Goal: Task Accomplishment & Management: Manage account settings

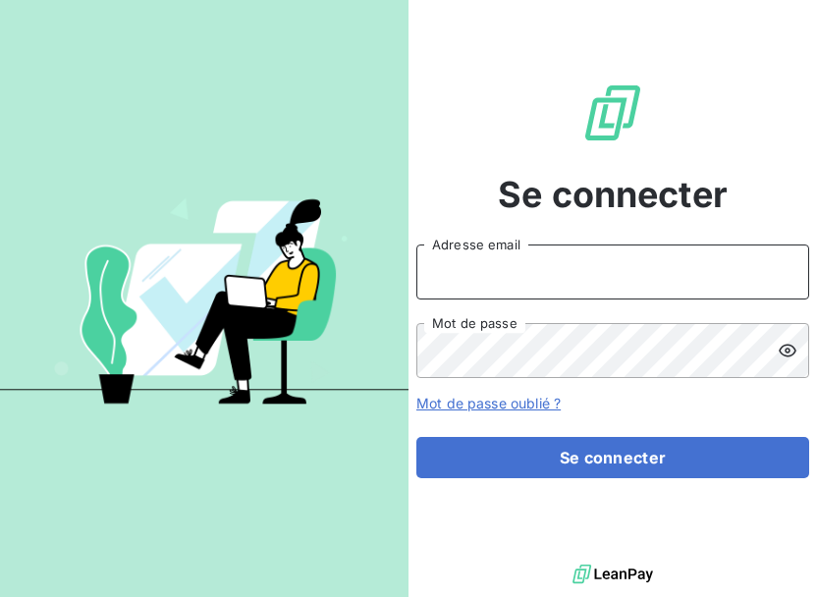
type input "[EMAIL_ADDRESS][DOMAIN_NAME]"
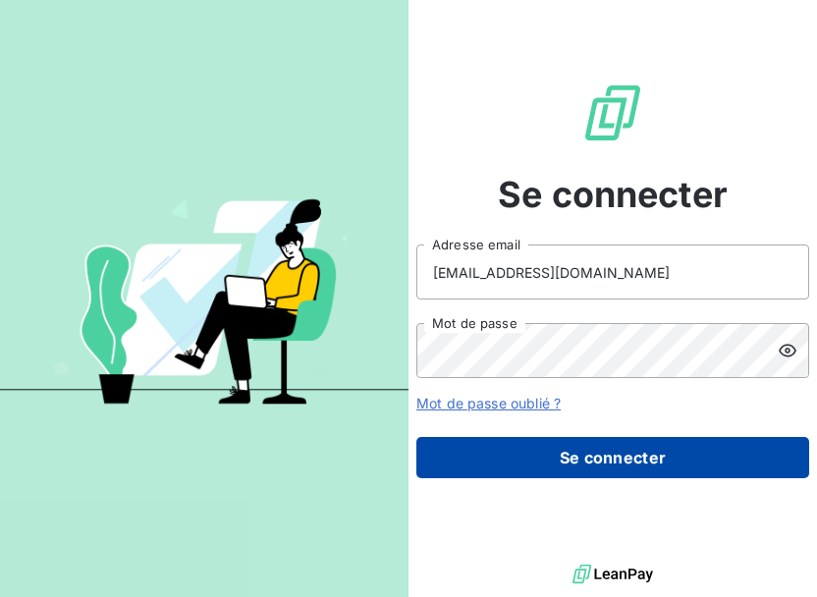
click at [620, 459] on button "Se connecter" at bounding box center [613, 457] width 393 height 41
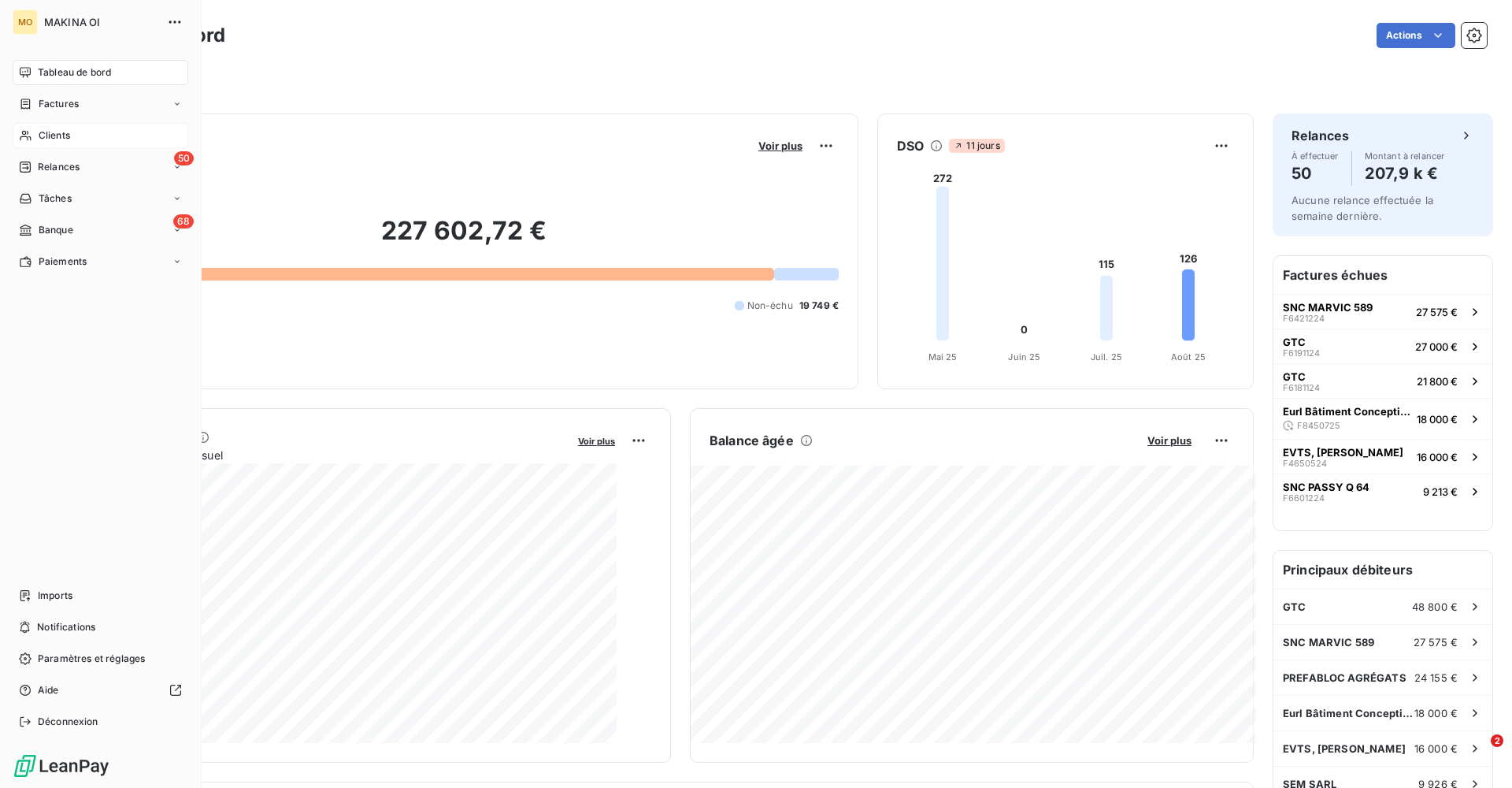
click at [62, 131] on span "Clients" at bounding box center [54, 135] width 31 height 14
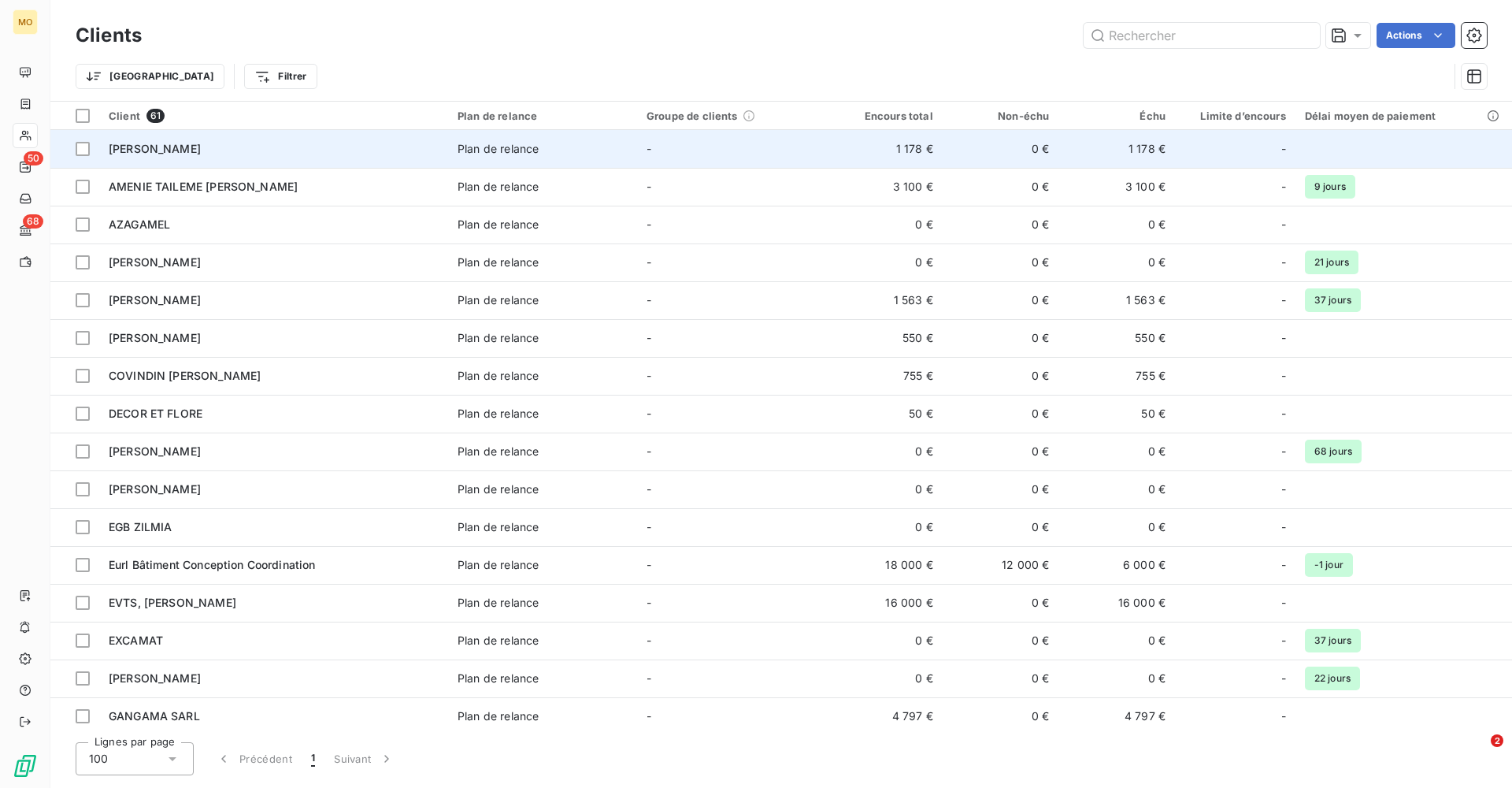
click at [188, 148] on span "[PERSON_NAME]" at bounding box center [155, 148] width 92 height 14
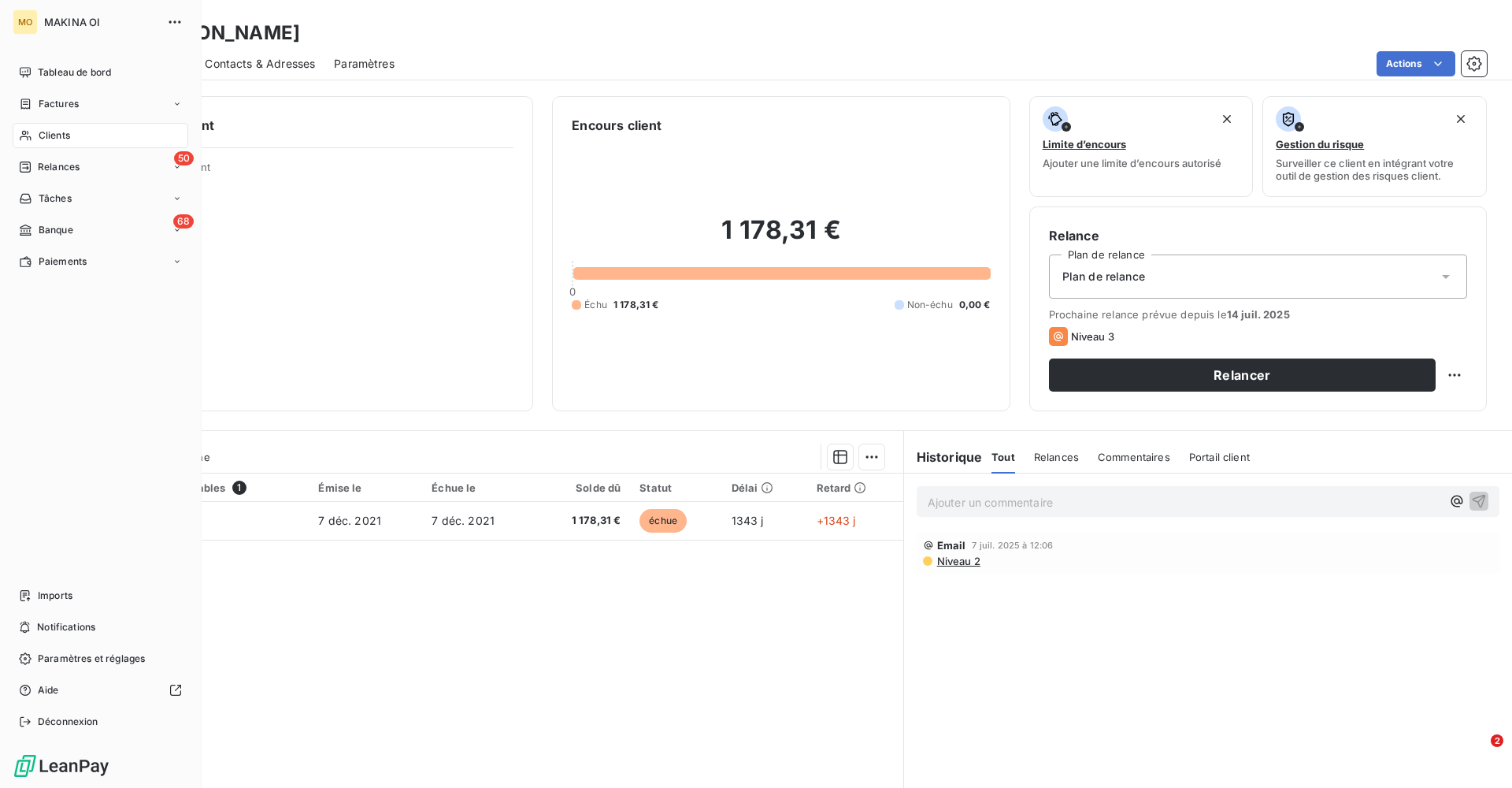
click at [67, 130] on span "Clients" at bounding box center [54, 135] width 31 height 14
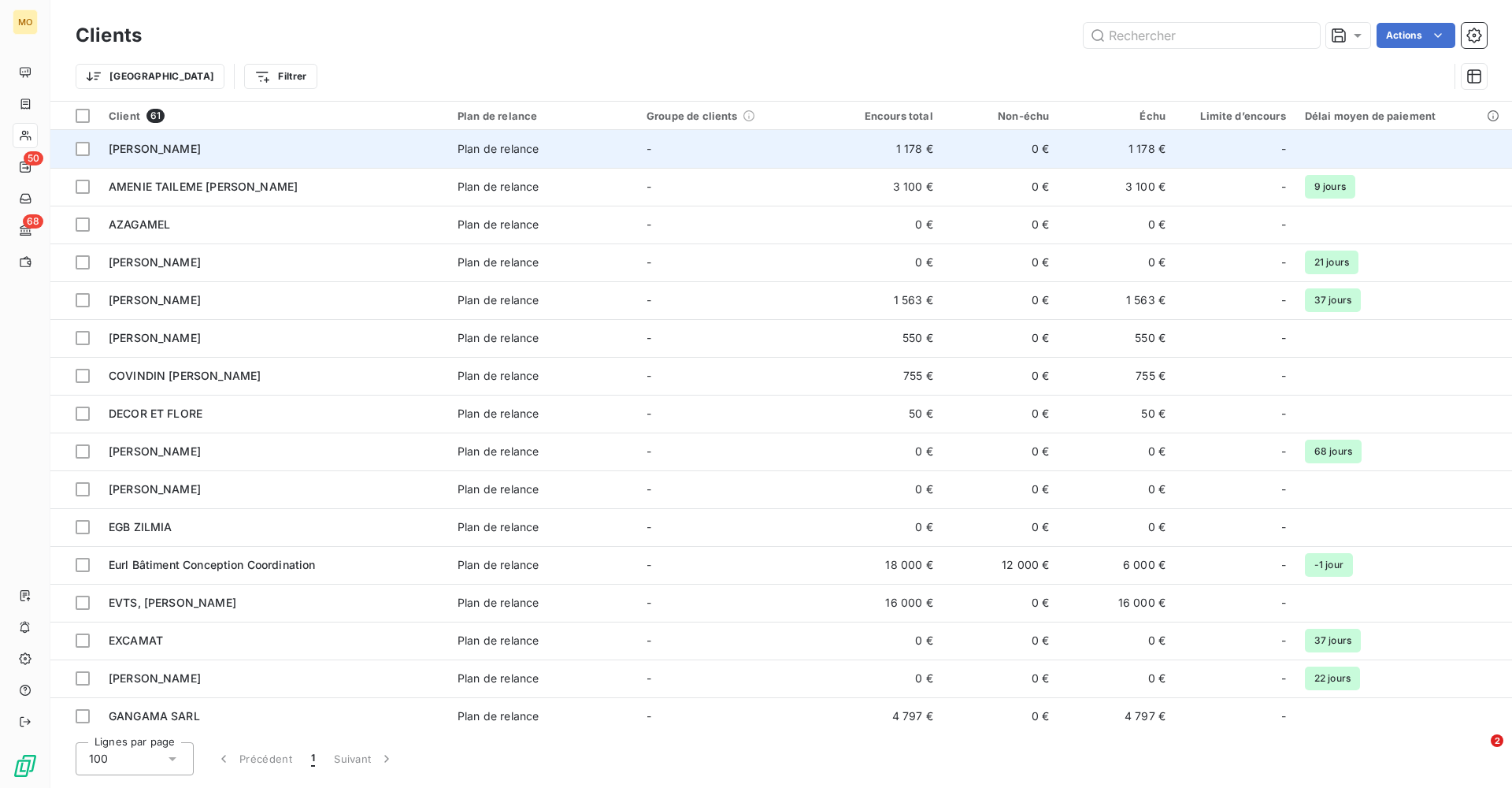
click at [197, 144] on span "[PERSON_NAME]" at bounding box center [155, 148] width 92 height 14
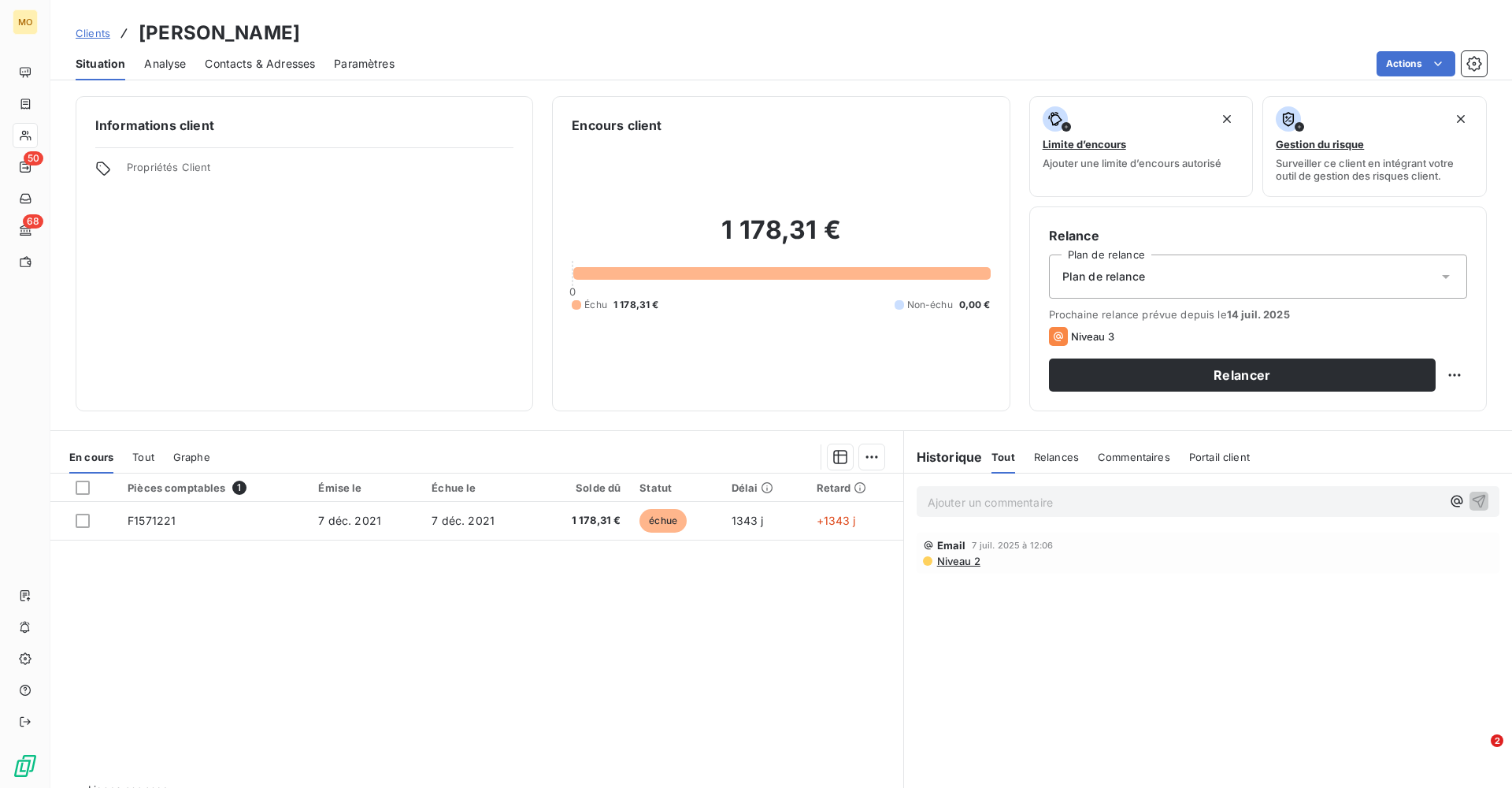
click at [249, 60] on span "Contacts & Adresses" at bounding box center [260, 64] width 111 height 16
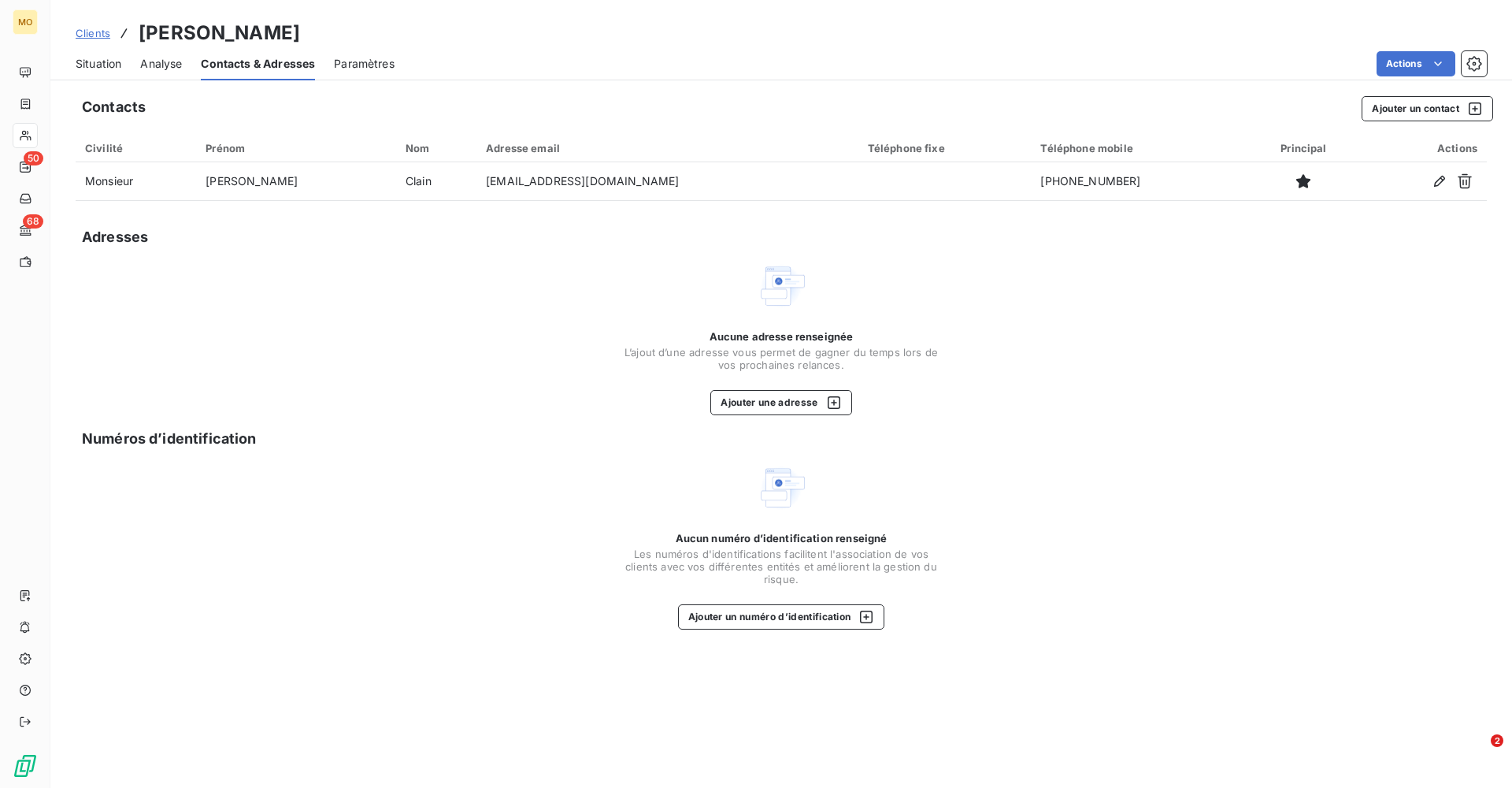
click at [108, 65] on span "Situation" at bounding box center [98, 64] width 46 height 16
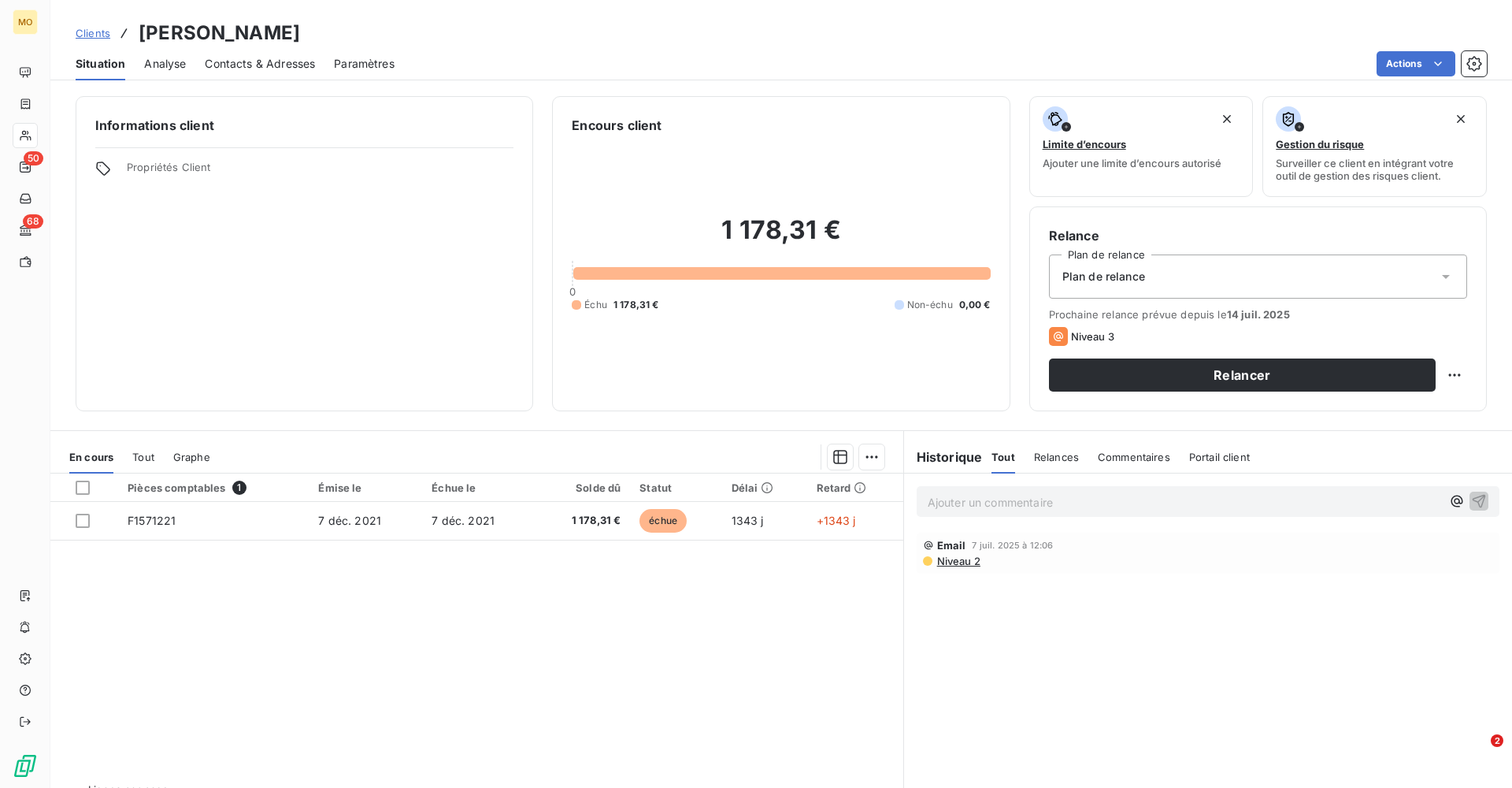
click at [250, 57] on span "Contacts & Adresses" at bounding box center [260, 64] width 111 height 16
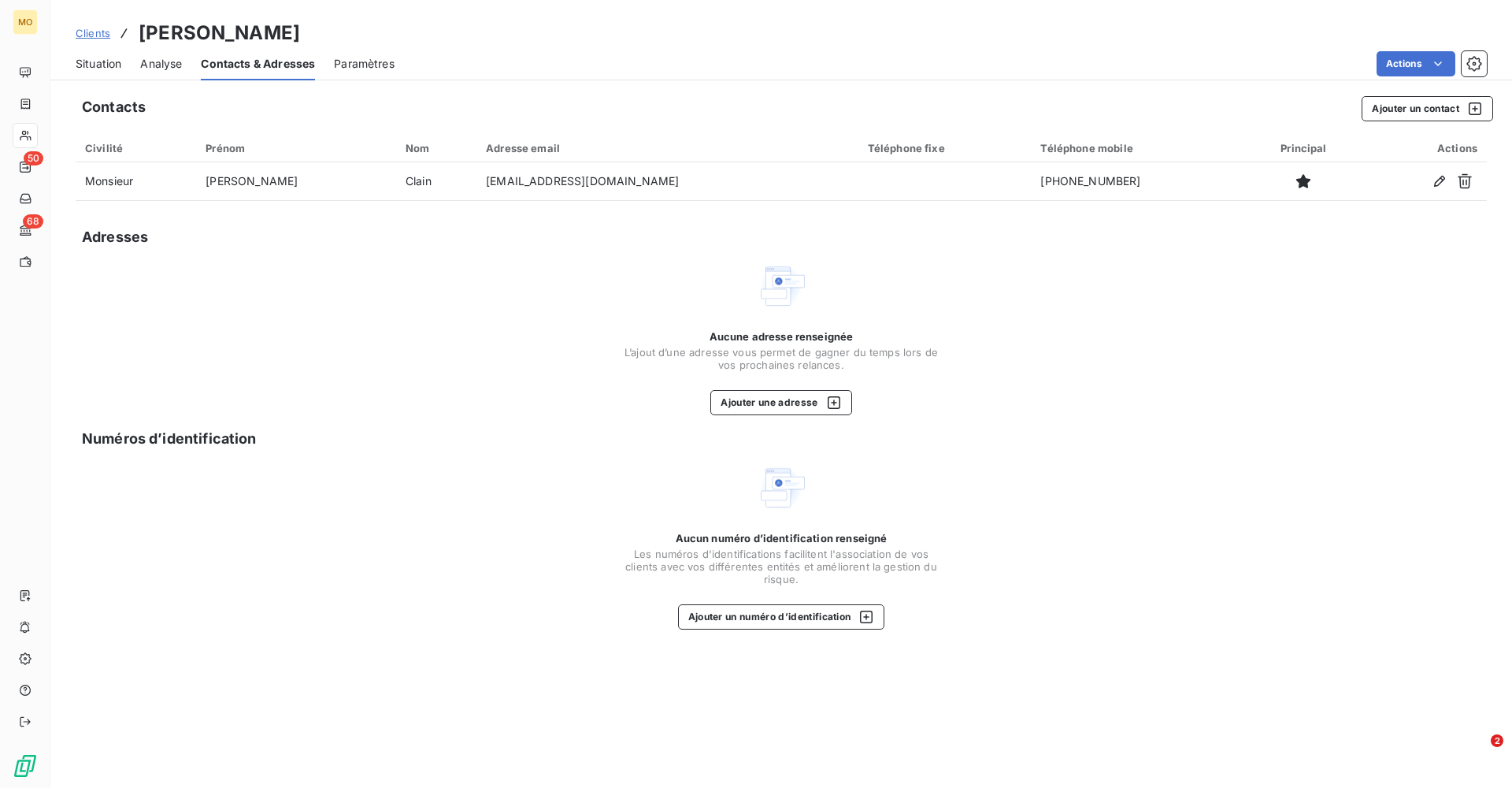
click at [162, 62] on span "Analyse" at bounding box center [161, 64] width 42 height 16
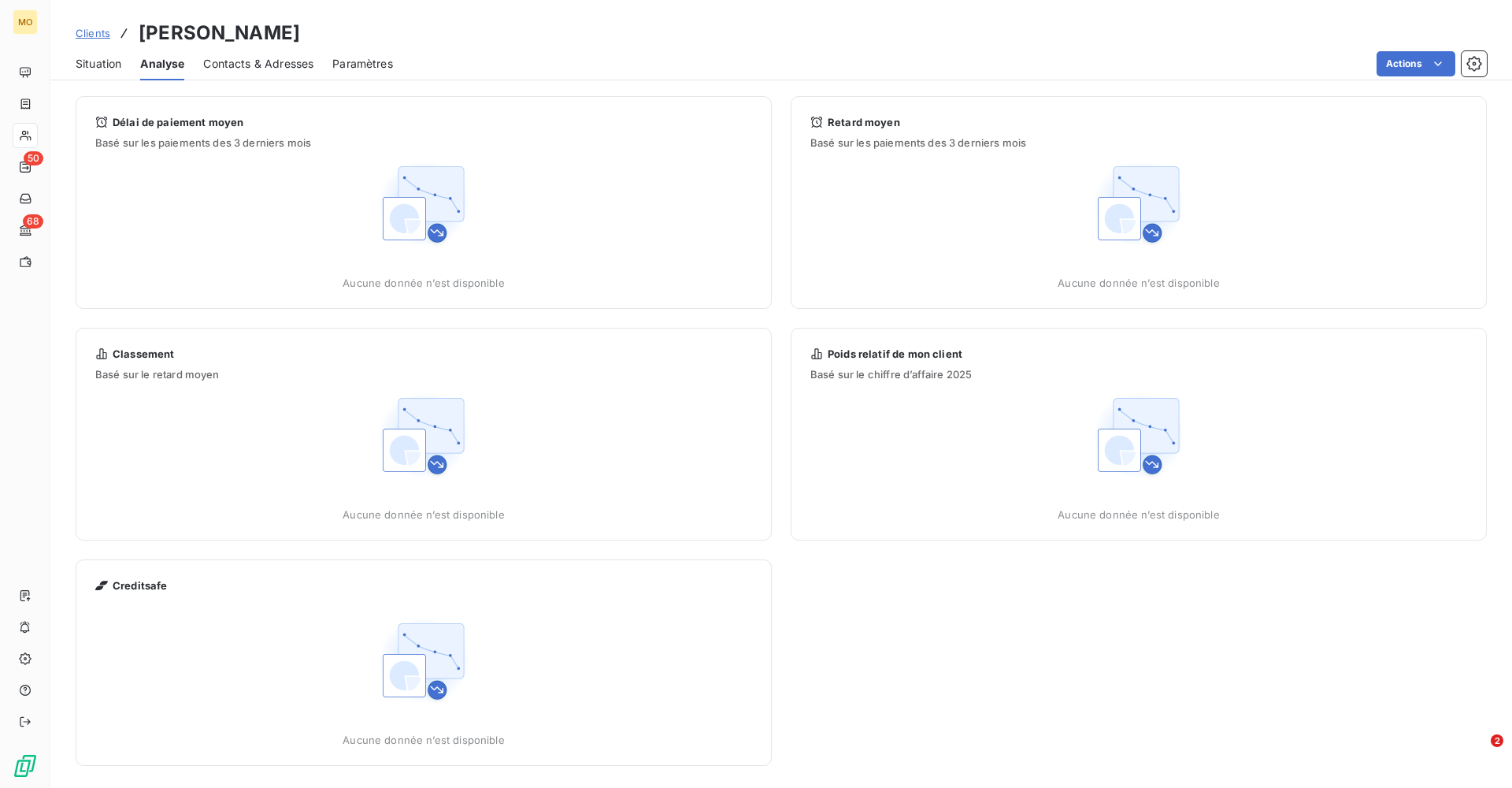
click at [94, 67] on span "Situation" at bounding box center [98, 64] width 46 height 16
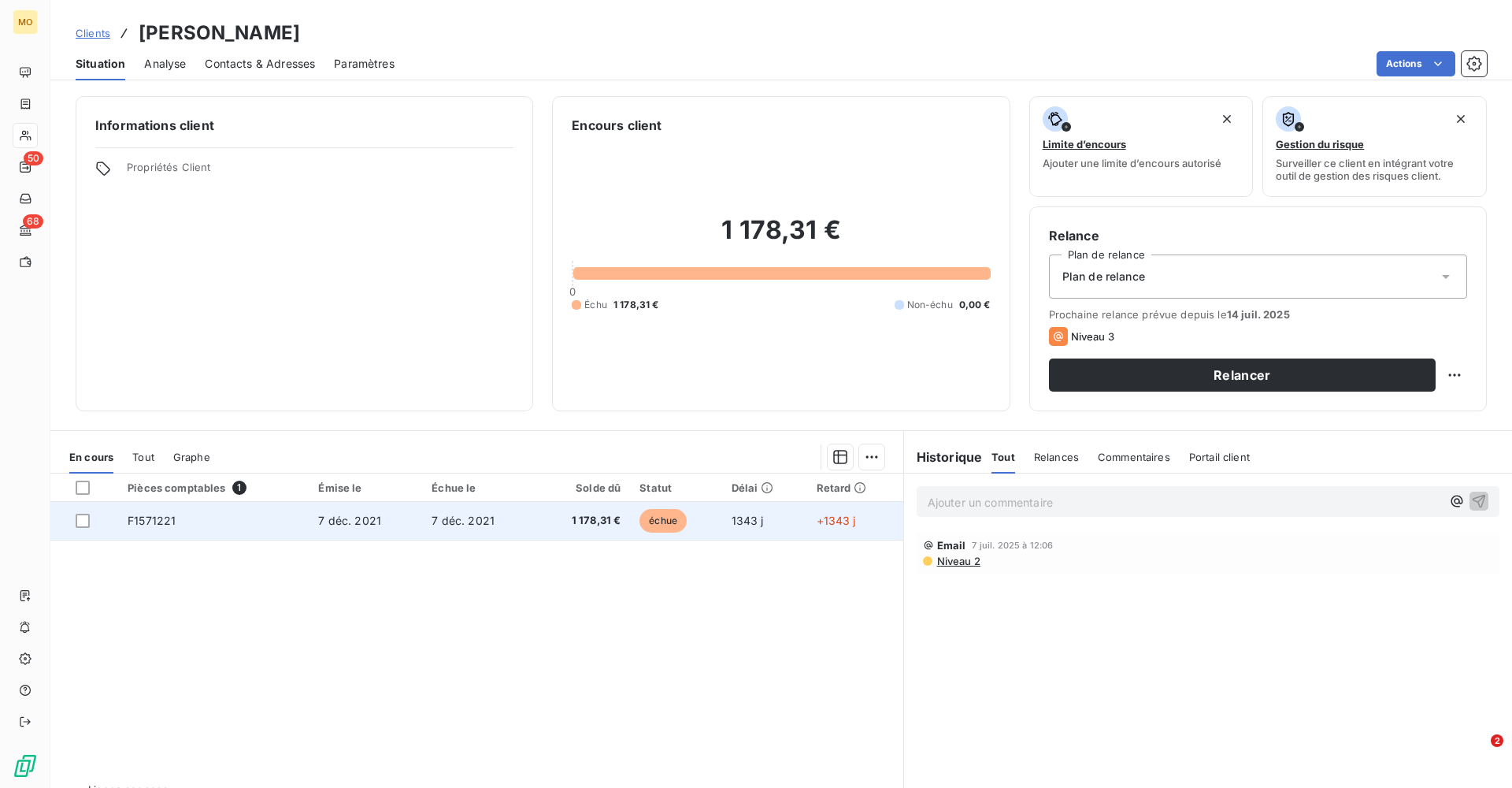
click at [158, 478] on span "F1571221" at bounding box center [152, 520] width 48 height 14
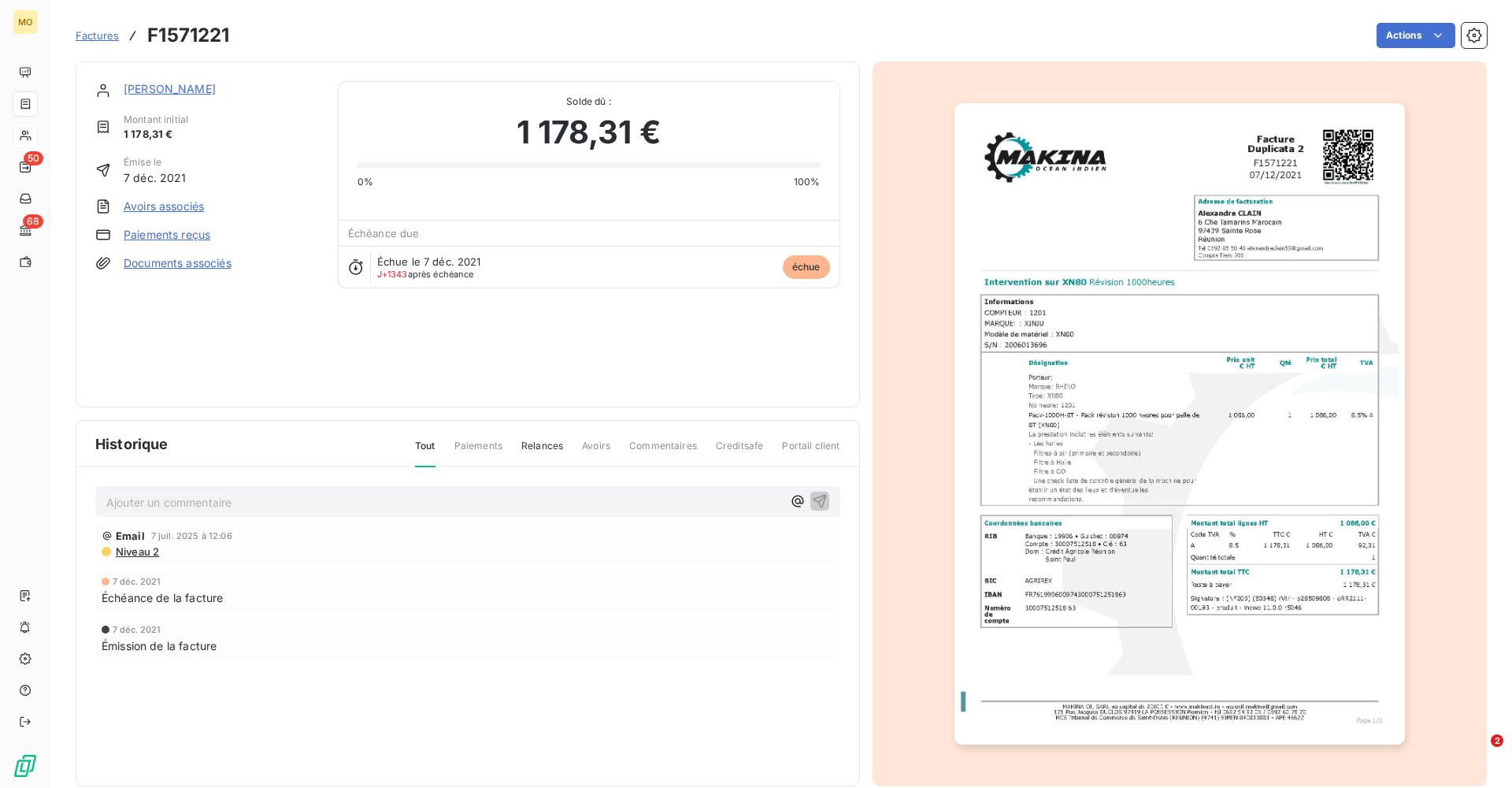
click at [162, 90] on link "[PERSON_NAME]" at bounding box center [169, 88] width 92 height 14
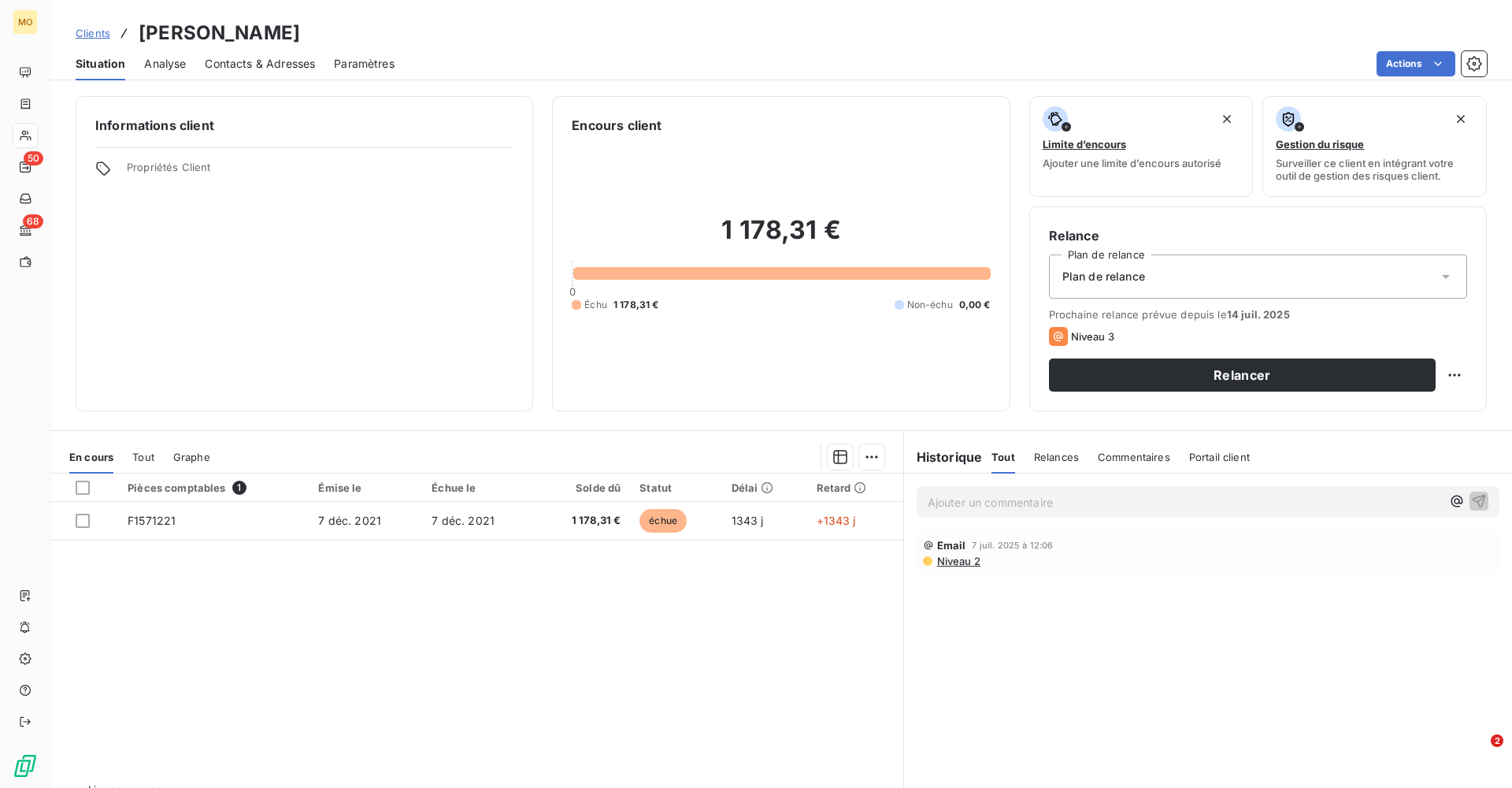
click at [268, 61] on span "Contacts & Adresses" at bounding box center [260, 64] width 111 height 16
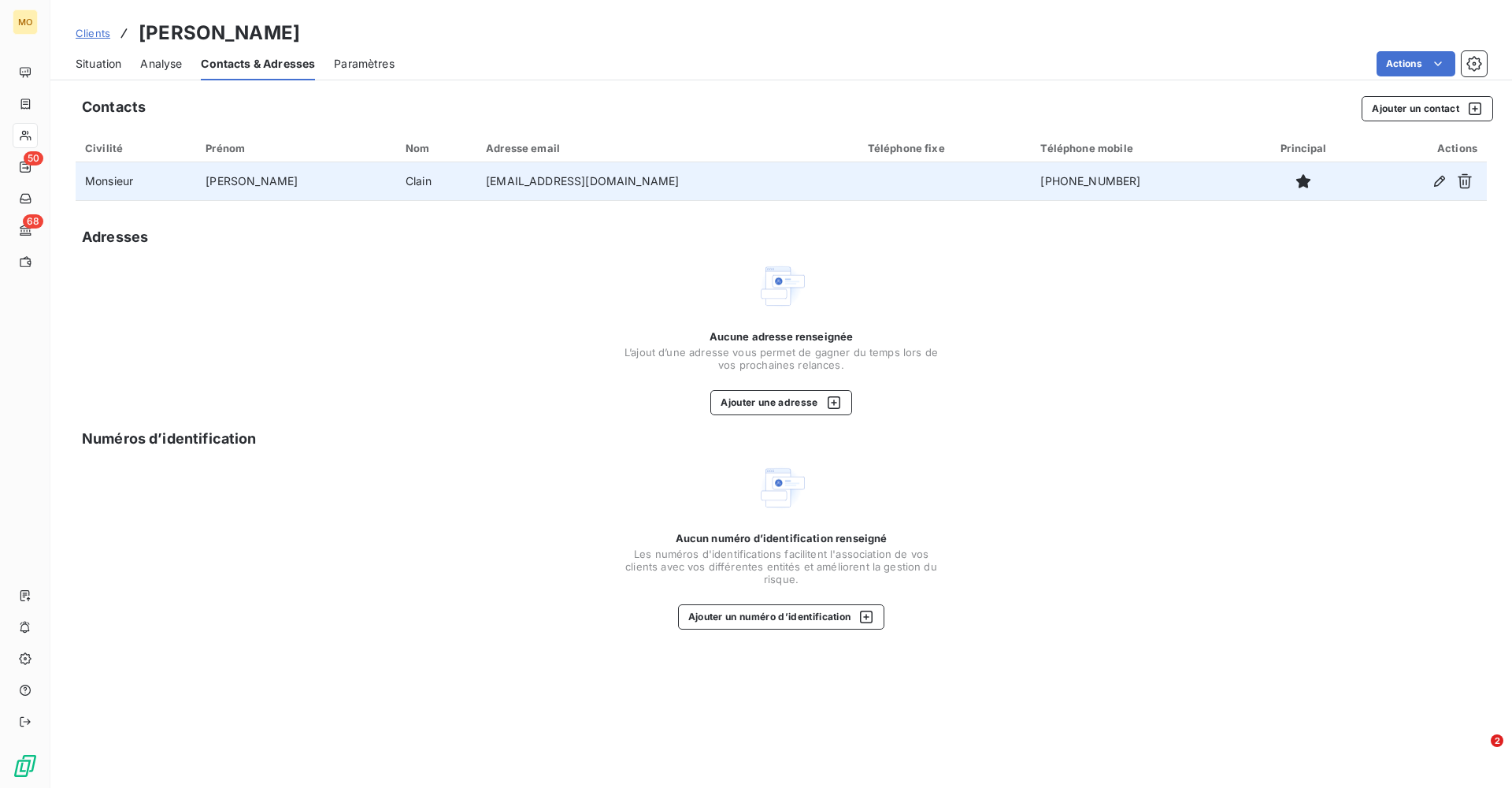
click at [236, 176] on td "[PERSON_NAME]" at bounding box center [297, 180] width 200 height 38
click at [654, 176] on icon "button" at bounding box center [1440, 181] width 16 height 16
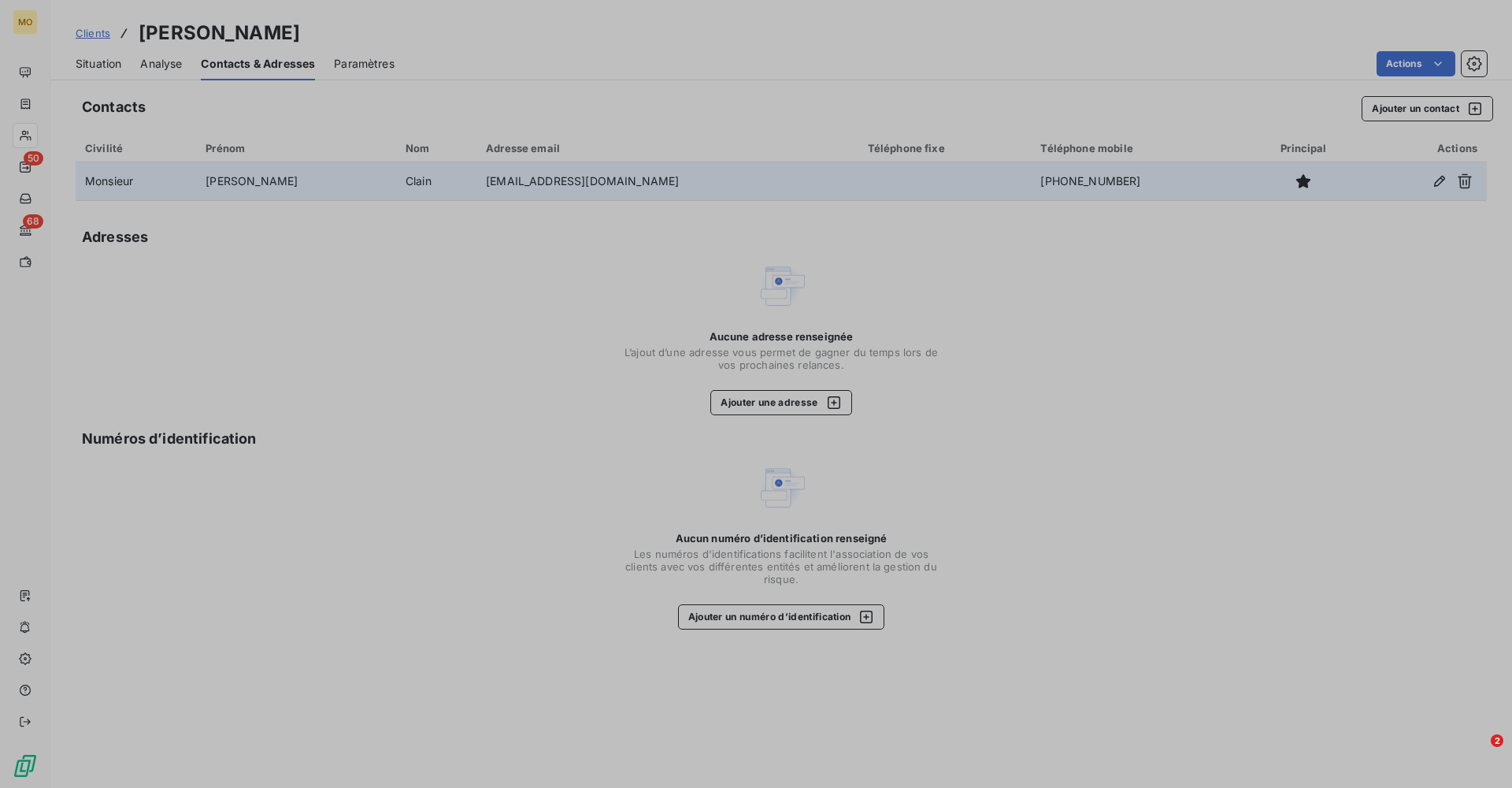
type input "[PERSON_NAME]"
type input "Clain"
type input "[EMAIL_ADDRESS][DOMAIN_NAME]"
type input "[PHONE_NUMBER]"
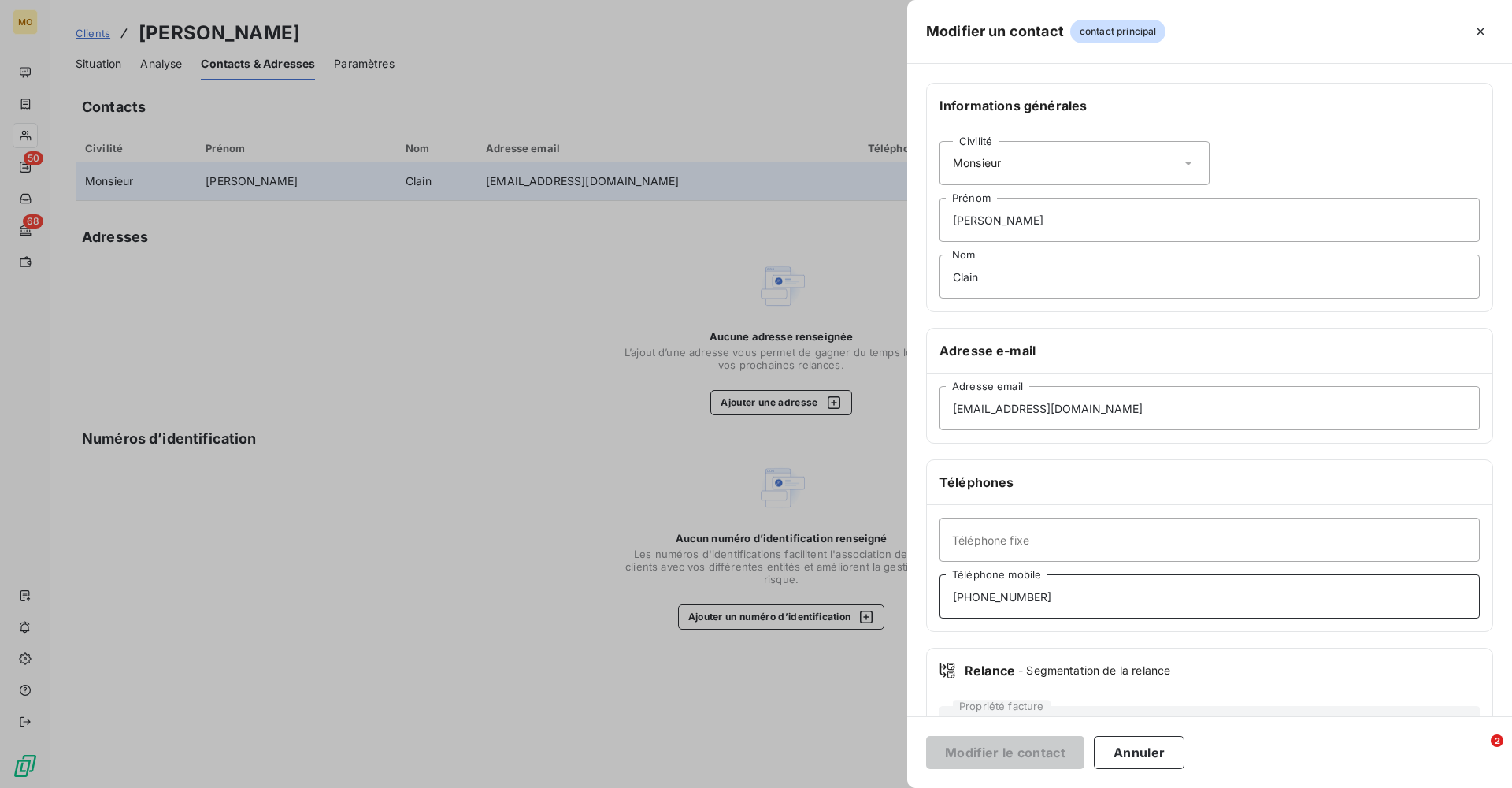
drag, startPoint x: 1091, startPoint y: 600, endPoint x: 1001, endPoint y: 594, distance: 90.2
type input "[EMAIL_ADDRESS][DOMAIN_NAME]"
drag, startPoint x: 1065, startPoint y: 597, endPoint x: 1002, endPoint y: 596, distance: 63.0
click at [654, 478] on input "[PHONE_NUMBER]" at bounding box center [1210, 596] width 540 height 44
type input "[PHONE_NUMBER]"
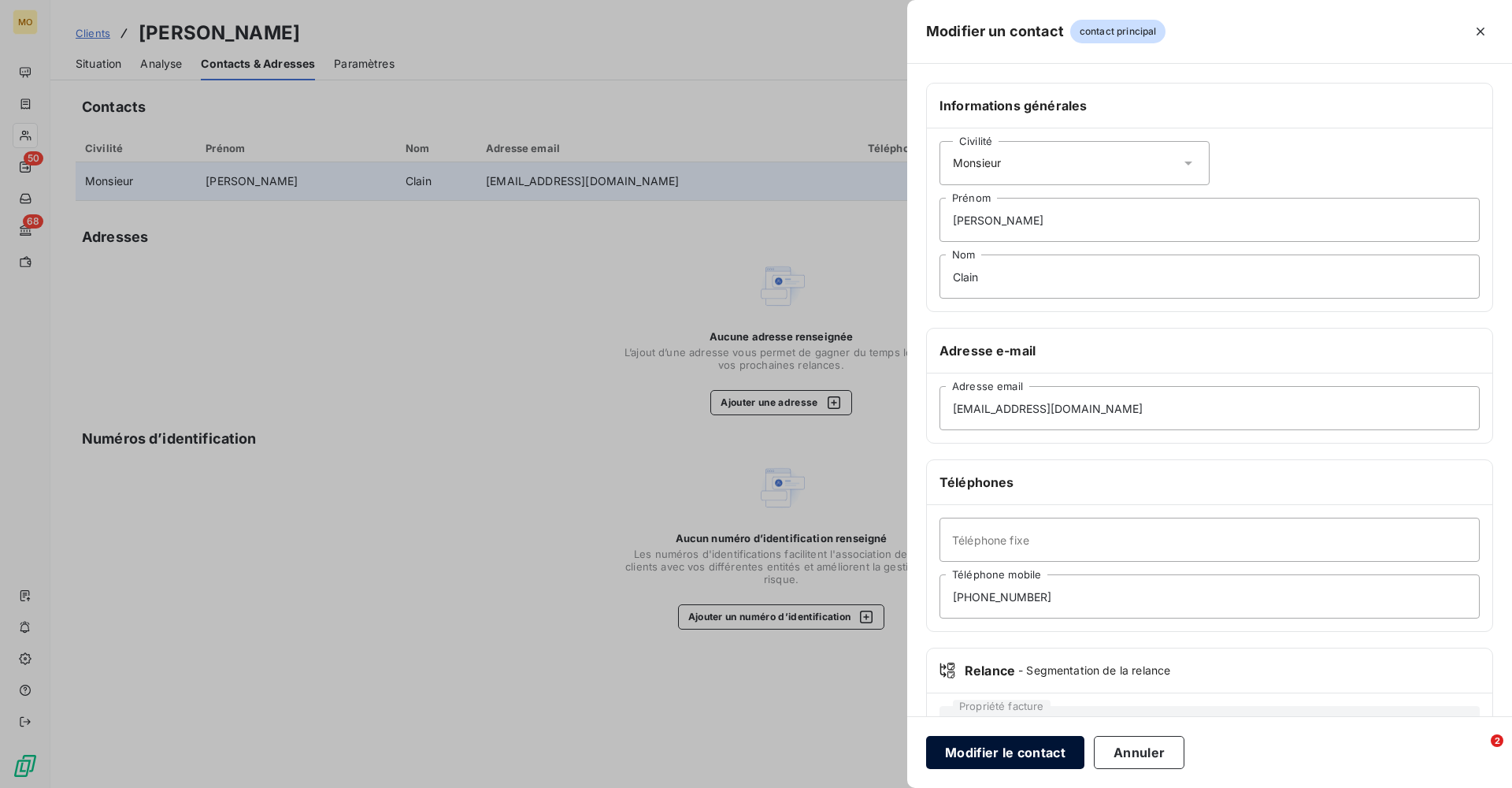
click at [654, 478] on button "Modifier le contact" at bounding box center [1005, 752] width 158 height 33
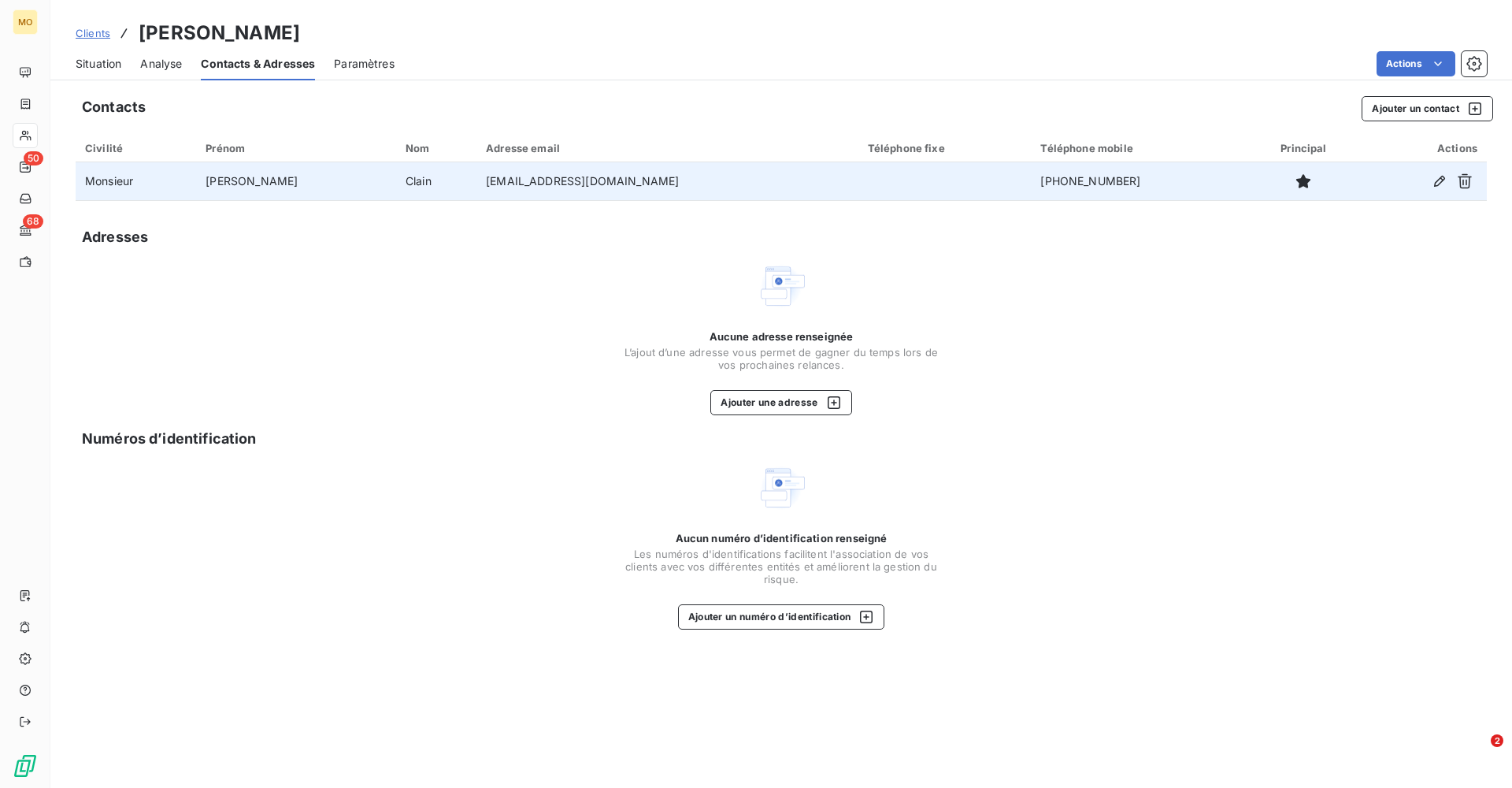
click at [97, 65] on span "Situation" at bounding box center [98, 64] width 46 height 16
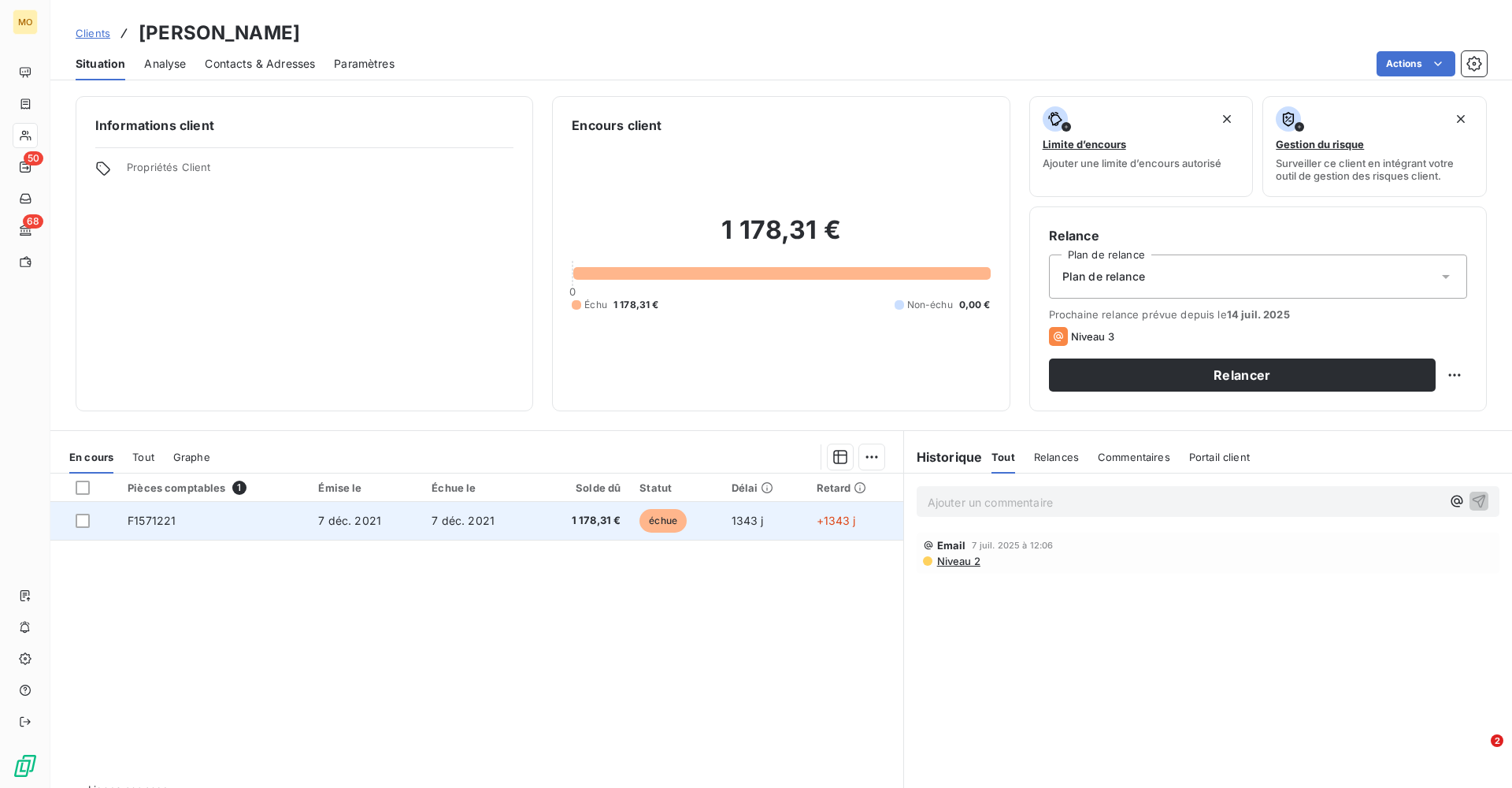
click at [162, 478] on span "F1571221" at bounding box center [152, 520] width 48 height 14
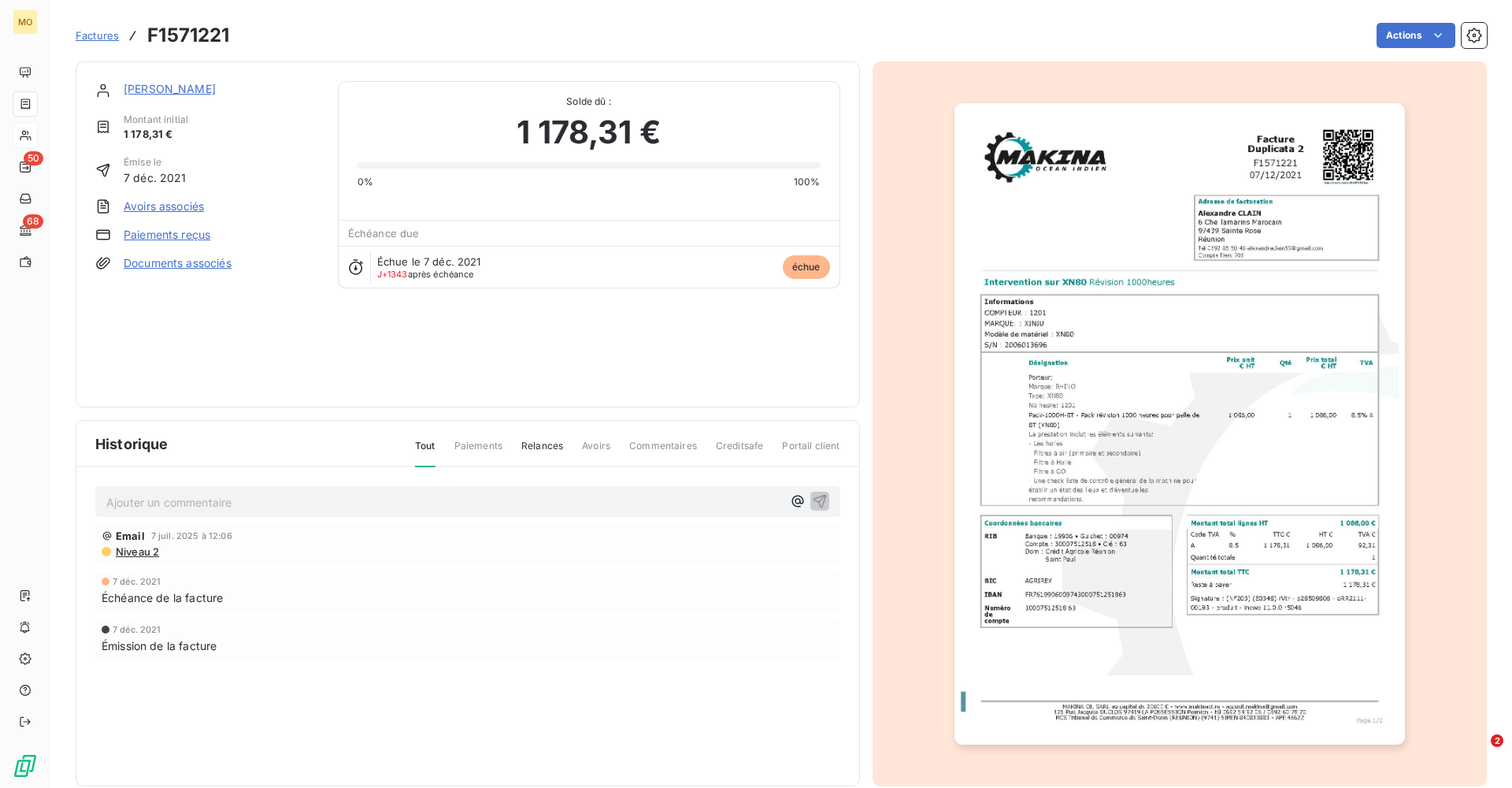
click at [654, 30] on div "Actions" at bounding box center [867, 34] width 1239 height 25
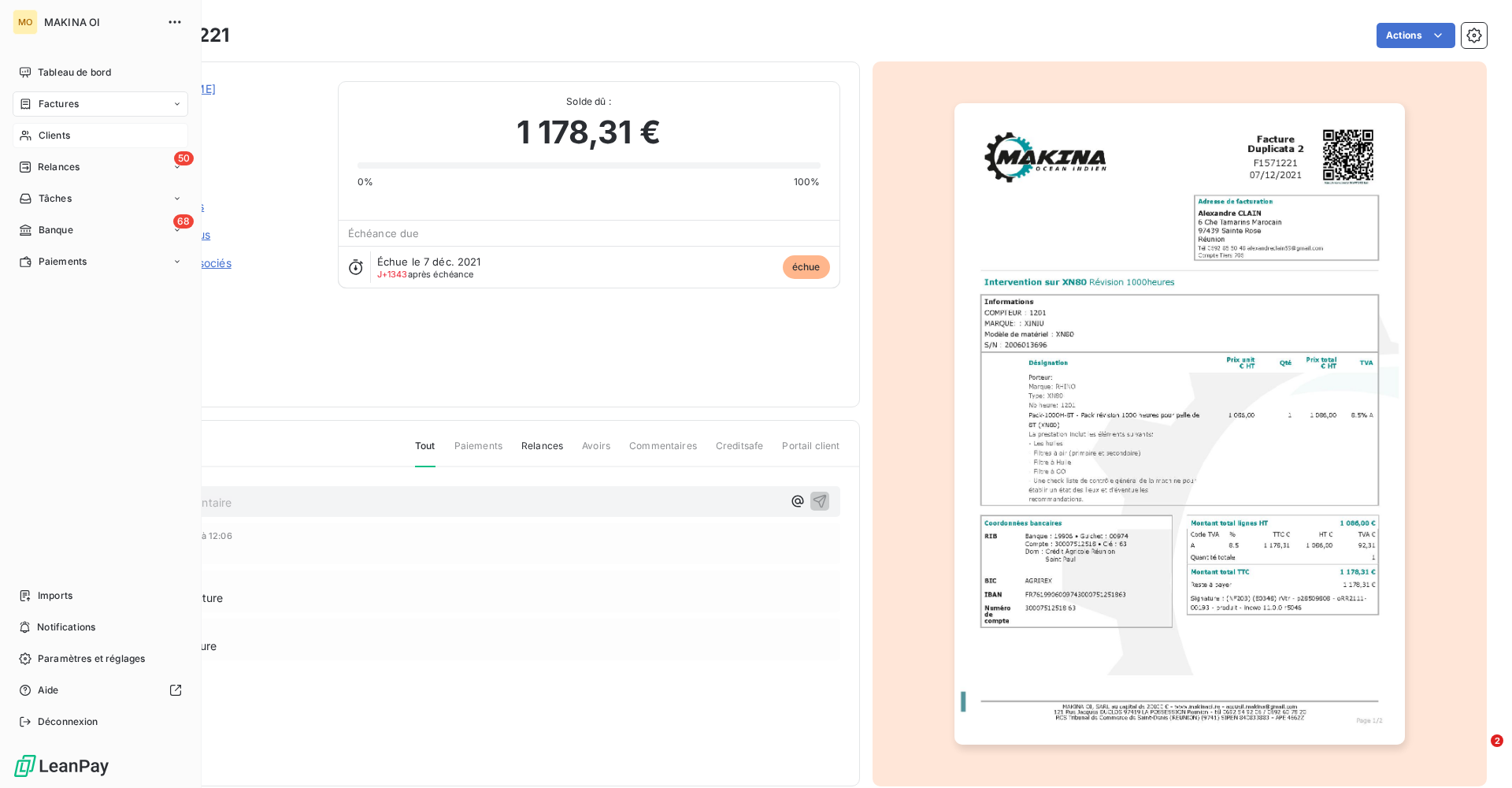
click at [72, 132] on div "Clients" at bounding box center [100, 135] width 176 height 25
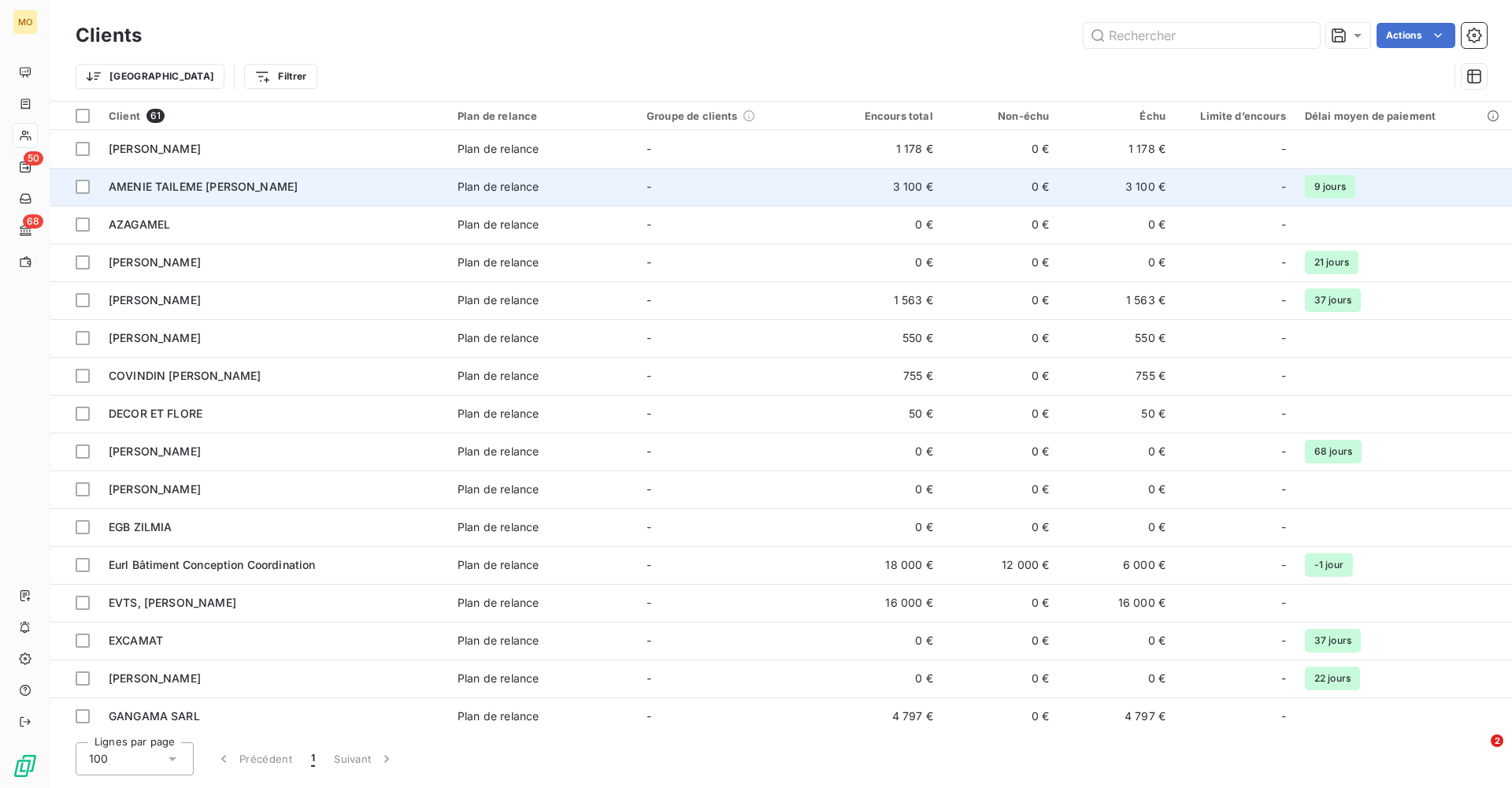
click at [216, 182] on span "AMENIE TAILEME [PERSON_NAME]" at bounding box center [204, 186] width 189 height 14
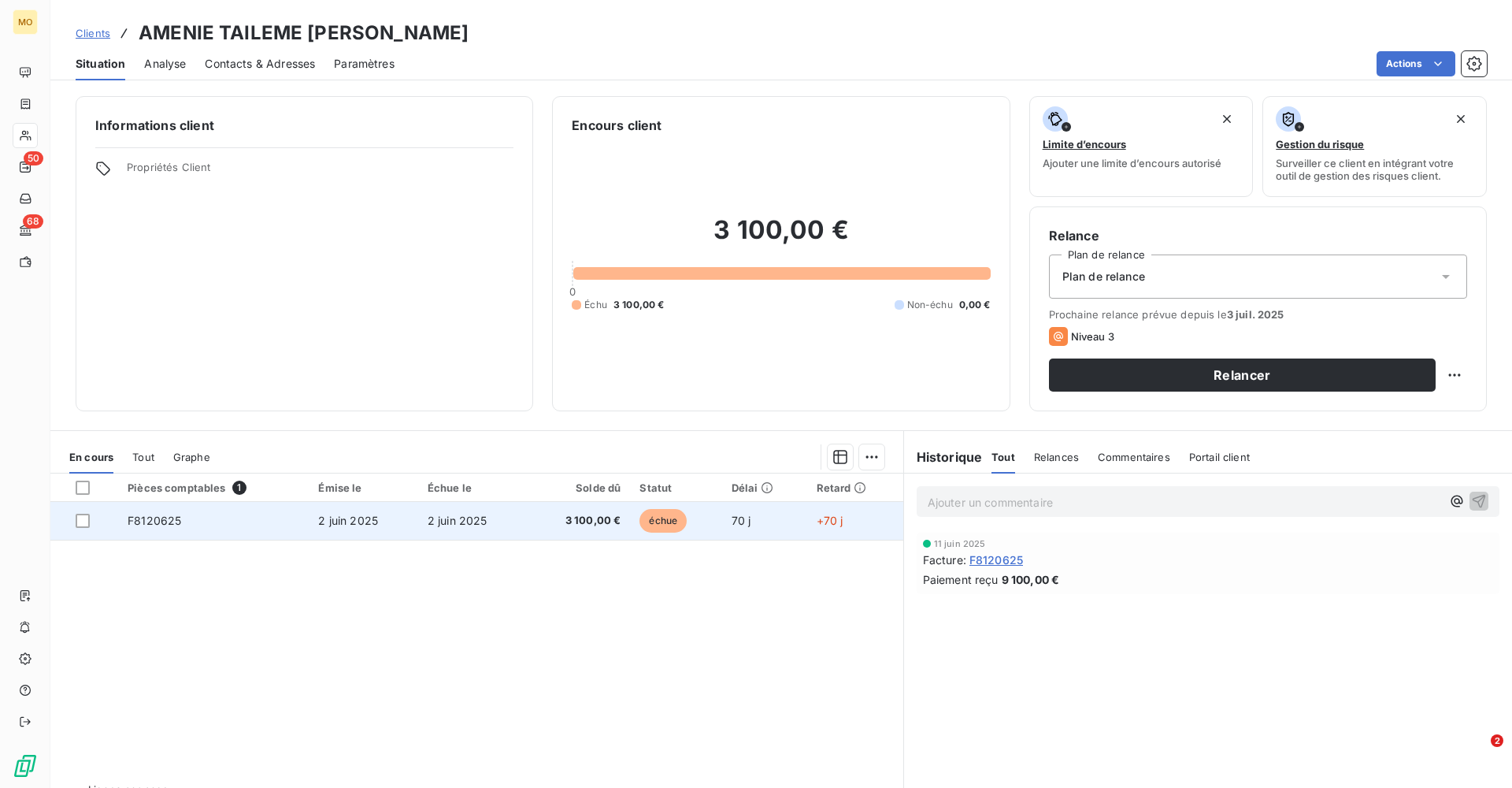
click at [190, 478] on td "F8120625" at bounding box center [213, 520] width 191 height 38
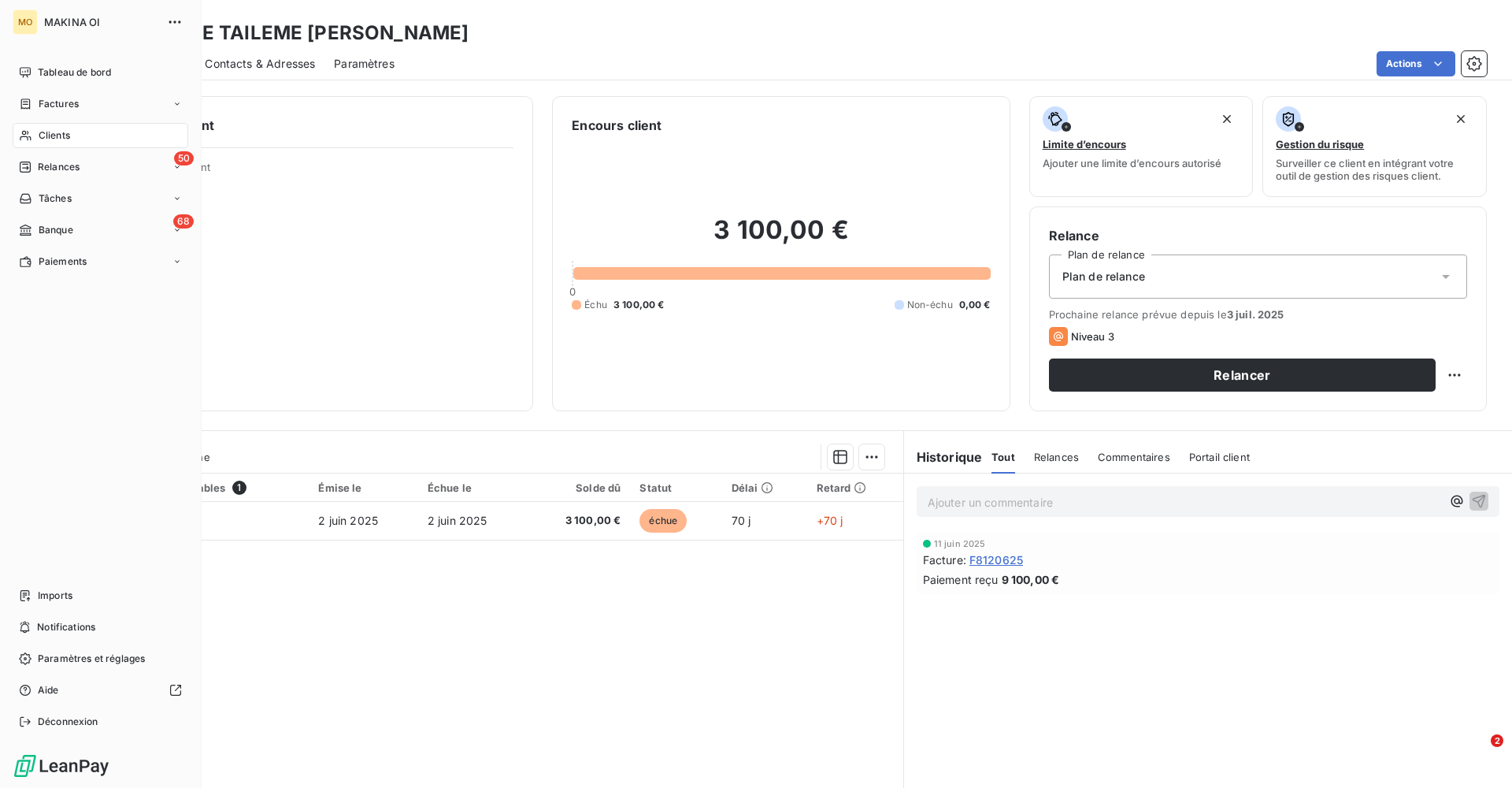
click at [64, 139] on span "Clients" at bounding box center [54, 135] width 31 height 14
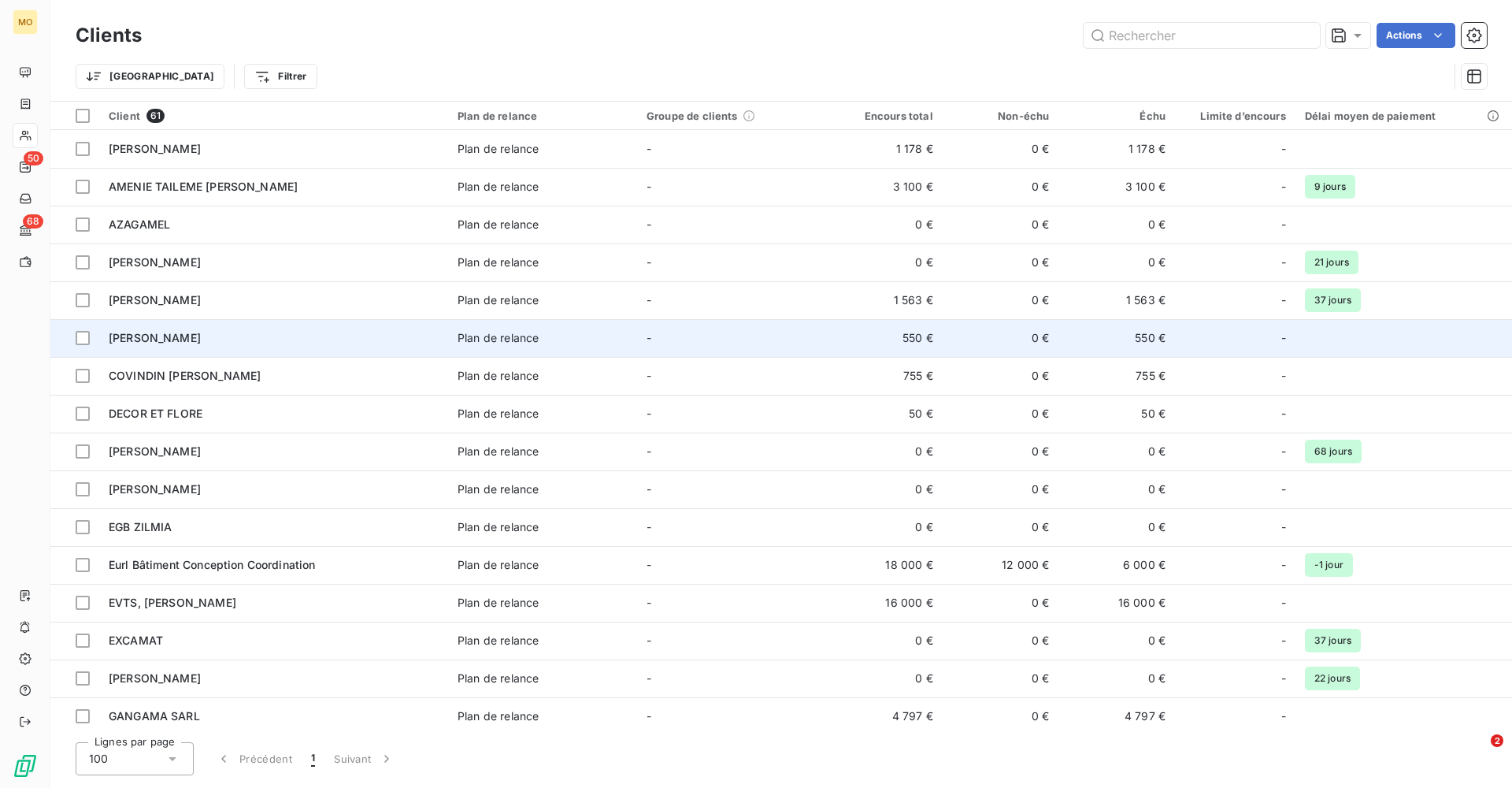
click at [188, 337] on span "[PERSON_NAME]" at bounding box center [155, 337] width 92 height 14
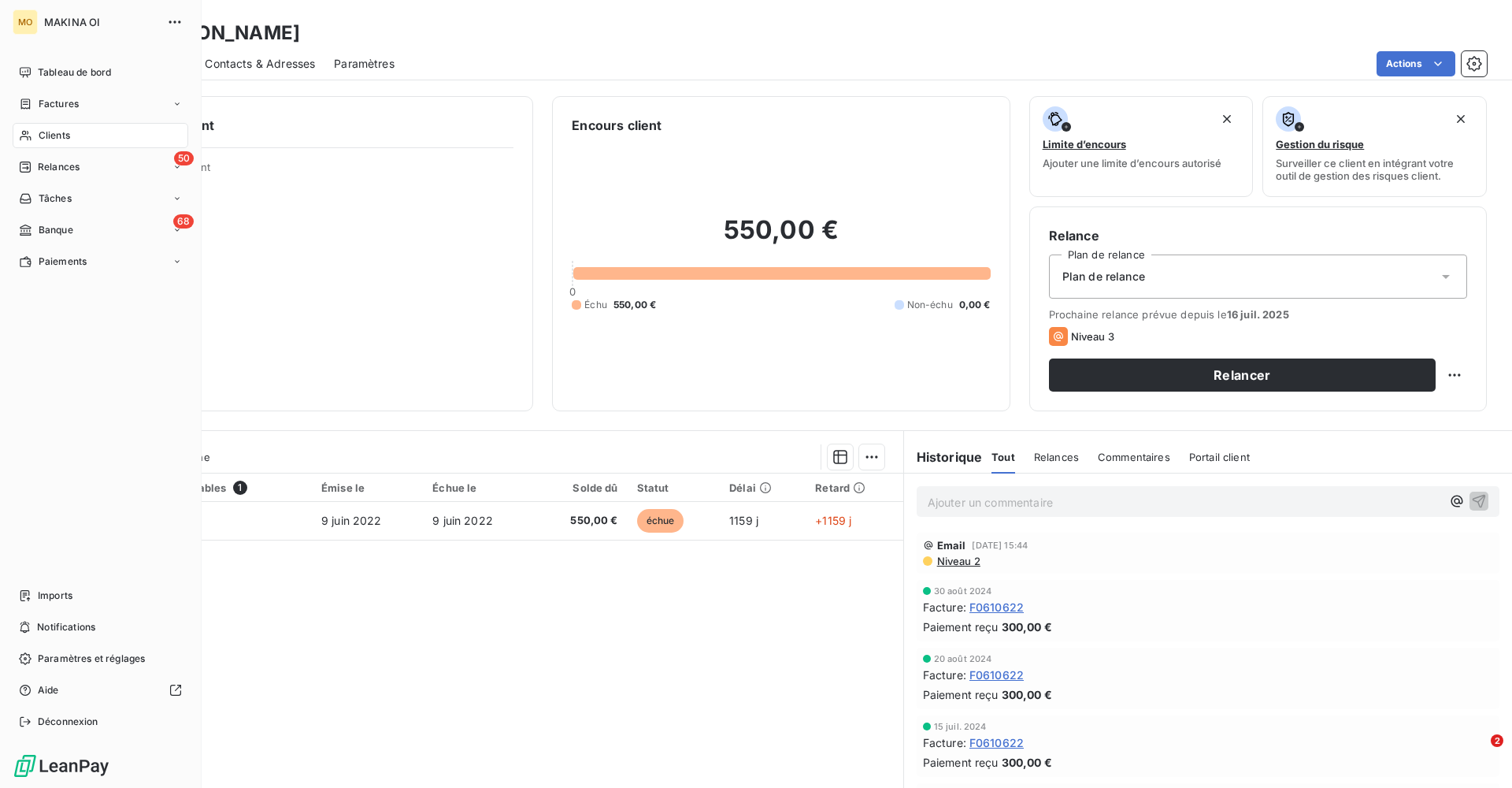
click at [68, 133] on span "Clients" at bounding box center [54, 135] width 31 height 14
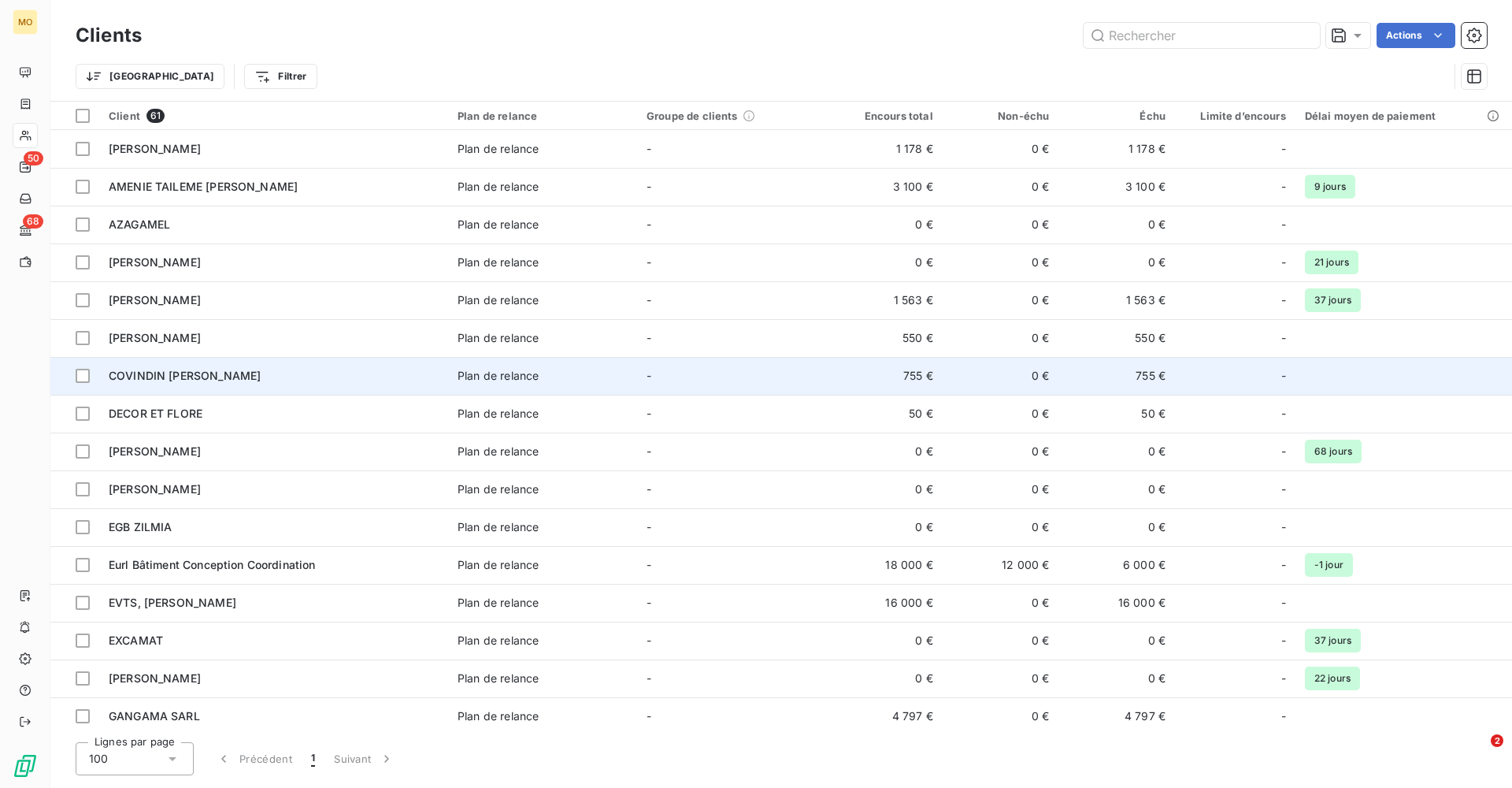
click at [172, 378] on span "COVINDIN [PERSON_NAME]" at bounding box center [185, 375] width 152 height 14
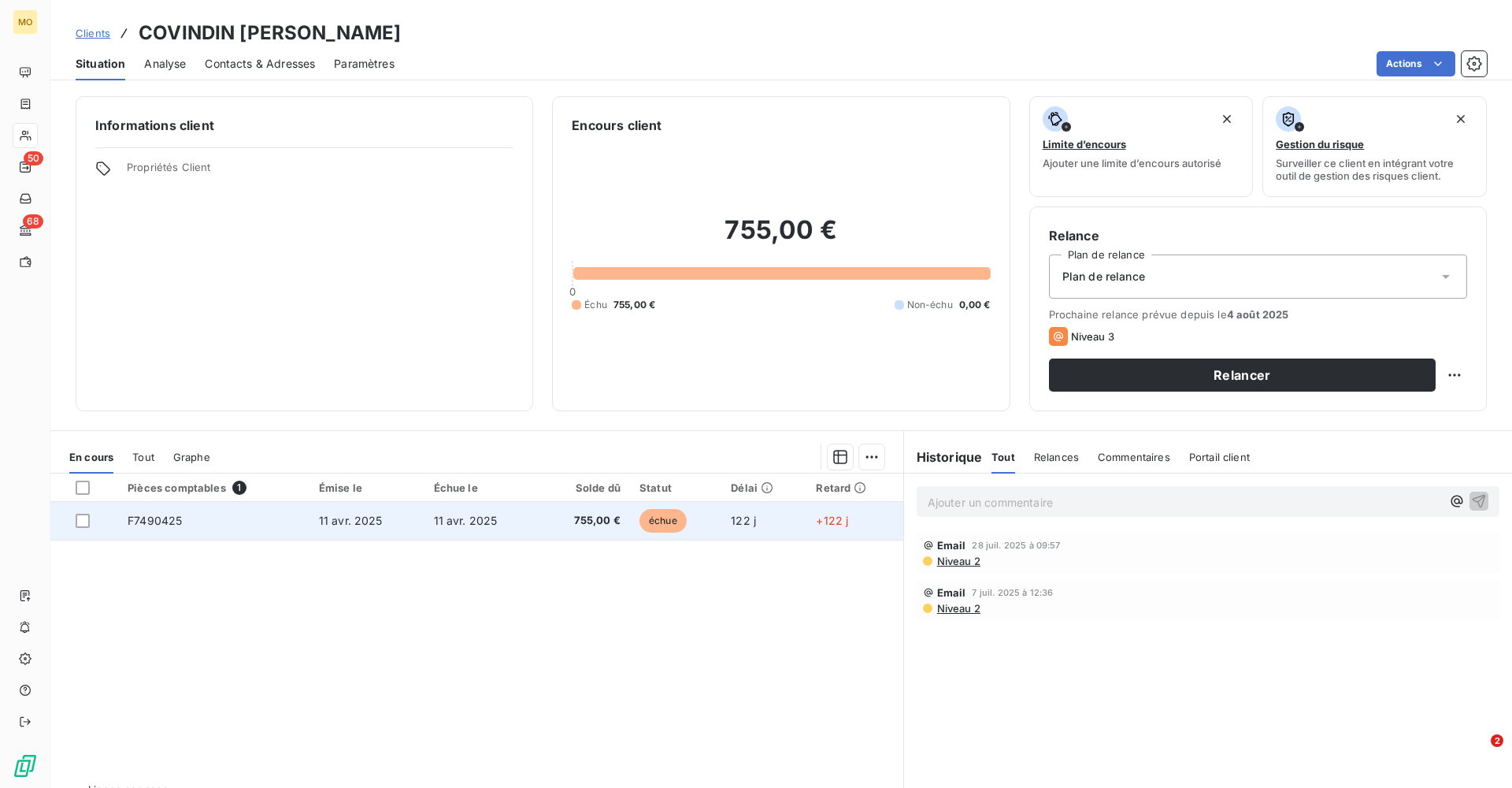
click at [168, 478] on span "F7490425" at bounding box center [155, 520] width 55 height 14
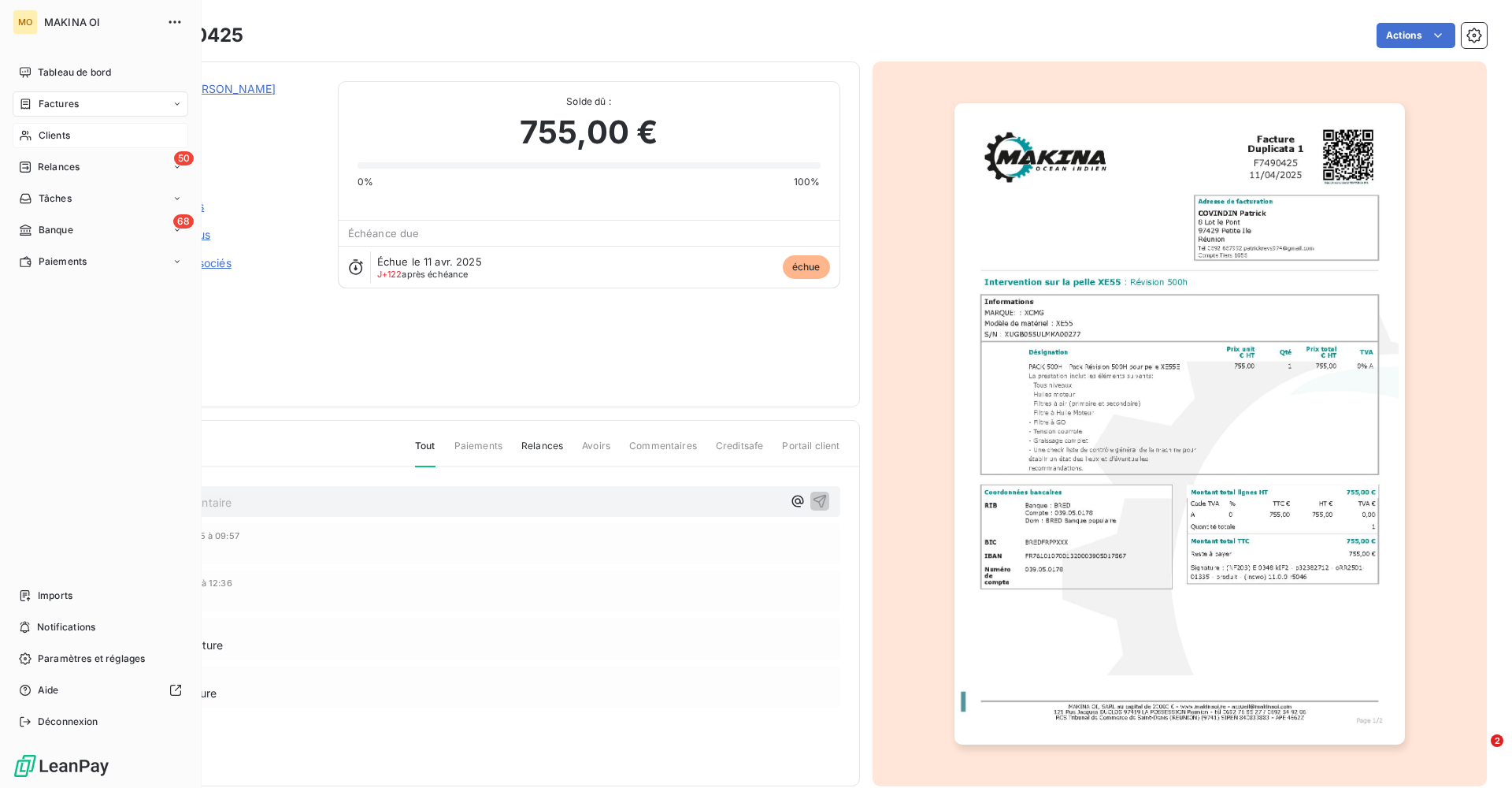
click at [55, 135] on span "Clients" at bounding box center [54, 135] width 31 height 14
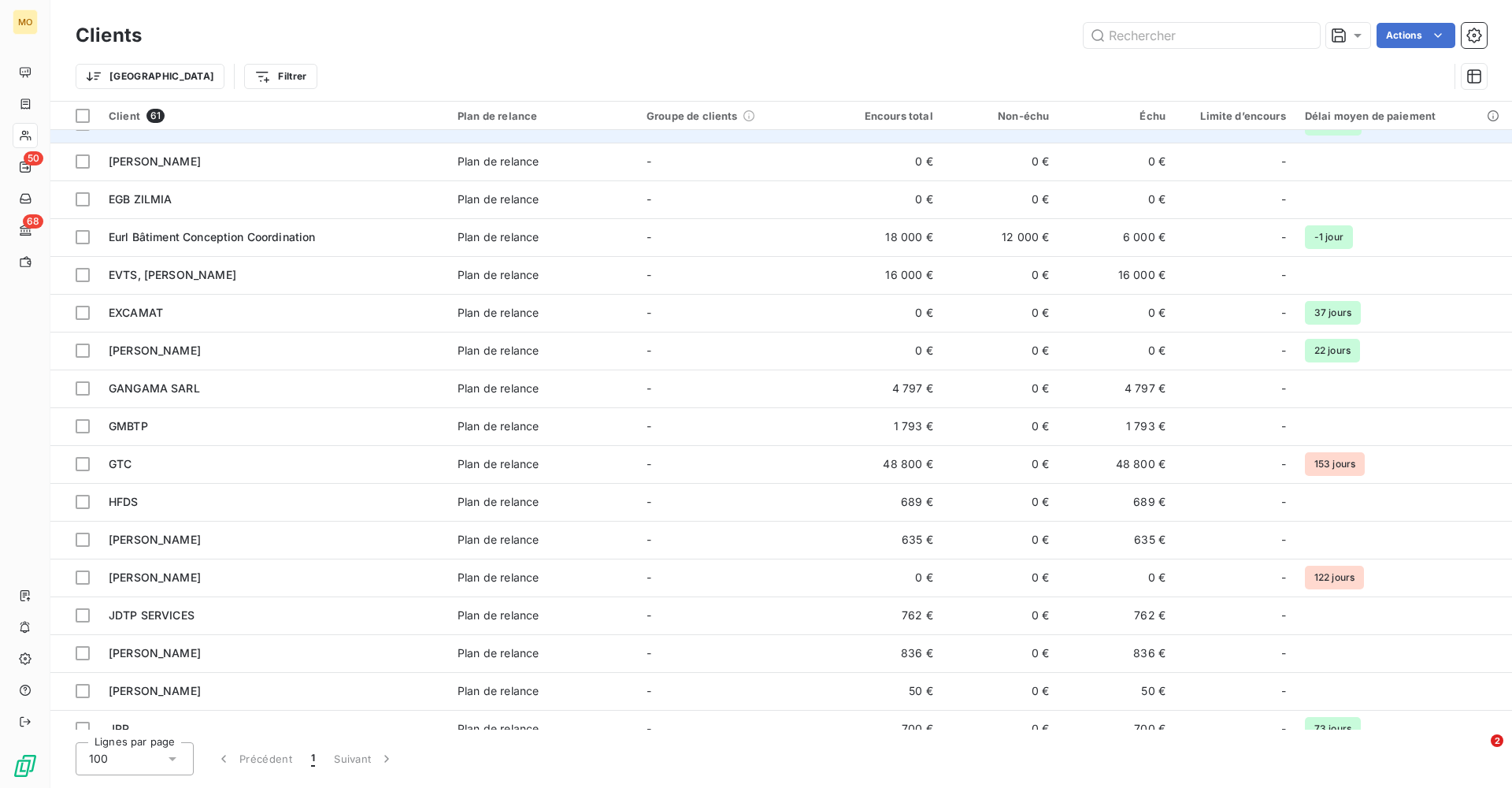
scroll to position [324, 0]
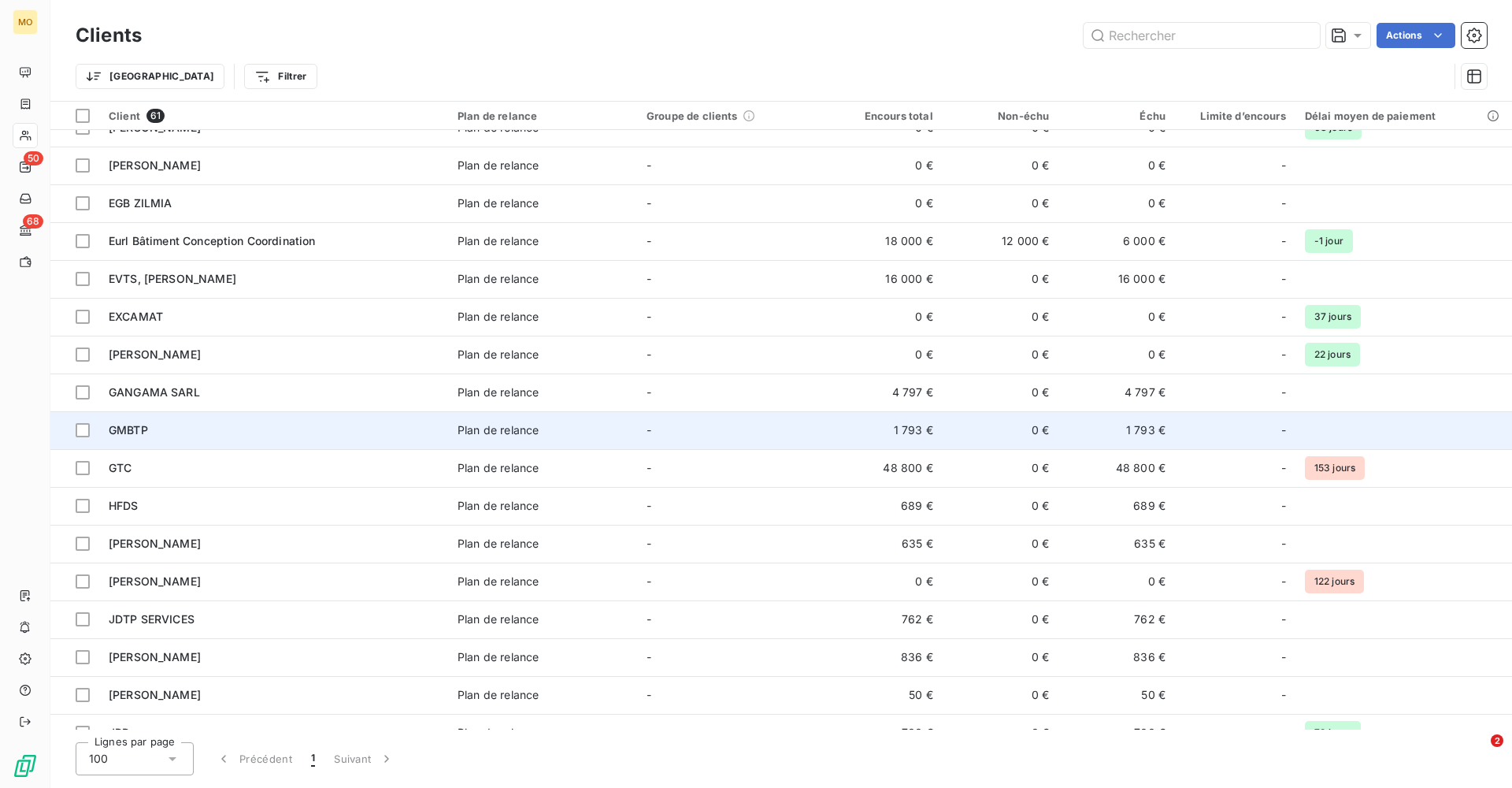
click at [175, 422] on div "GMBTP" at bounding box center [274, 430] width 330 height 16
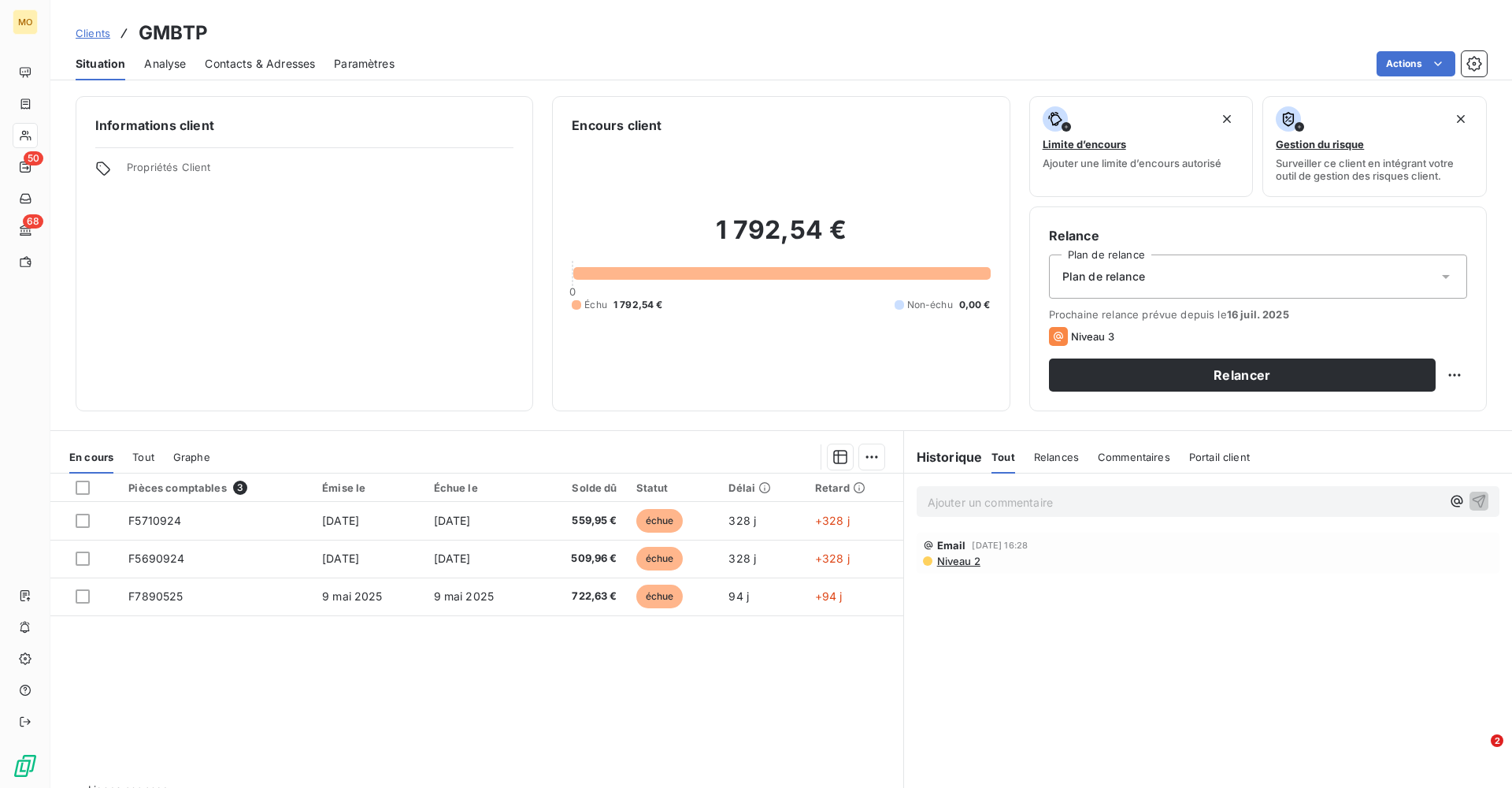
click at [263, 63] on span "Contacts & Adresses" at bounding box center [260, 64] width 111 height 16
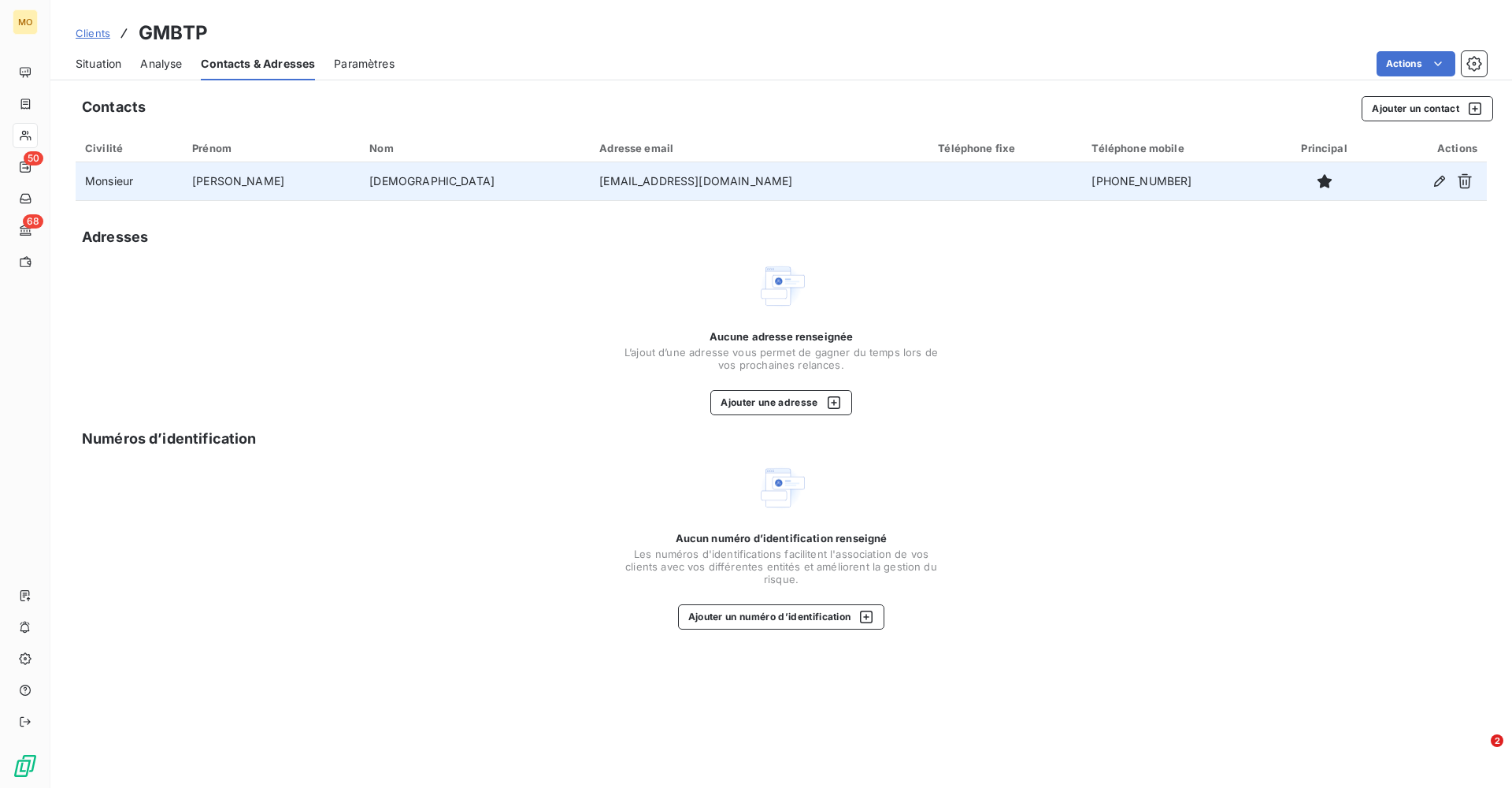
click at [119, 175] on td "Monsieur" at bounding box center [129, 180] width 107 height 38
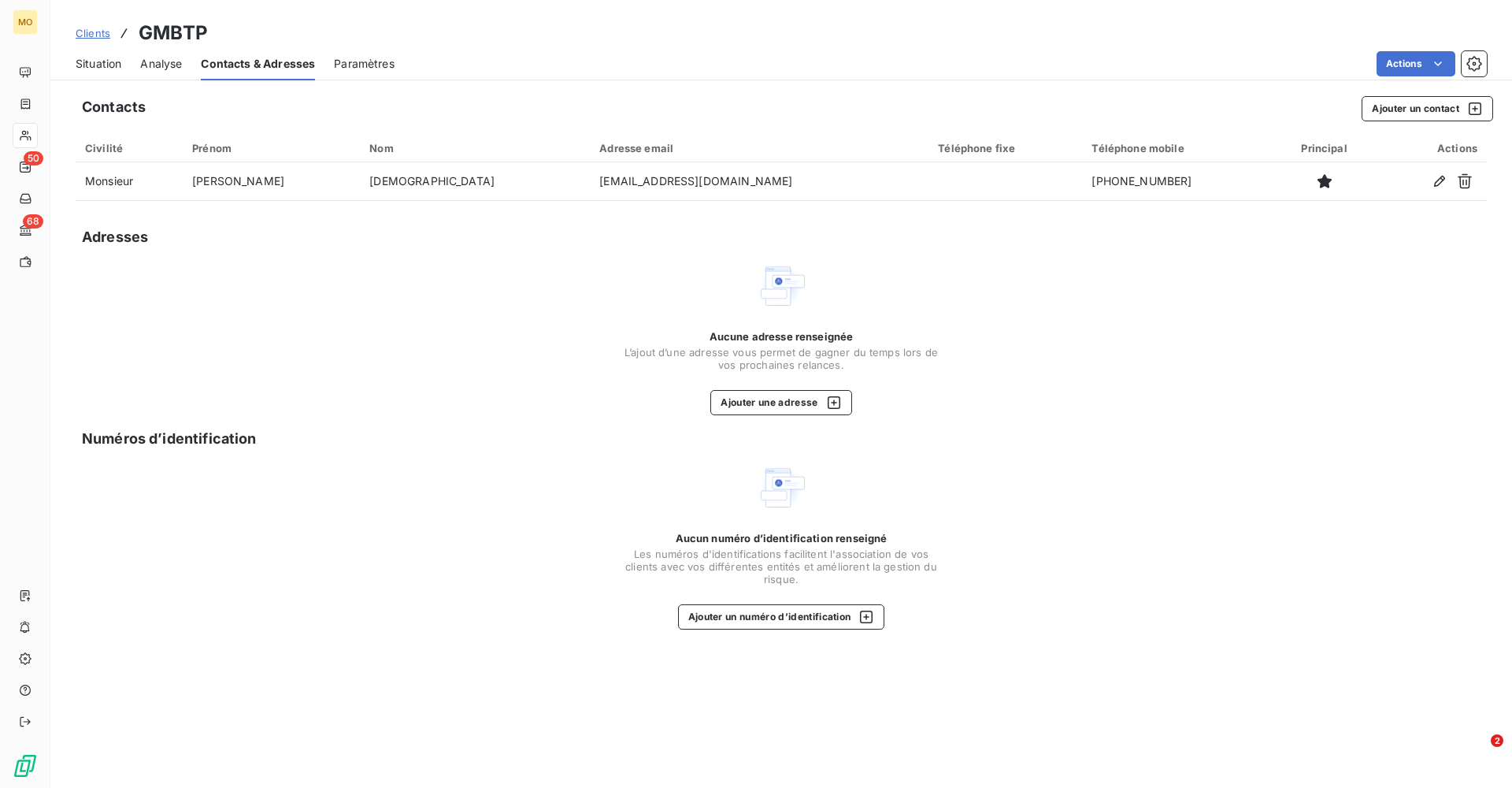
click at [106, 63] on span "Situation" at bounding box center [98, 64] width 46 height 16
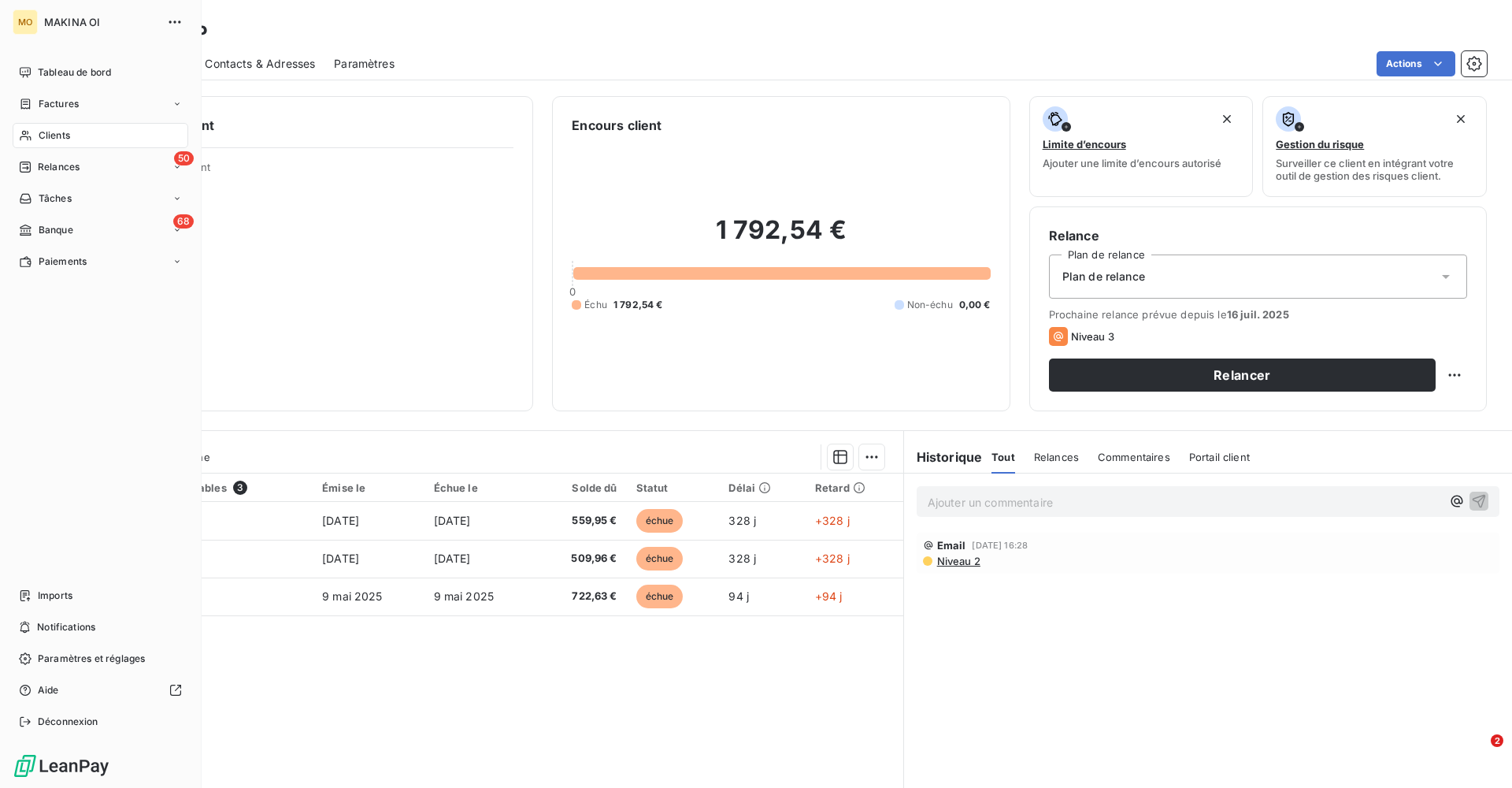
click at [51, 132] on span "Clients" at bounding box center [54, 135] width 31 height 14
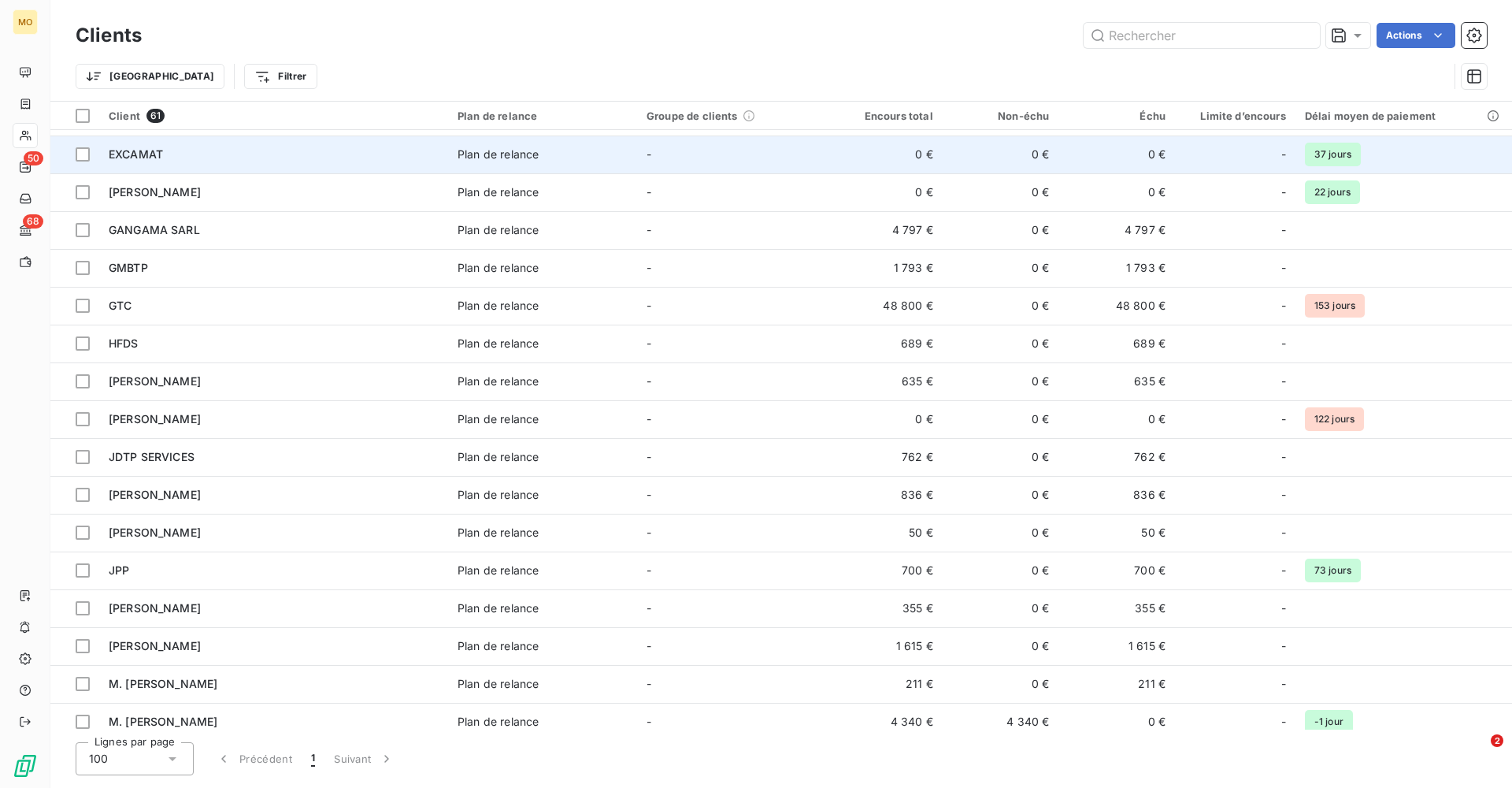
scroll to position [497, 0]
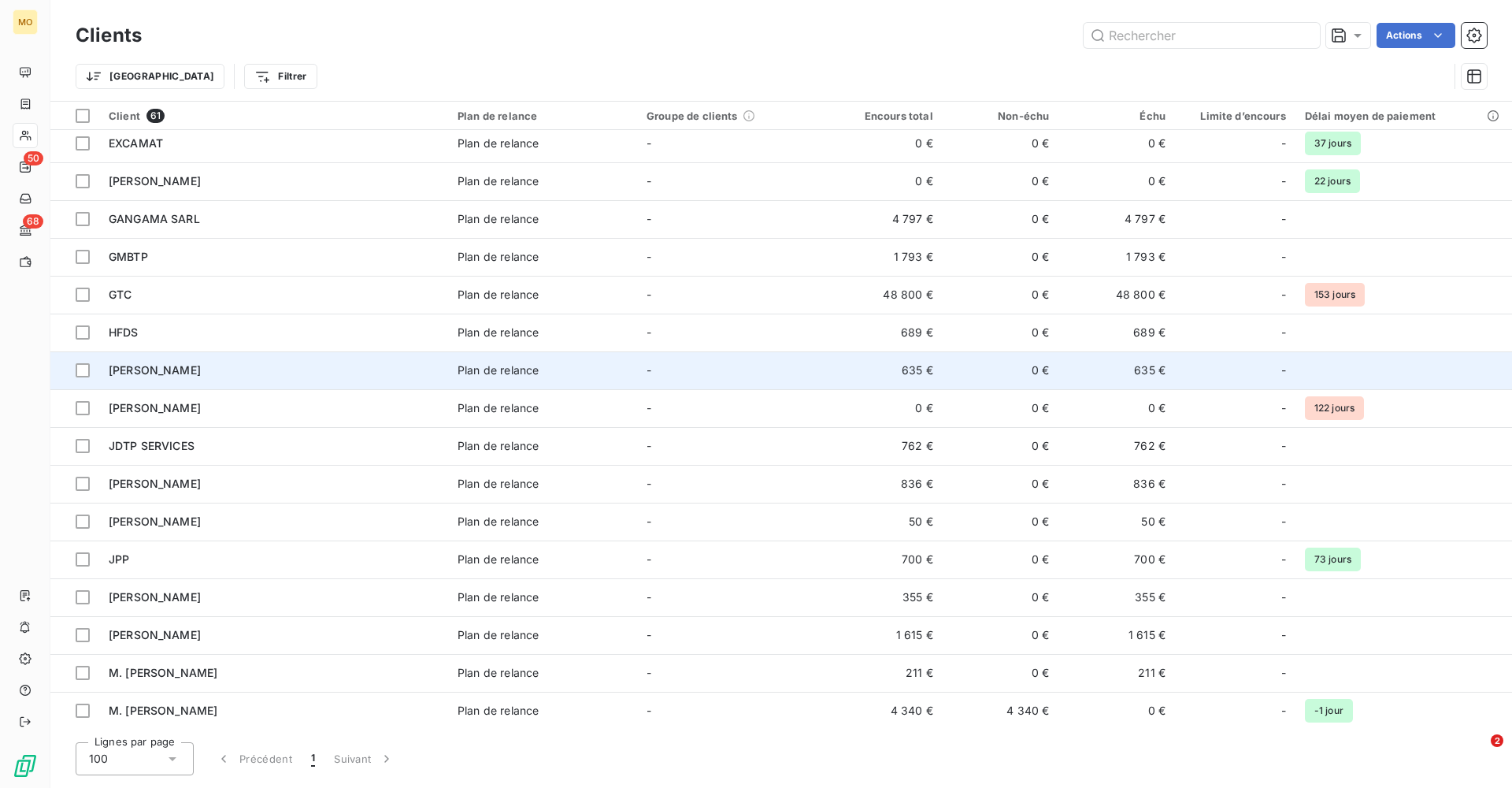
click at [292, 363] on div "[PERSON_NAME]" at bounding box center [274, 370] width 330 height 16
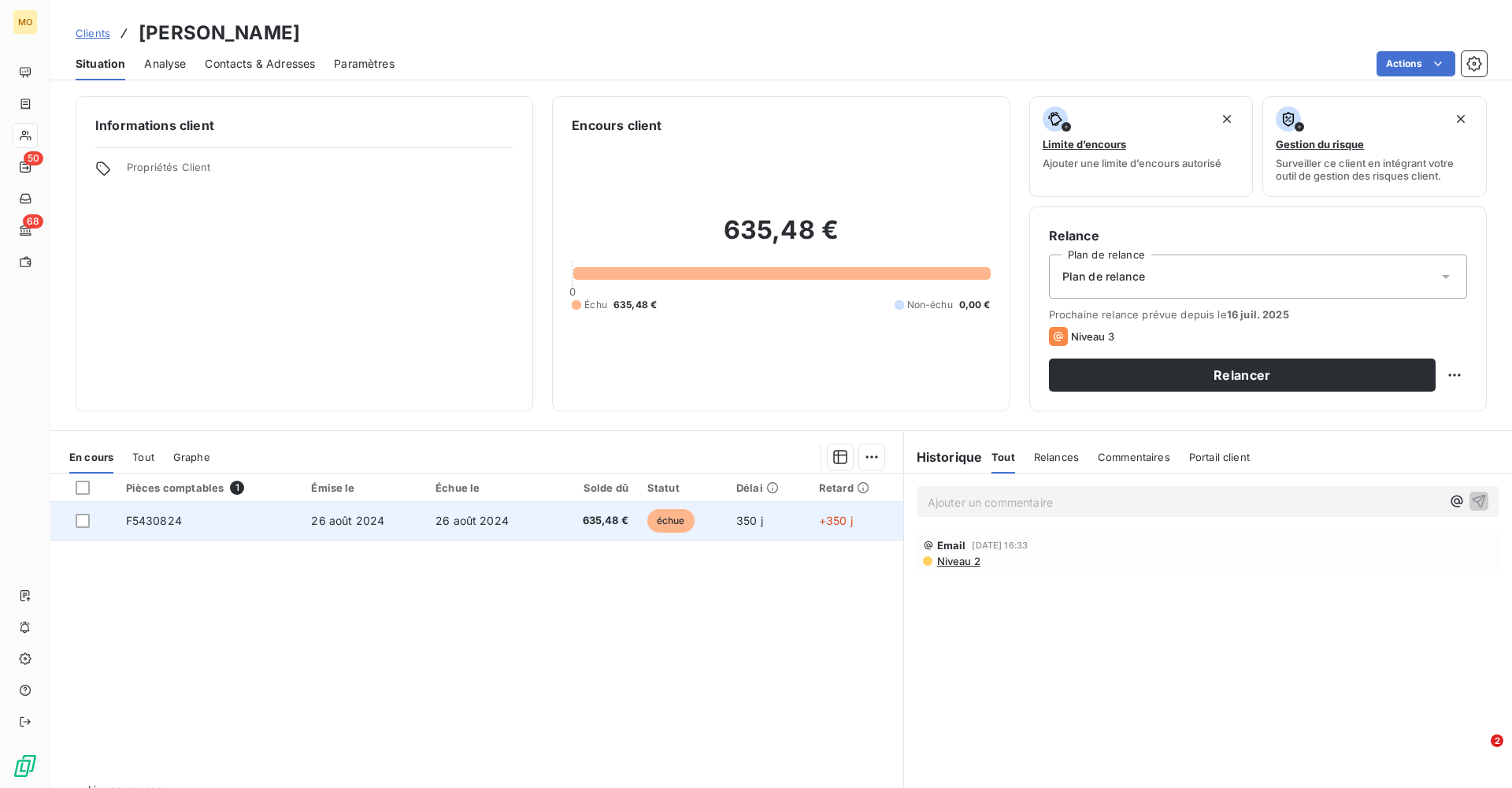
click at [187, 478] on td "F5430824" at bounding box center [209, 520] width 186 height 38
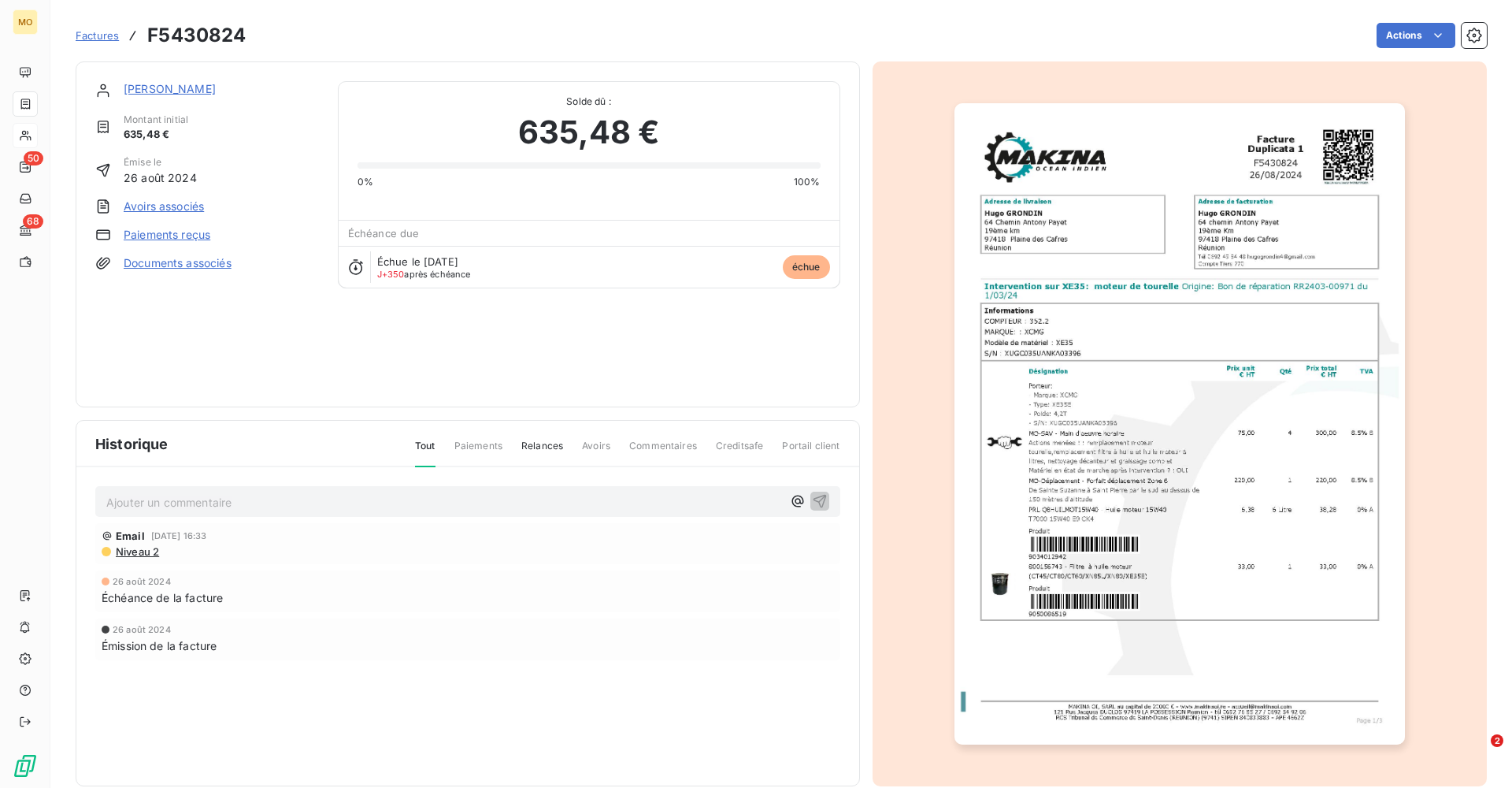
click at [162, 90] on link "[PERSON_NAME]" at bounding box center [169, 88] width 92 height 14
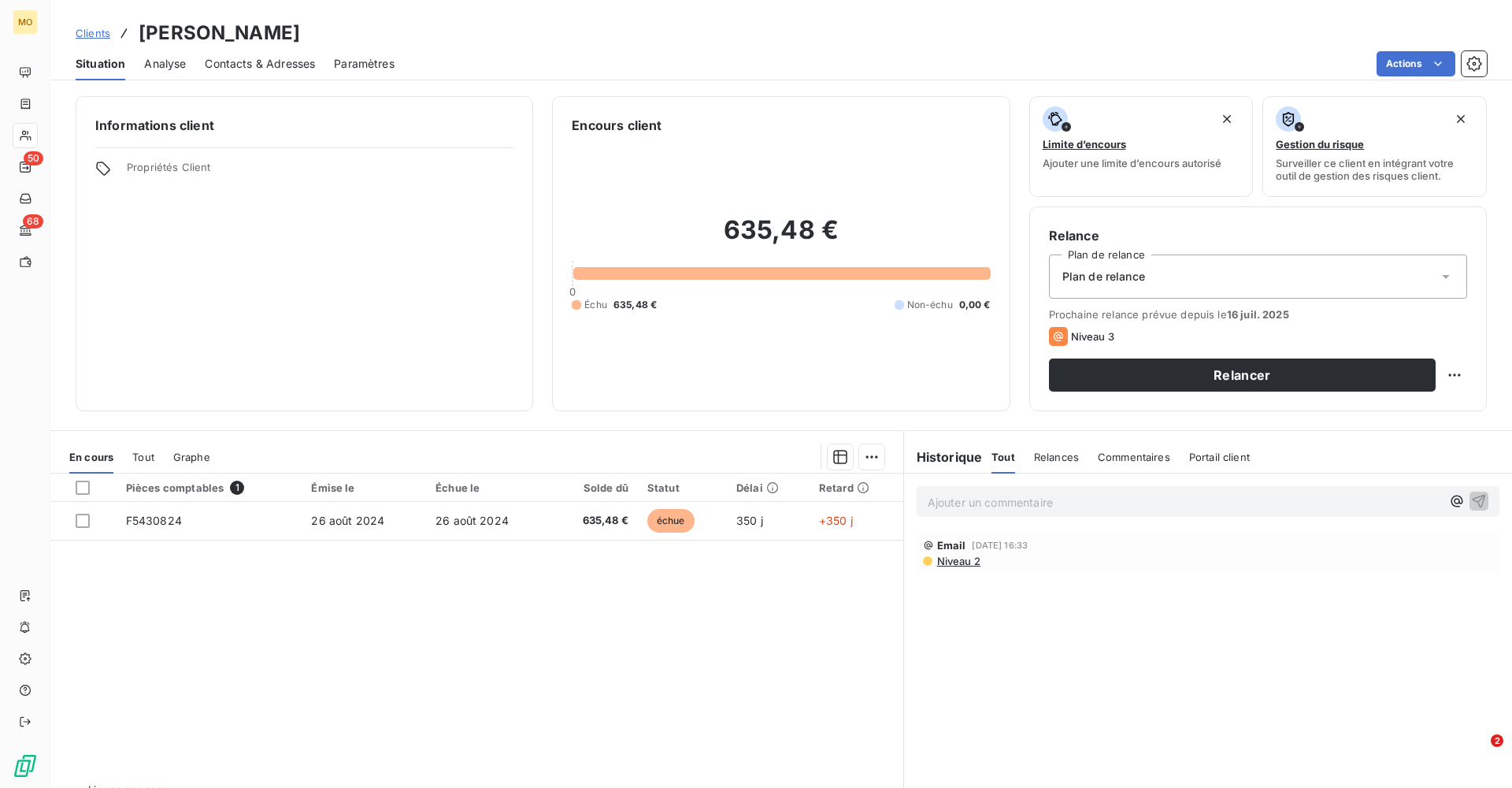
click at [247, 66] on span "Contacts & Adresses" at bounding box center [260, 64] width 111 height 16
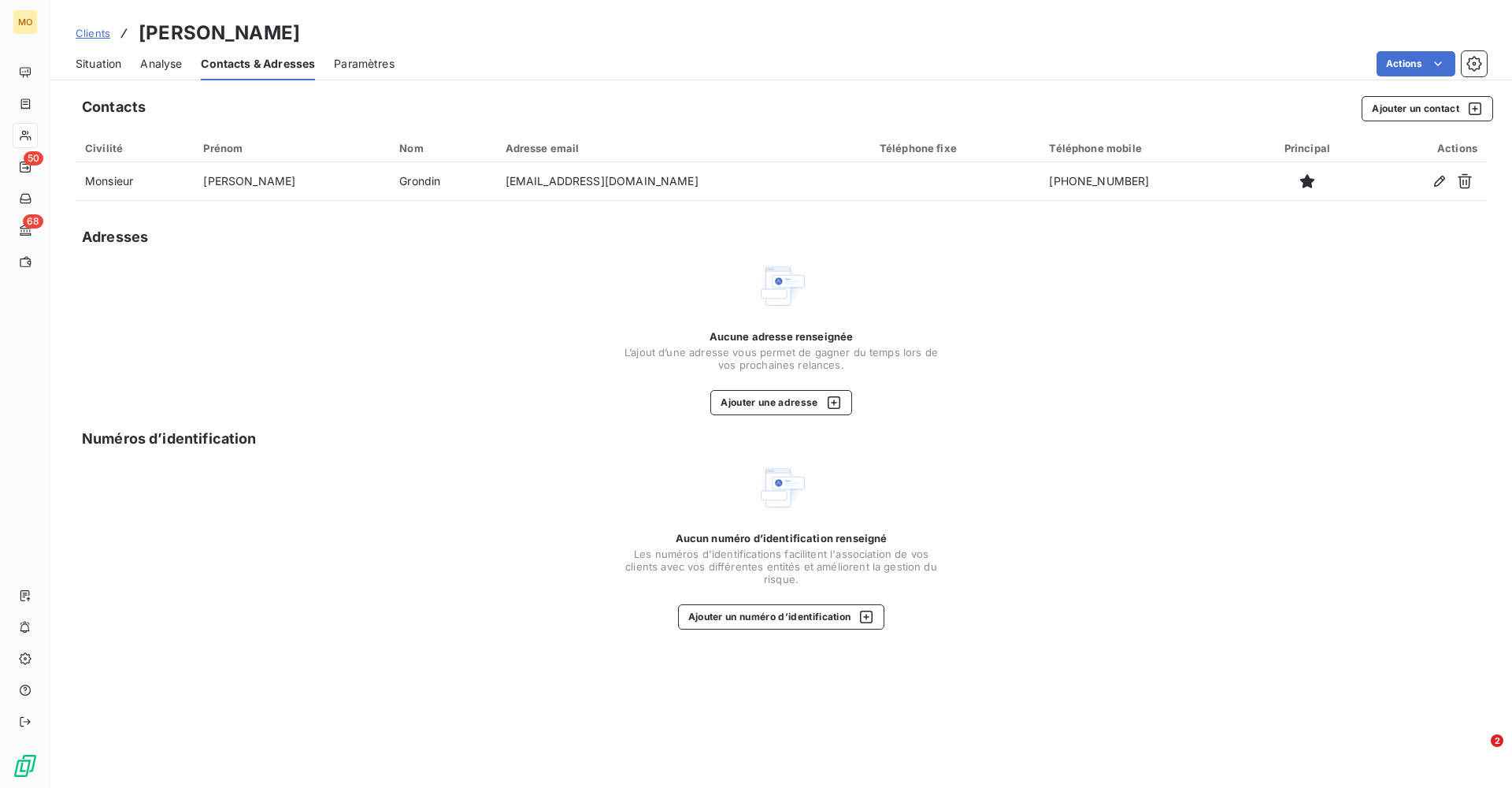
click at [103, 65] on span "Situation" at bounding box center [98, 64] width 46 height 16
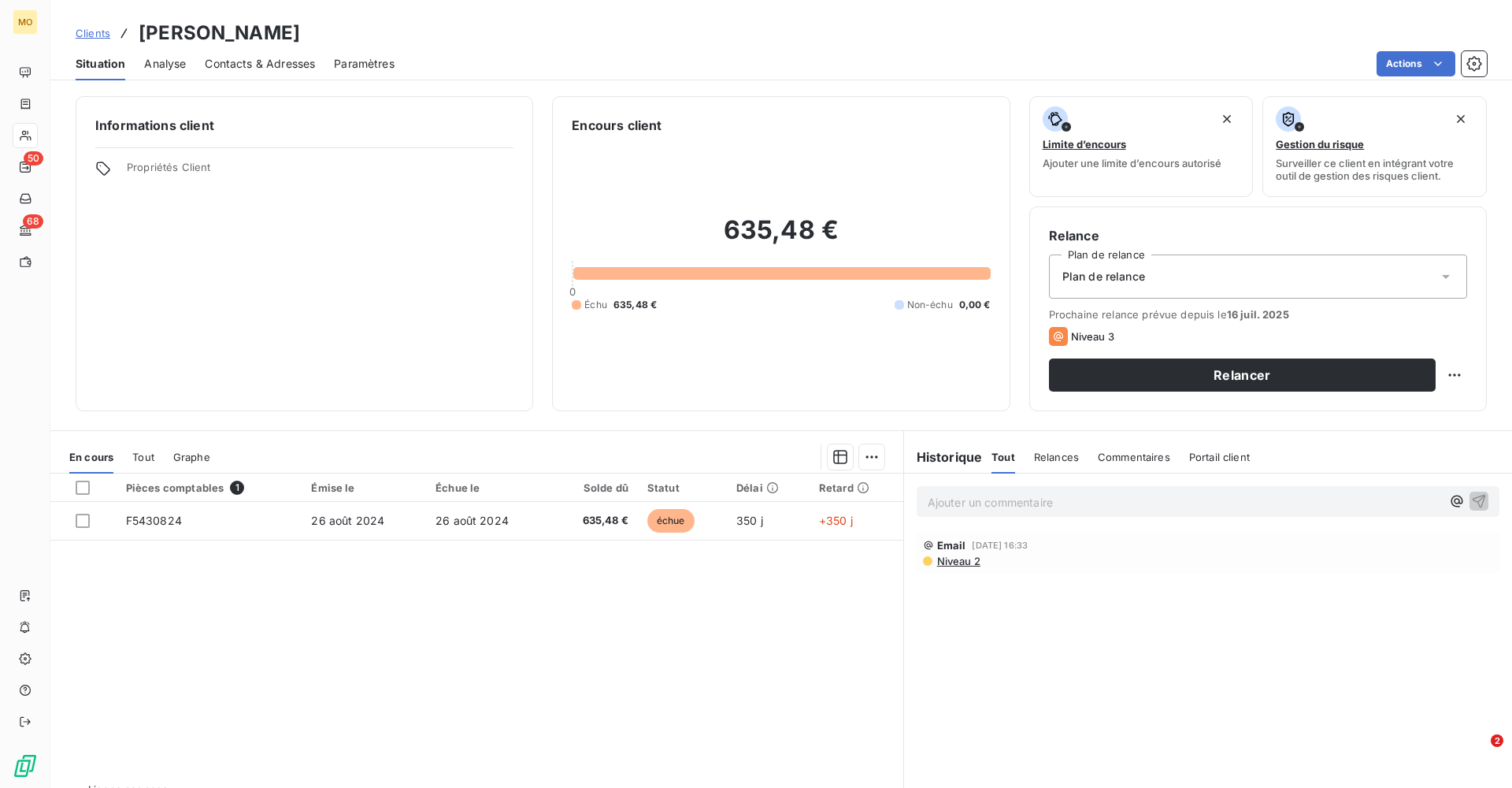
click at [256, 65] on span "Contacts & Adresses" at bounding box center [260, 64] width 111 height 16
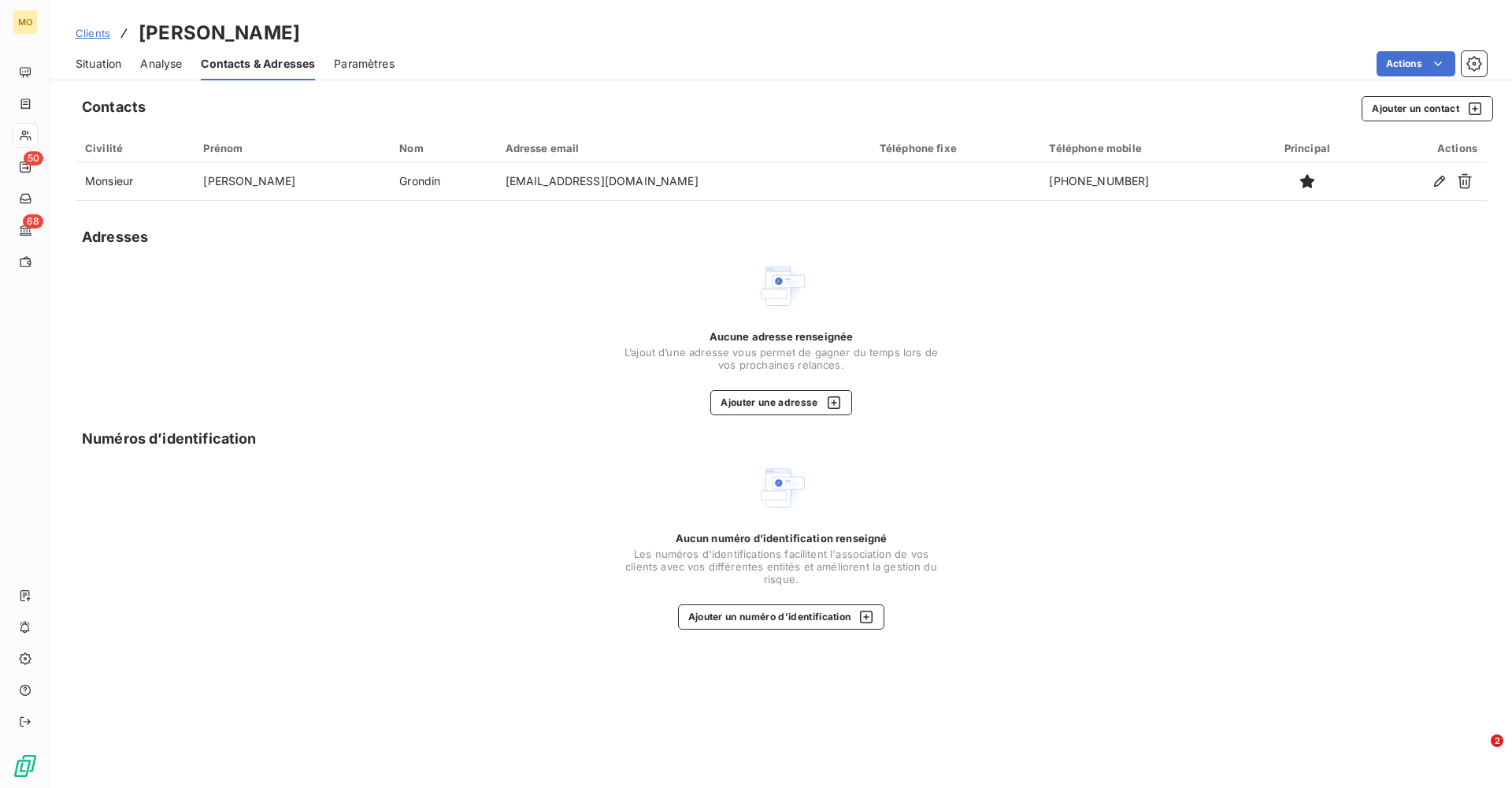
click at [101, 62] on span "Situation" at bounding box center [98, 64] width 46 height 16
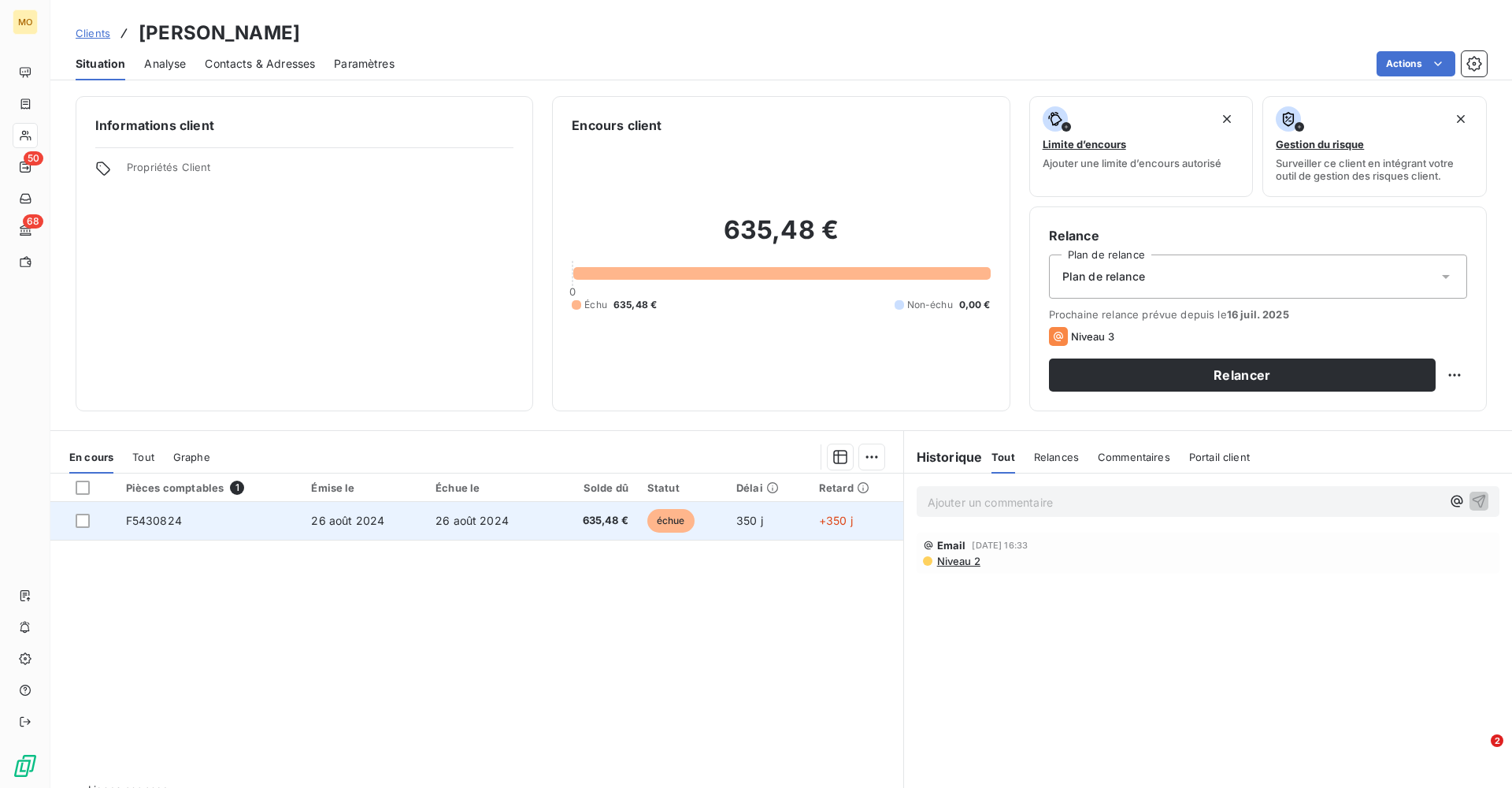
click at [180, 478] on span "F5430824" at bounding box center [154, 520] width 56 height 14
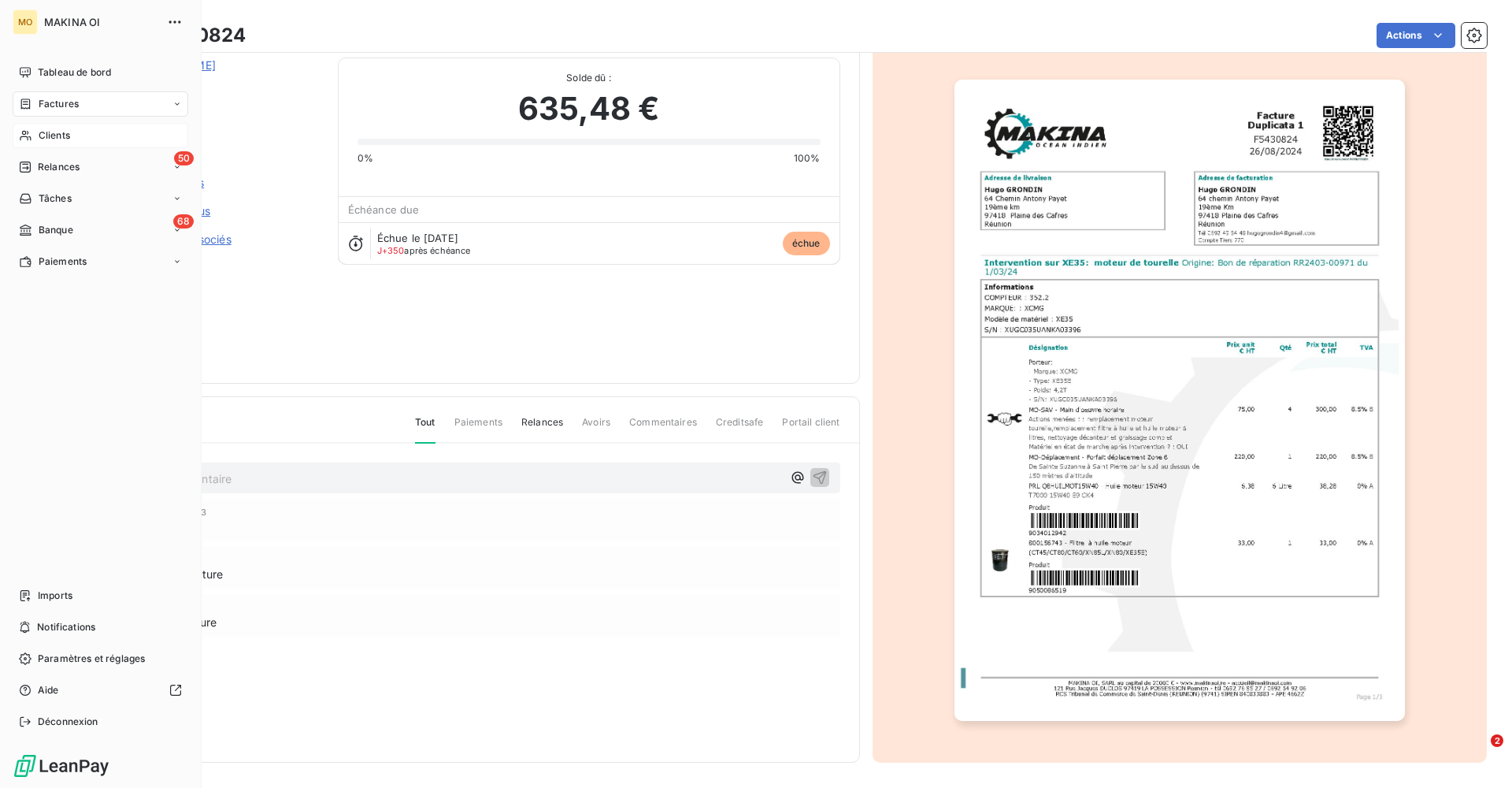
click at [57, 136] on span "Clients" at bounding box center [54, 135] width 31 height 14
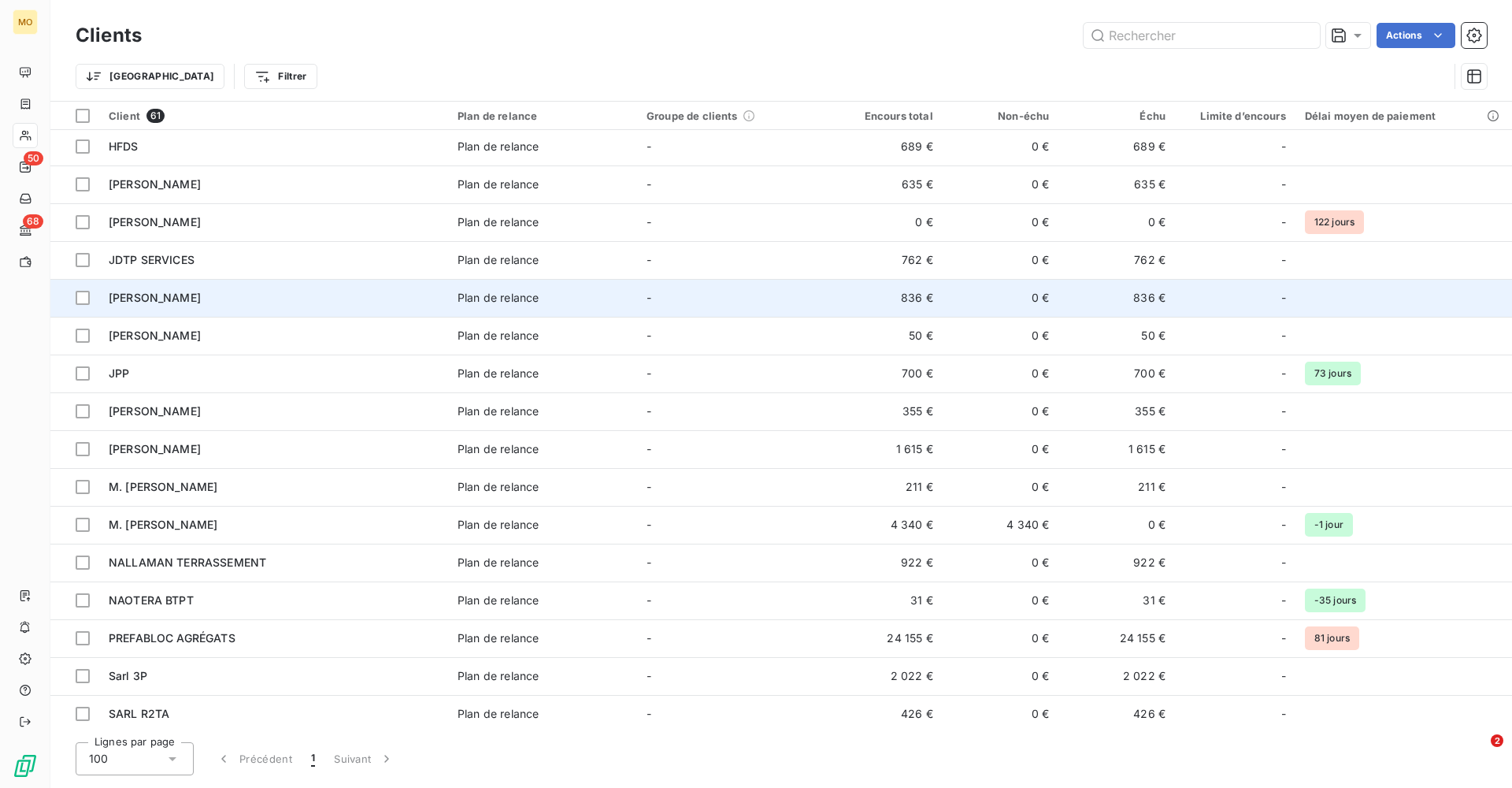
scroll to position [687, 0]
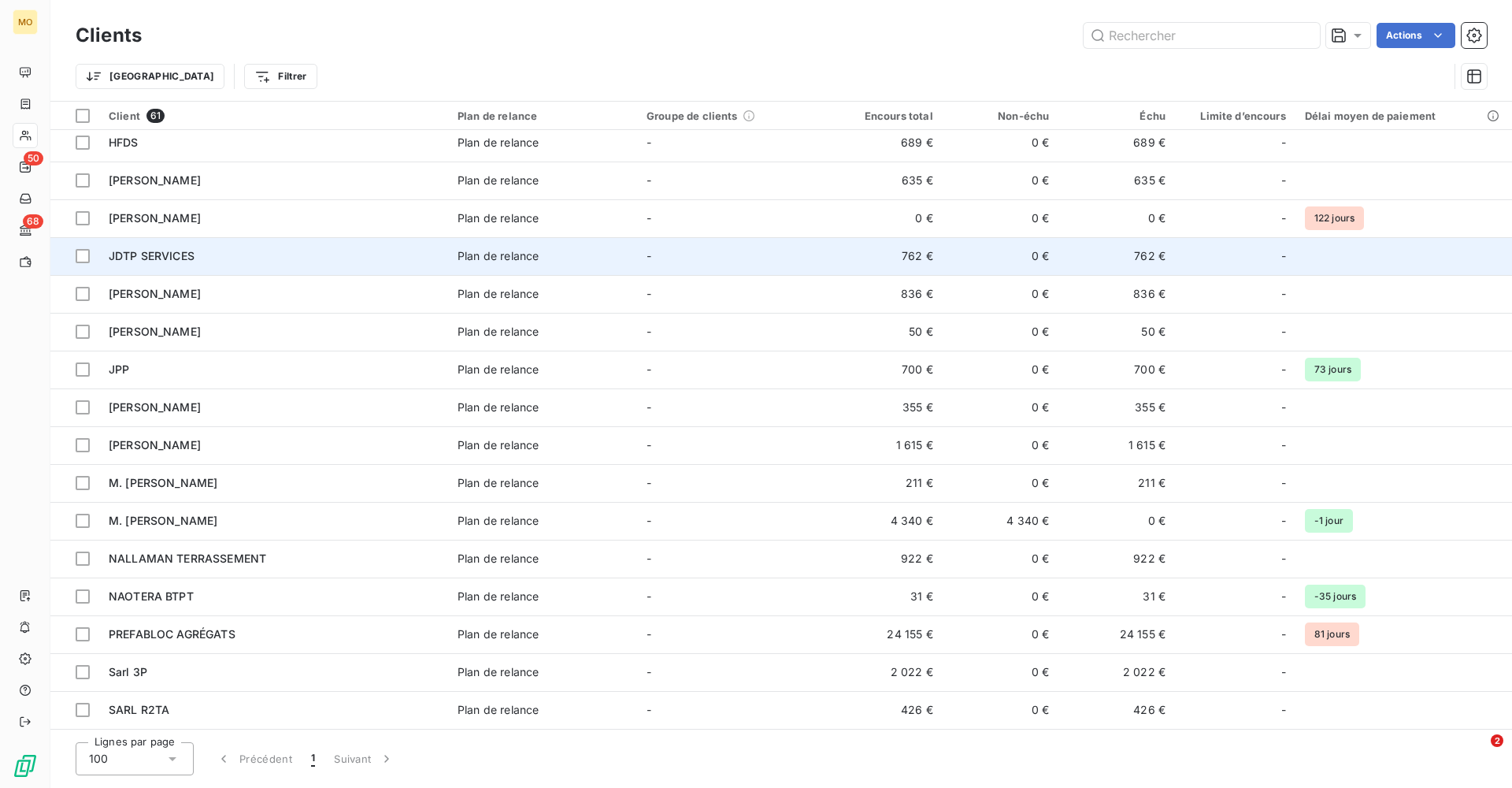
click at [243, 254] on div "JDTP SERVICES" at bounding box center [274, 256] width 330 height 16
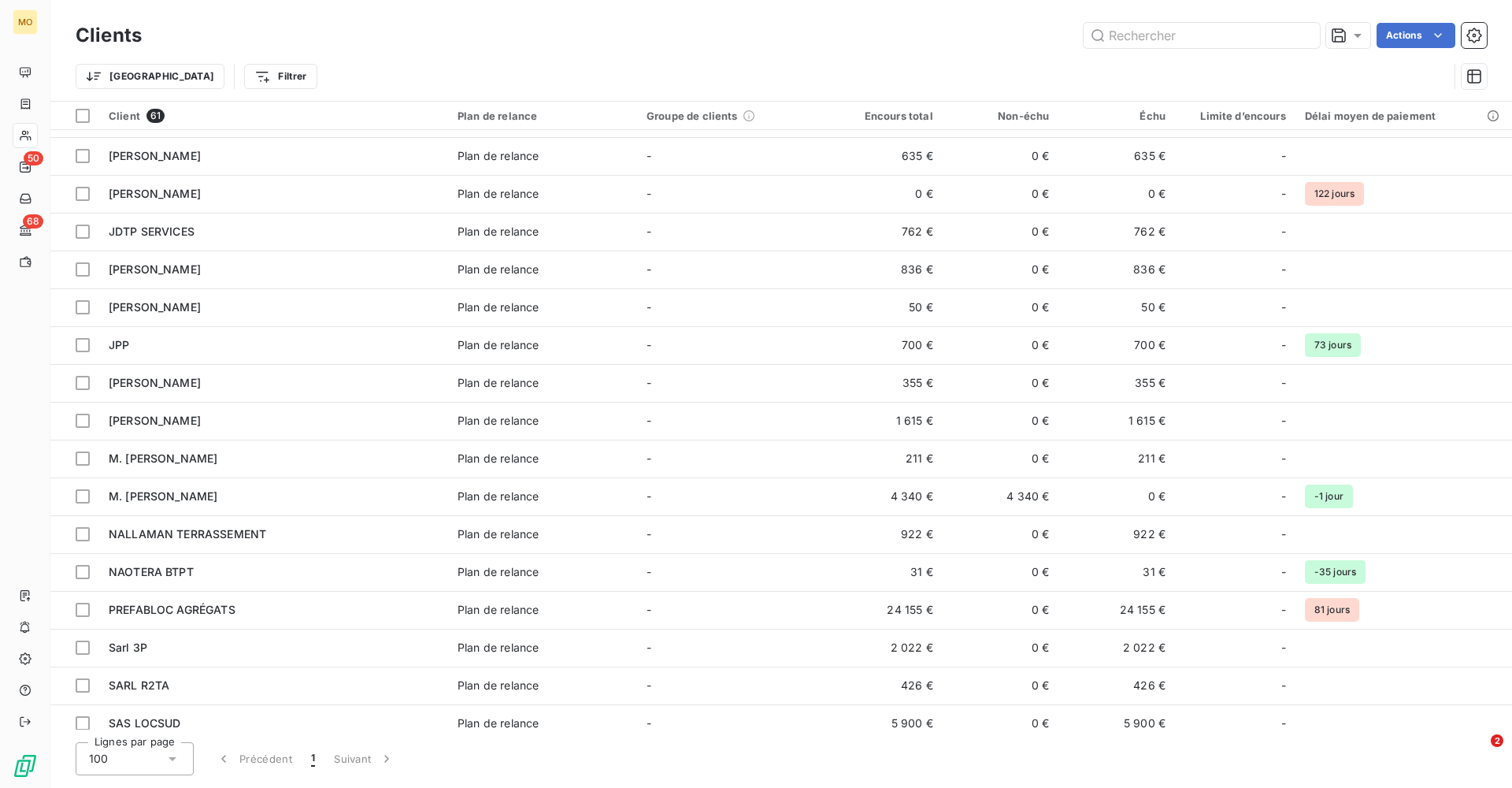
scroll to position [712, 0]
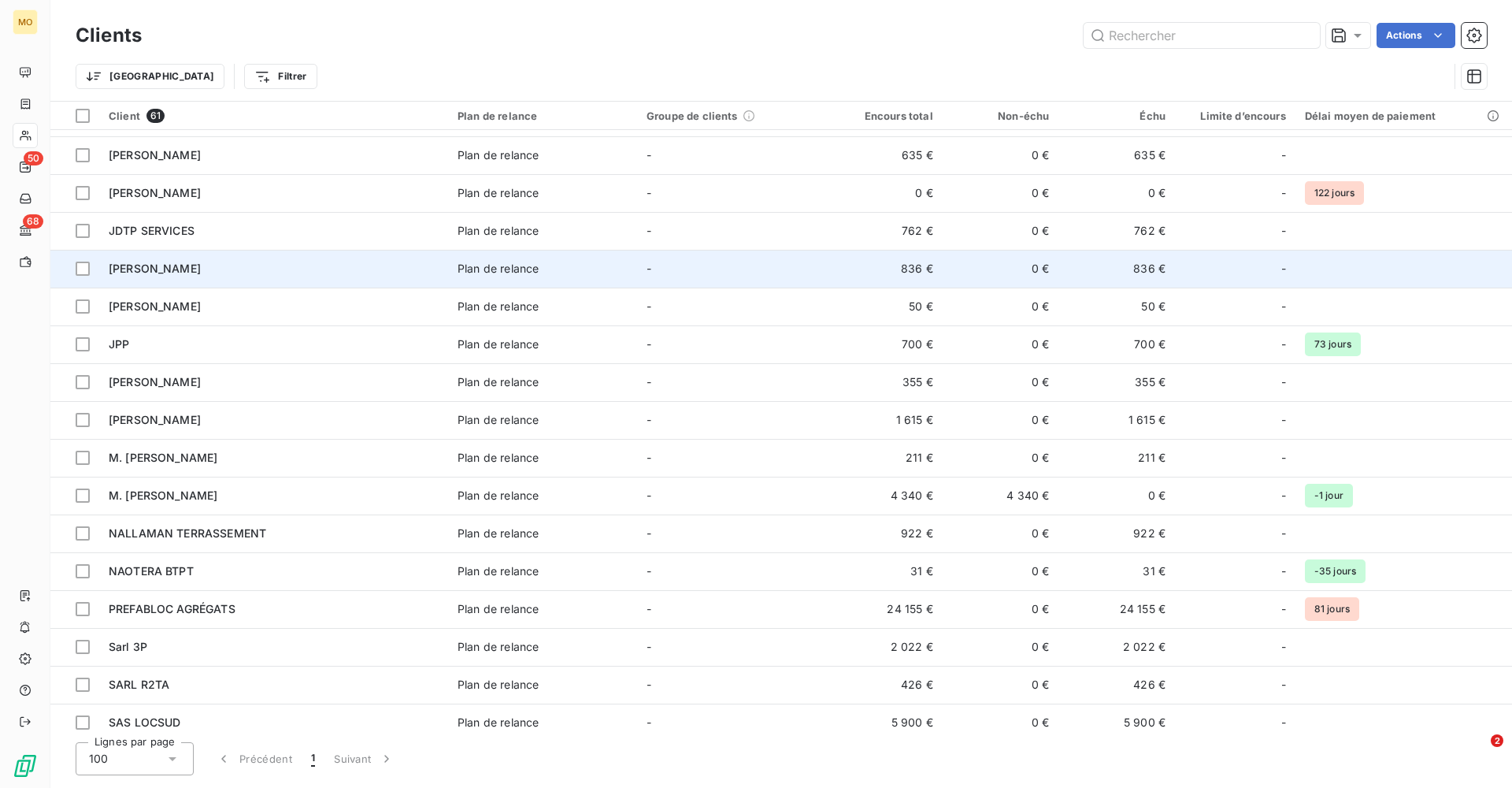
click at [198, 261] on span "[PERSON_NAME]" at bounding box center [155, 268] width 92 height 14
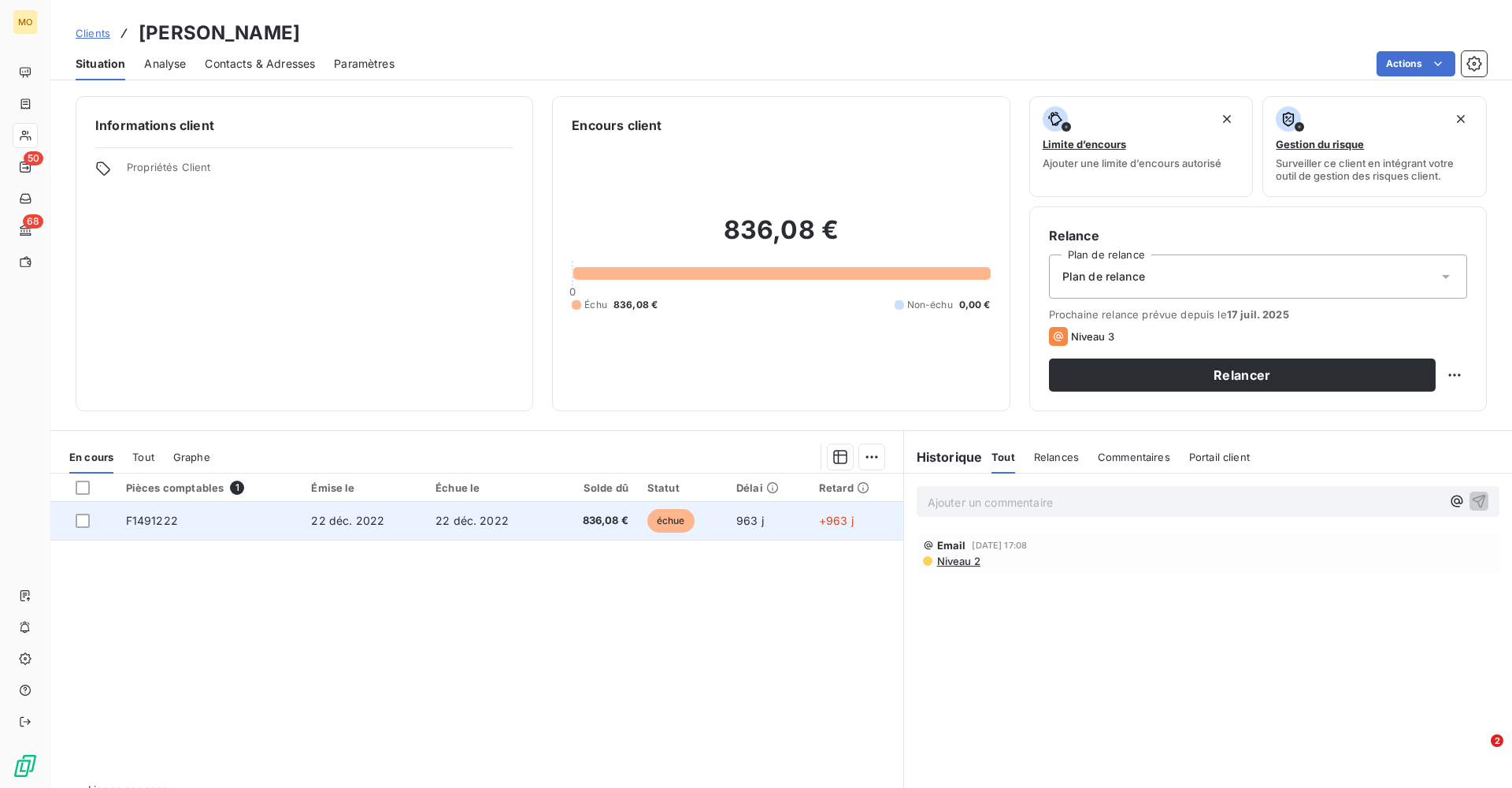
click at [205, 478] on td "F1491222" at bounding box center [209, 520] width 186 height 38
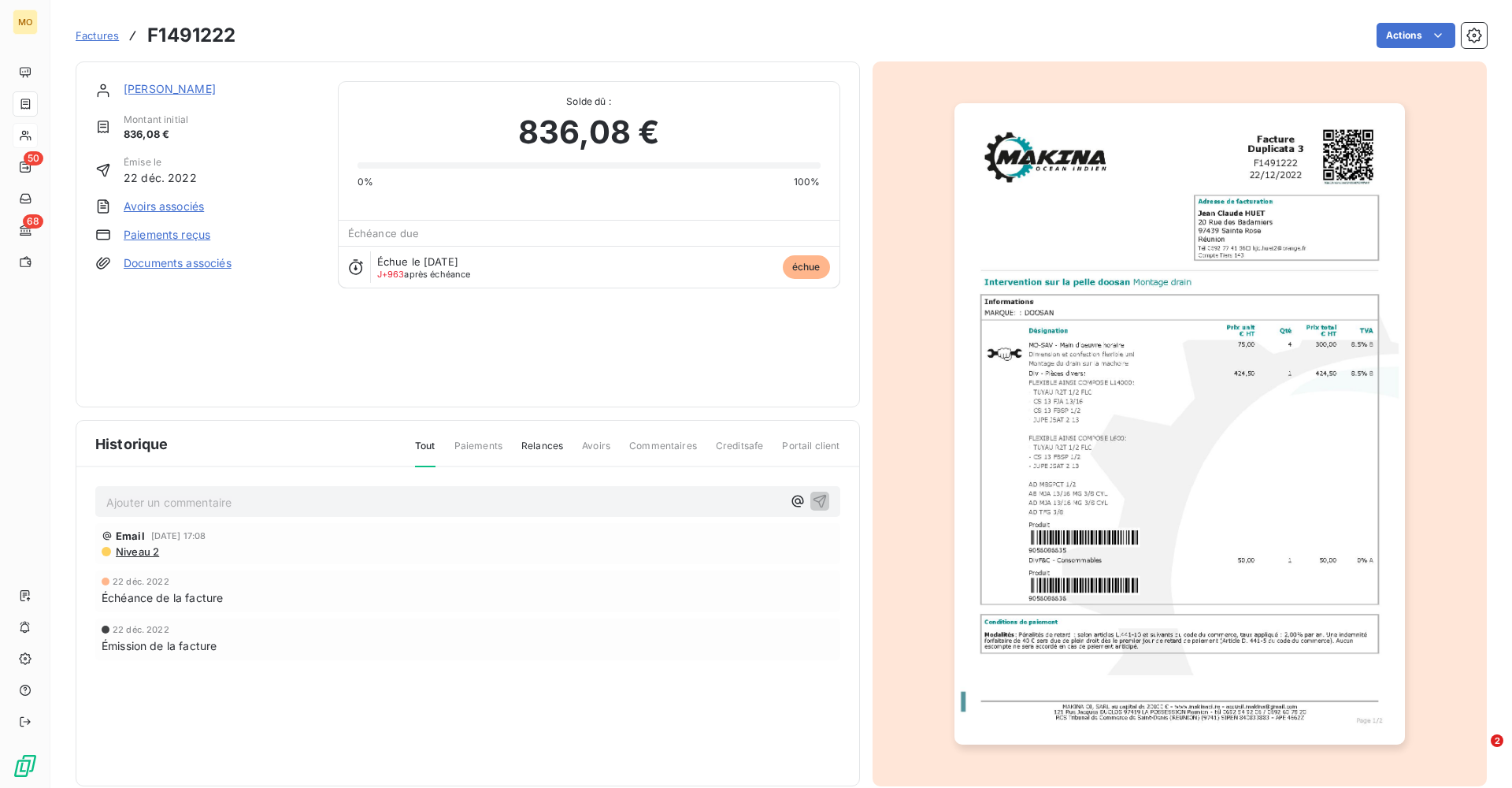
click at [167, 91] on link "[PERSON_NAME]" at bounding box center [169, 88] width 92 height 14
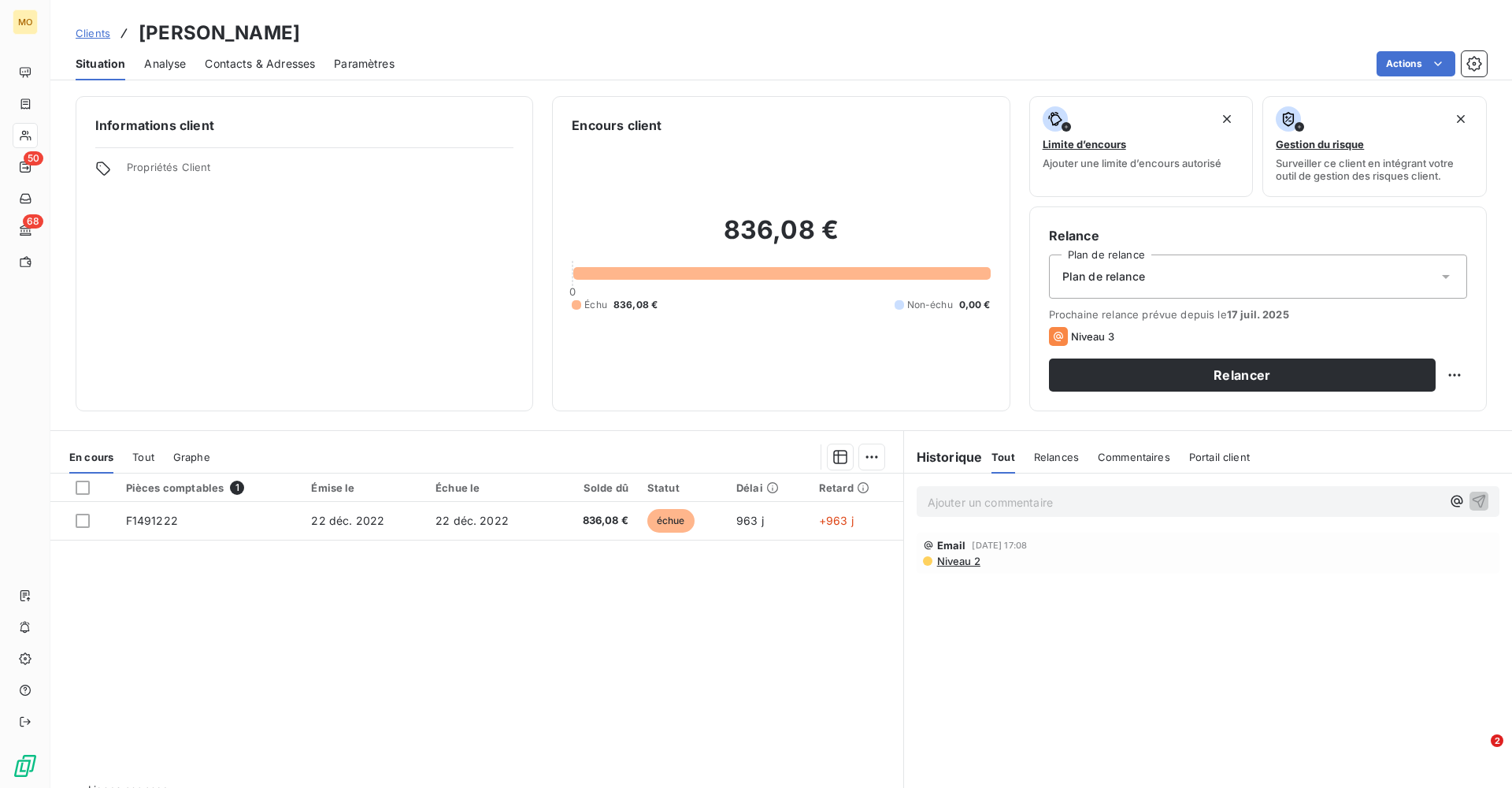
click at [273, 66] on span "Contacts & Adresses" at bounding box center [260, 64] width 111 height 16
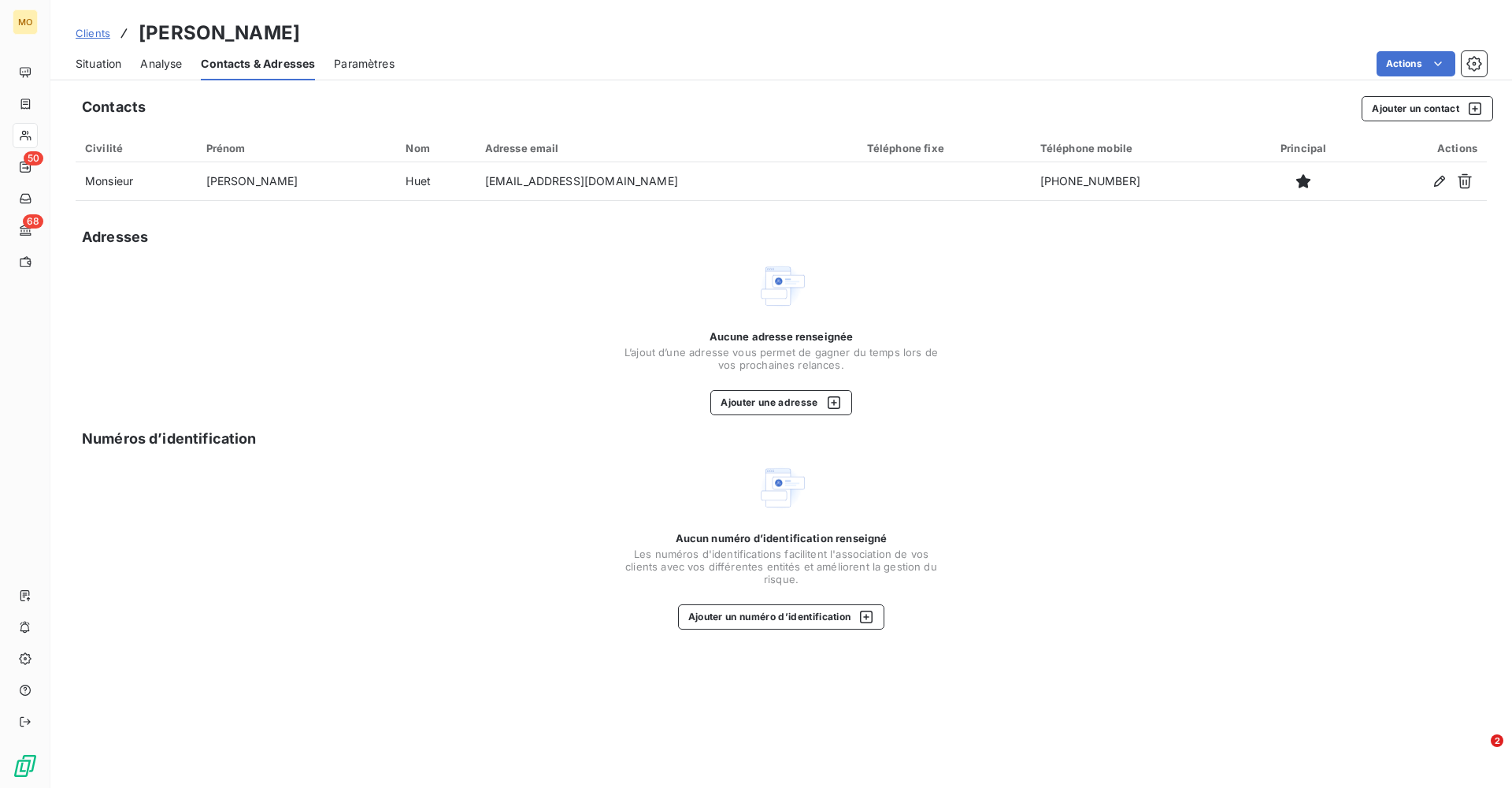
click at [92, 64] on span "Situation" at bounding box center [98, 64] width 46 height 16
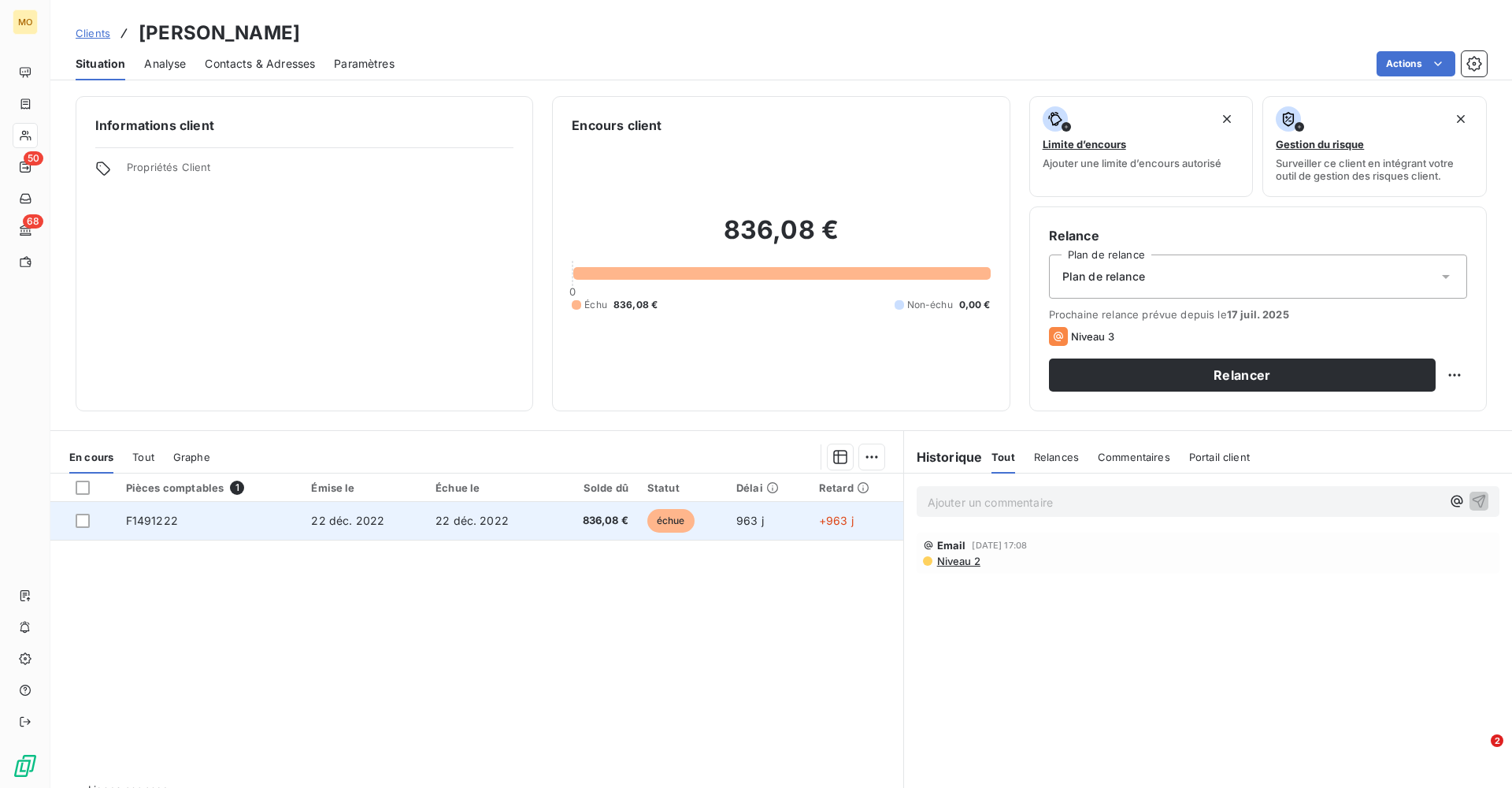
click at [204, 478] on td "F1491222" at bounding box center [209, 520] width 186 height 38
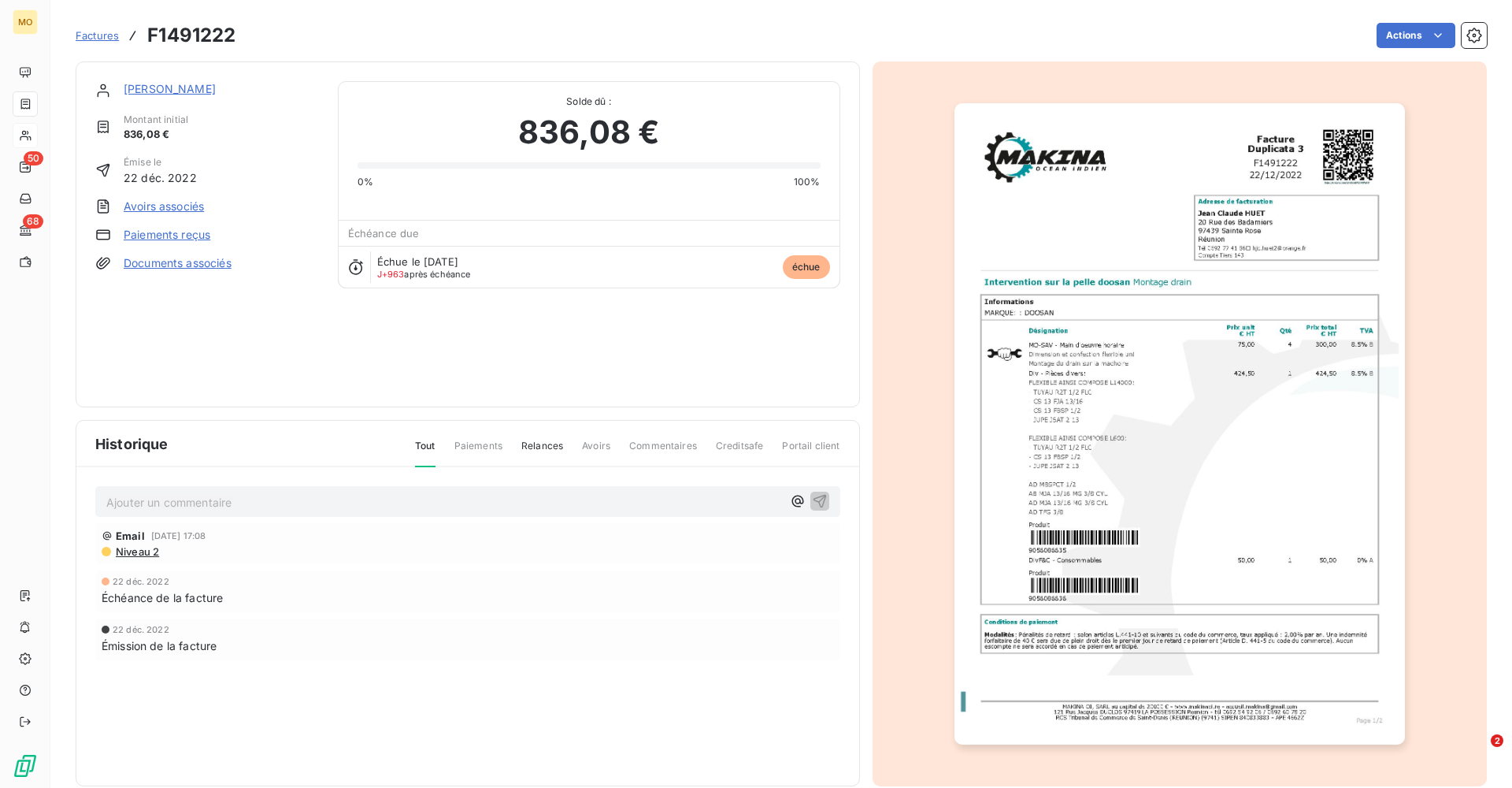
click at [163, 89] on link "[PERSON_NAME]" at bounding box center [169, 88] width 92 height 14
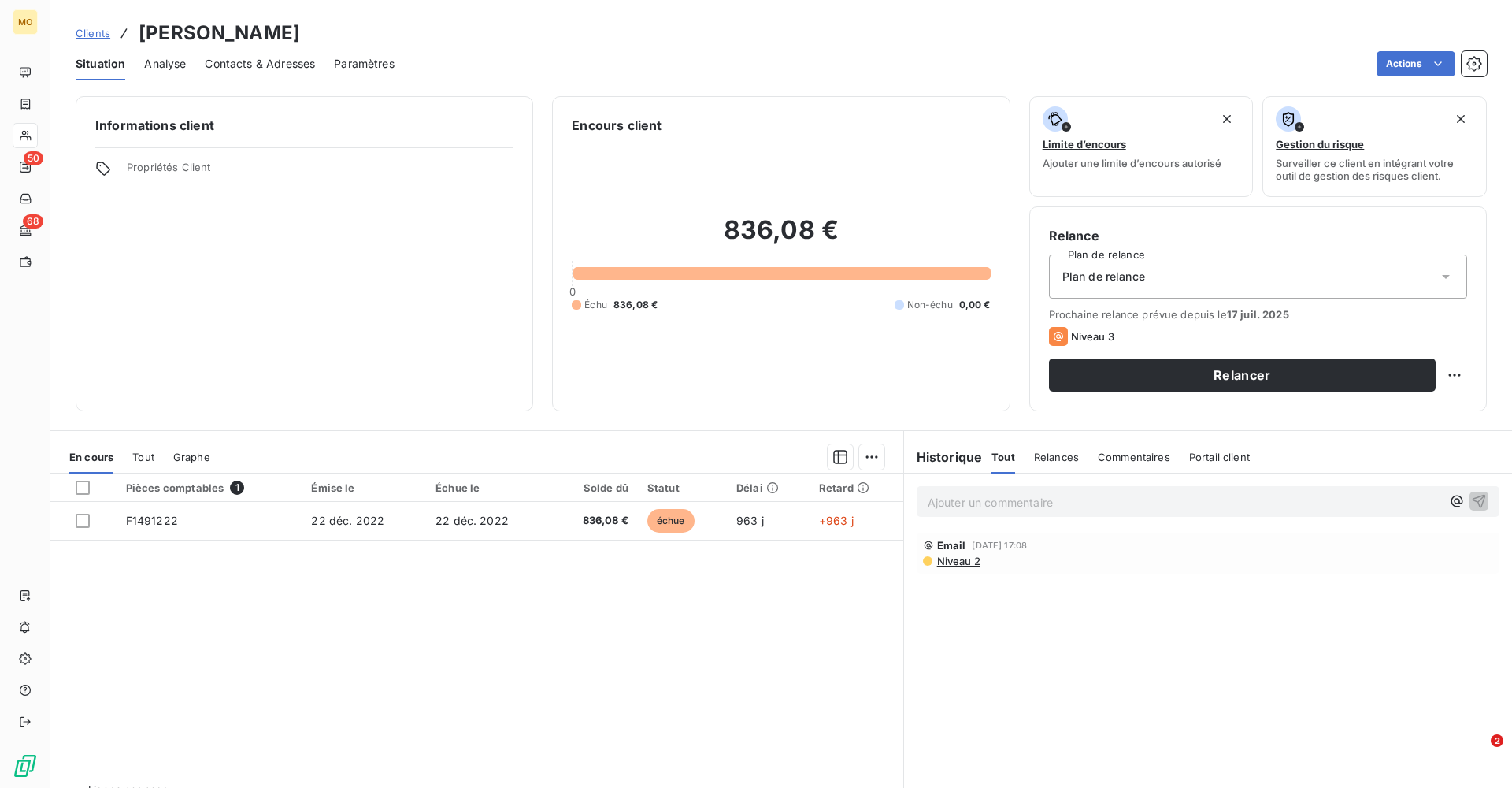
click at [285, 62] on span "Contacts & Adresses" at bounding box center [260, 64] width 111 height 16
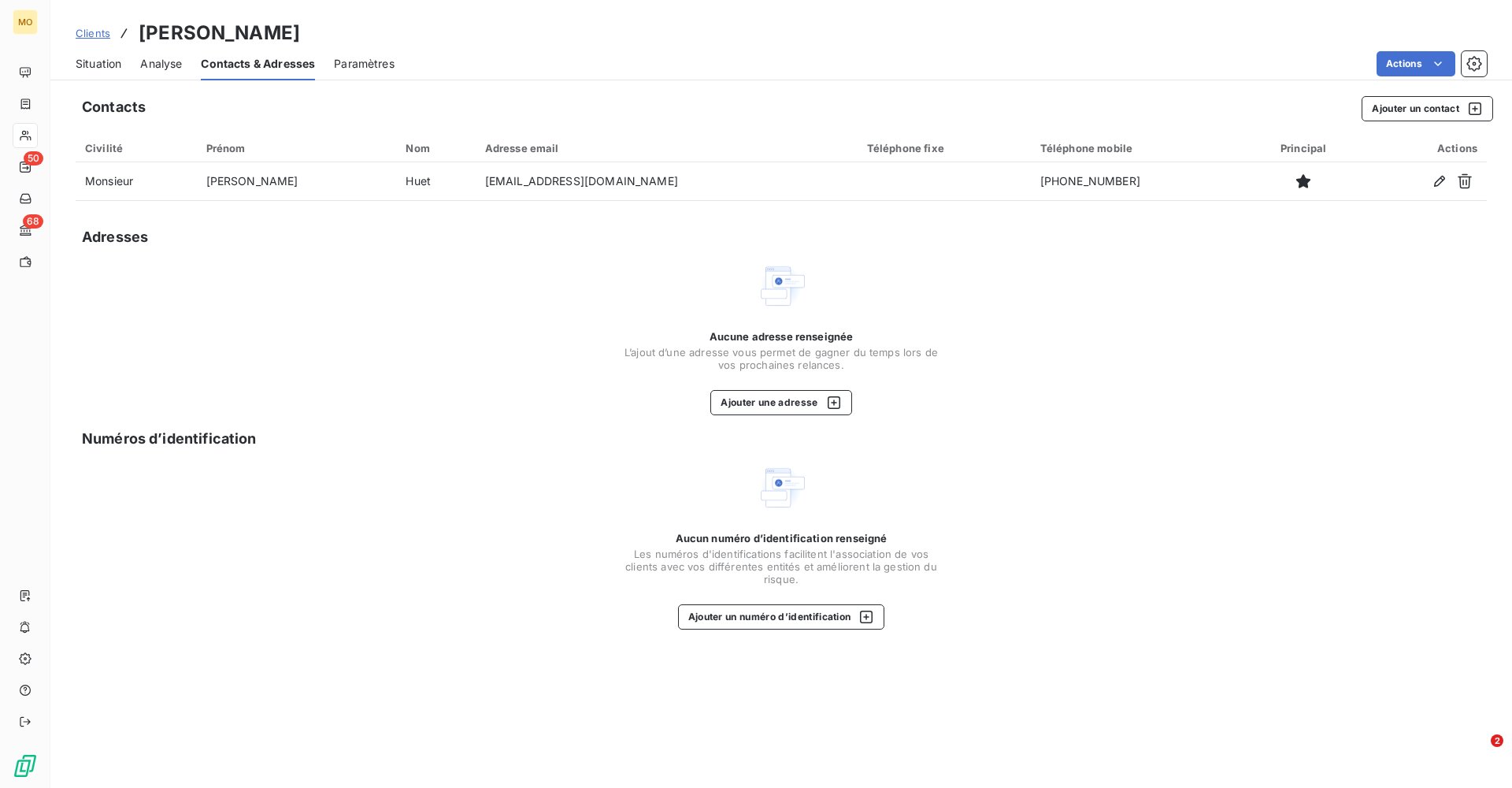
click at [99, 62] on span "Situation" at bounding box center [98, 64] width 46 height 16
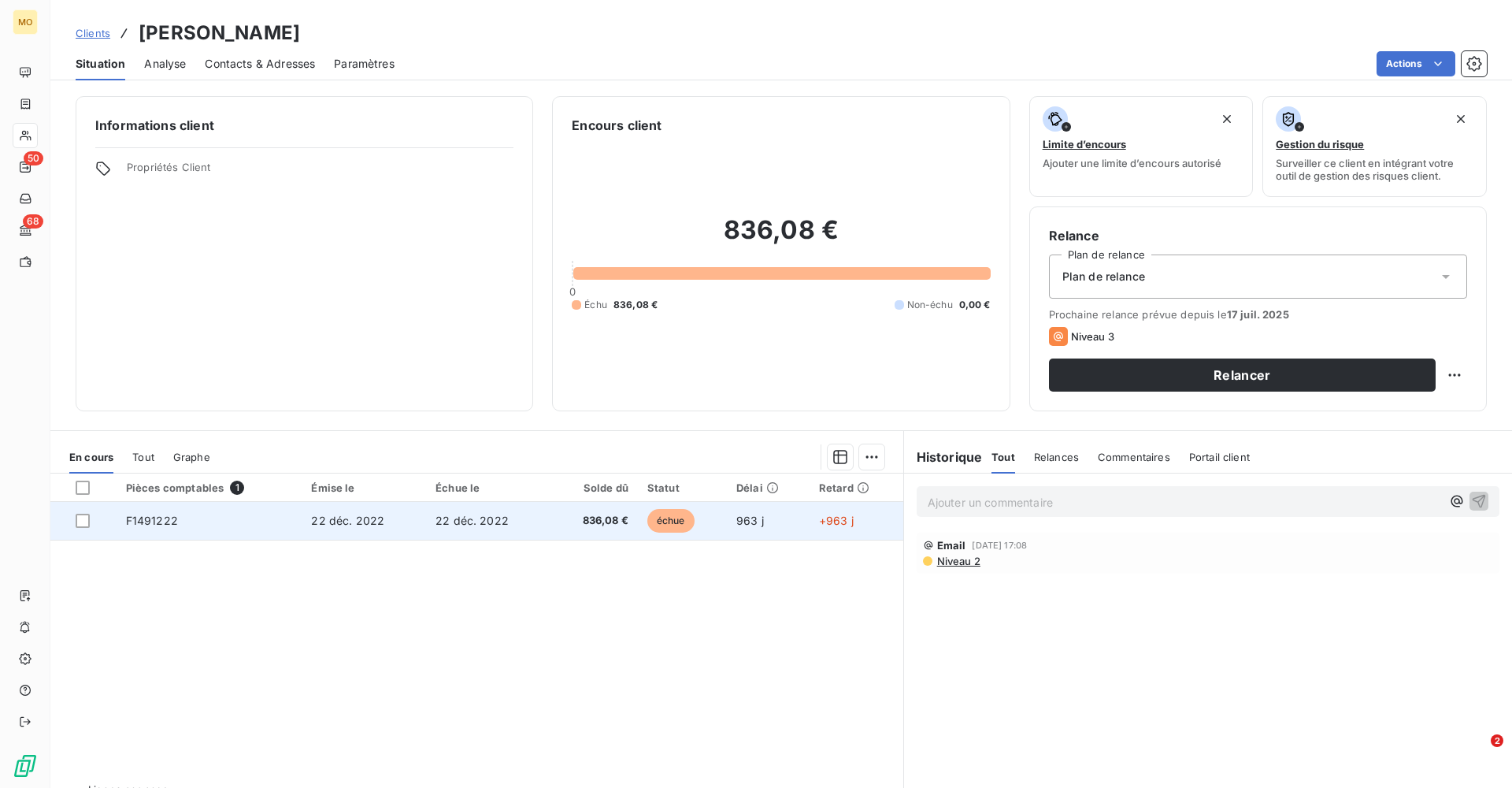
click at [178, 478] on td "F1491222" at bounding box center [209, 520] width 186 height 38
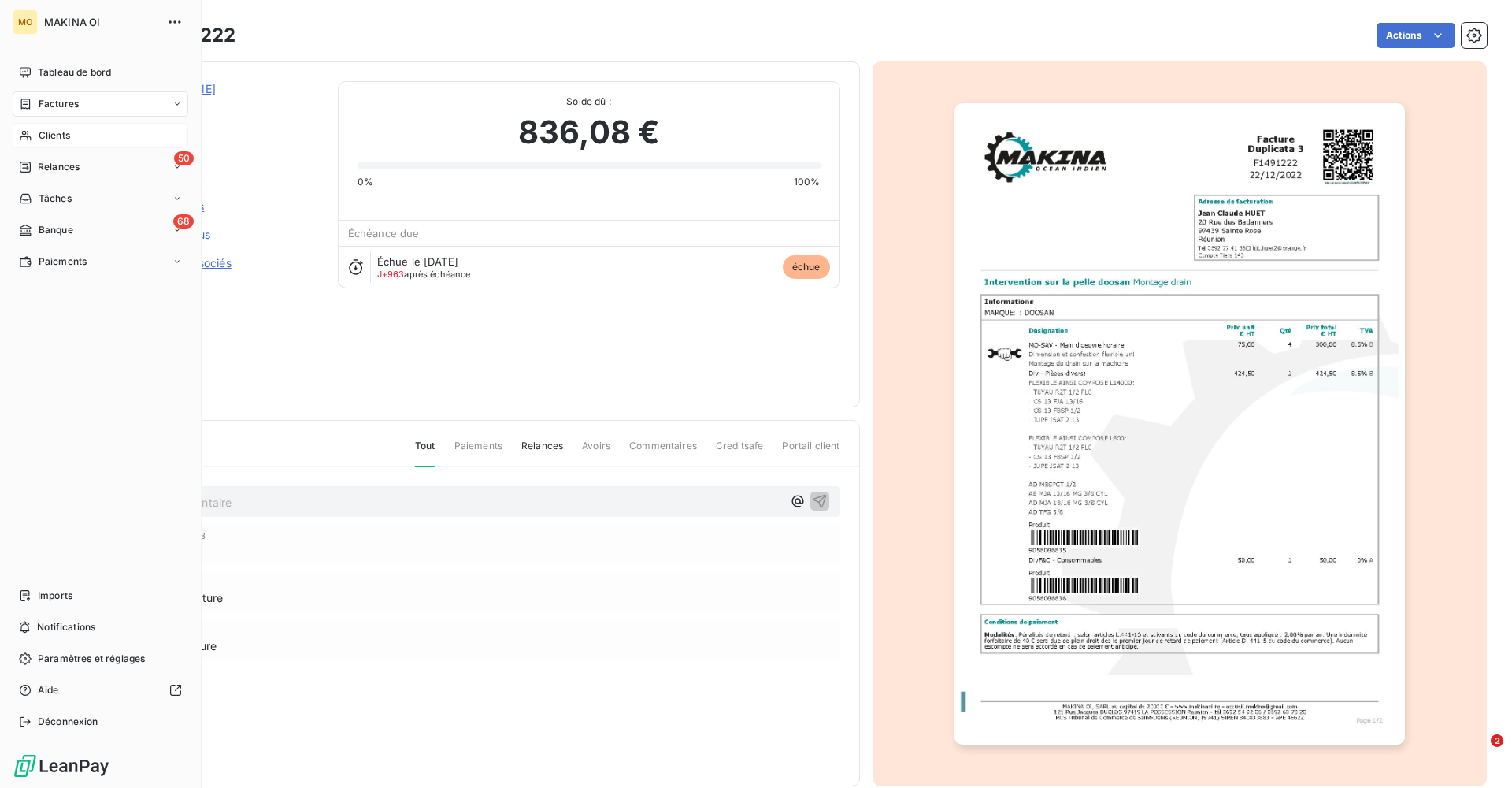
click at [46, 131] on span "Clients" at bounding box center [54, 135] width 31 height 14
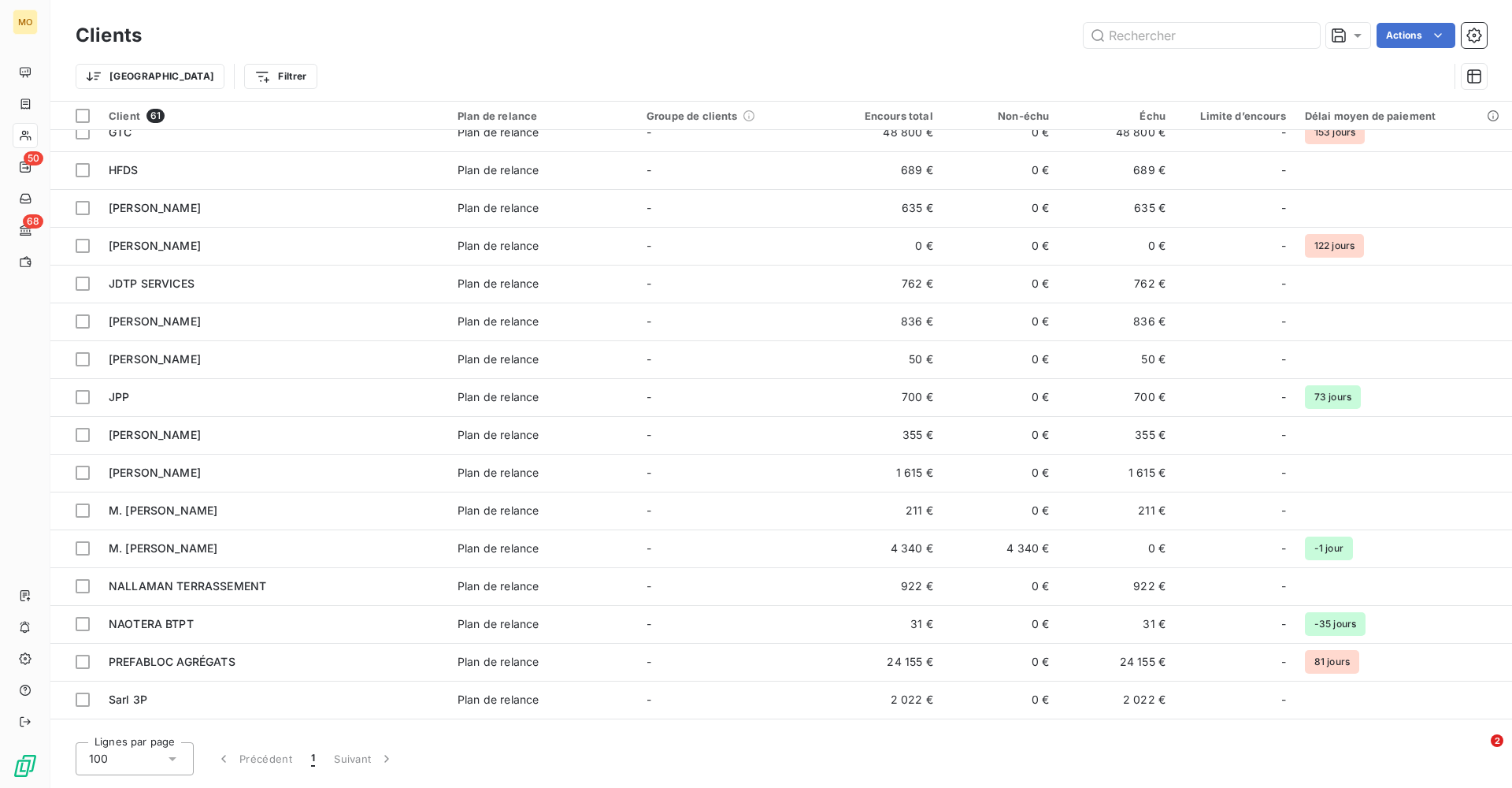
scroll to position [660, 0]
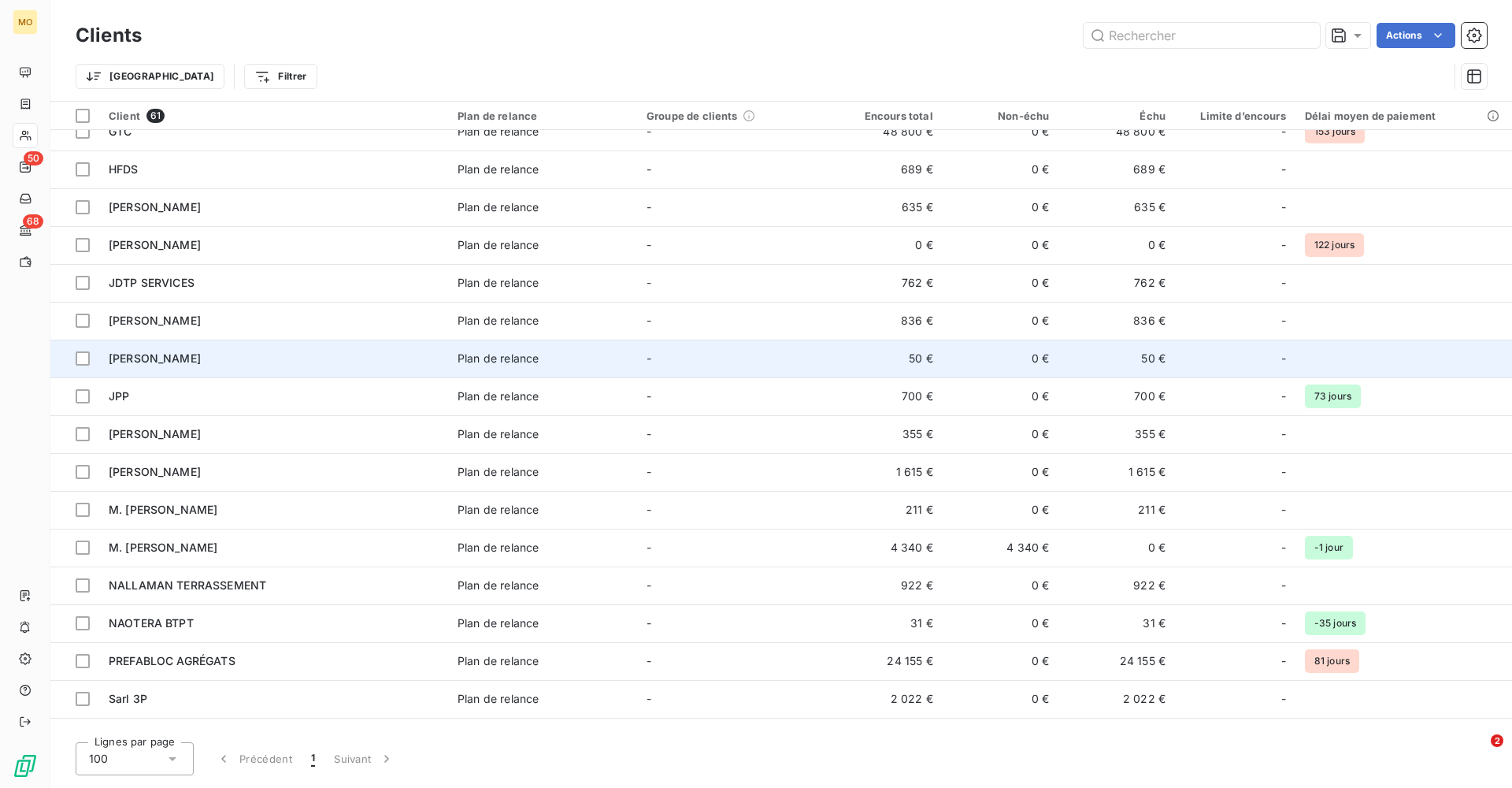
click at [379, 358] on div "[PERSON_NAME]" at bounding box center [274, 358] width 330 height 16
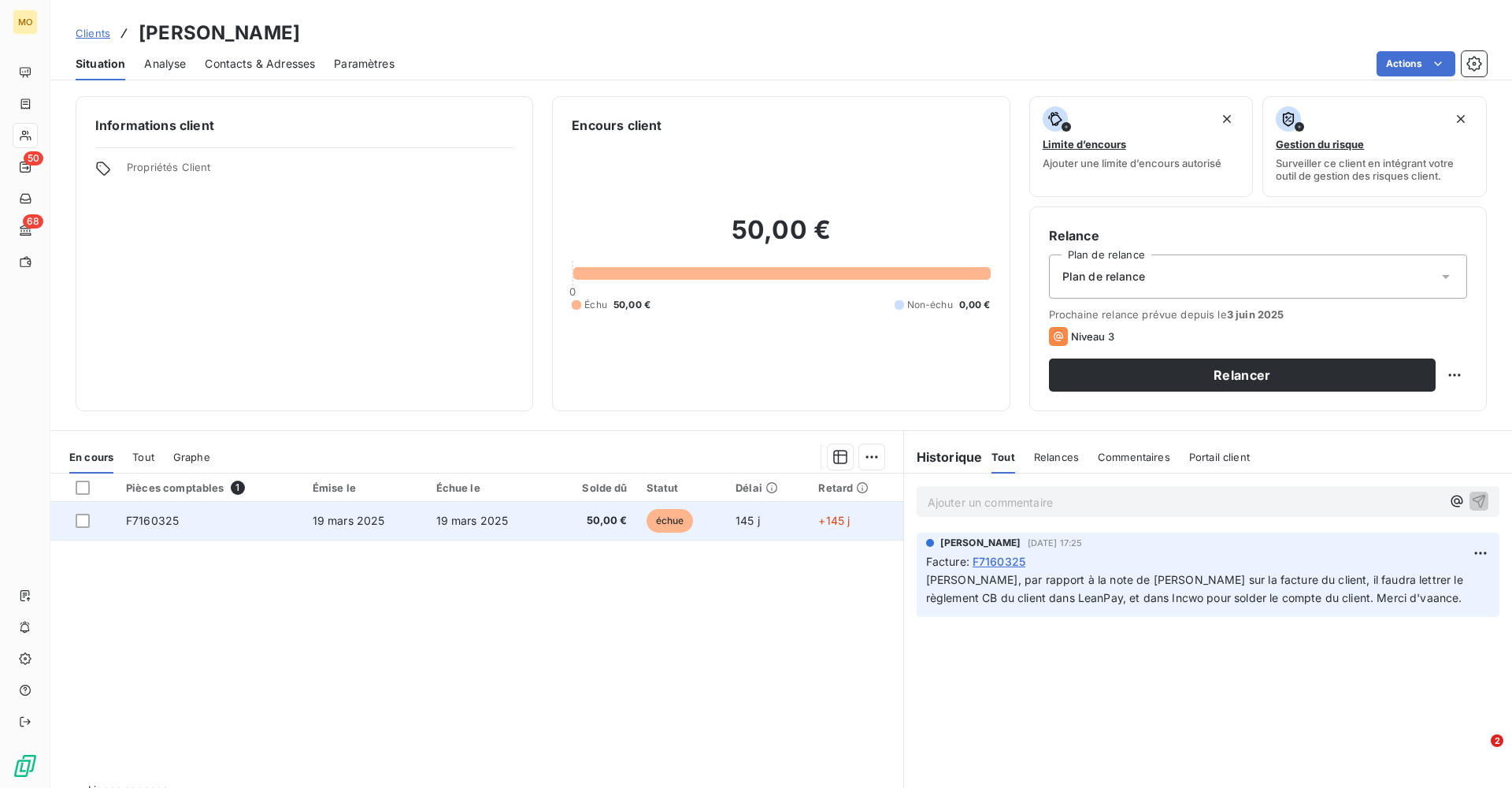
click at [176, 478] on span "F7160325" at bounding box center [152, 520] width 53 height 14
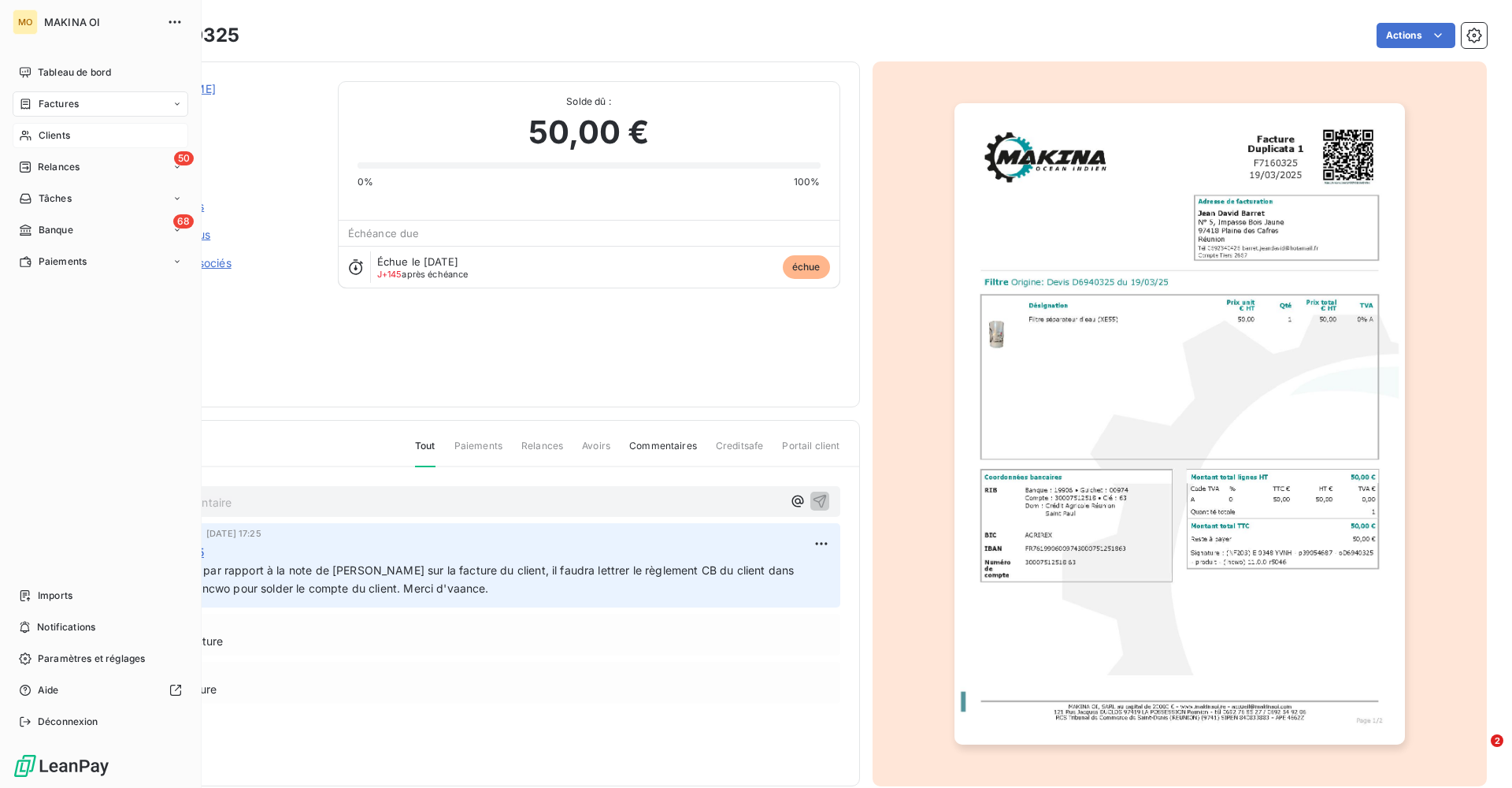
click at [64, 136] on span "Clients" at bounding box center [54, 135] width 31 height 14
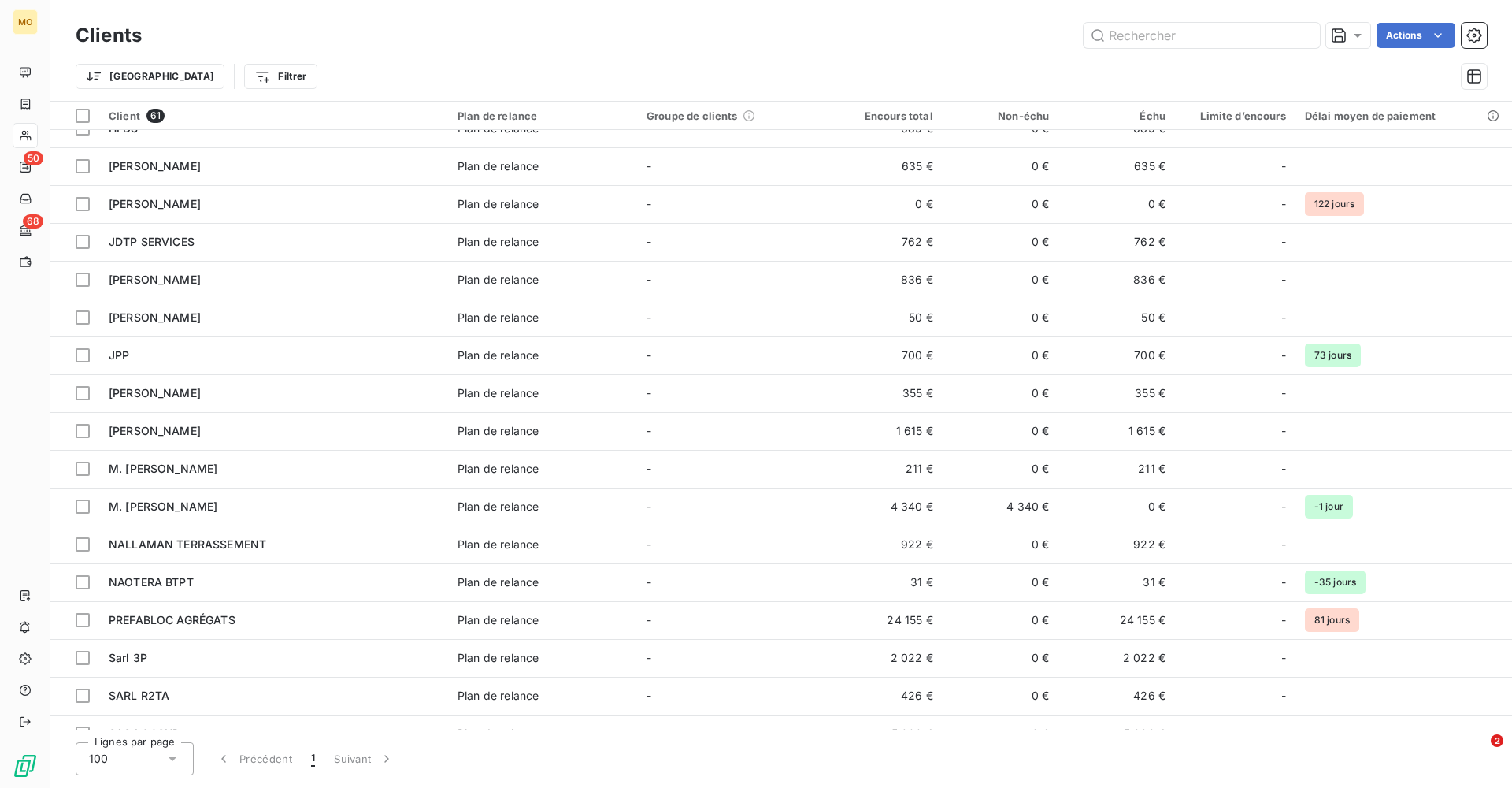
scroll to position [714, 0]
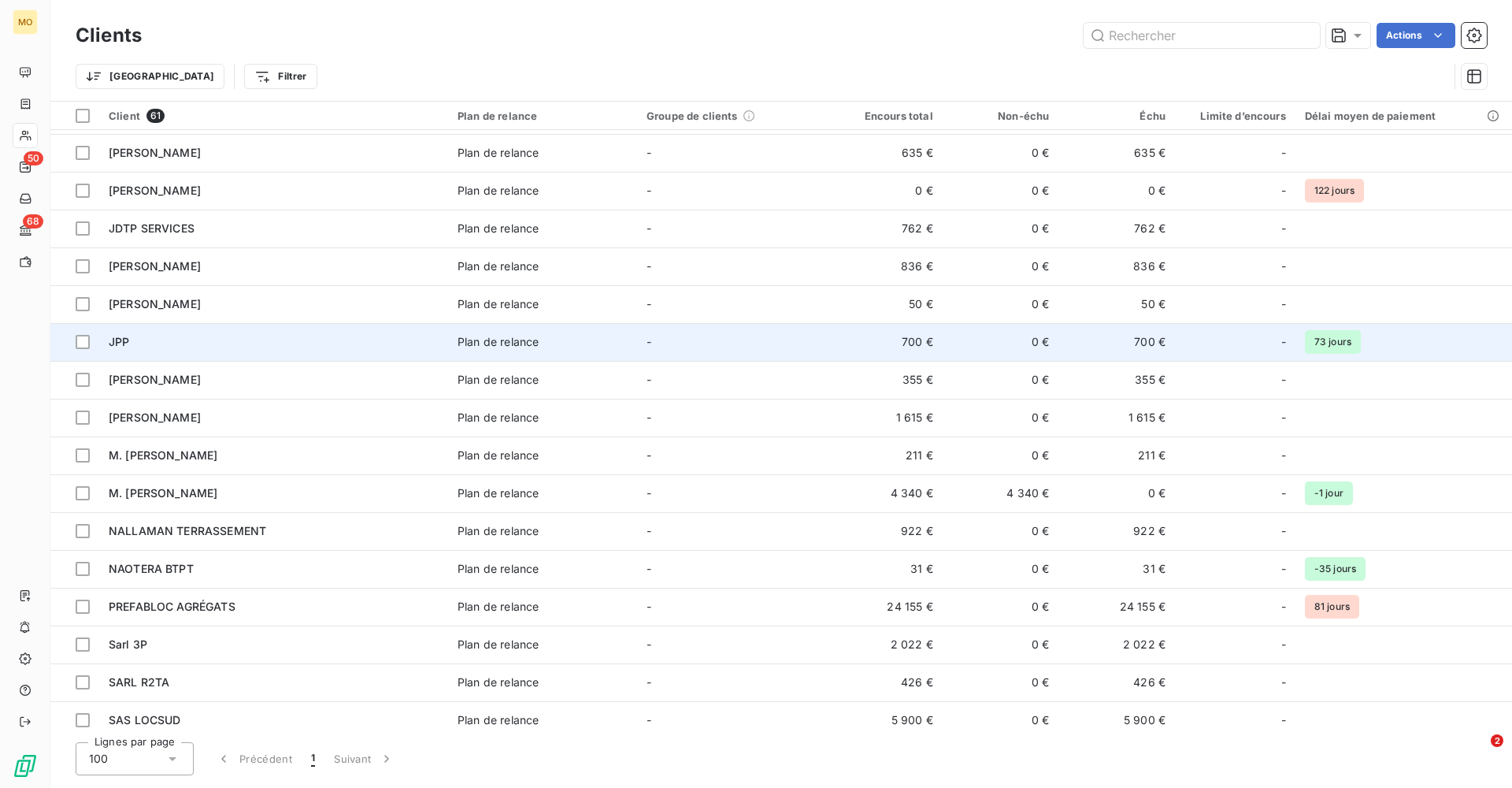
click at [267, 341] on div "JPP" at bounding box center [274, 342] width 330 height 16
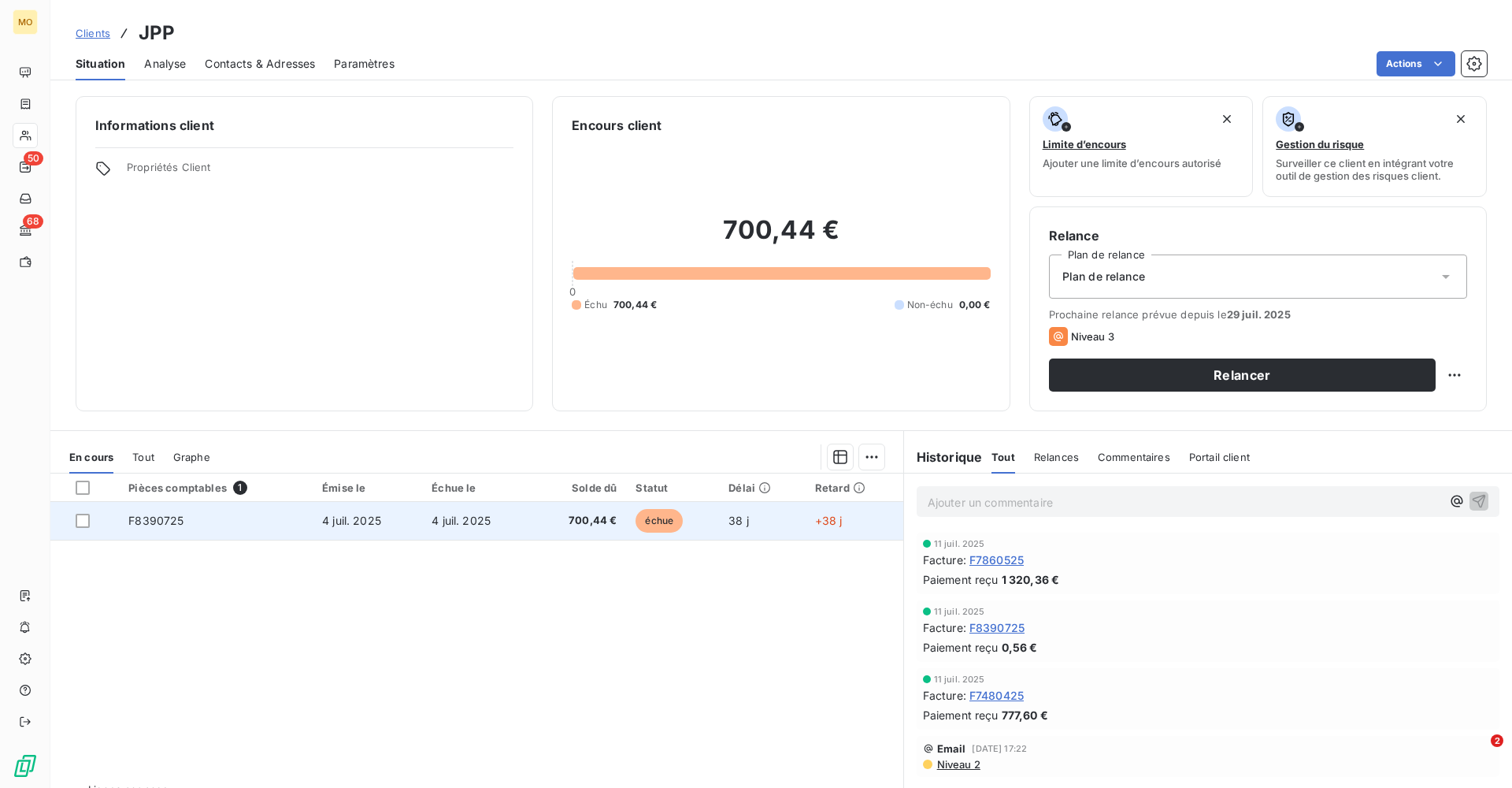
click at [170, 478] on span "F8390725" at bounding box center [156, 520] width 55 height 14
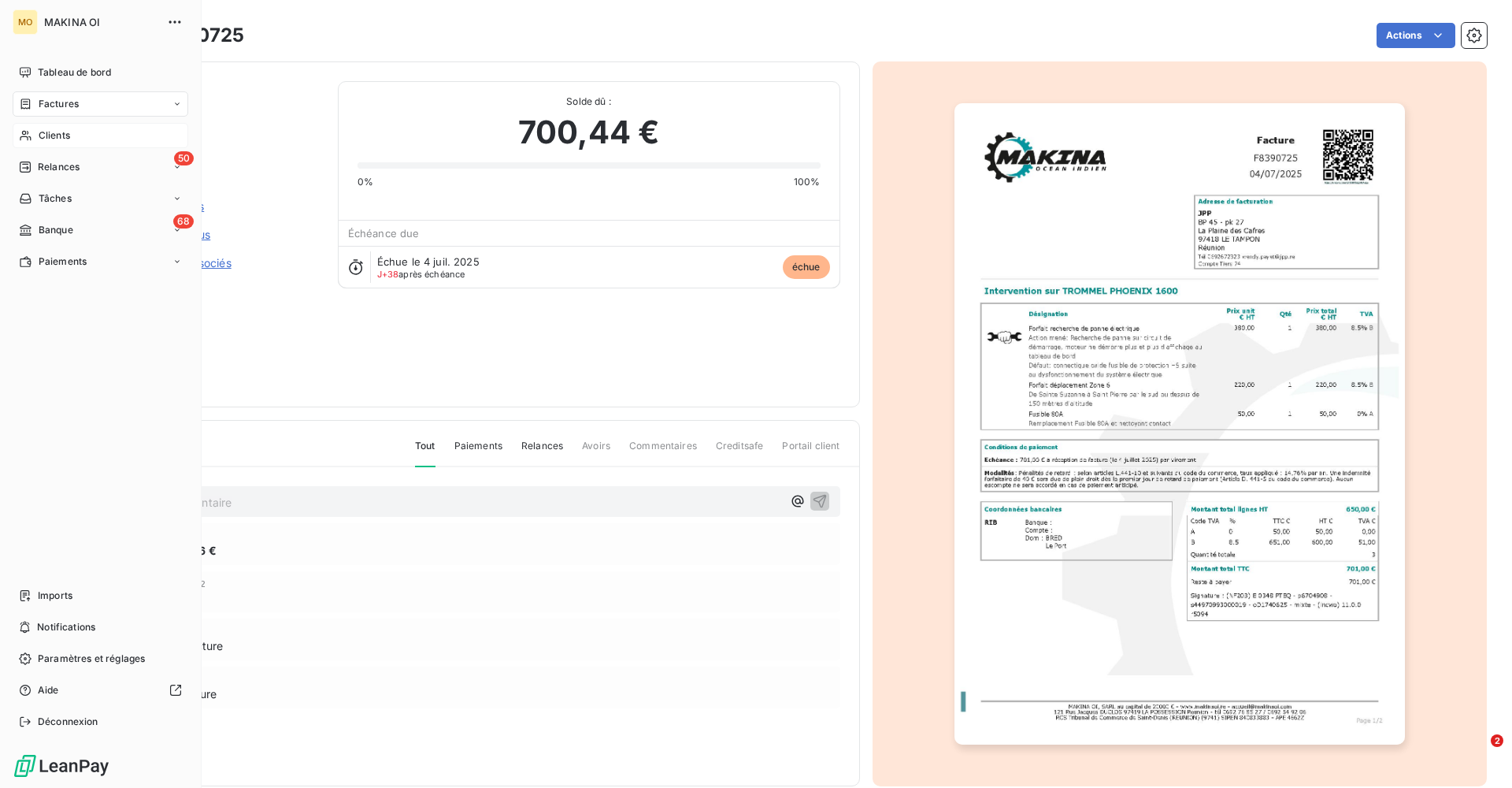
click at [63, 106] on span "Factures" at bounding box center [59, 104] width 40 height 14
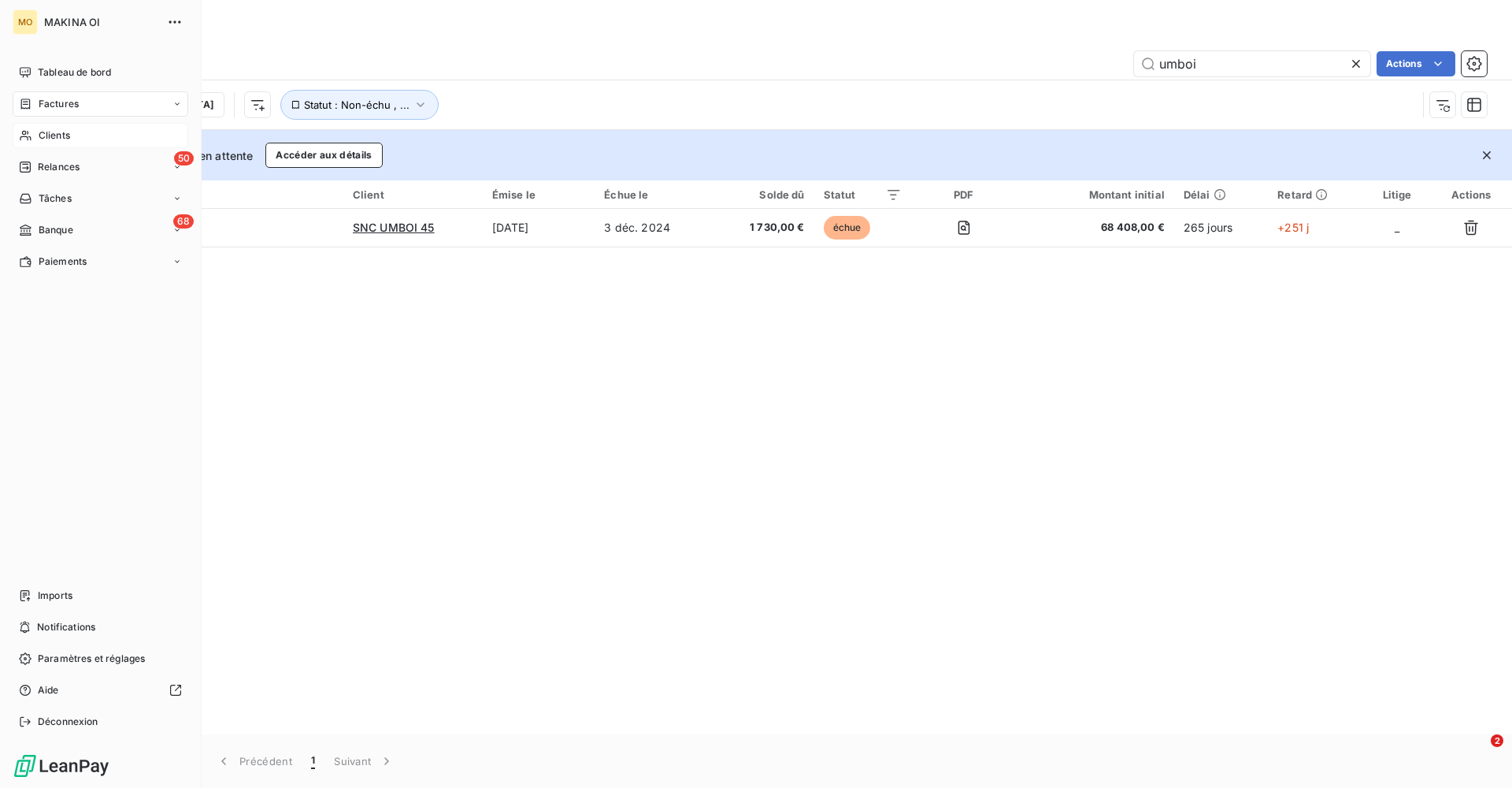
click at [70, 139] on span "Clients" at bounding box center [54, 135] width 31 height 14
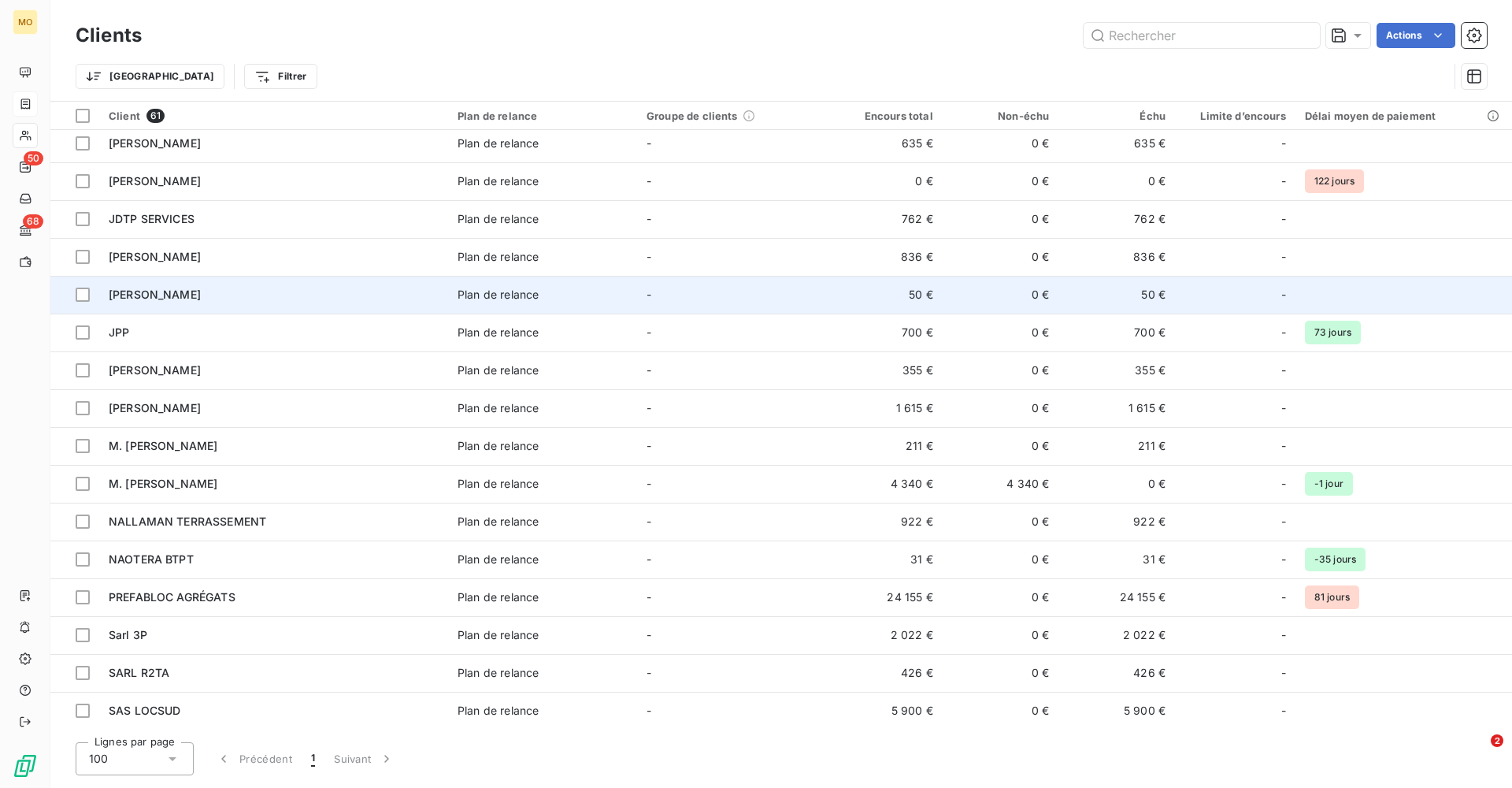
scroll to position [726, 0]
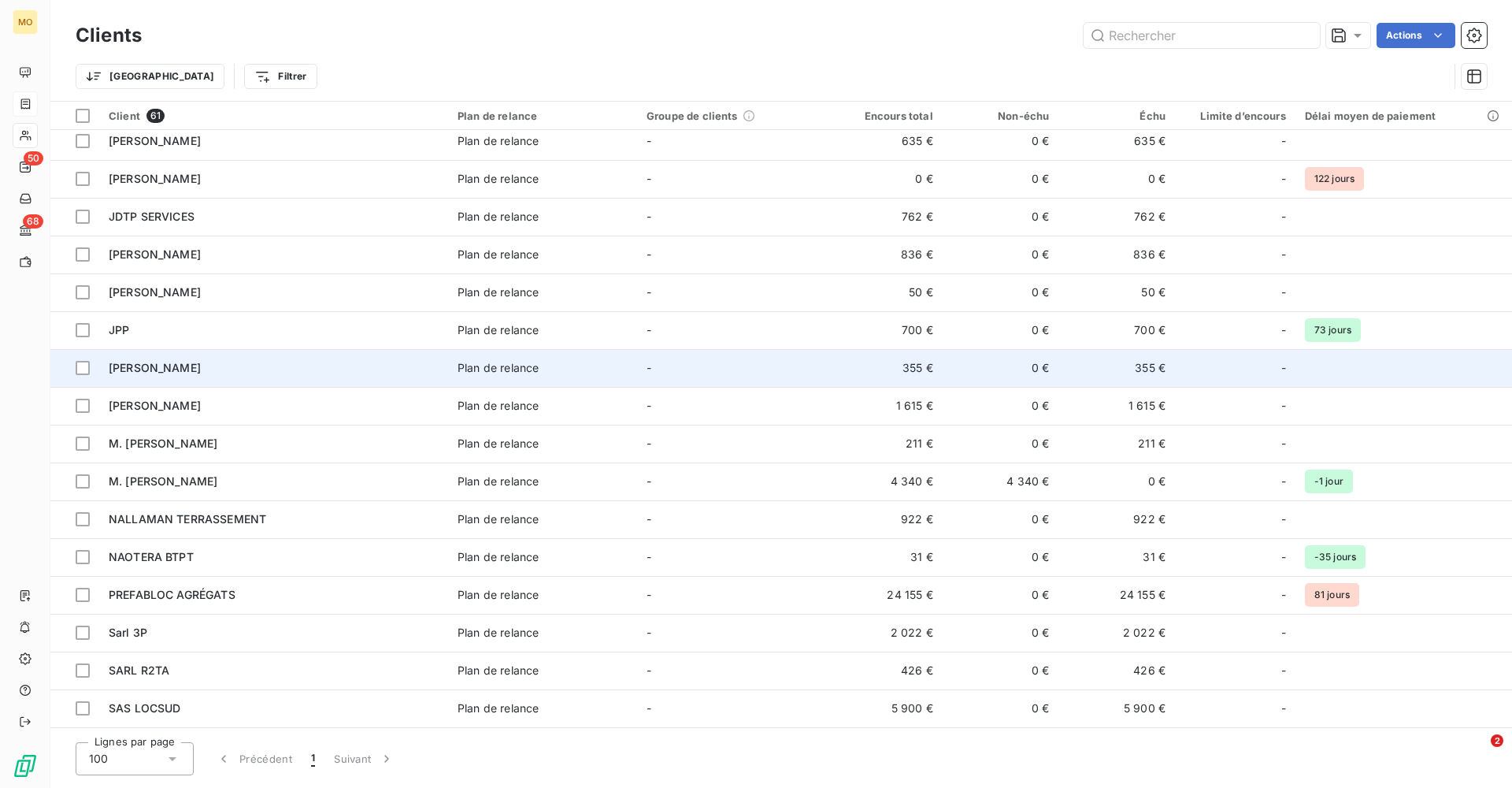
click at [404, 370] on div "[PERSON_NAME]" at bounding box center [274, 368] width 330 height 16
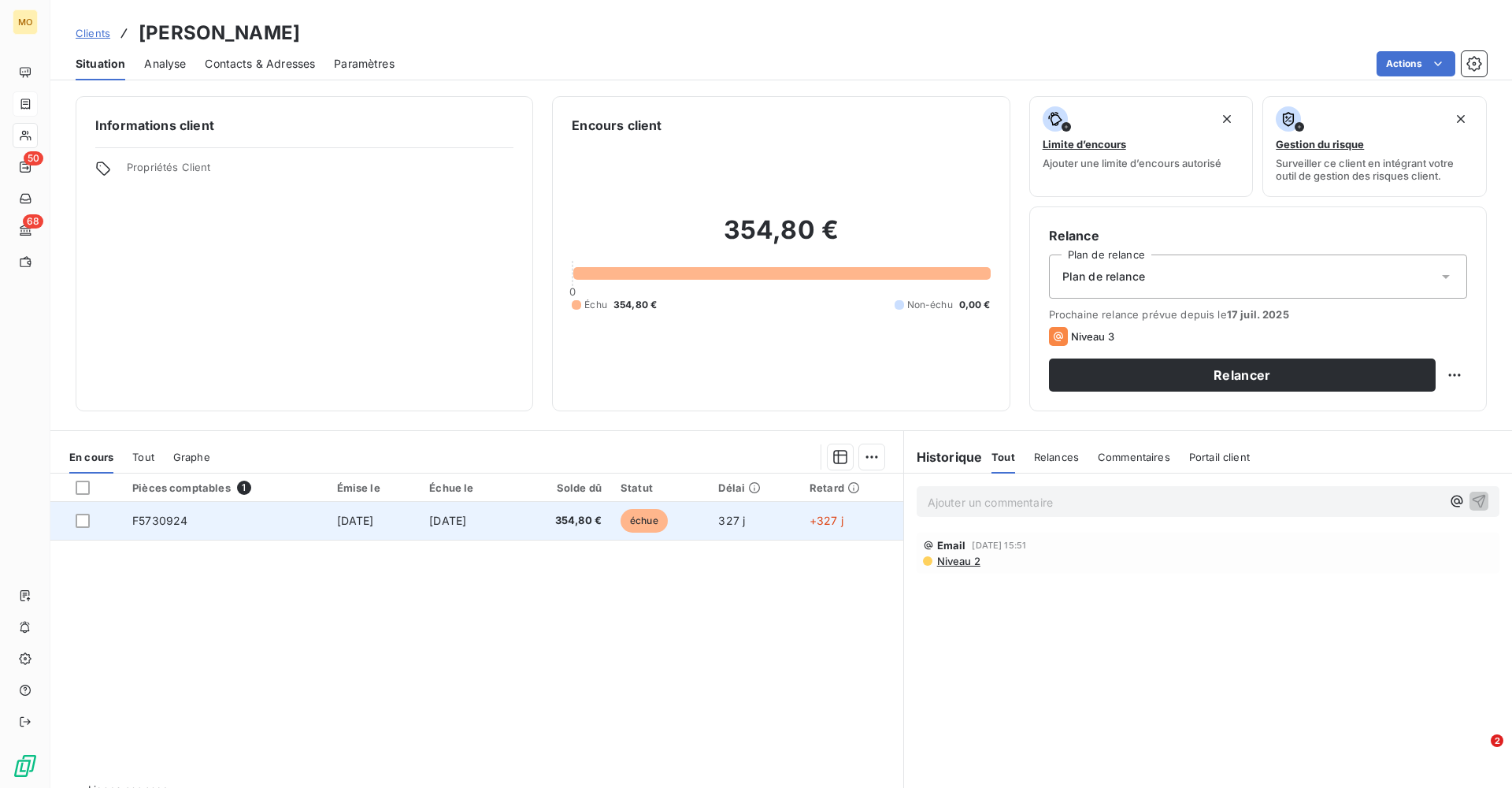
click at [232, 478] on td "F5730924" at bounding box center [224, 520] width 204 height 38
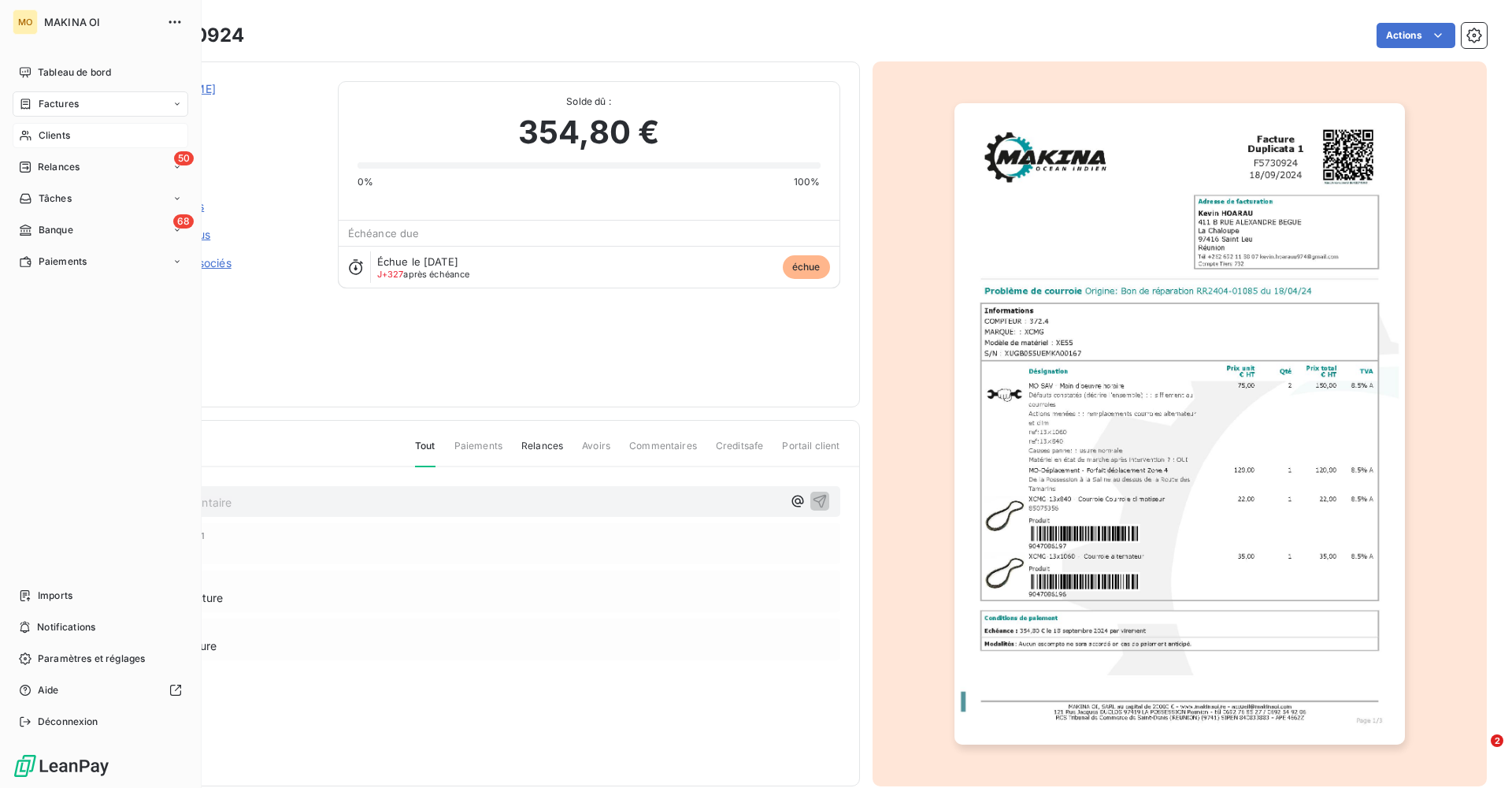
click at [56, 133] on span "Clients" at bounding box center [54, 135] width 31 height 14
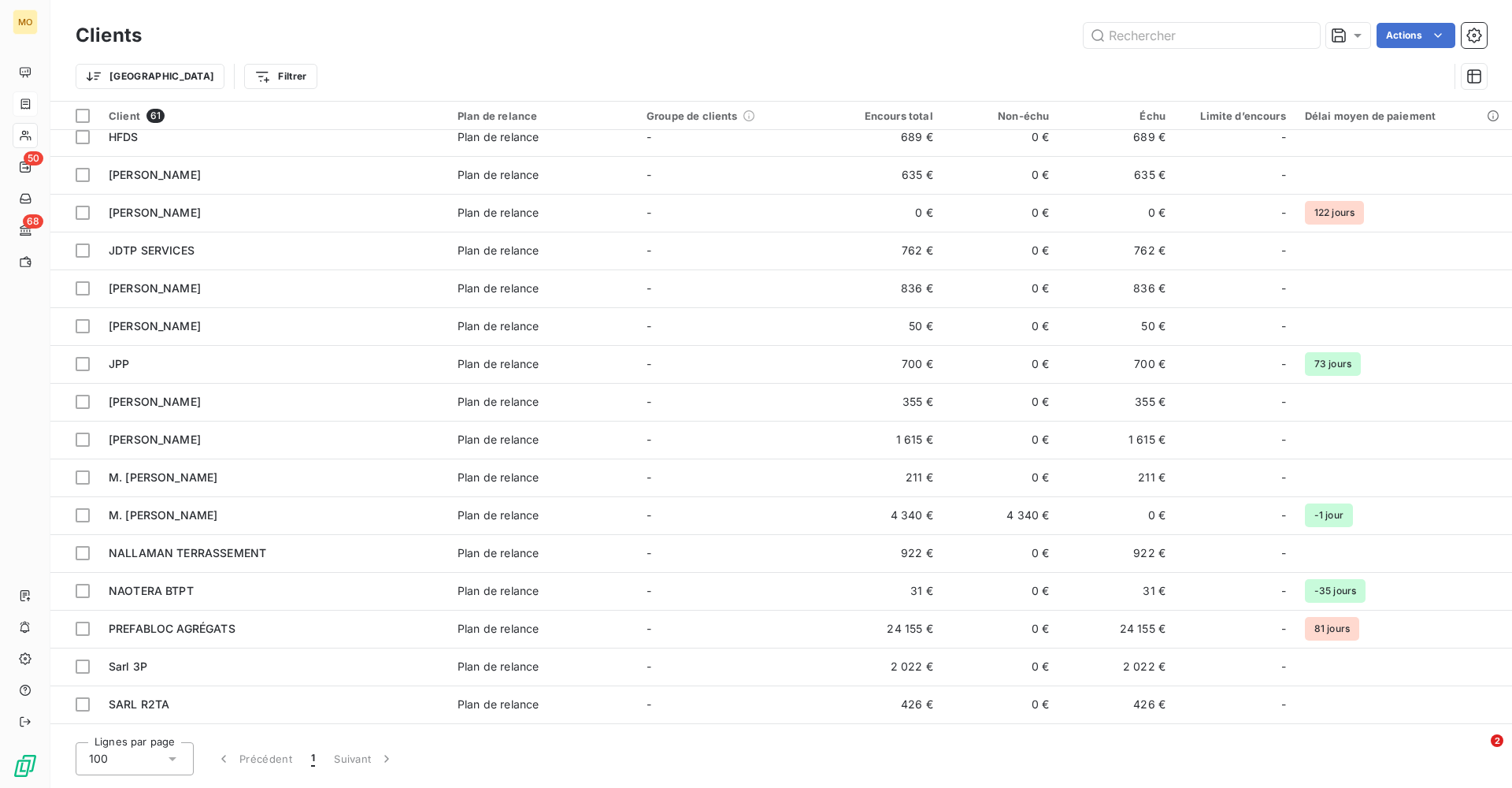
scroll to position [699, 0]
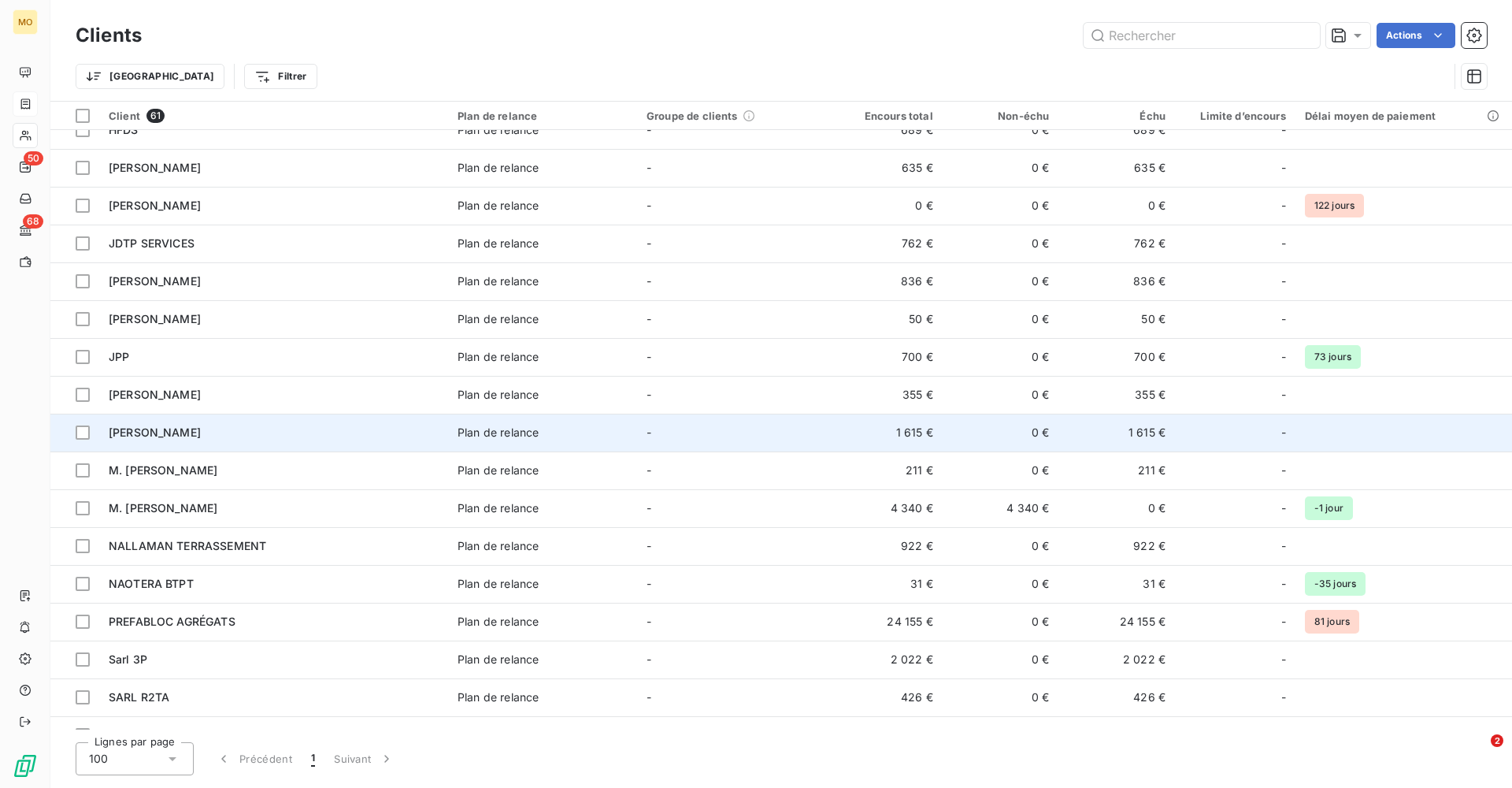
click at [492, 434] on div "Plan de relance" at bounding box center [498, 433] width 81 height 16
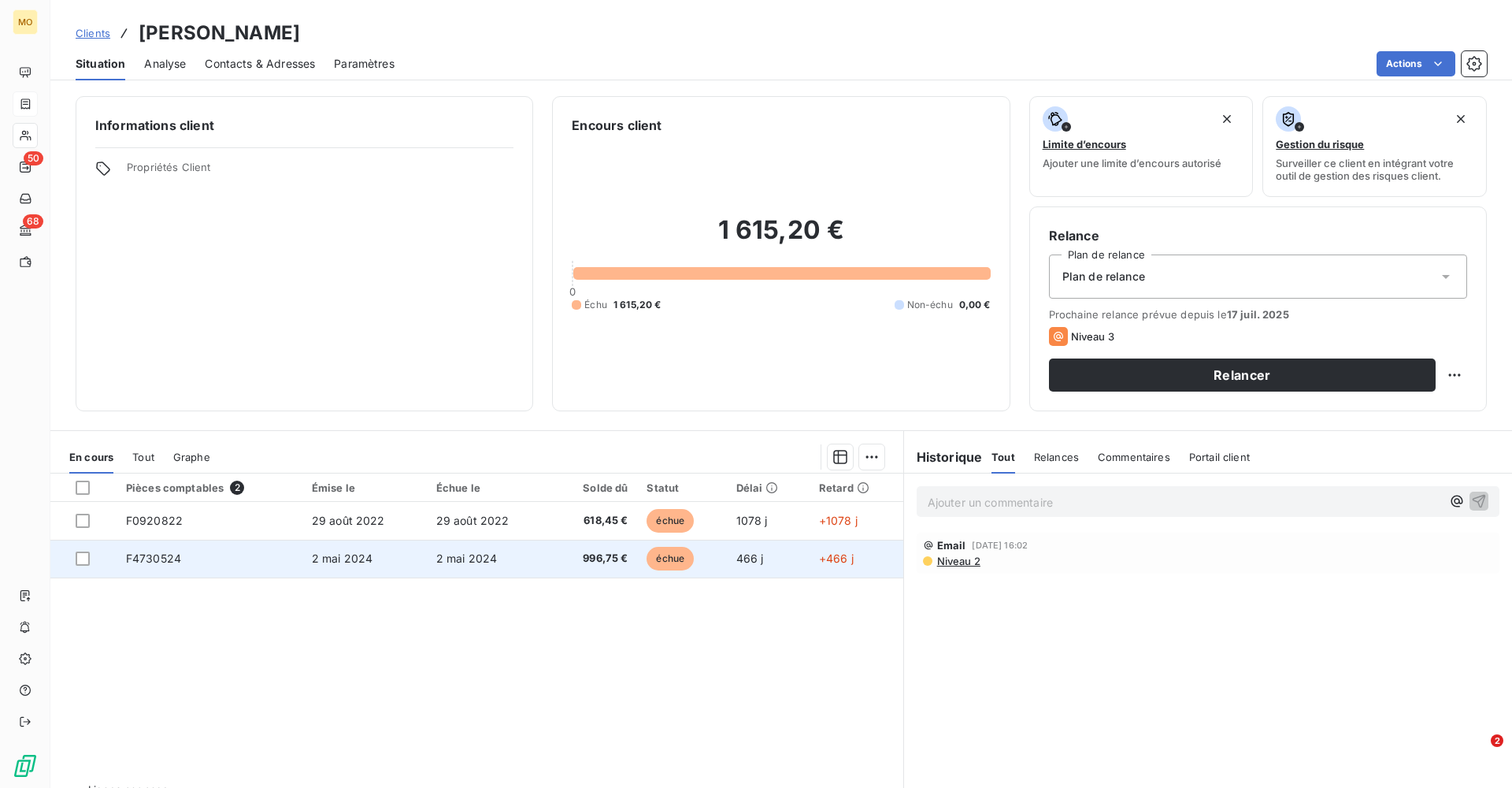
click at [196, 478] on td "F4730524" at bounding box center [209, 558] width 186 height 38
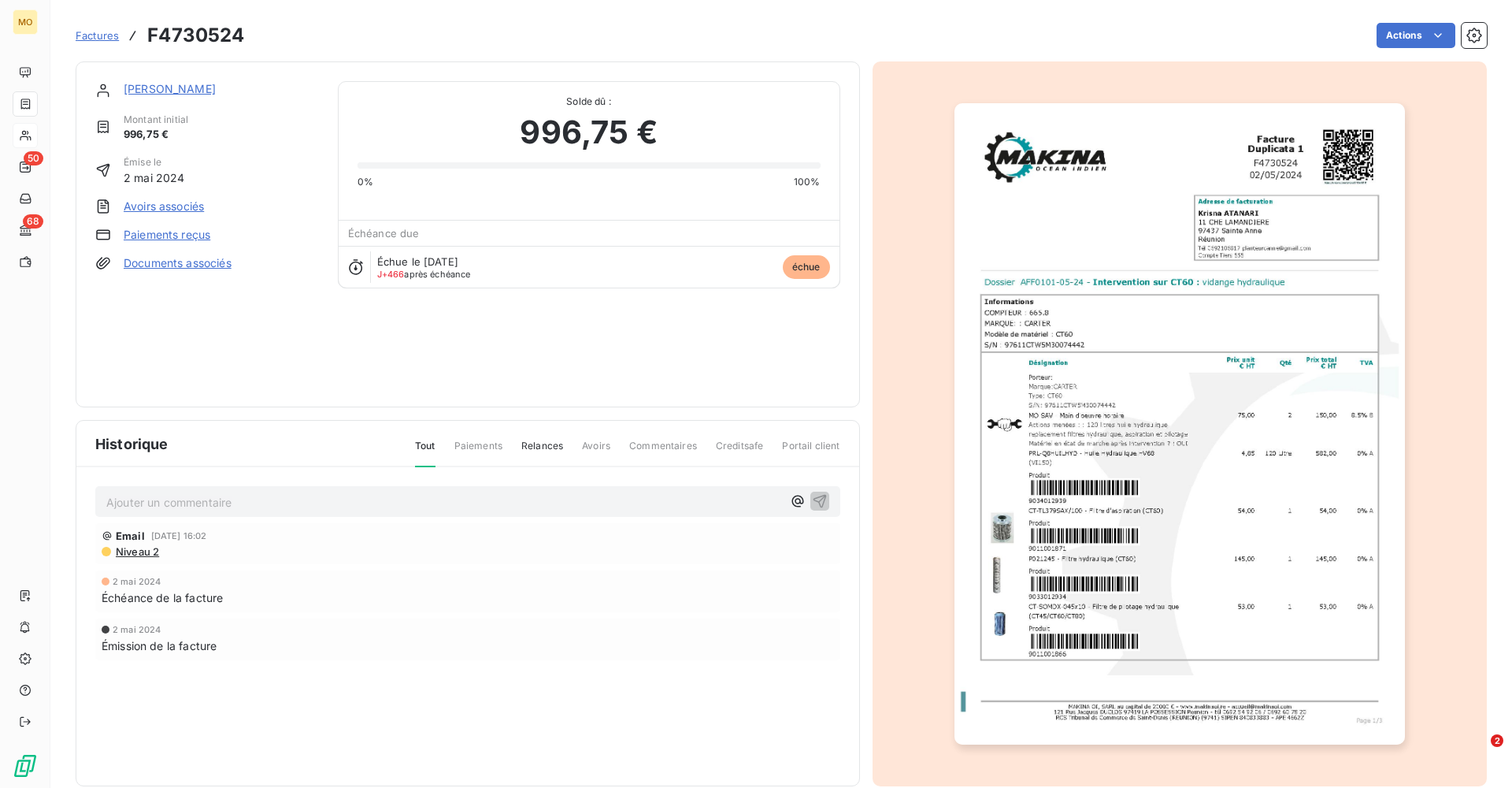
click at [479, 448] on span "Paiements" at bounding box center [479, 451] width 48 height 26
click at [99, 36] on span "Factures" at bounding box center [97, 35] width 43 height 13
click at [166, 88] on link "[PERSON_NAME]" at bounding box center [169, 88] width 92 height 14
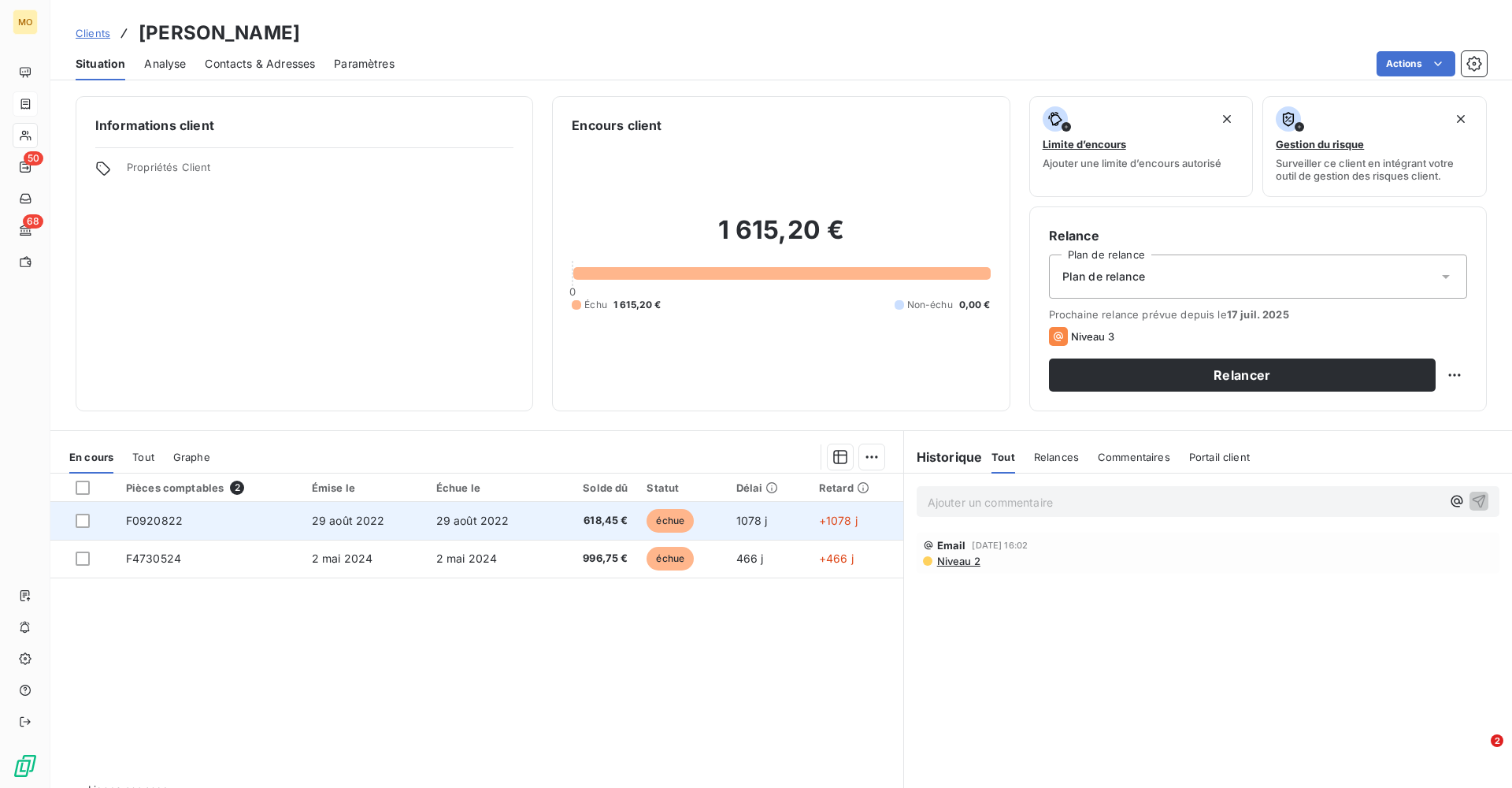
click at [178, 478] on span "F0920822" at bounding box center [154, 520] width 57 height 14
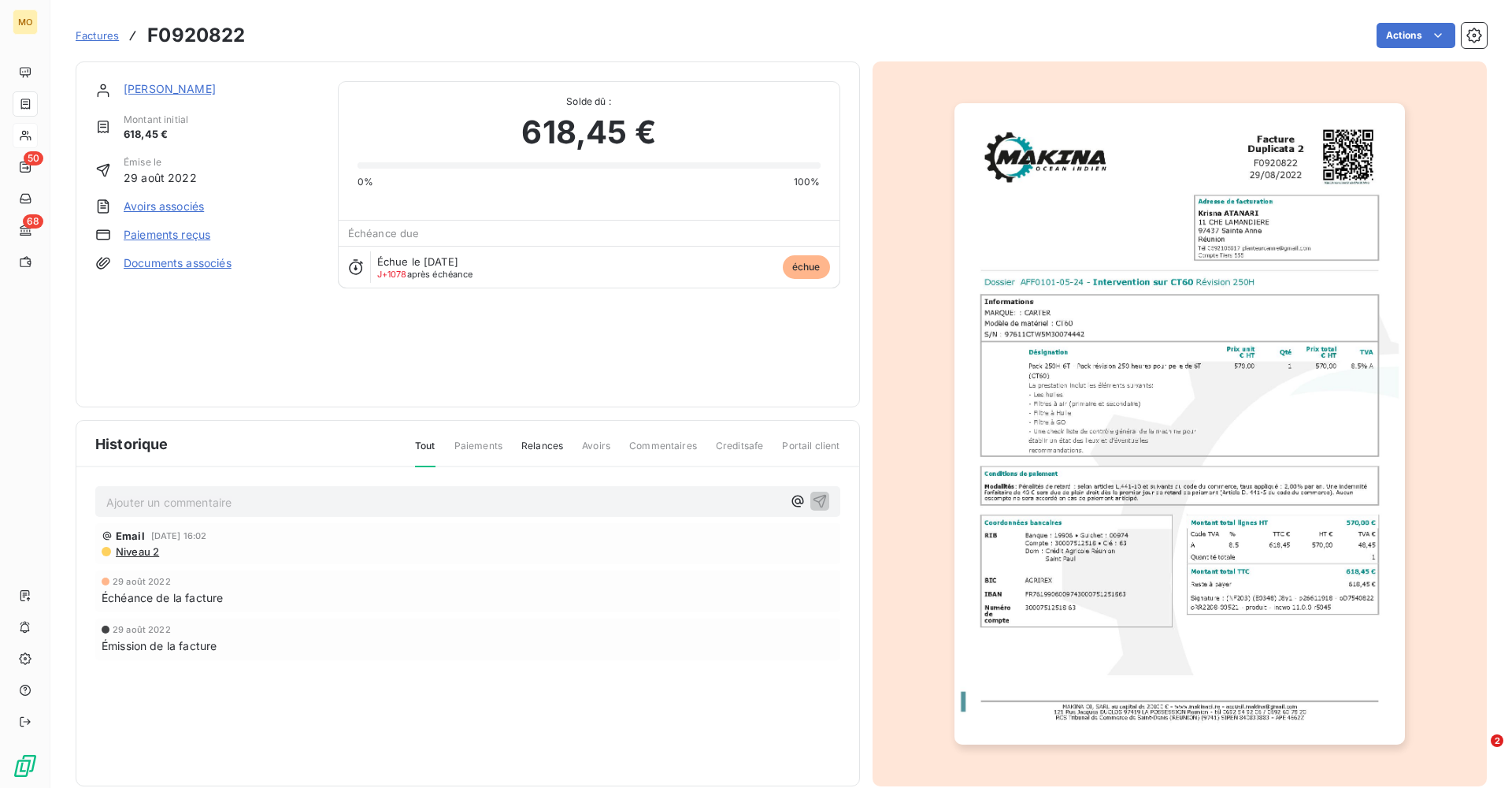
click at [156, 83] on link "[PERSON_NAME]" at bounding box center [169, 88] width 92 height 14
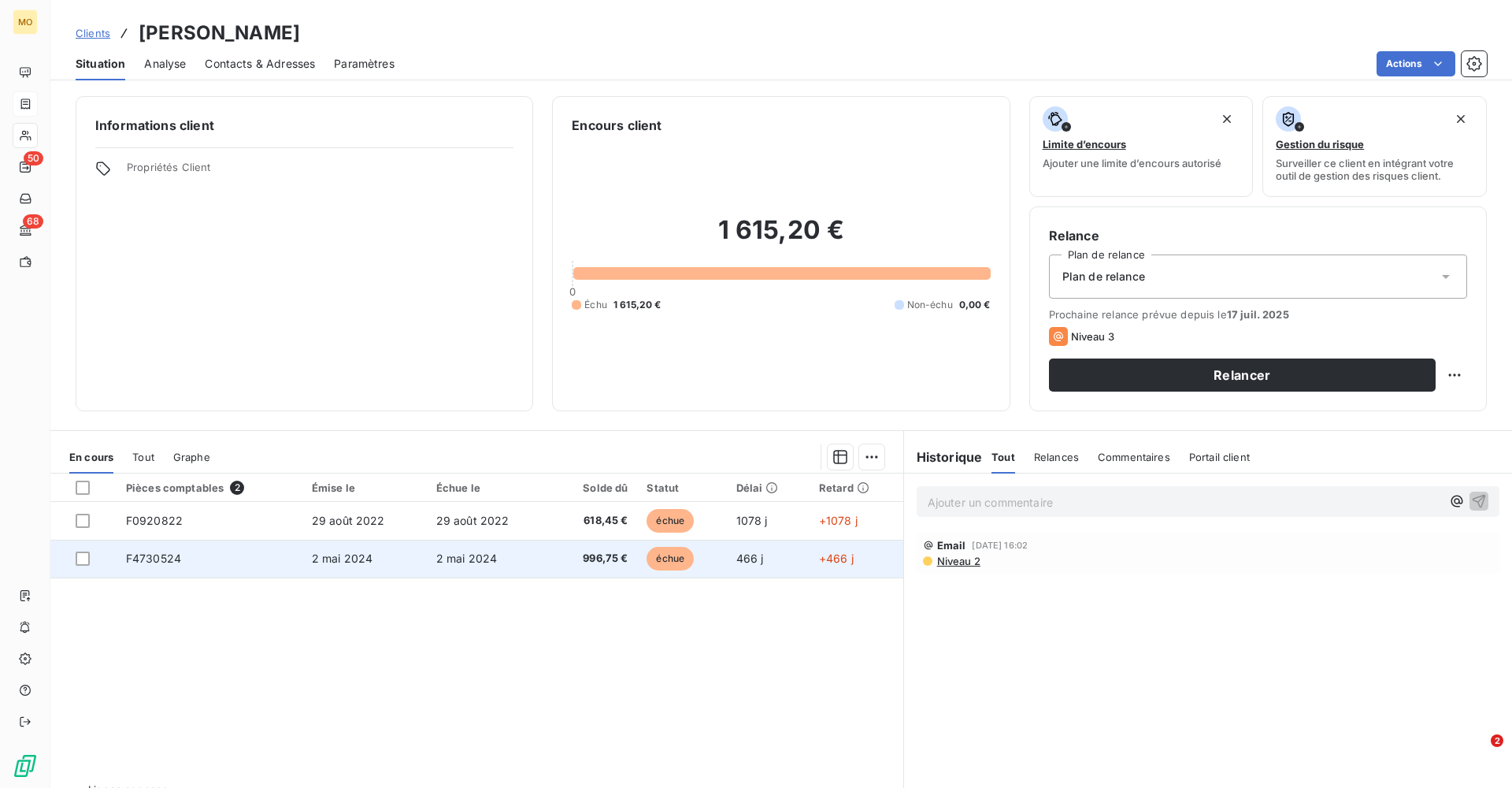
click at [178, 478] on span "F4730524" at bounding box center [153, 558] width 55 height 14
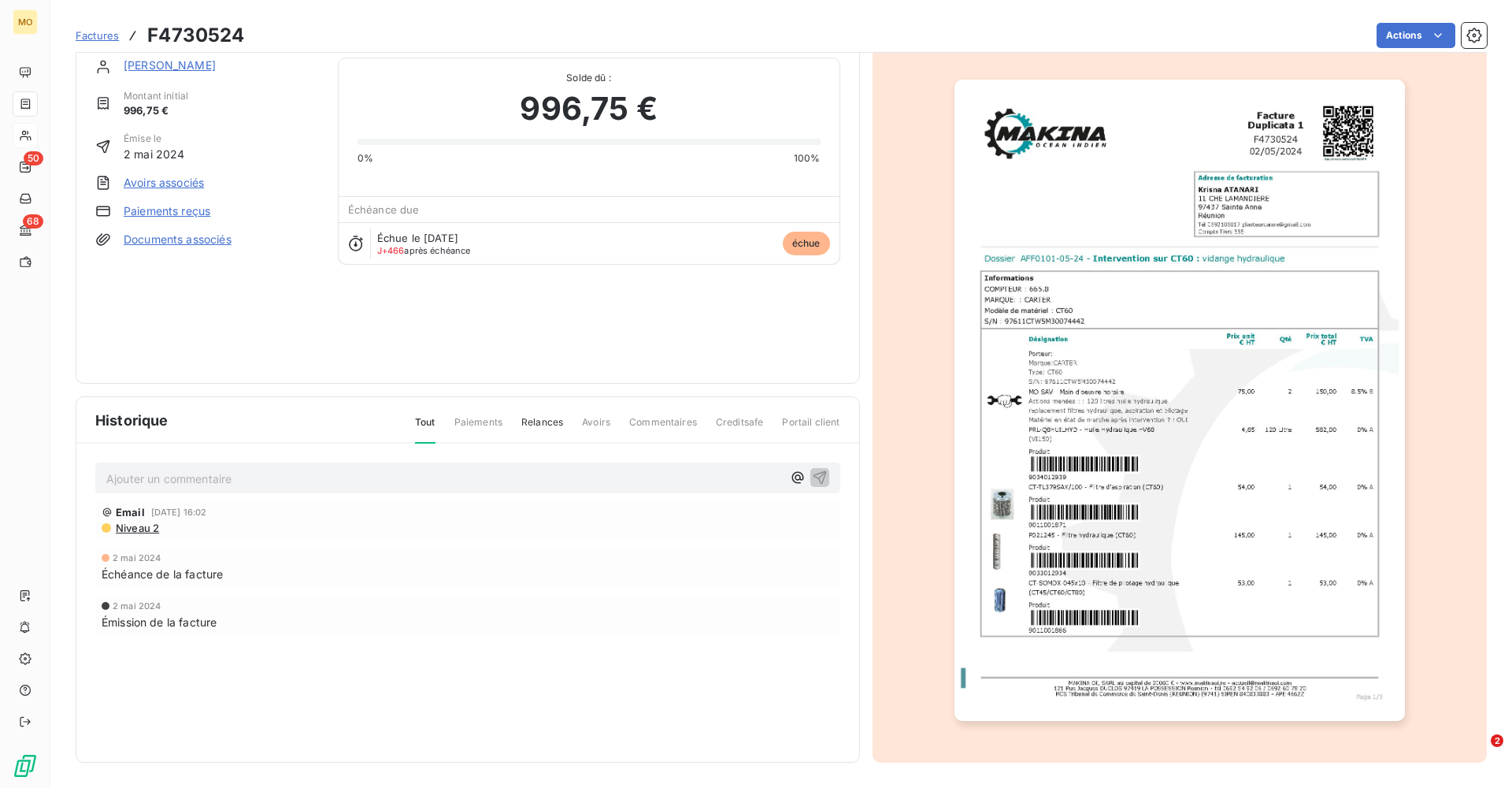
click at [172, 67] on link "[PERSON_NAME]" at bounding box center [169, 65] width 92 height 14
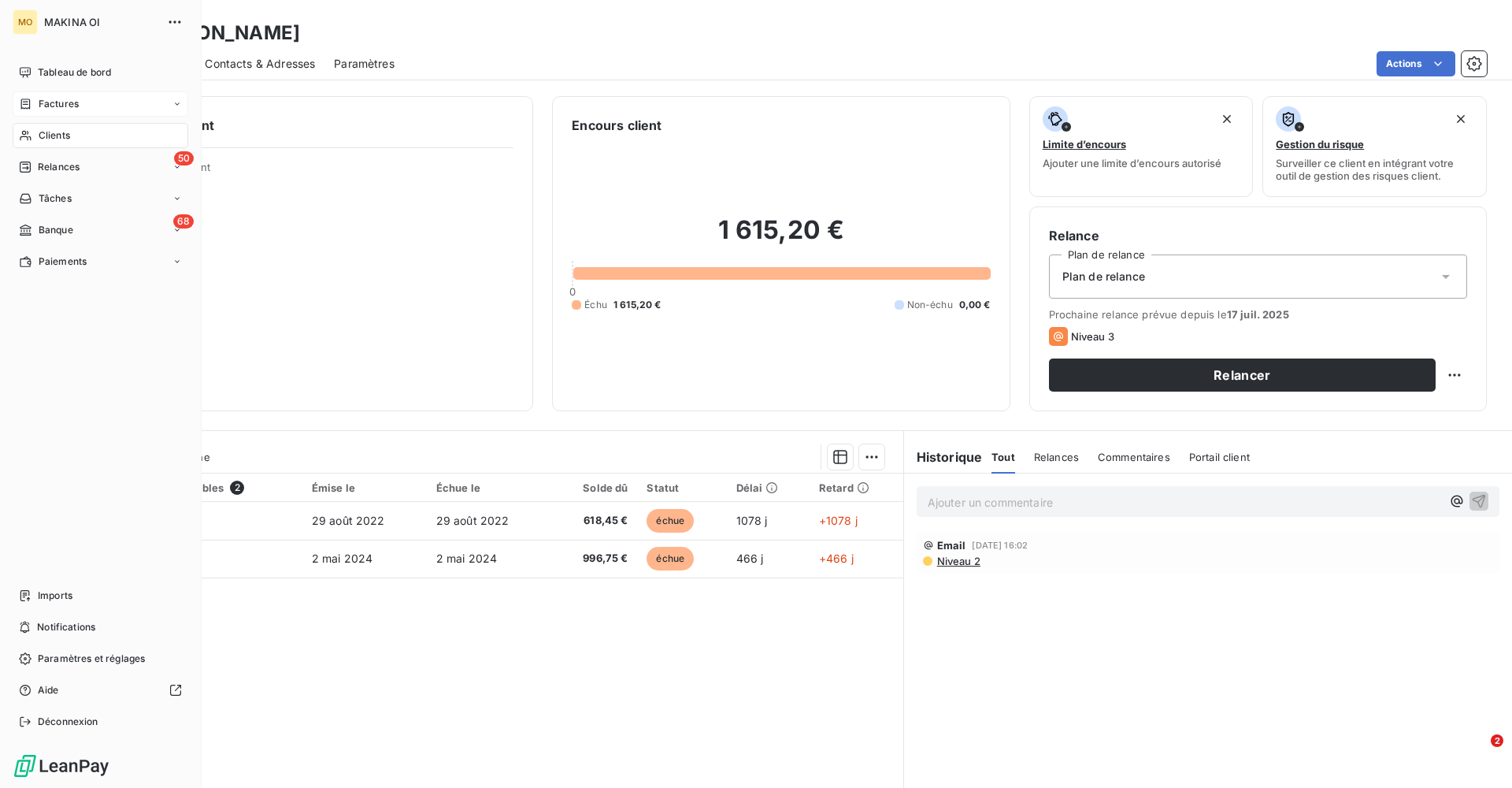
click at [57, 139] on span "Clients" at bounding box center [54, 135] width 31 height 14
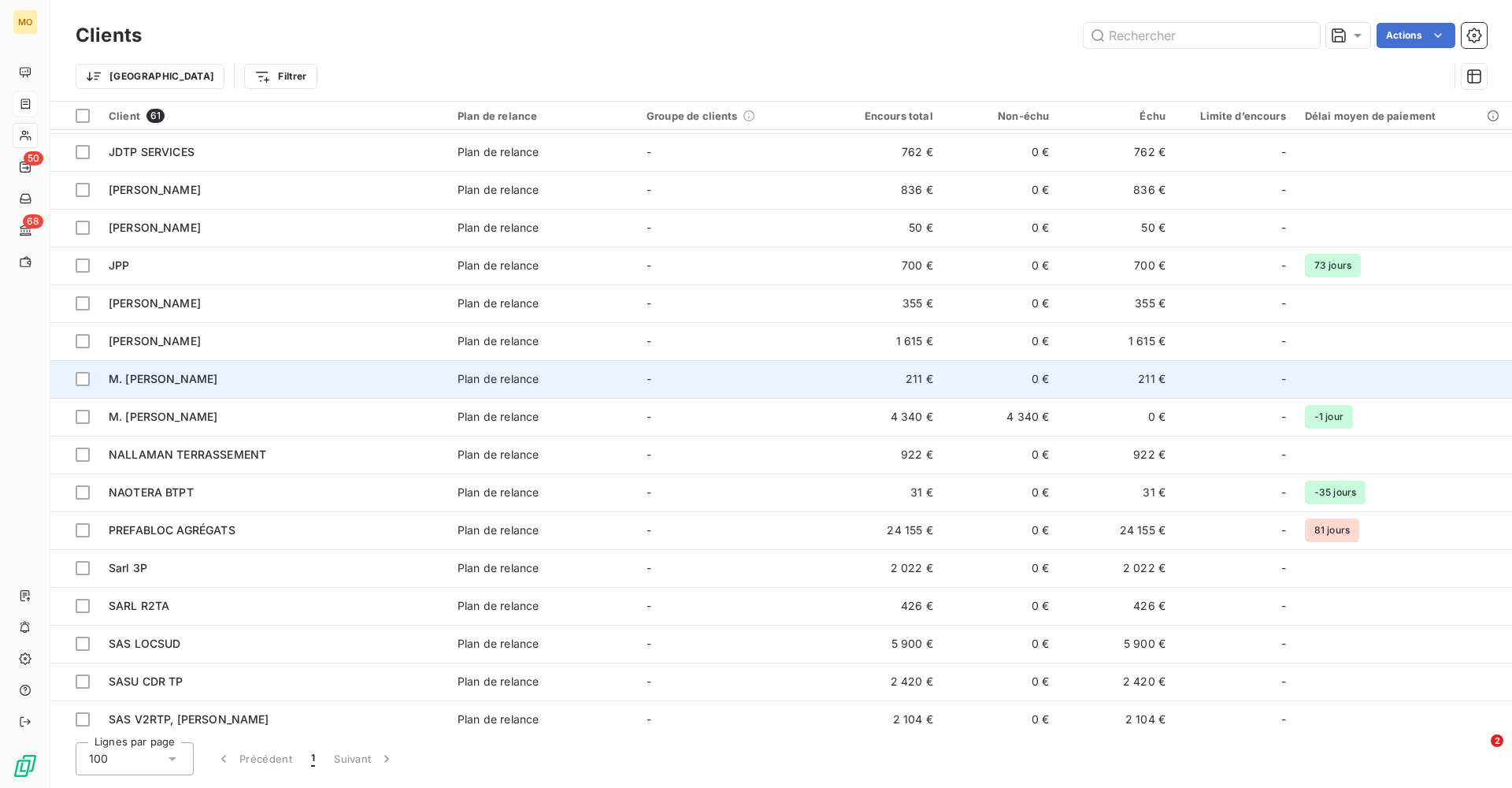
scroll to position [792, 0]
click at [310, 372] on div "M. [PERSON_NAME]" at bounding box center [274, 378] width 330 height 16
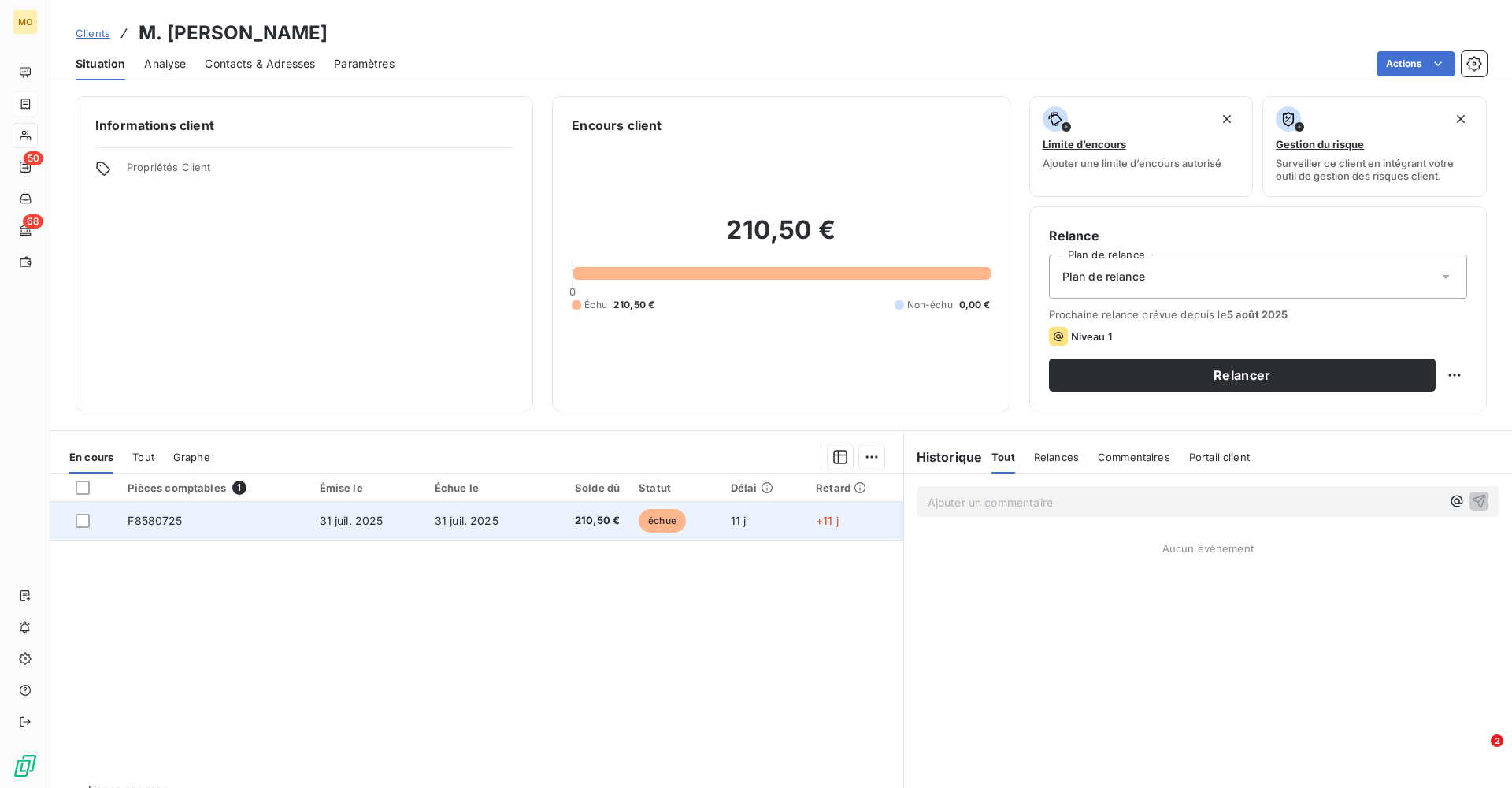
click at [180, 478] on span "F8580725" at bounding box center [155, 520] width 55 height 14
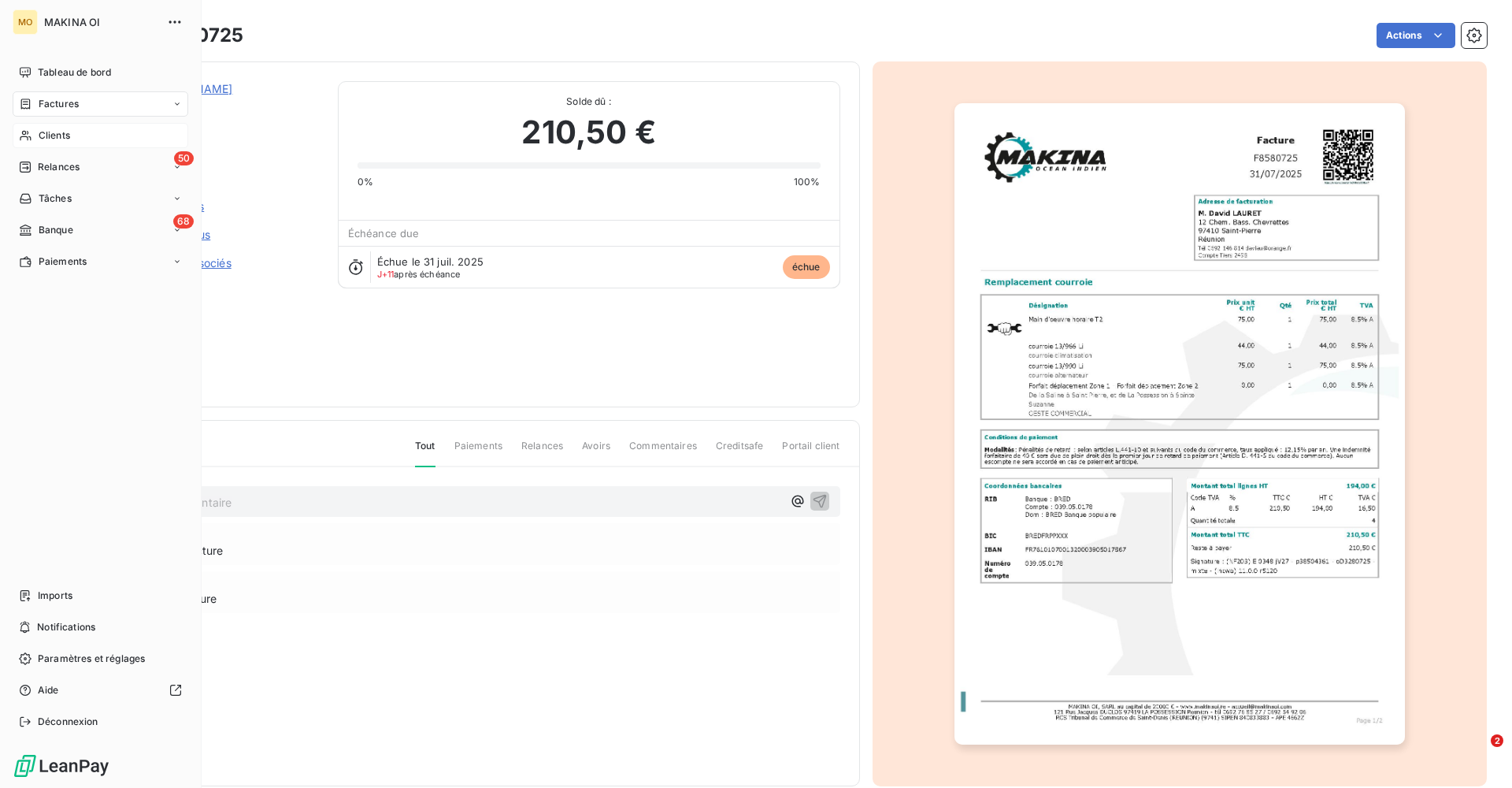
click at [63, 131] on span "Clients" at bounding box center [54, 135] width 31 height 14
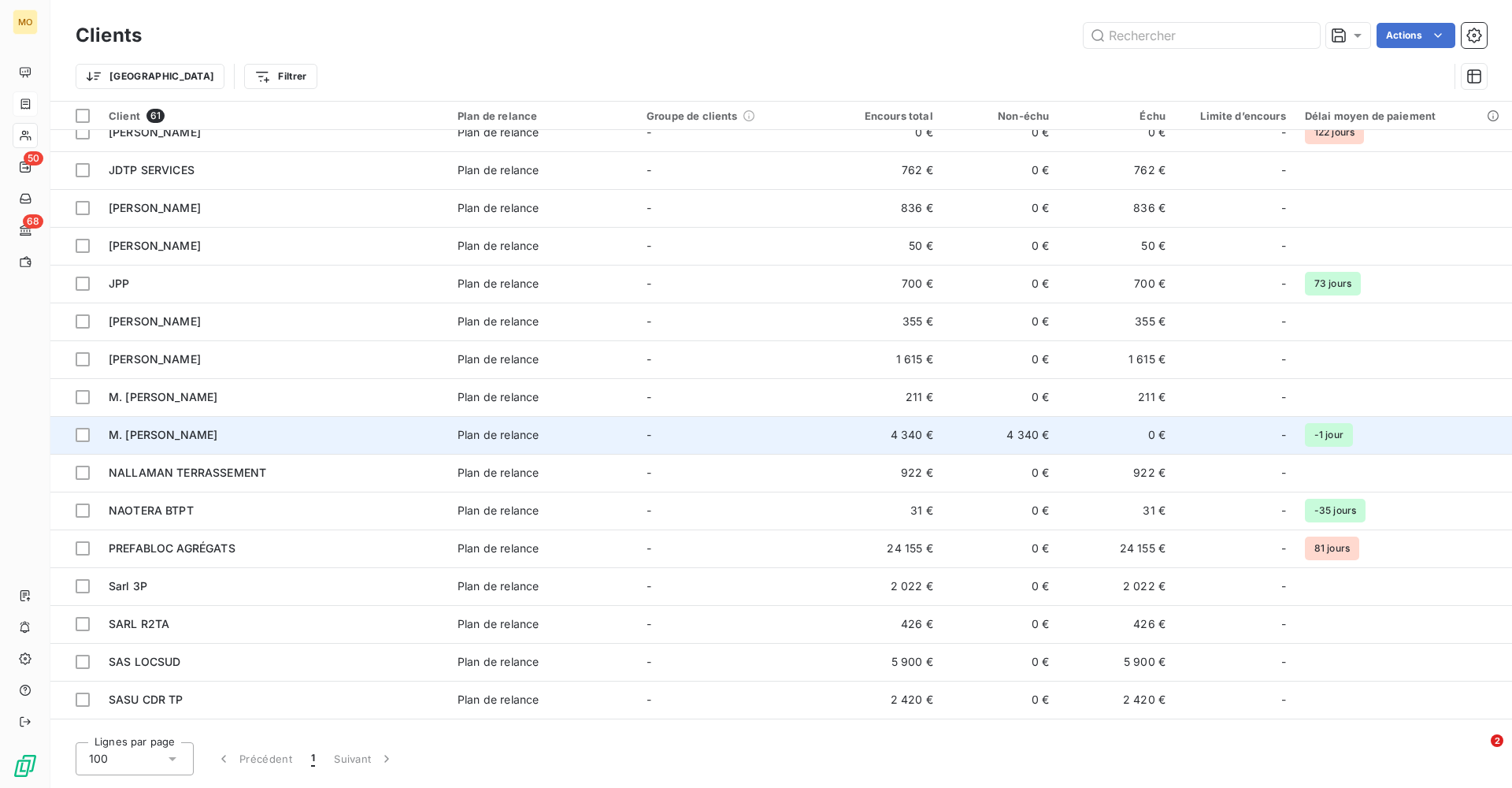
scroll to position [767, 0]
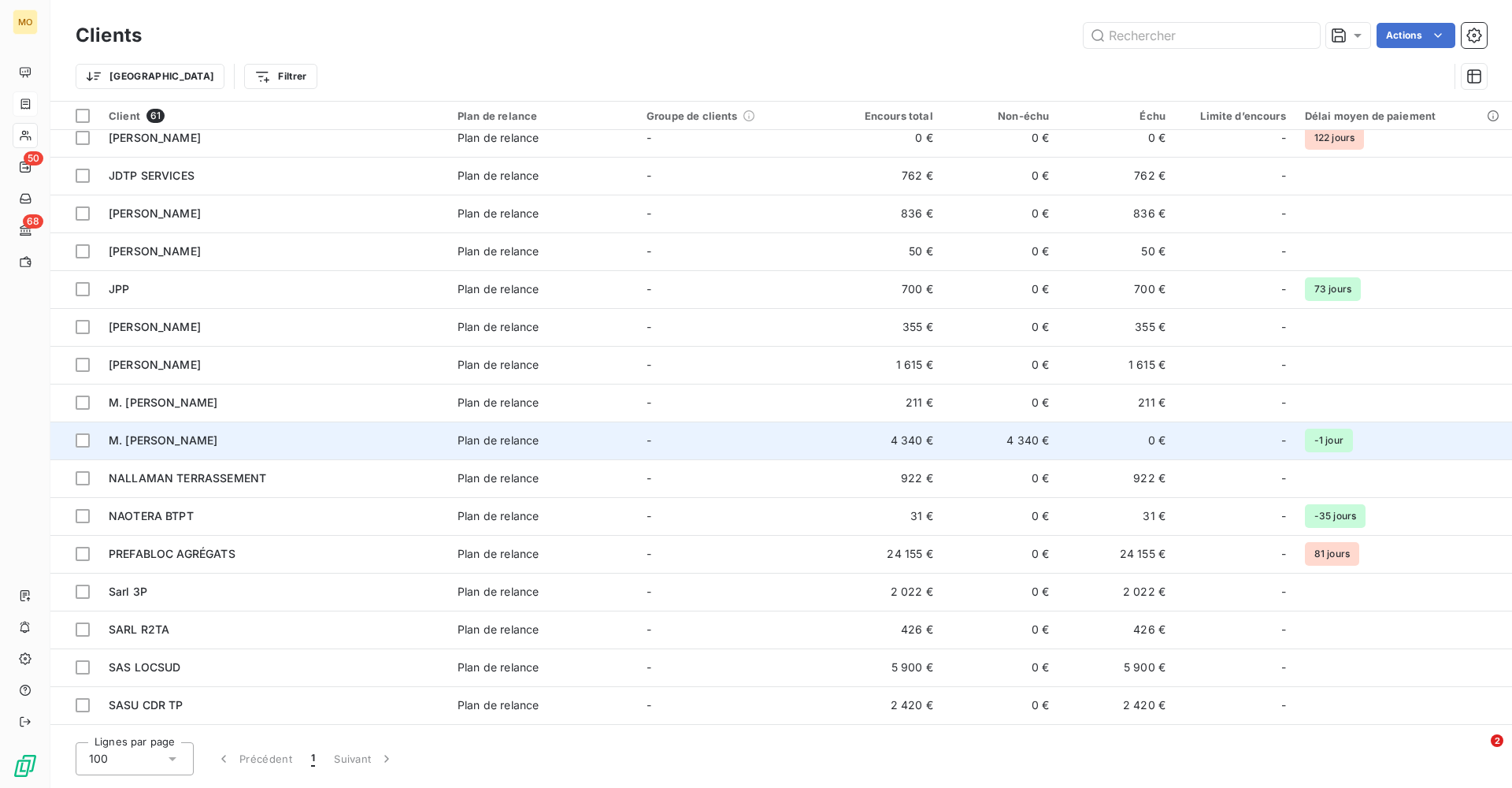
click at [287, 437] on div "M. [PERSON_NAME]" at bounding box center [274, 440] width 330 height 16
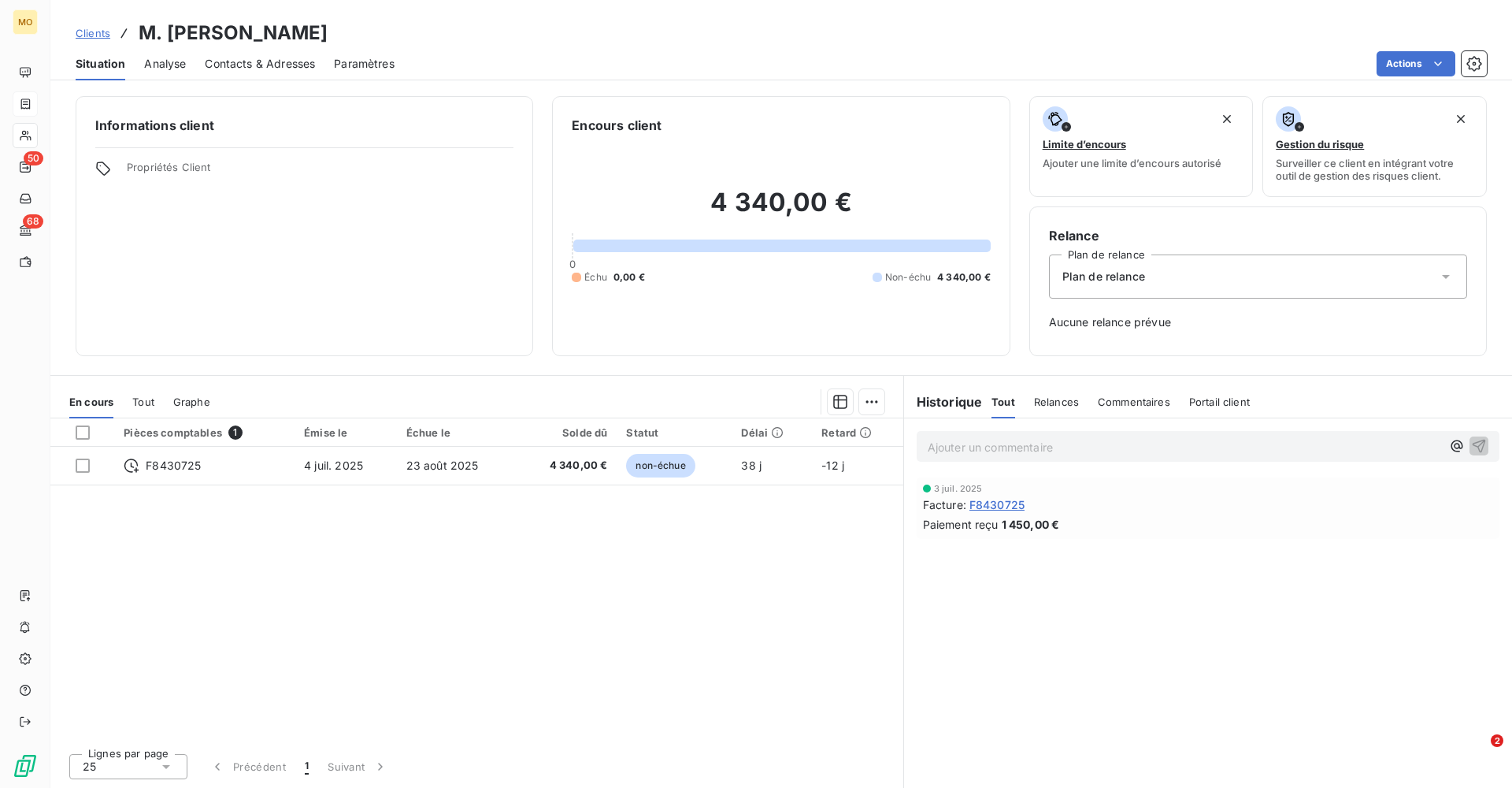
click at [112, 65] on span "Situation" at bounding box center [100, 64] width 50 height 16
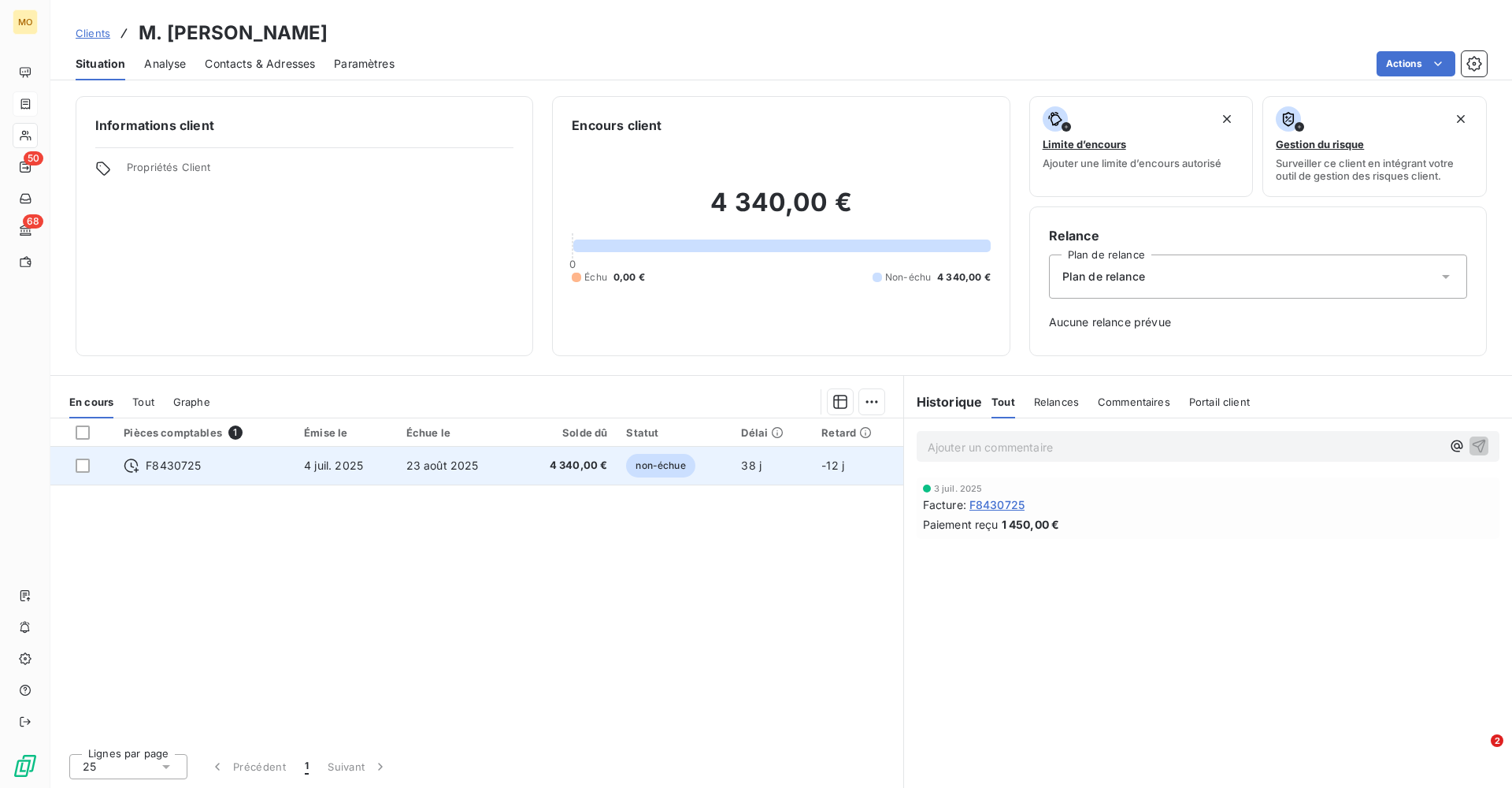
click at [158, 458] on span "F8430725" at bounding box center [173, 466] width 55 height 16
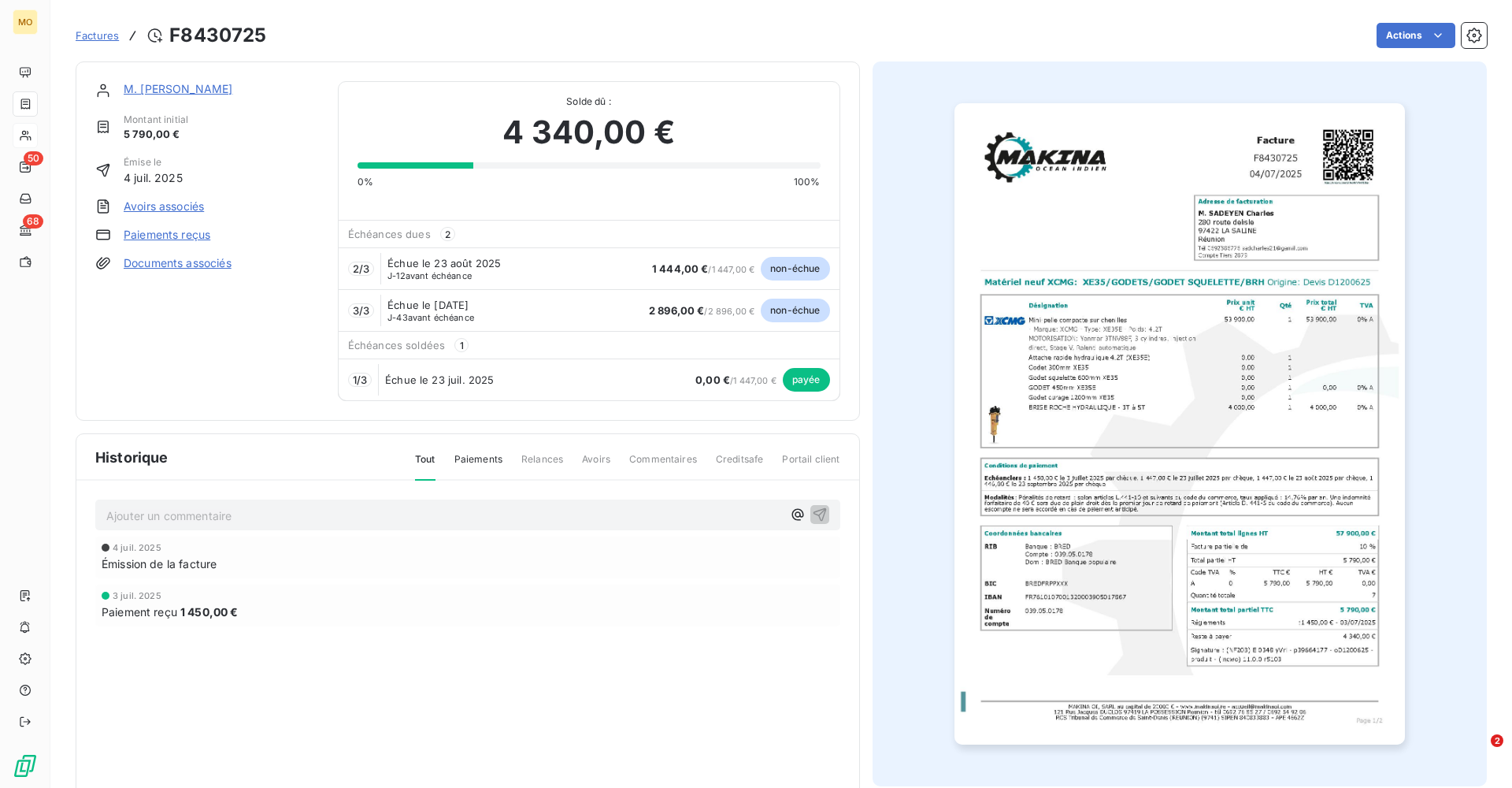
click at [158, 456] on span "Historique" at bounding box center [131, 457] width 73 height 22
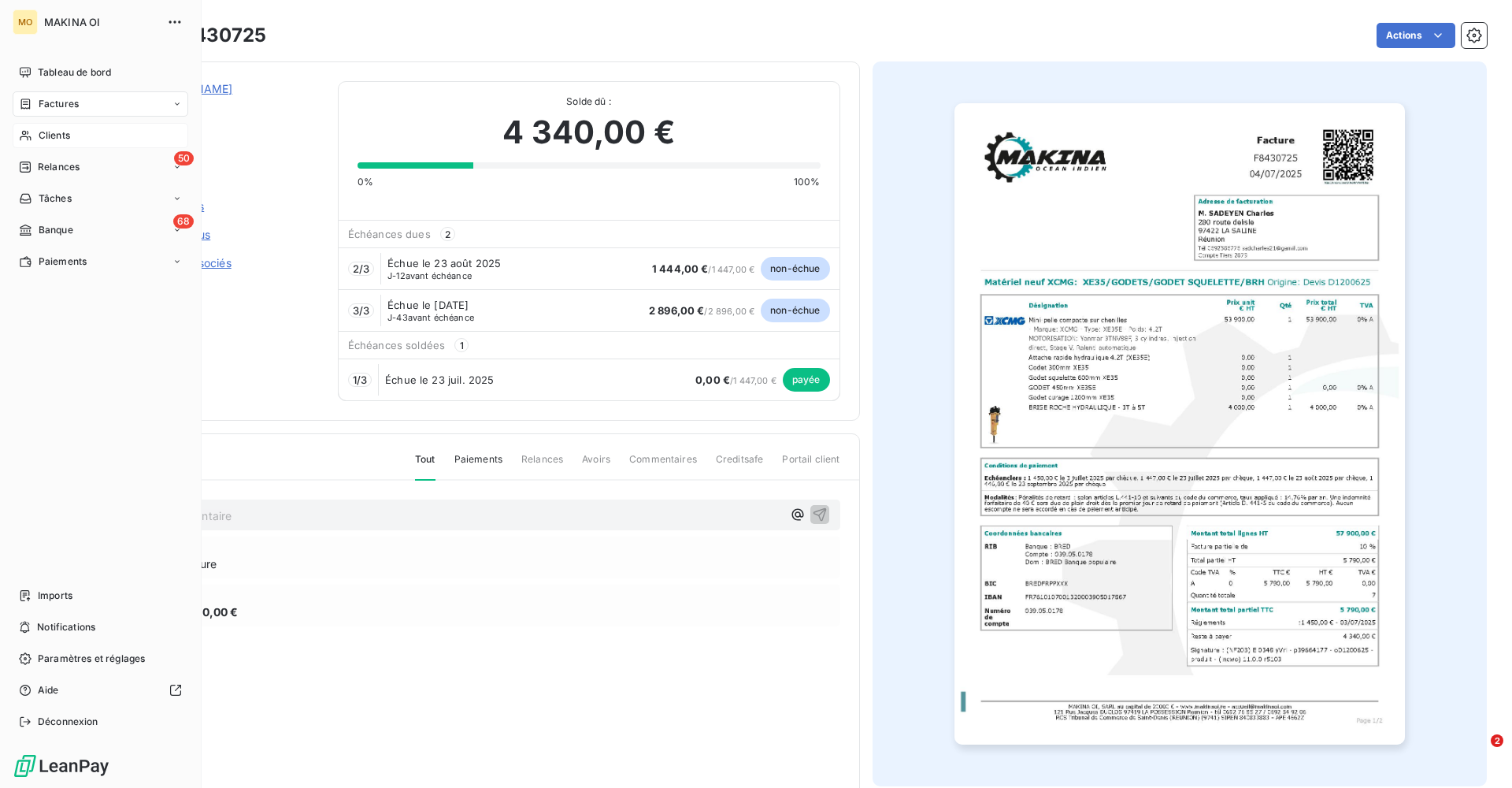
click at [57, 135] on span "Clients" at bounding box center [54, 135] width 31 height 14
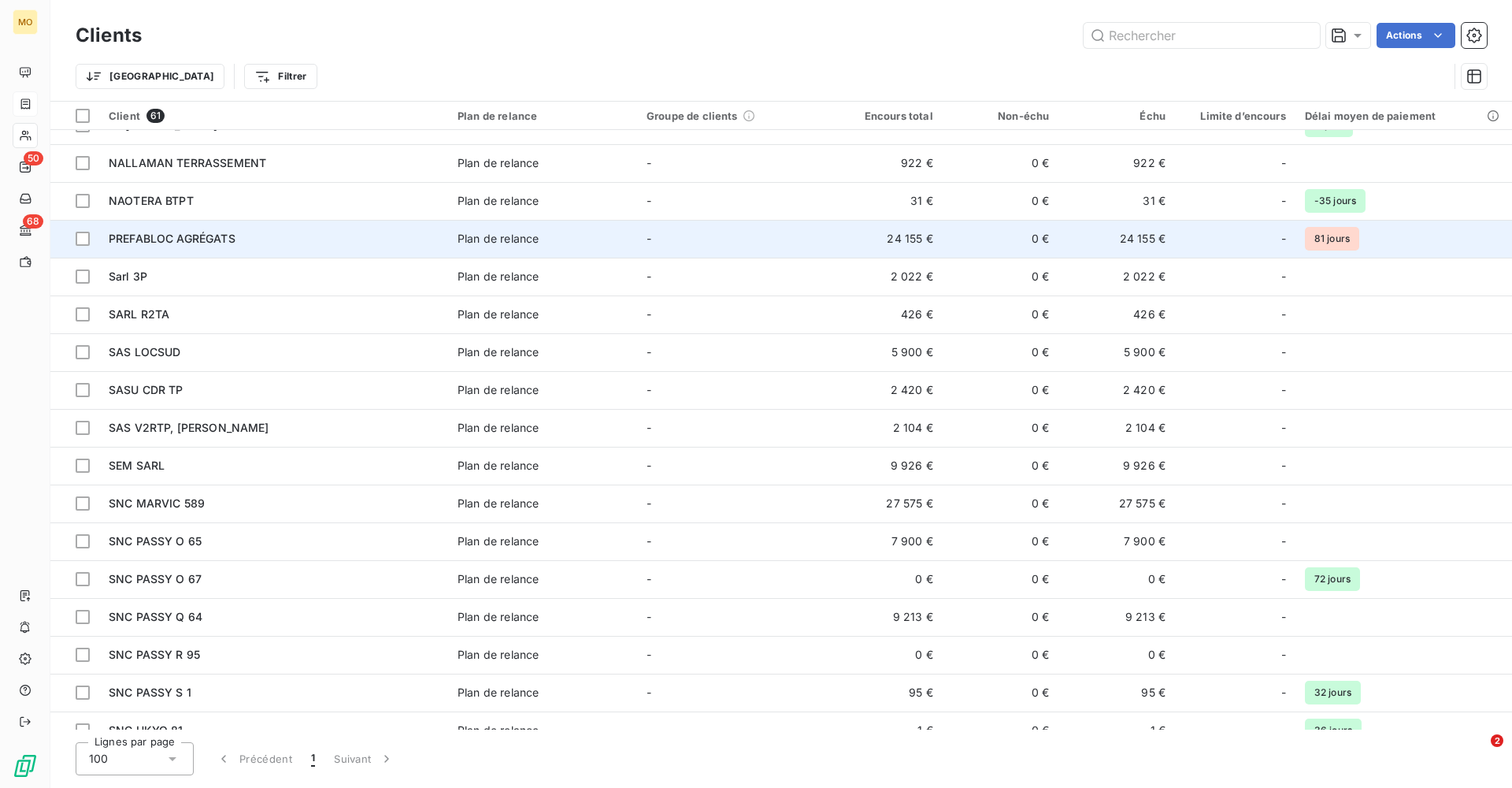
scroll to position [1087, 0]
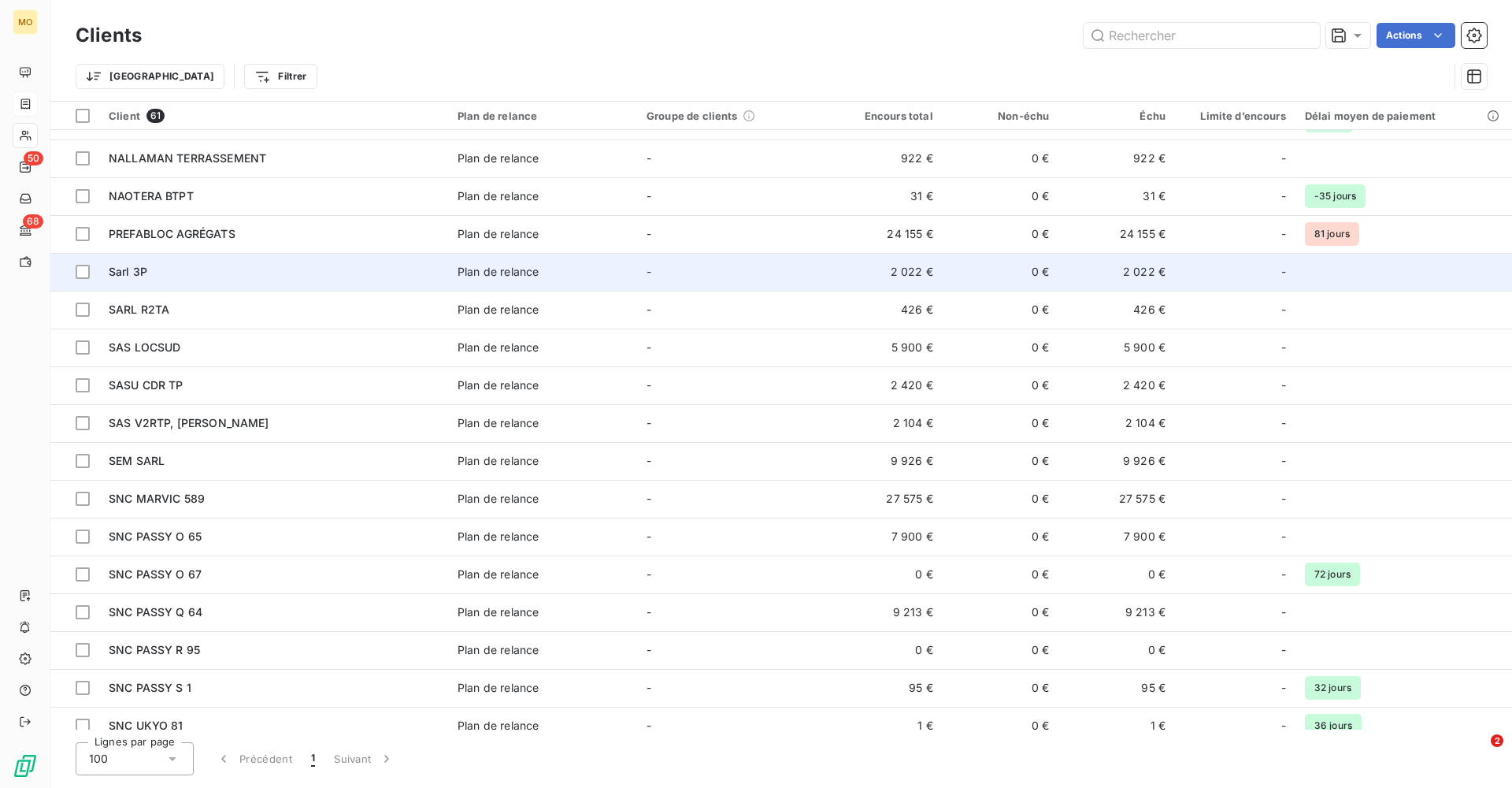
click at [238, 261] on td "Sarl 3P" at bounding box center [273, 271] width 349 height 38
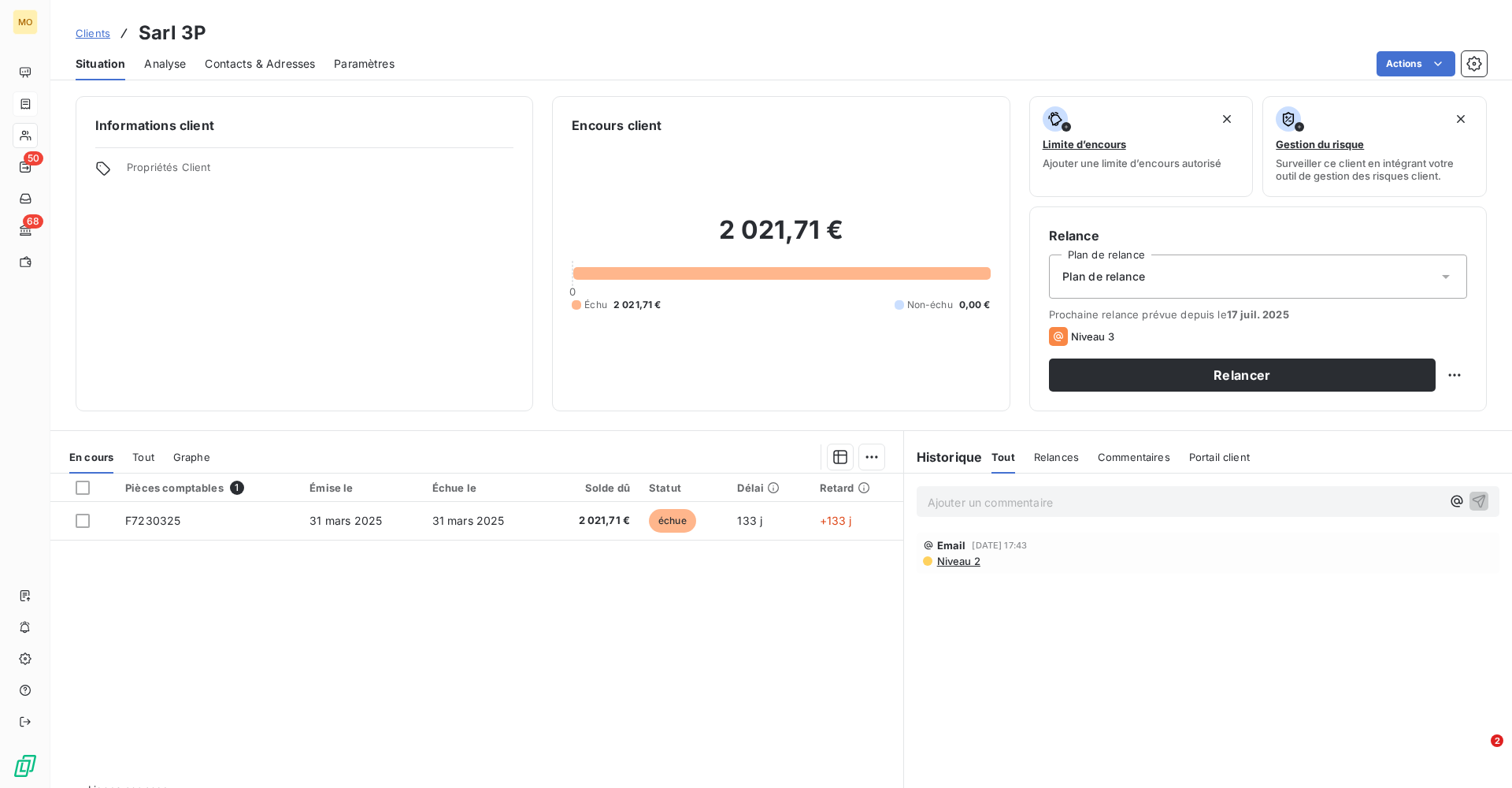
click at [269, 68] on span "Contacts & Adresses" at bounding box center [260, 64] width 111 height 16
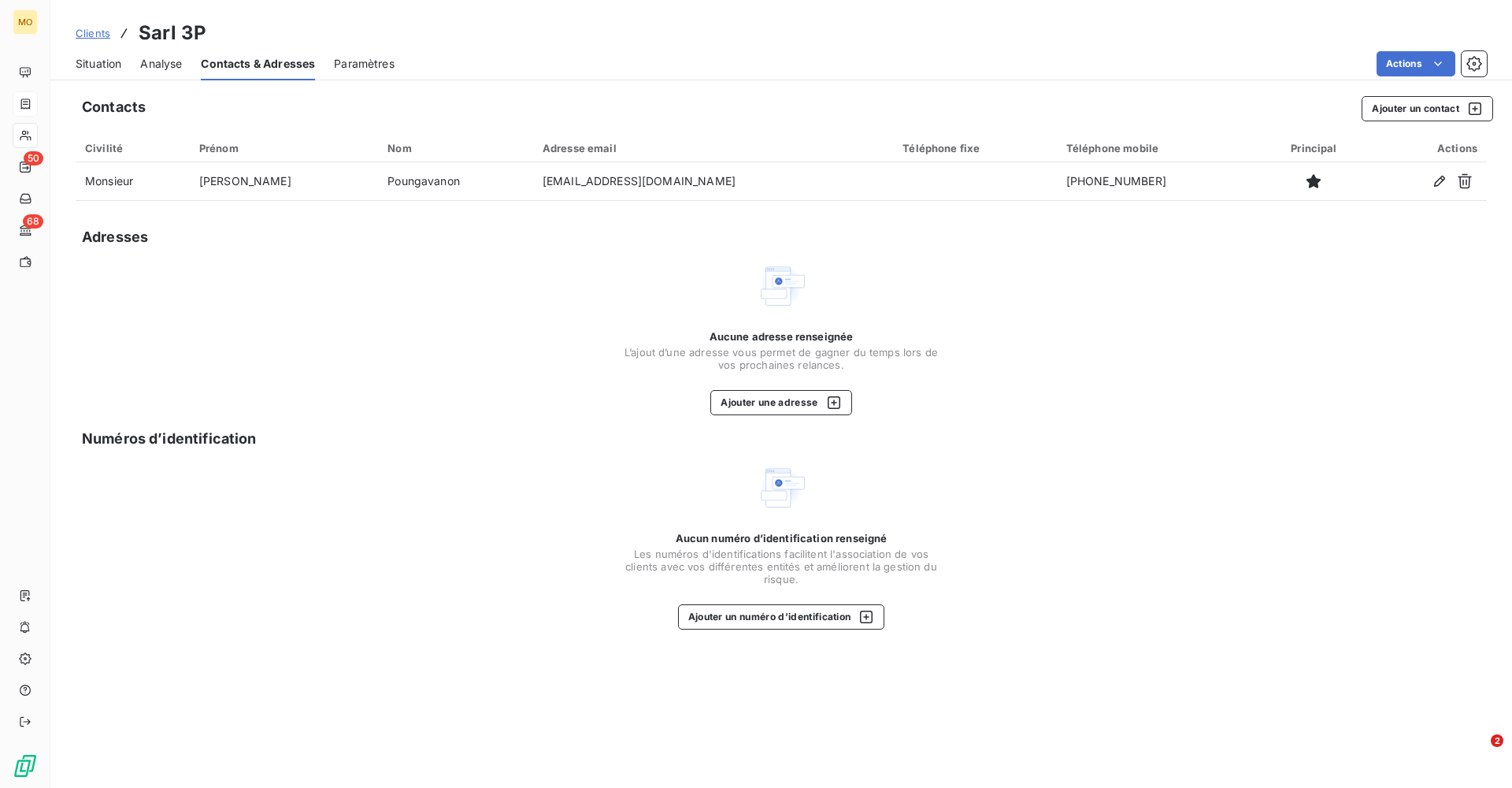
click at [107, 62] on span "Situation" at bounding box center [98, 64] width 46 height 16
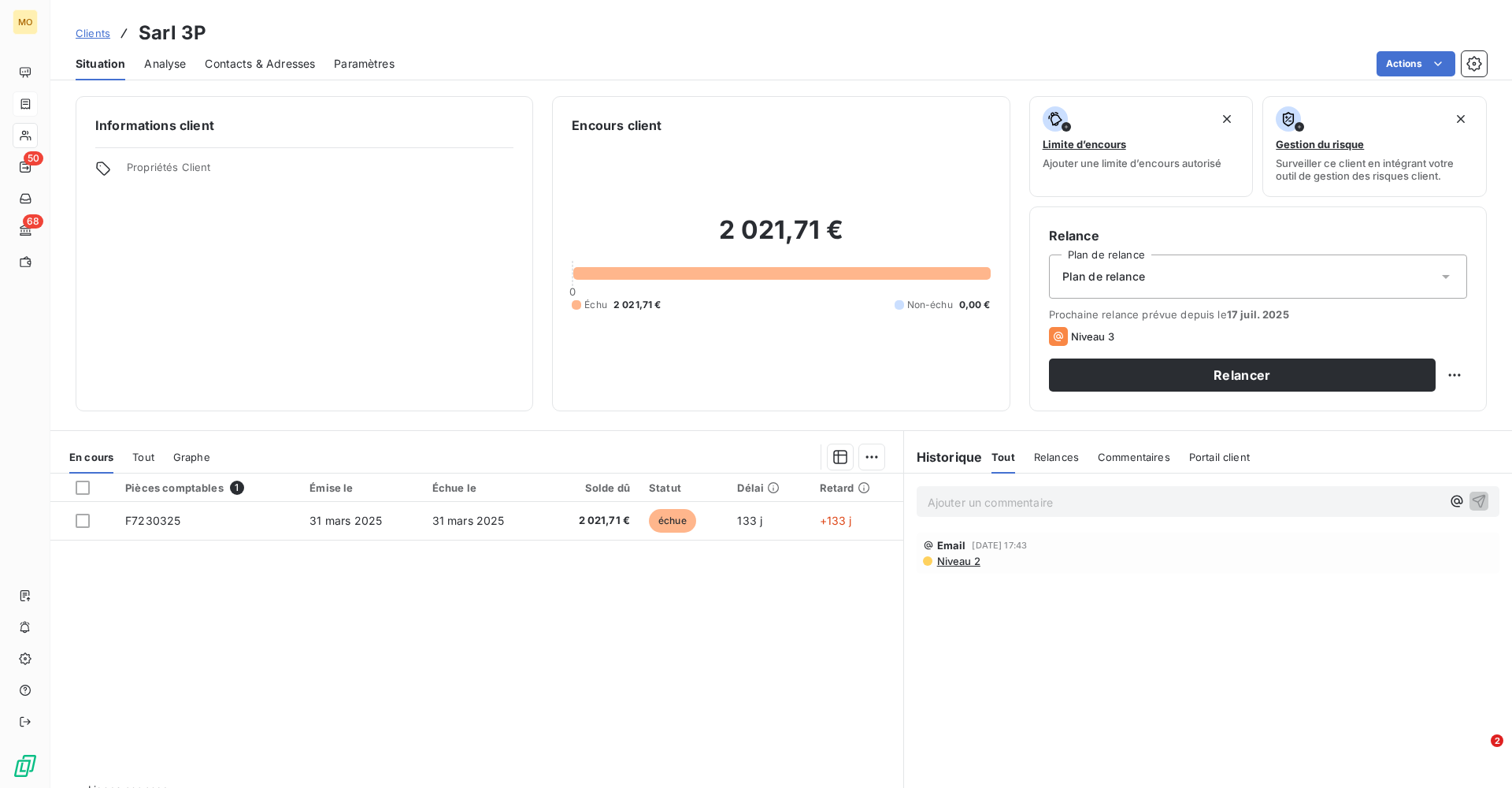
click at [279, 63] on span "Contacts & Adresses" at bounding box center [260, 64] width 111 height 16
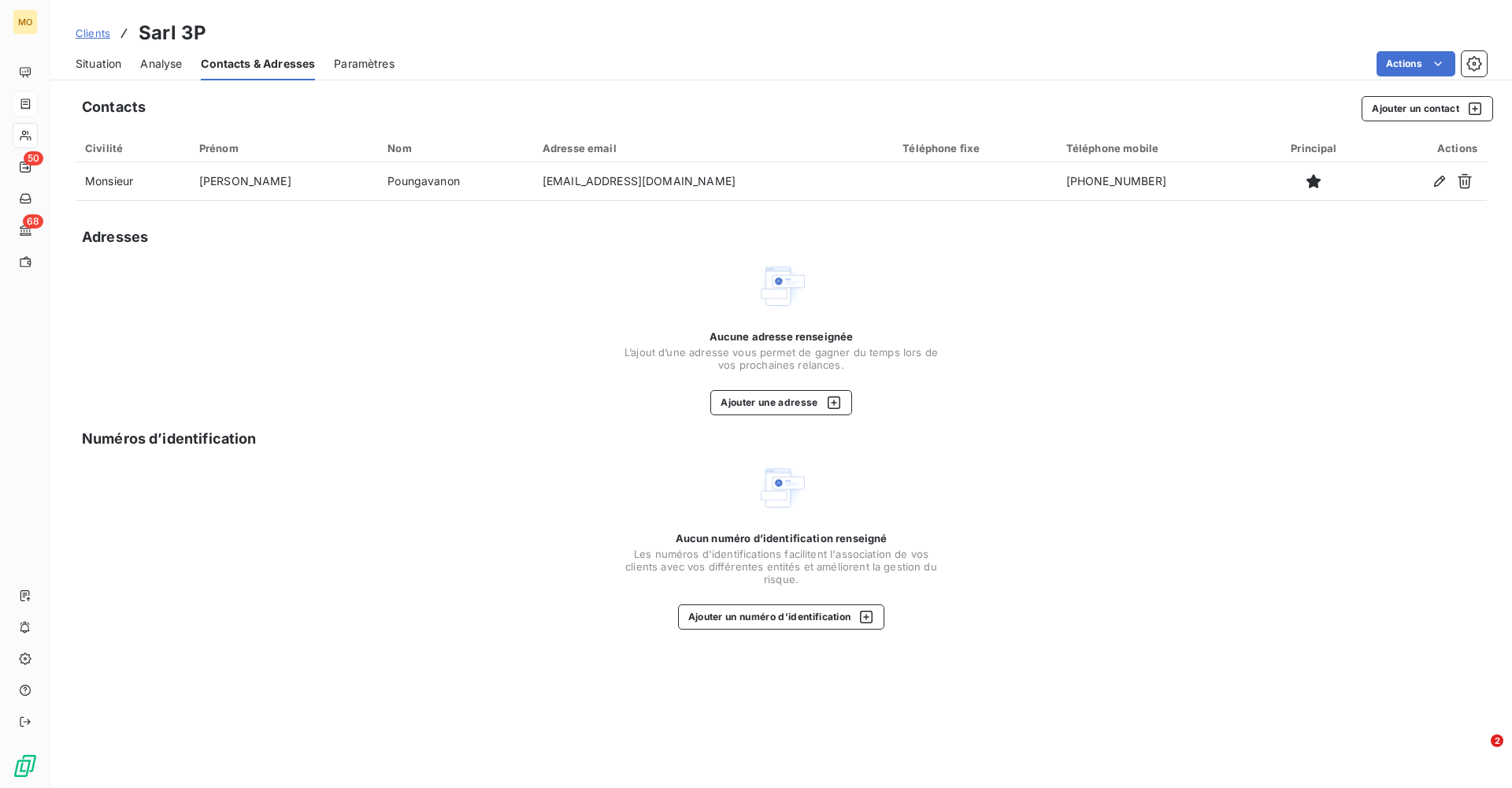
click at [104, 63] on span "Situation" at bounding box center [98, 64] width 46 height 16
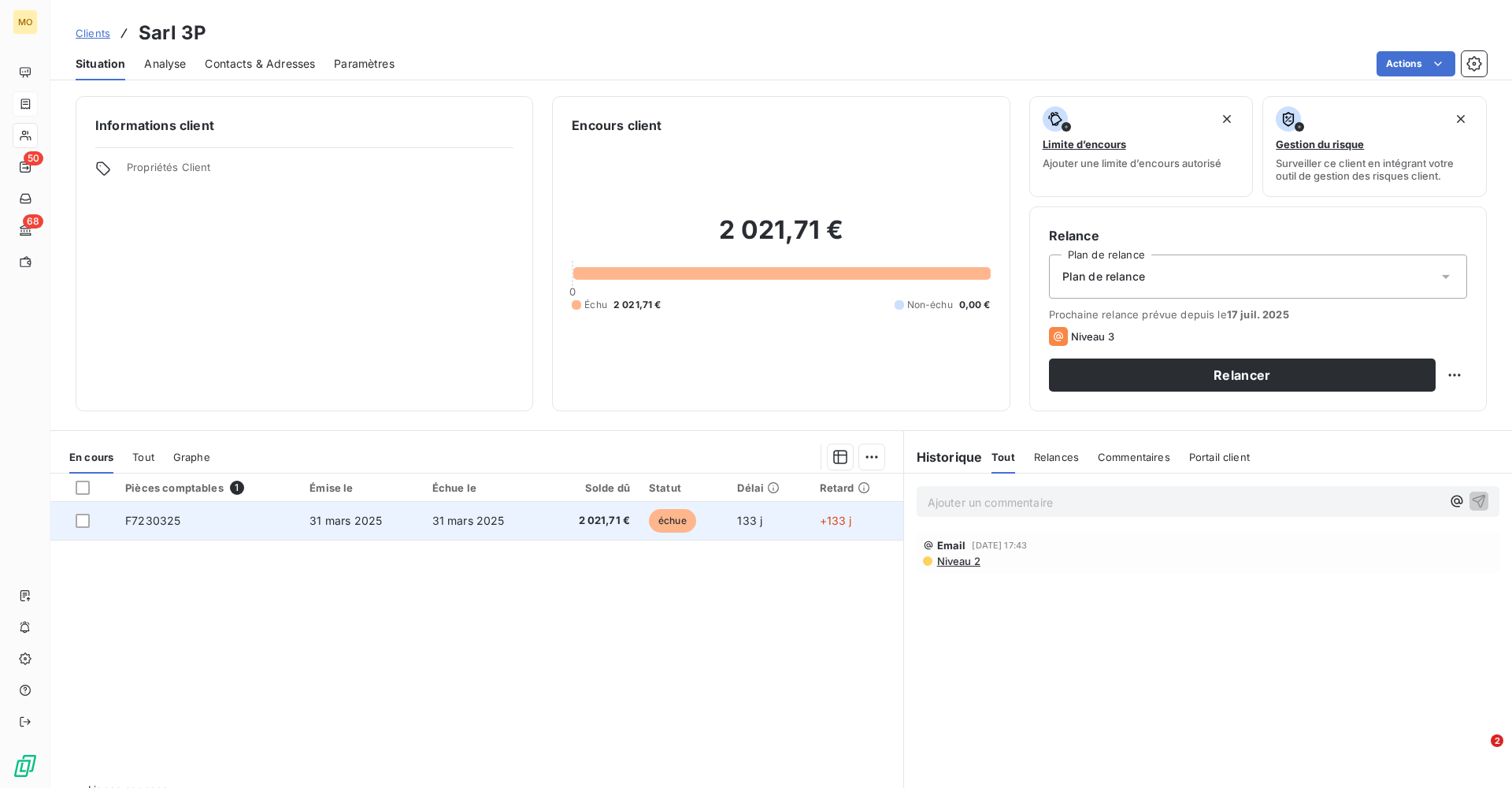
click at [144, 478] on span "F7230325" at bounding box center [152, 520] width 55 height 14
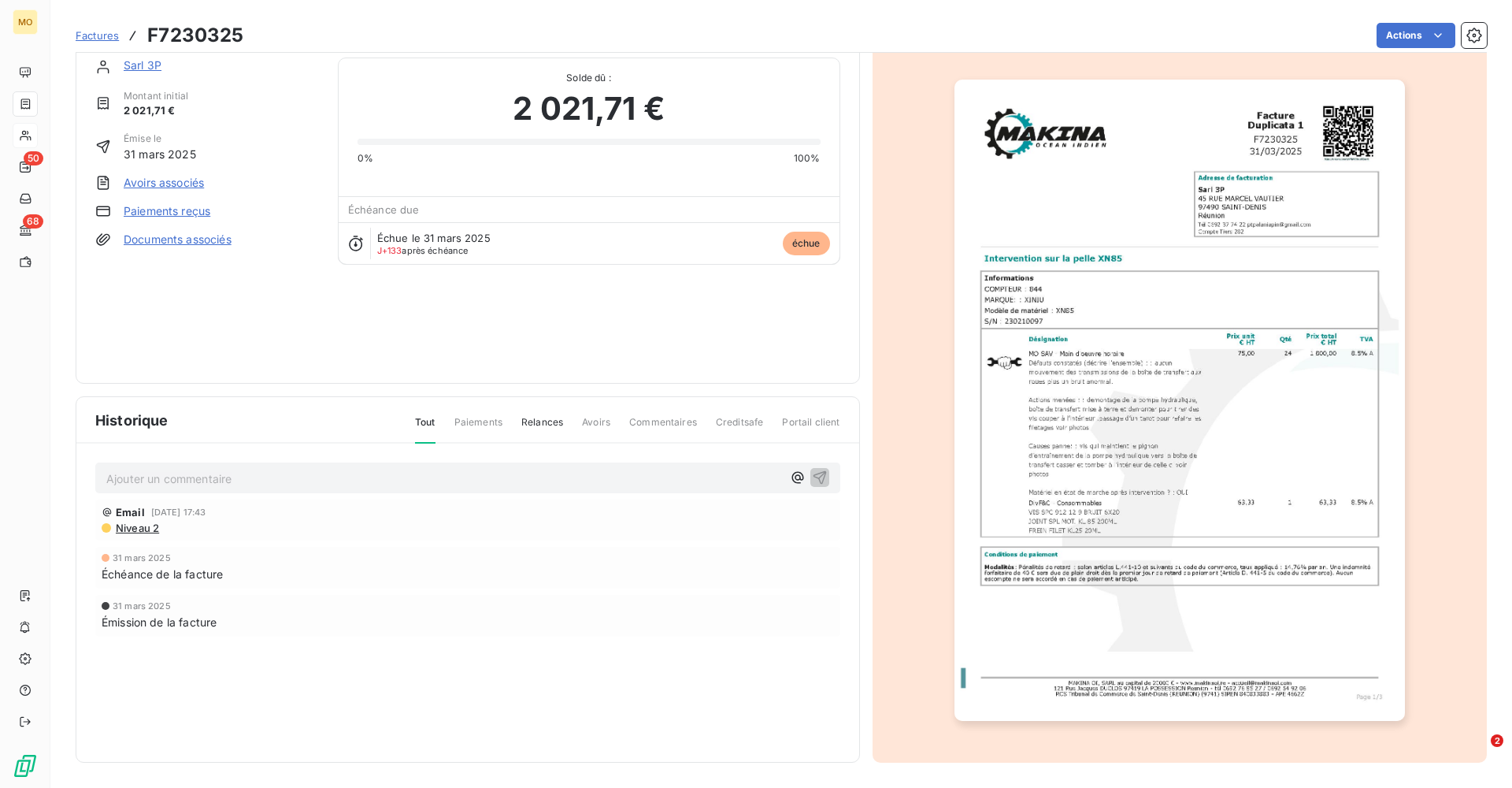
click at [143, 63] on link "Sarl 3P" at bounding box center [142, 65] width 38 height 14
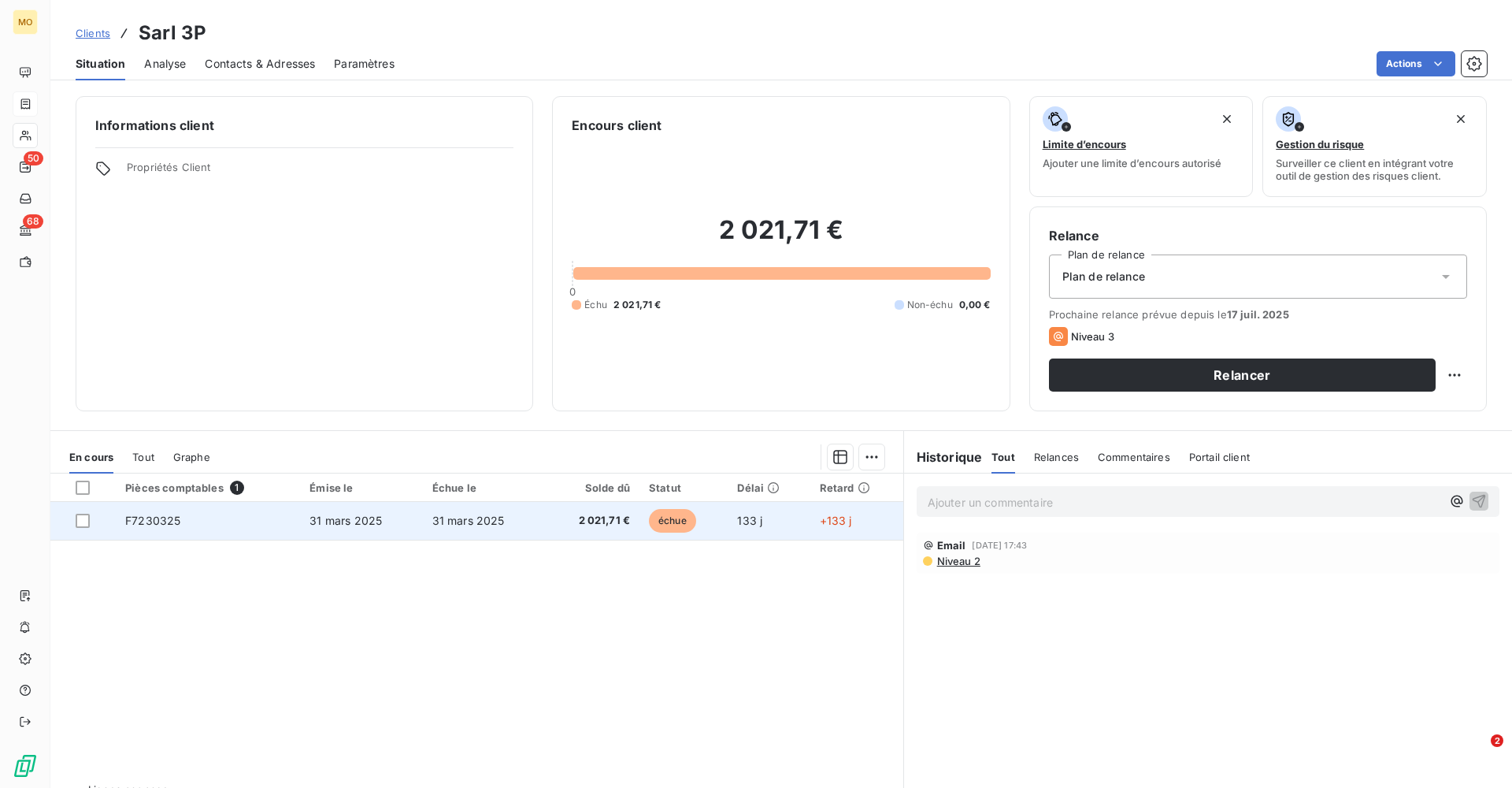
click at [200, 478] on td "F7230325" at bounding box center [208, 520] width 184 height 38
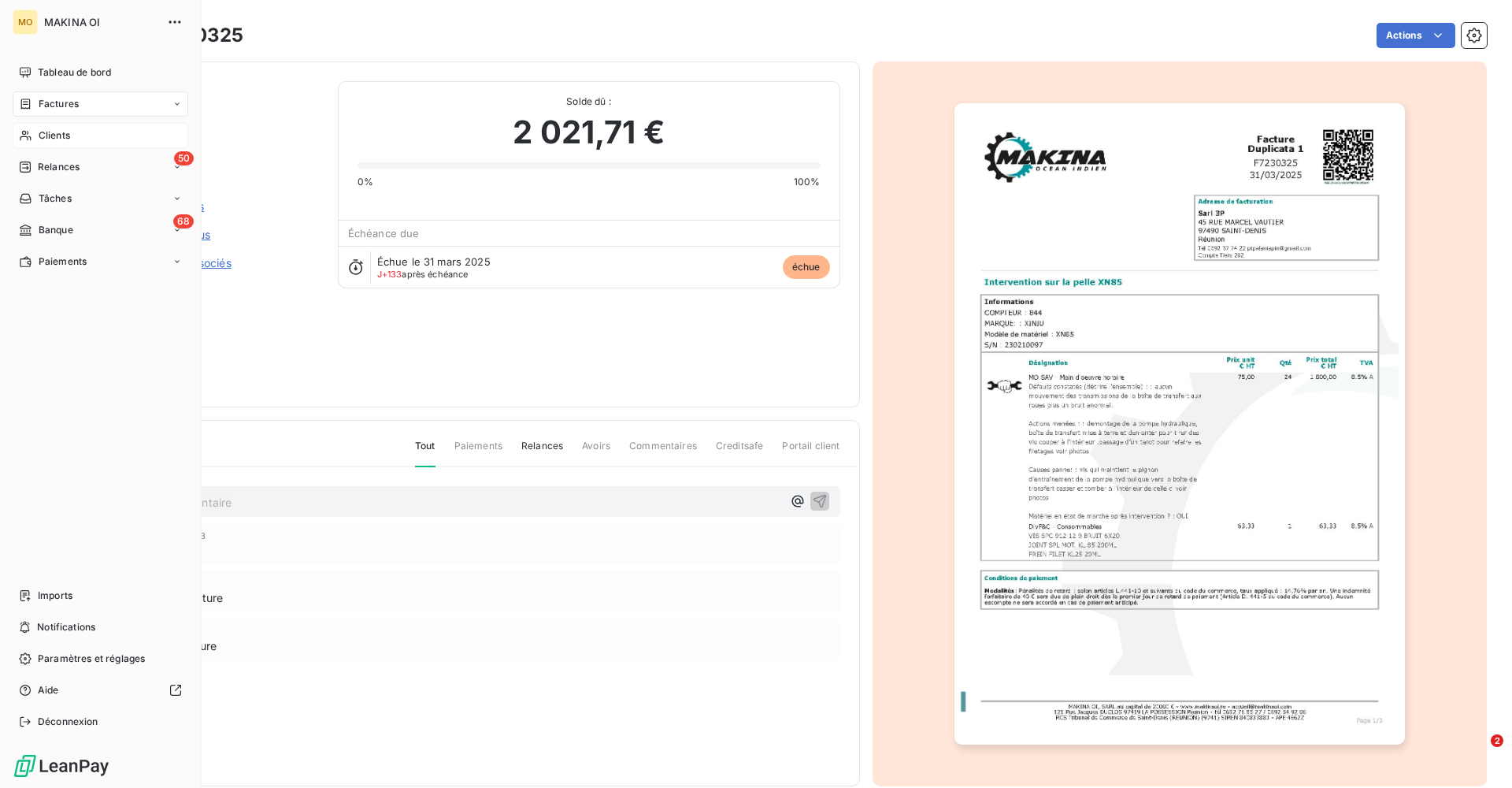
click at [100, 130] on div "Clients" at bounding box center [100, 135] width 176 height 25
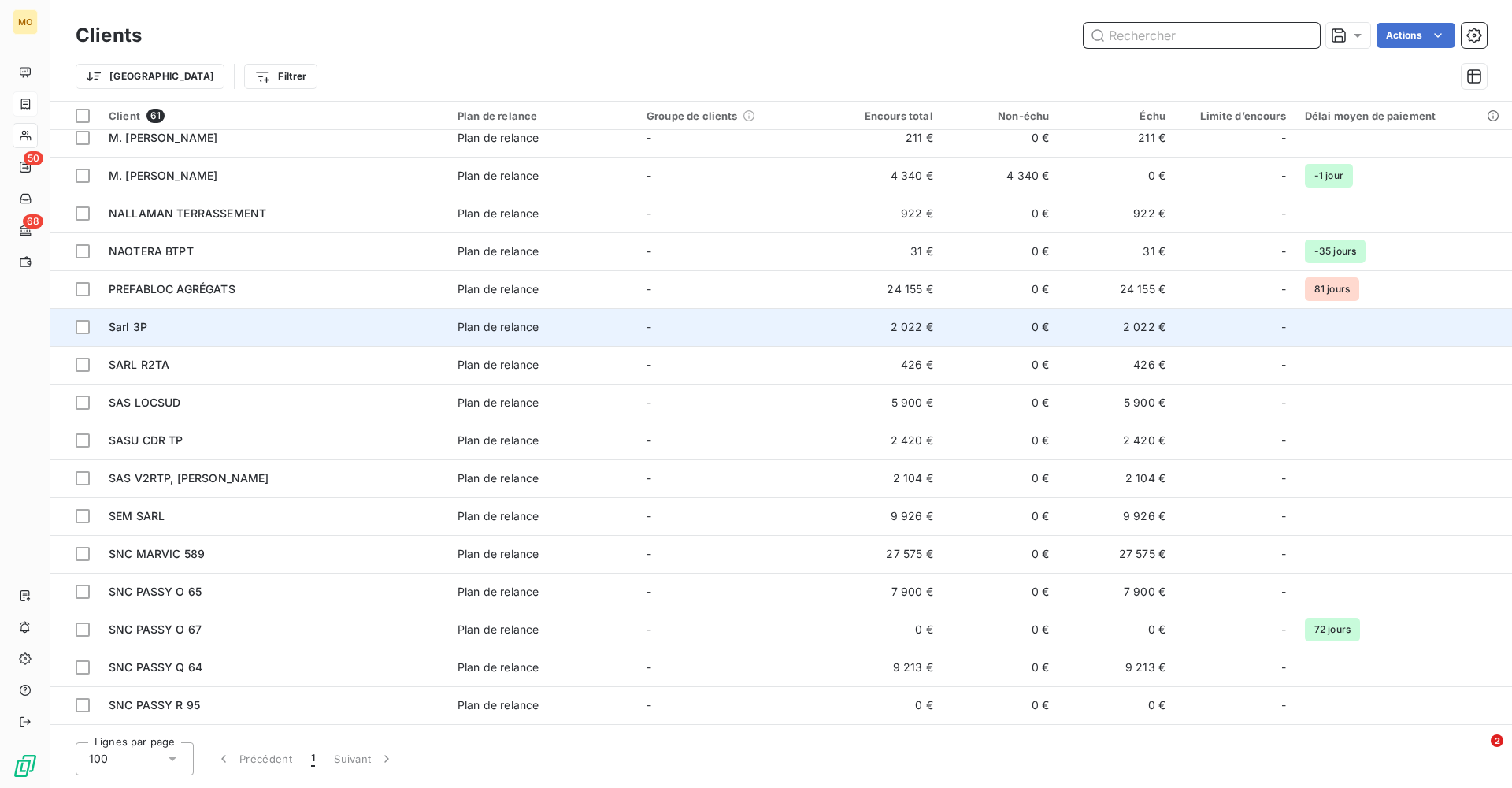
scroll to position [1051, 0]
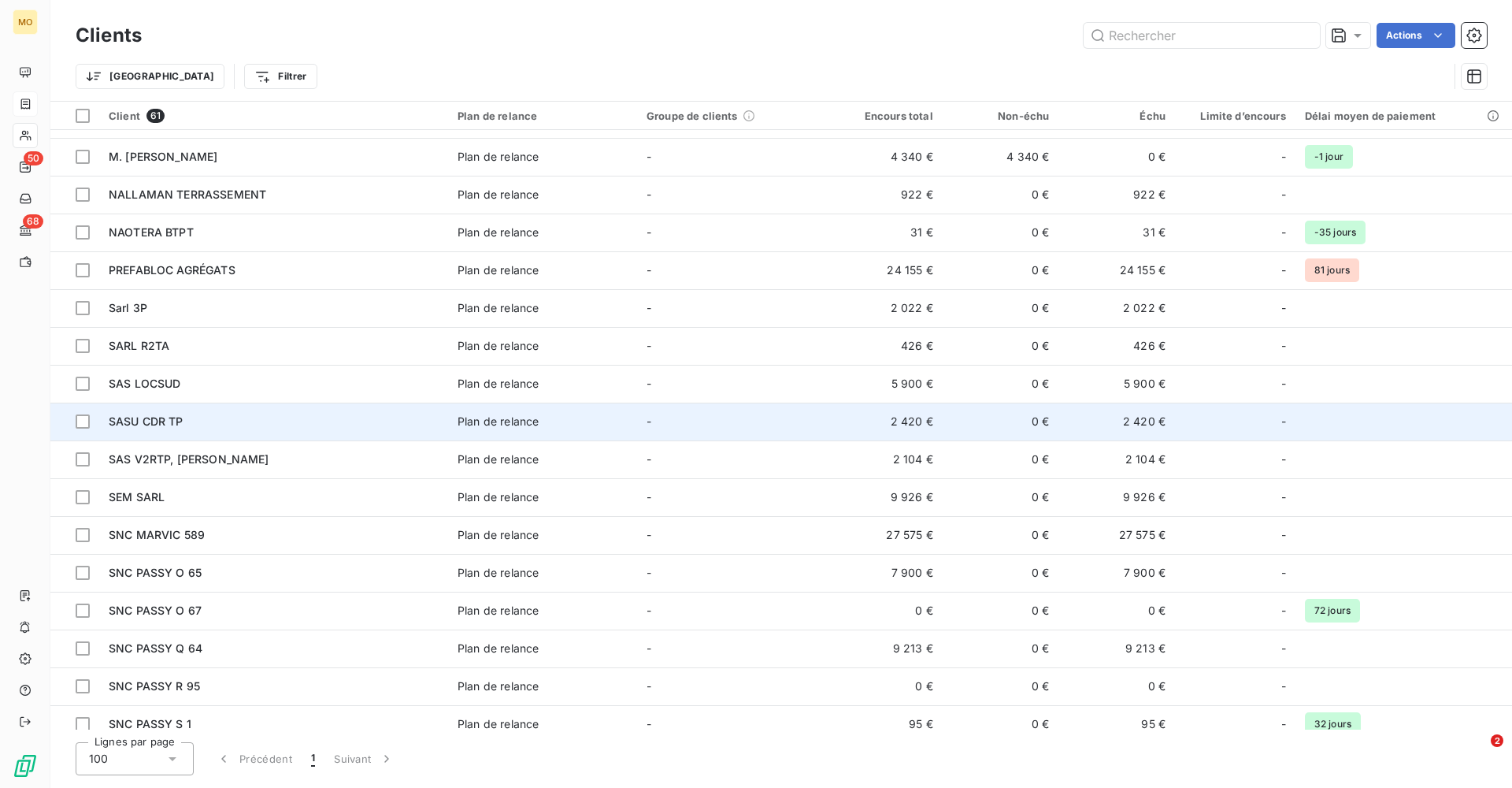
click at [328, 416] on div "SASU CDR TP" at bounding box center [274, 422] width 330 height 16
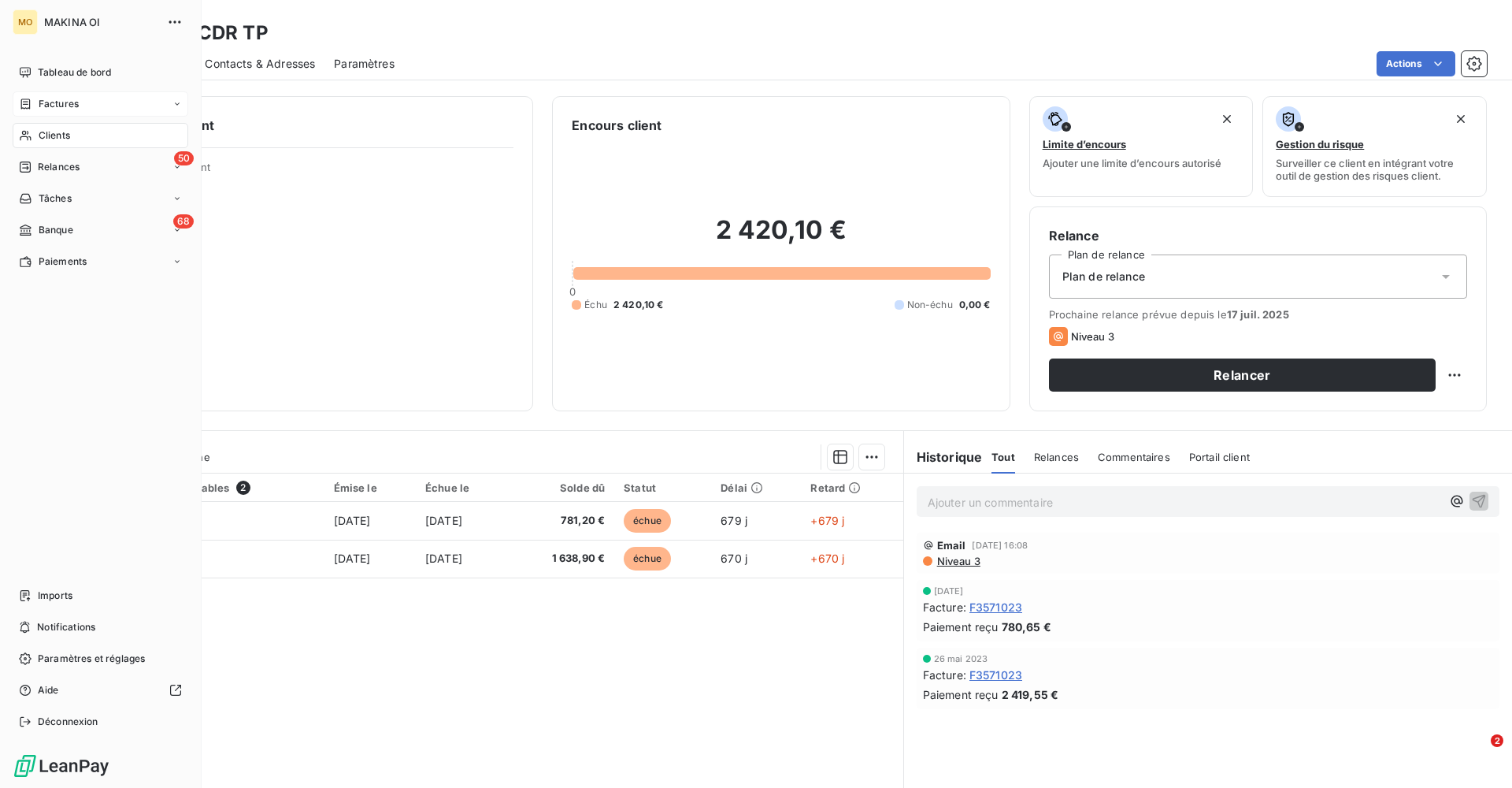
click at [57, 135] on span "Clients" at bounding box center [54, 135] width 31 height 14
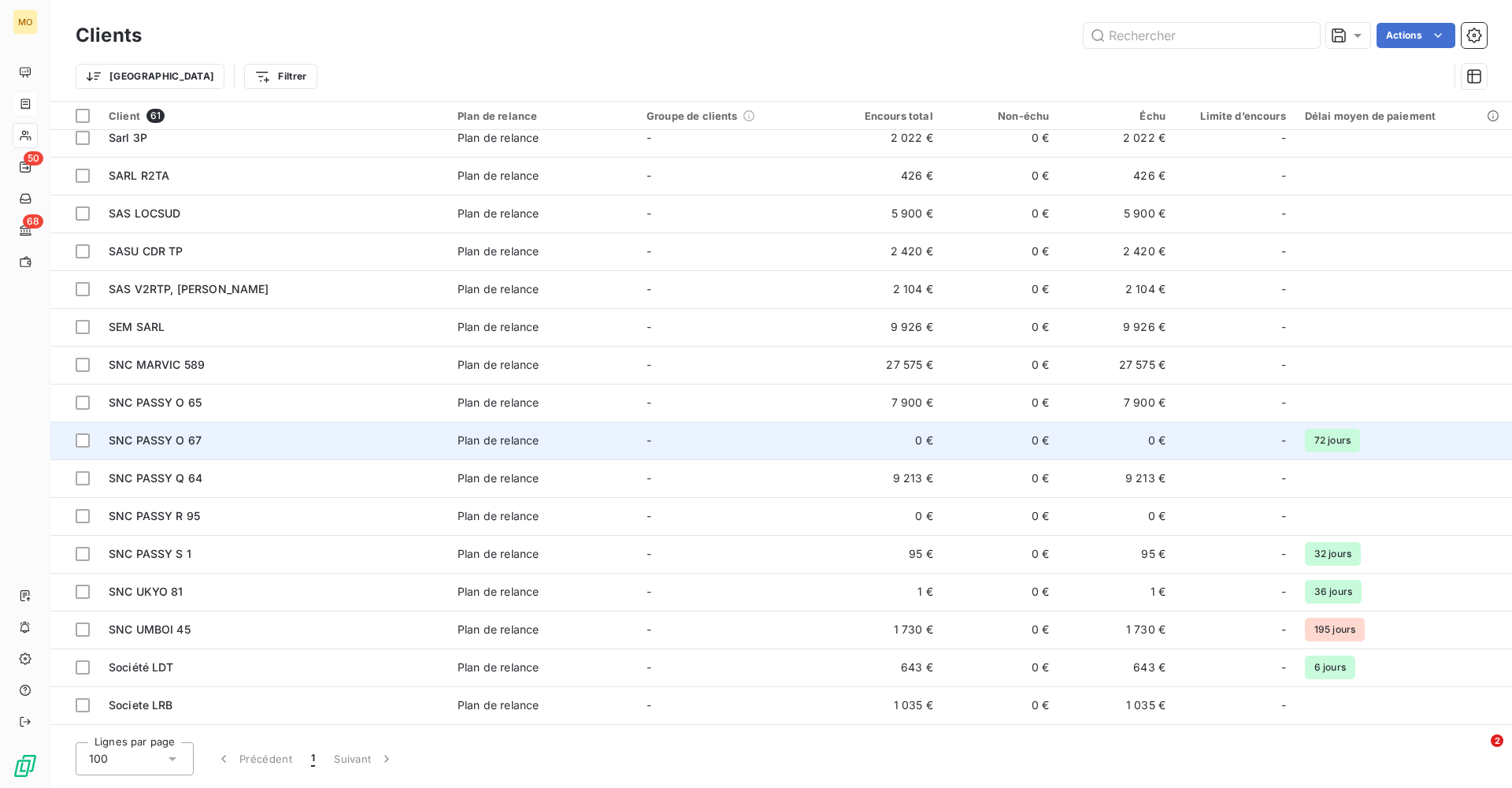
scroll to position [1218, 0]
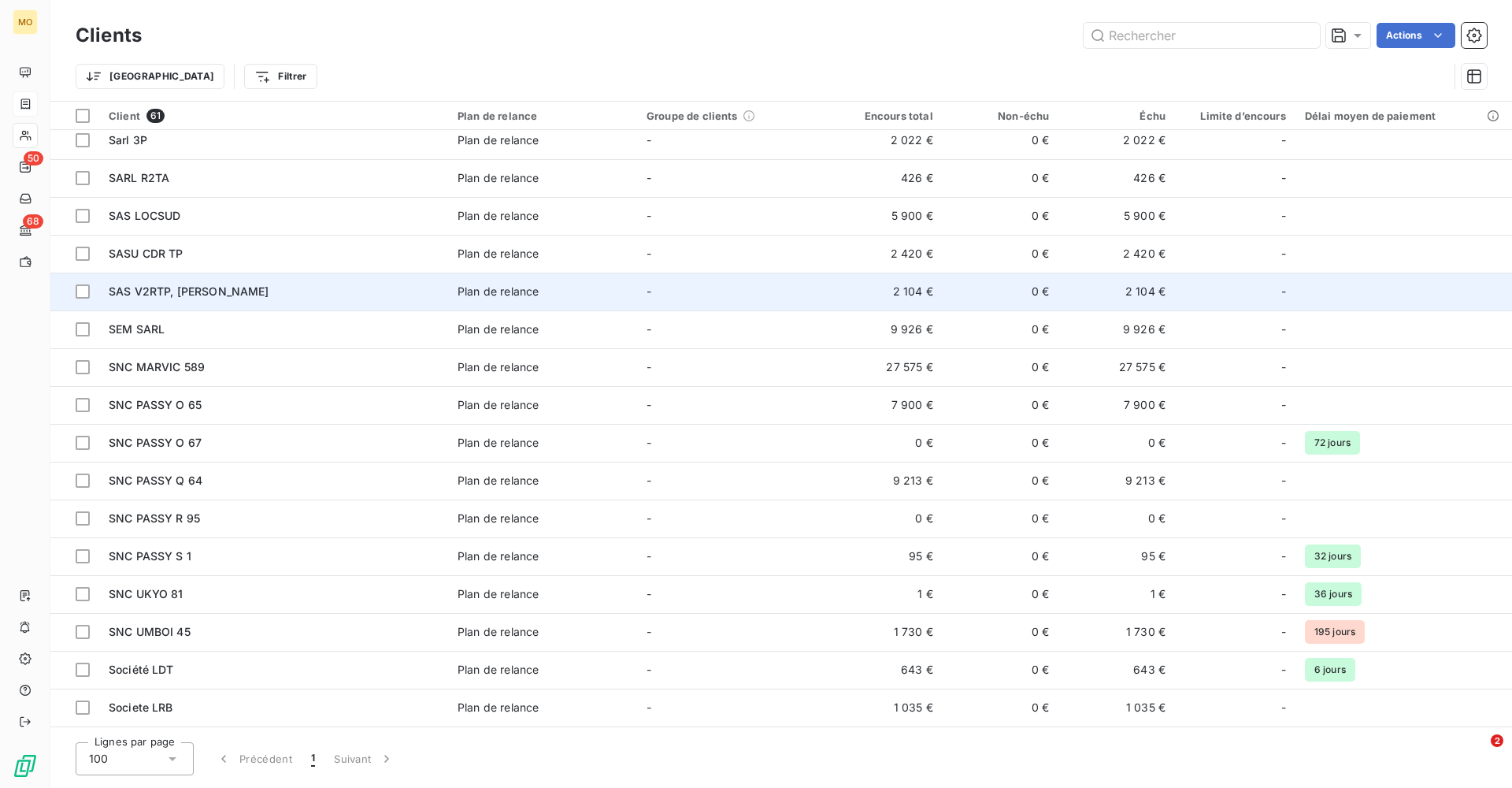
click at [224, 289] on span "SAS V2RTP, [PERSON_NAME]" at bounding box center [189, 291] width 160 height 14
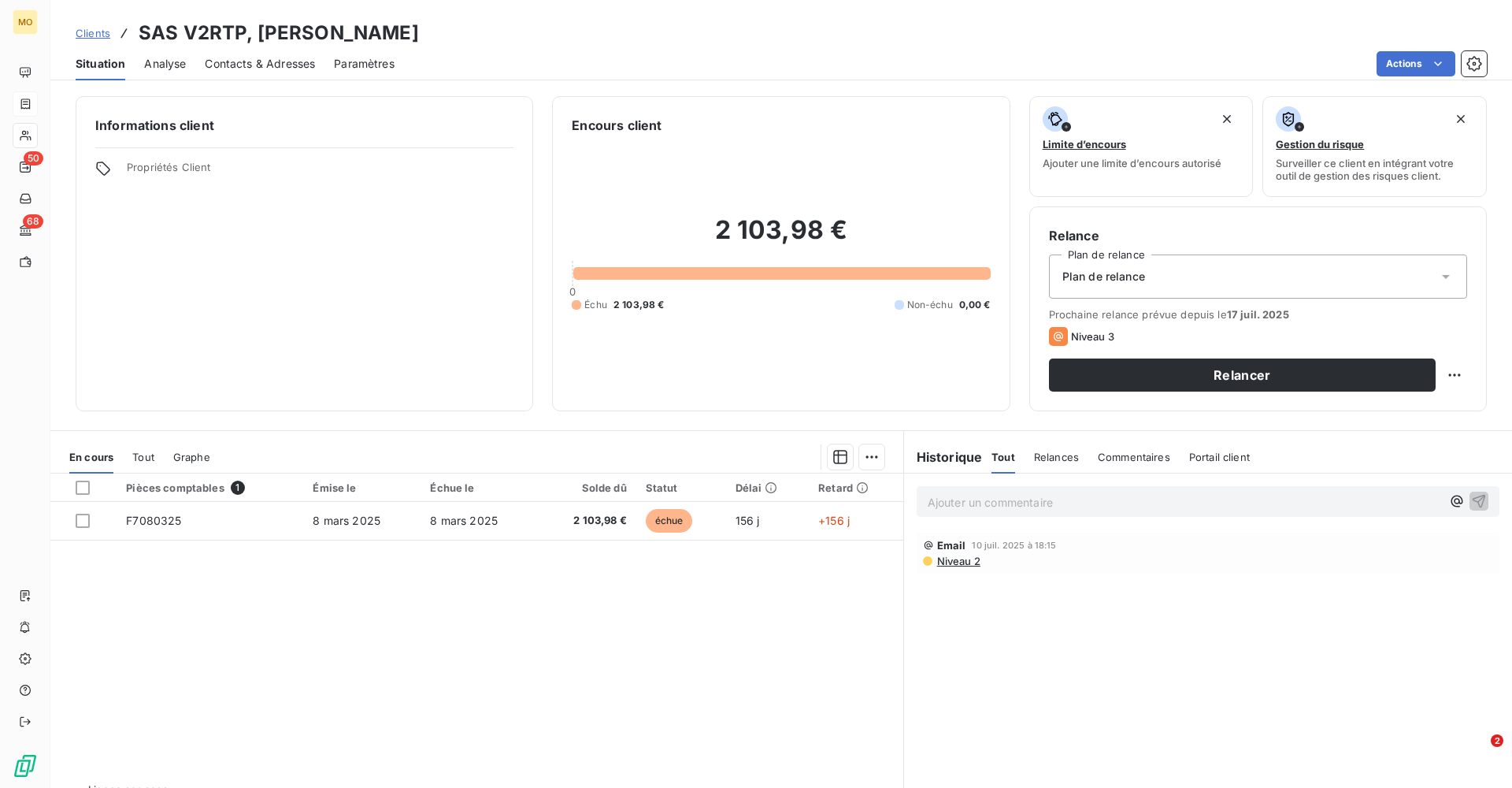
click at [257, 68] on span "Contacts & Adresses" at bounding box center [260, 64] width 111 height 16
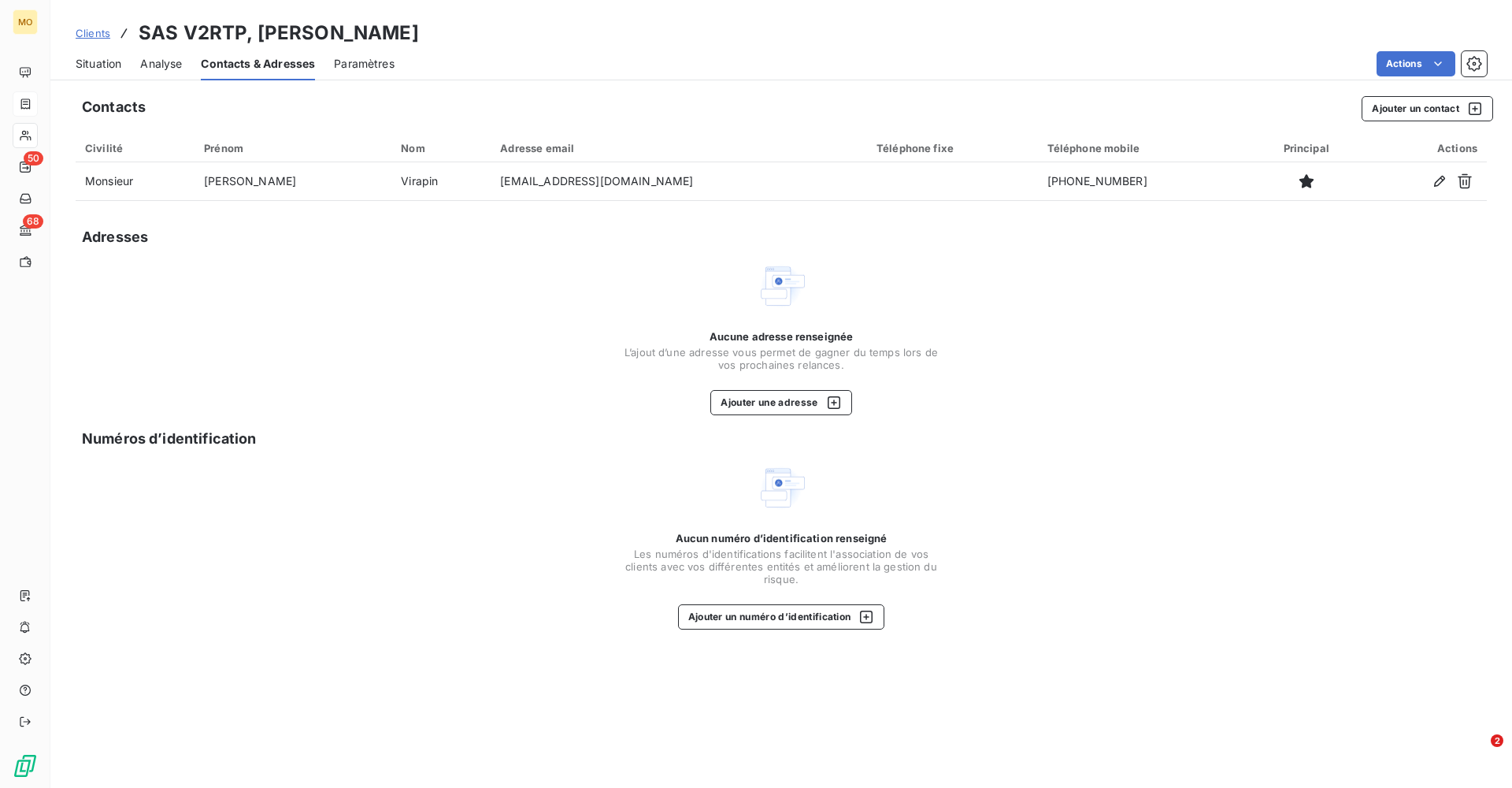
click at [115, 64] on span "Situation" at bounding box center [98, 64] width 46 height 16
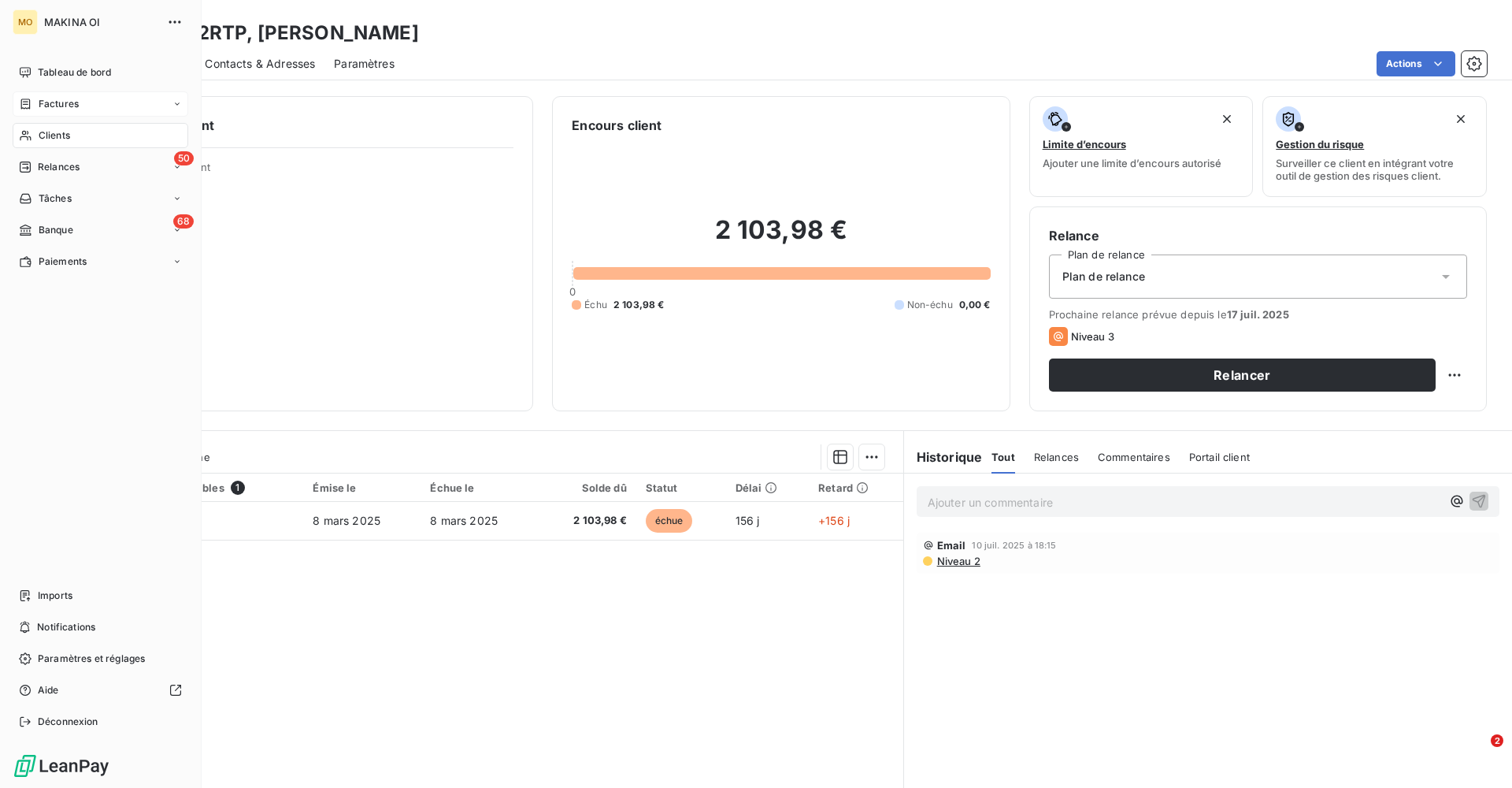
click at [54, 135] on span "Clients" at bounding box center [54, 135] width 31 height 14
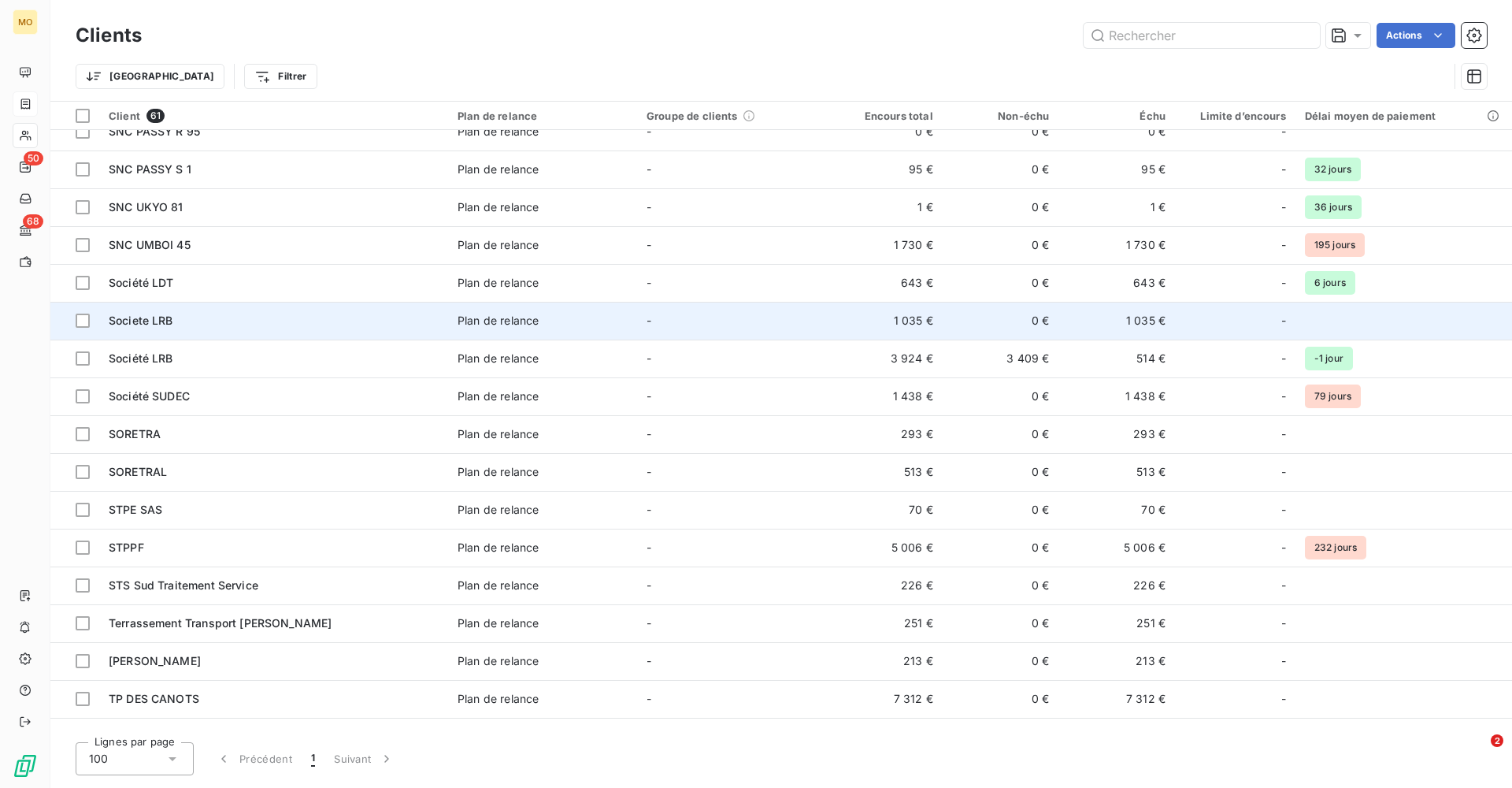
scroll to position [1621, 0]
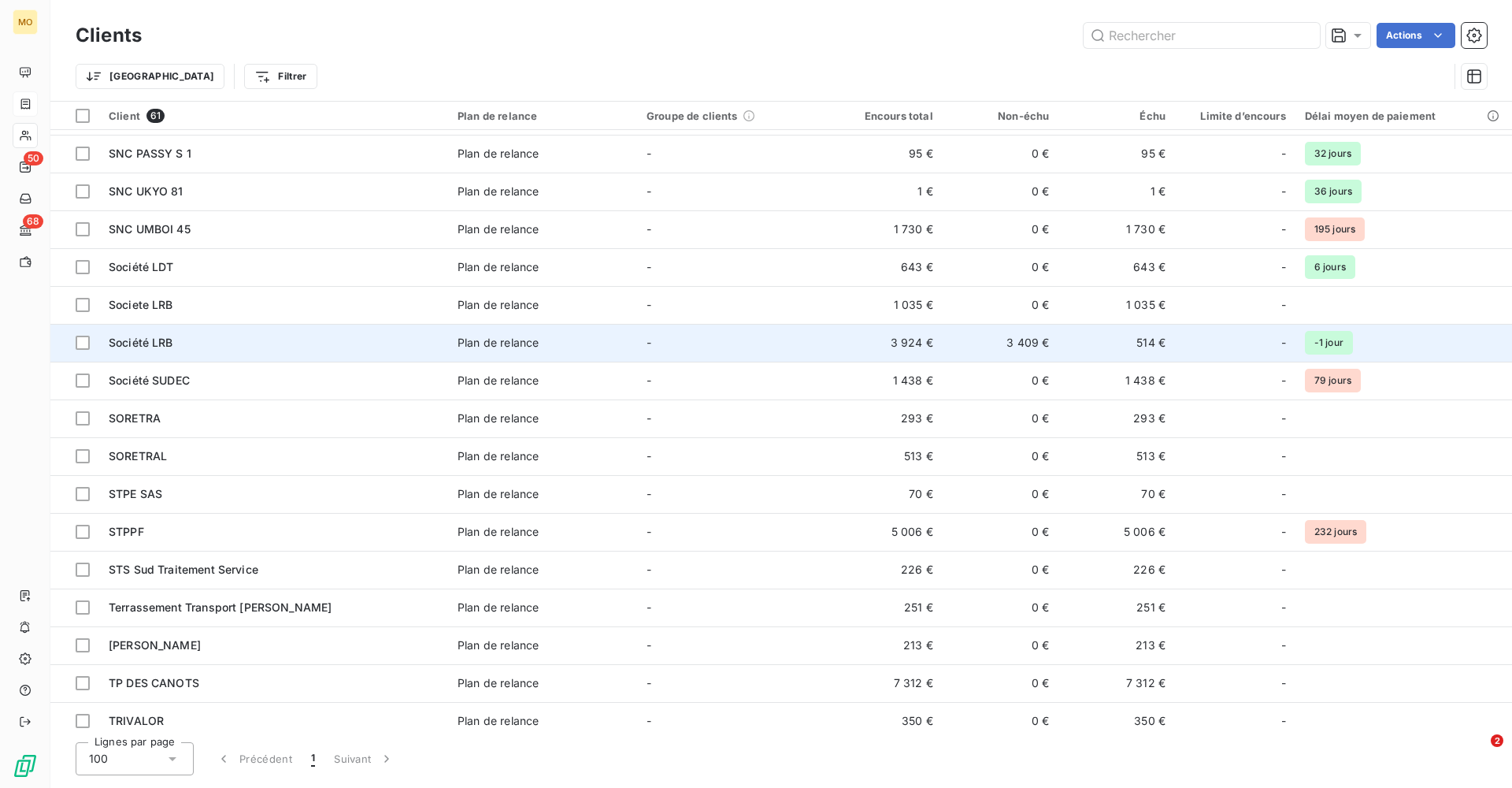
click at [248, 329] on td "Société LRB" at bounding box center [273, 342] width 349 height 38
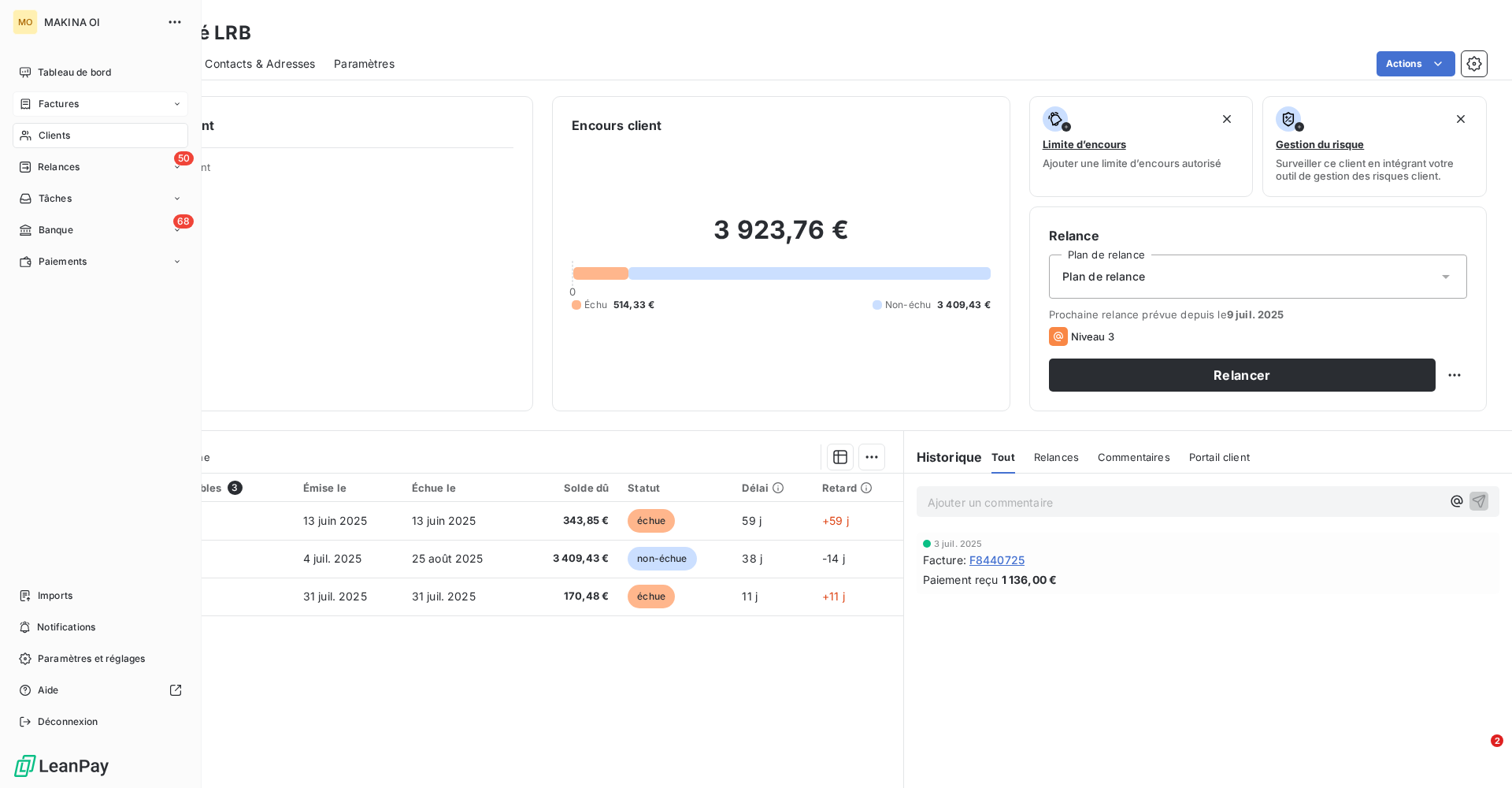
click at [46, 133] on span "Clients" at bounding box center [54, 135] width 31 height 14
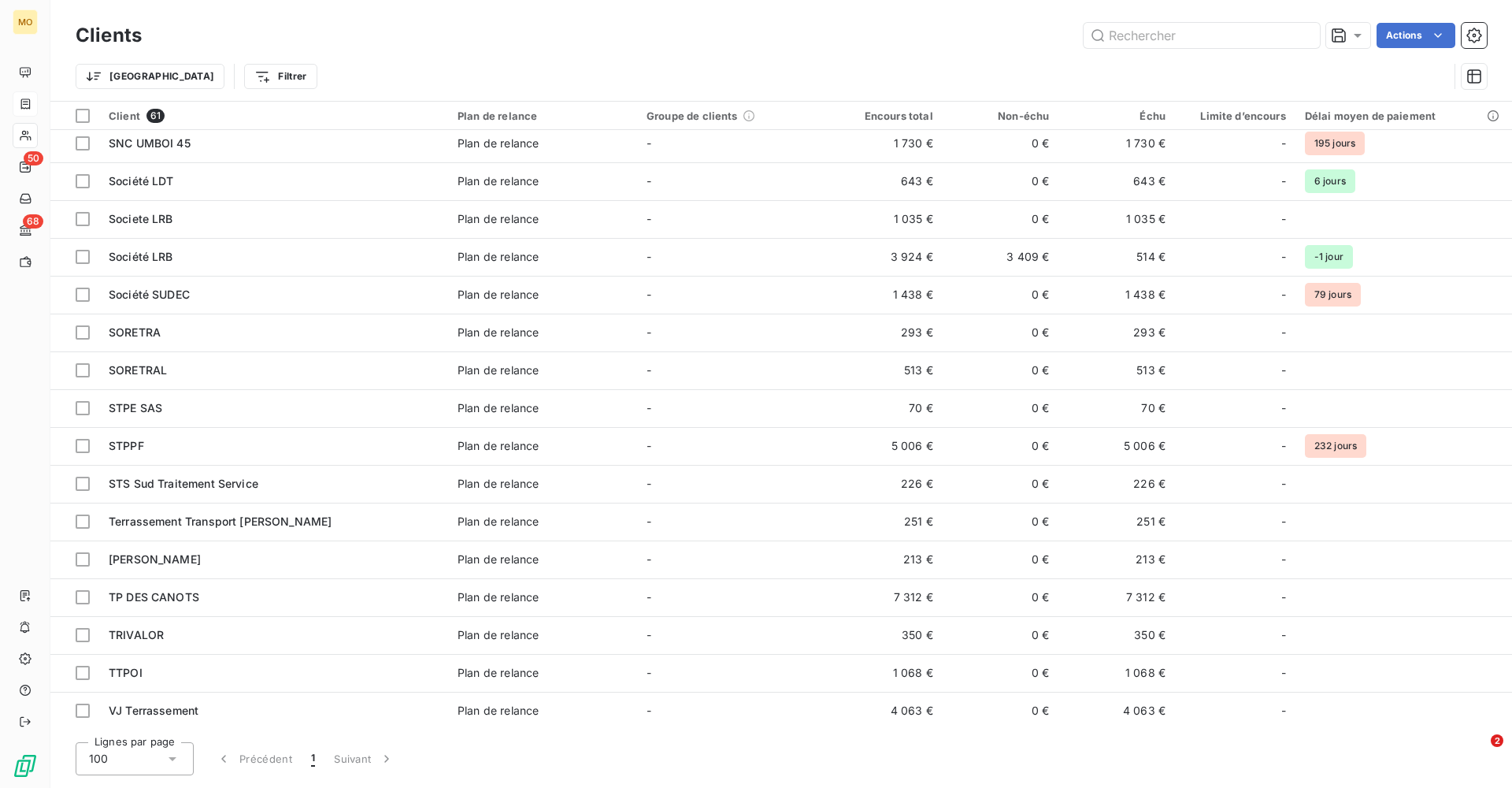
scroll to position [1706, 0]
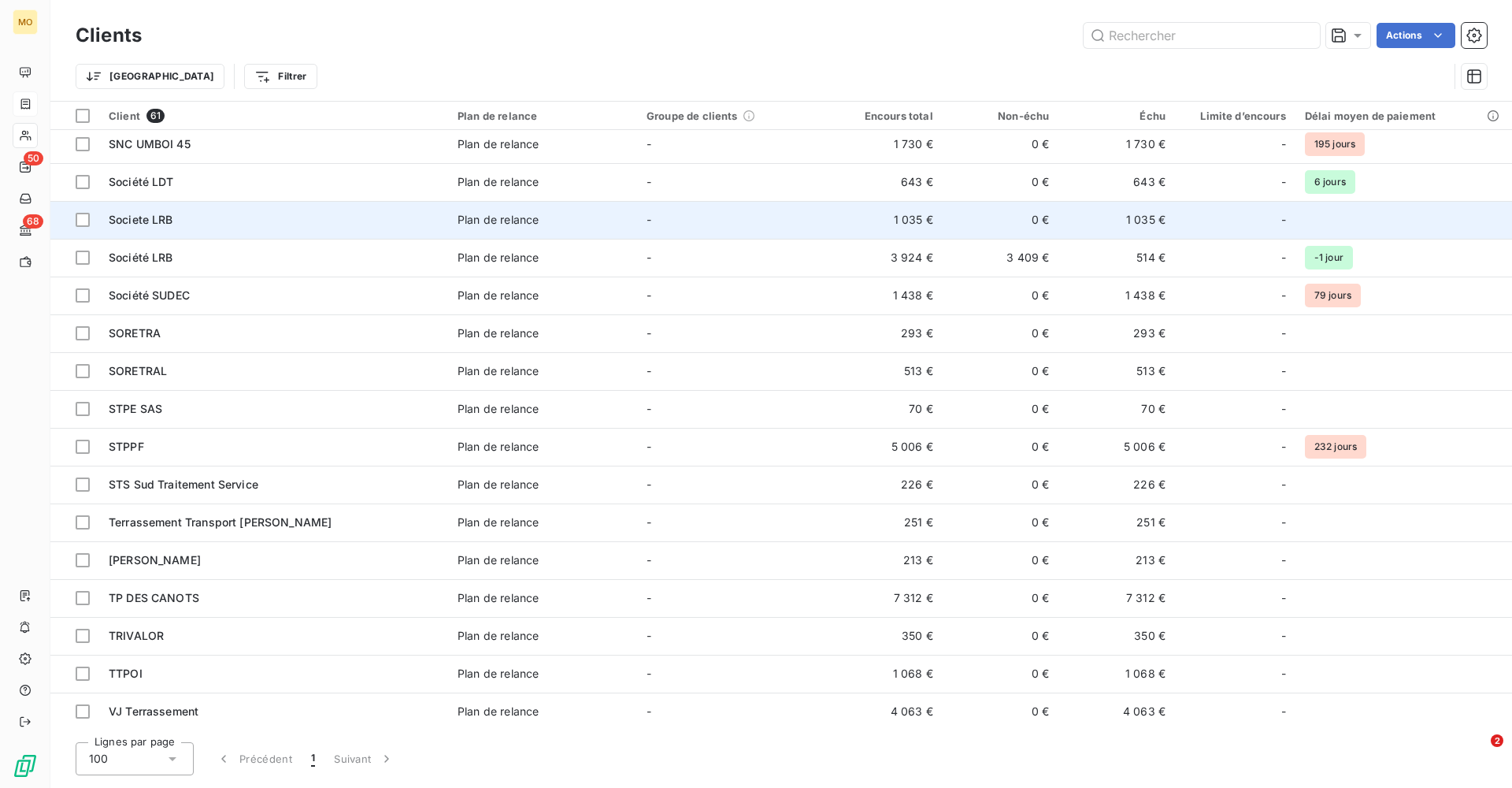
click at [204, 222] on div "Societe LRB" at bounding box center [274, 220] width 330 height 16
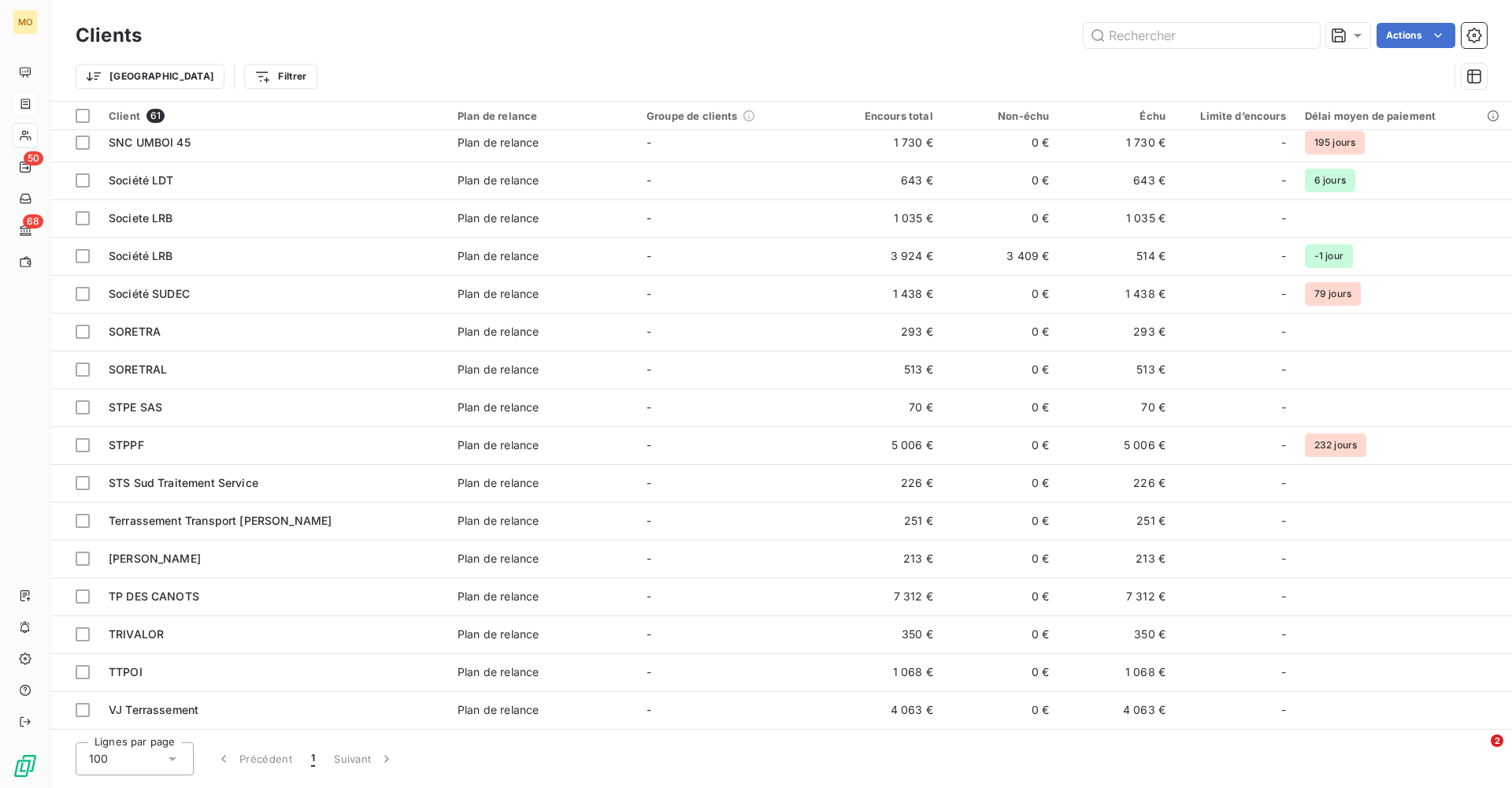
scroll to position [1706, 0]
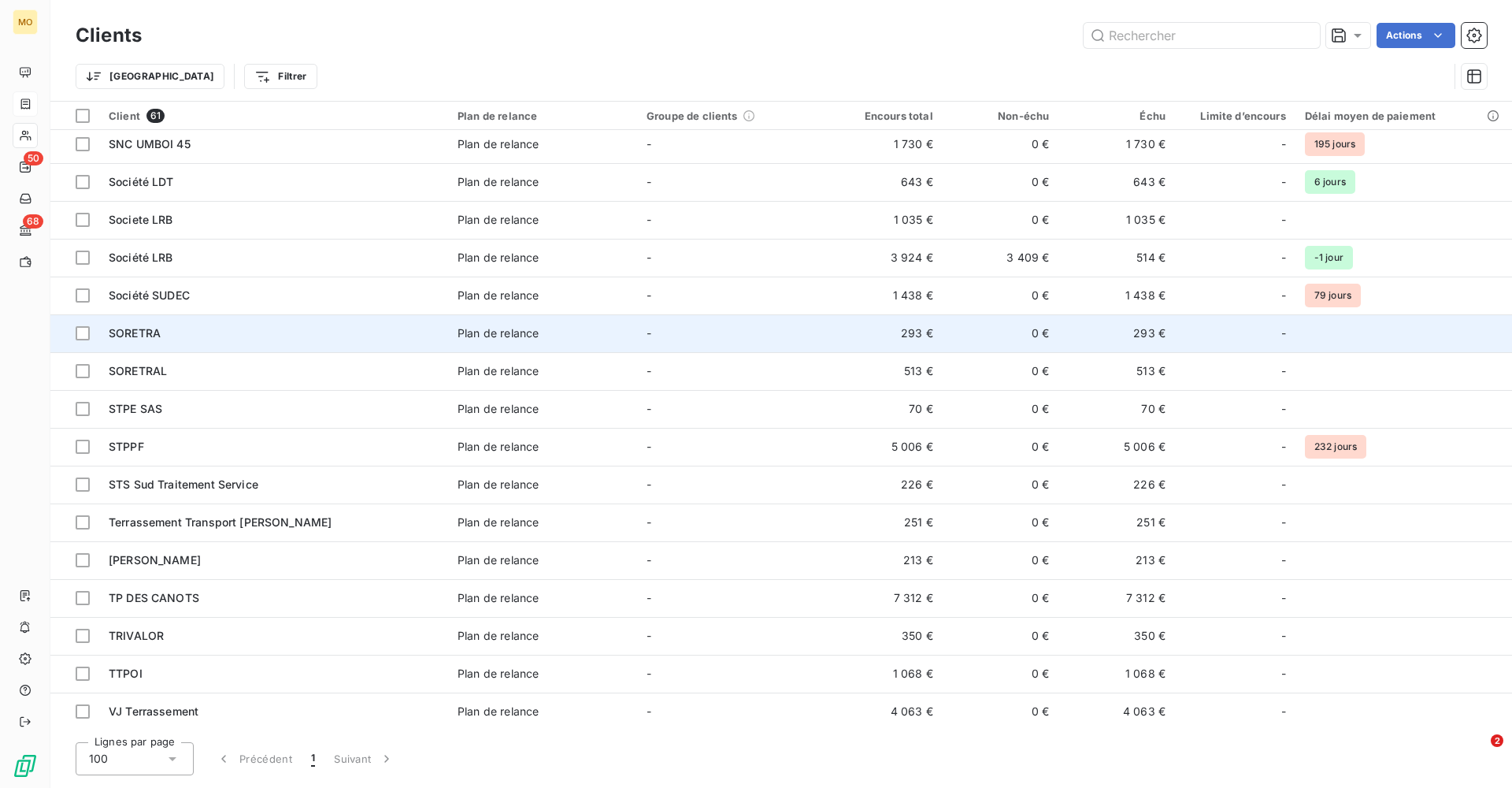
click at [245, 329] on div "SORETRA" at bounding box center [274, 333] width 330 height 16
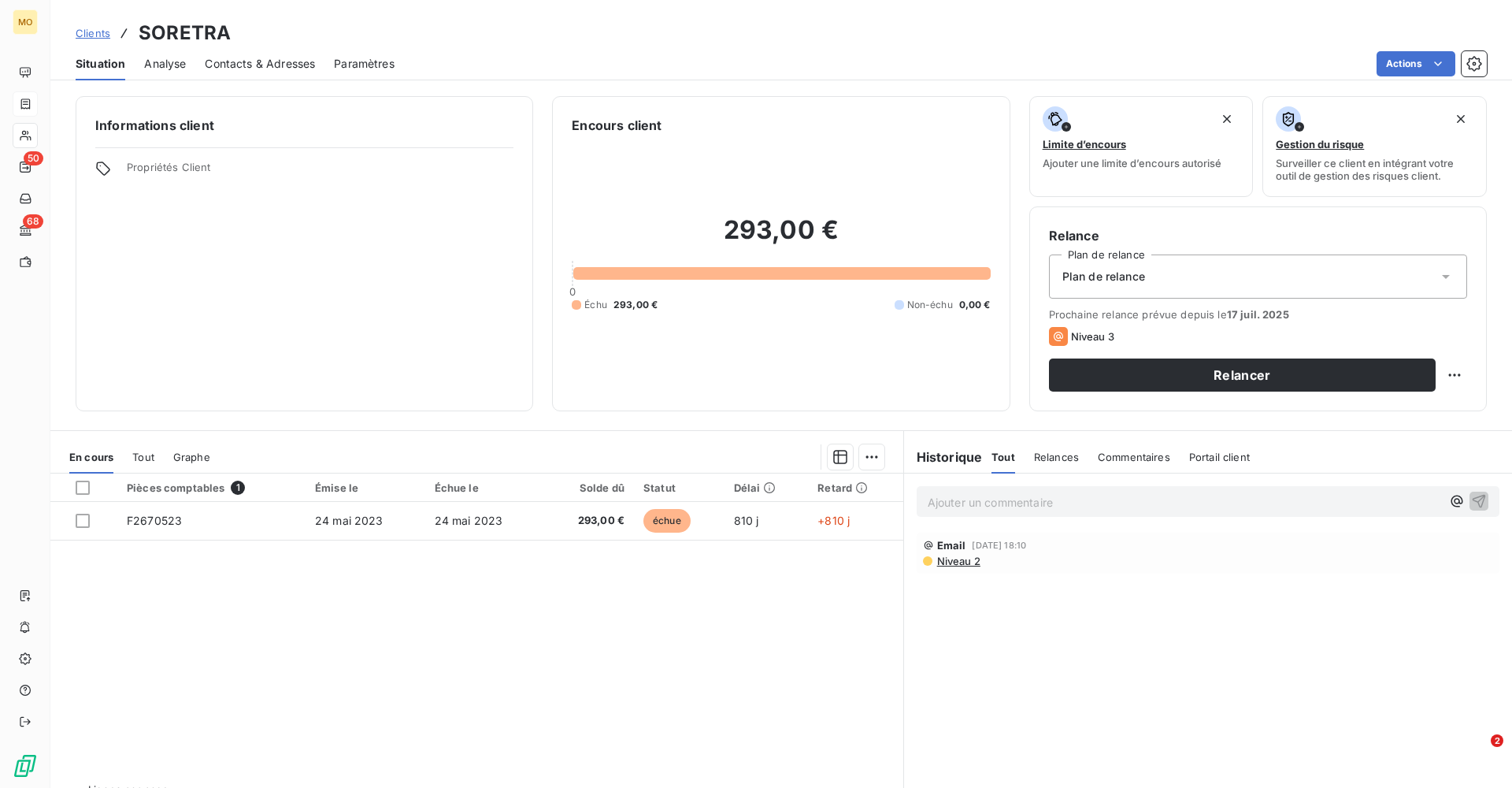
click at [262, 66] on span "Contacts & Adresses" at bounding box center [260, 64] width 111 height 16
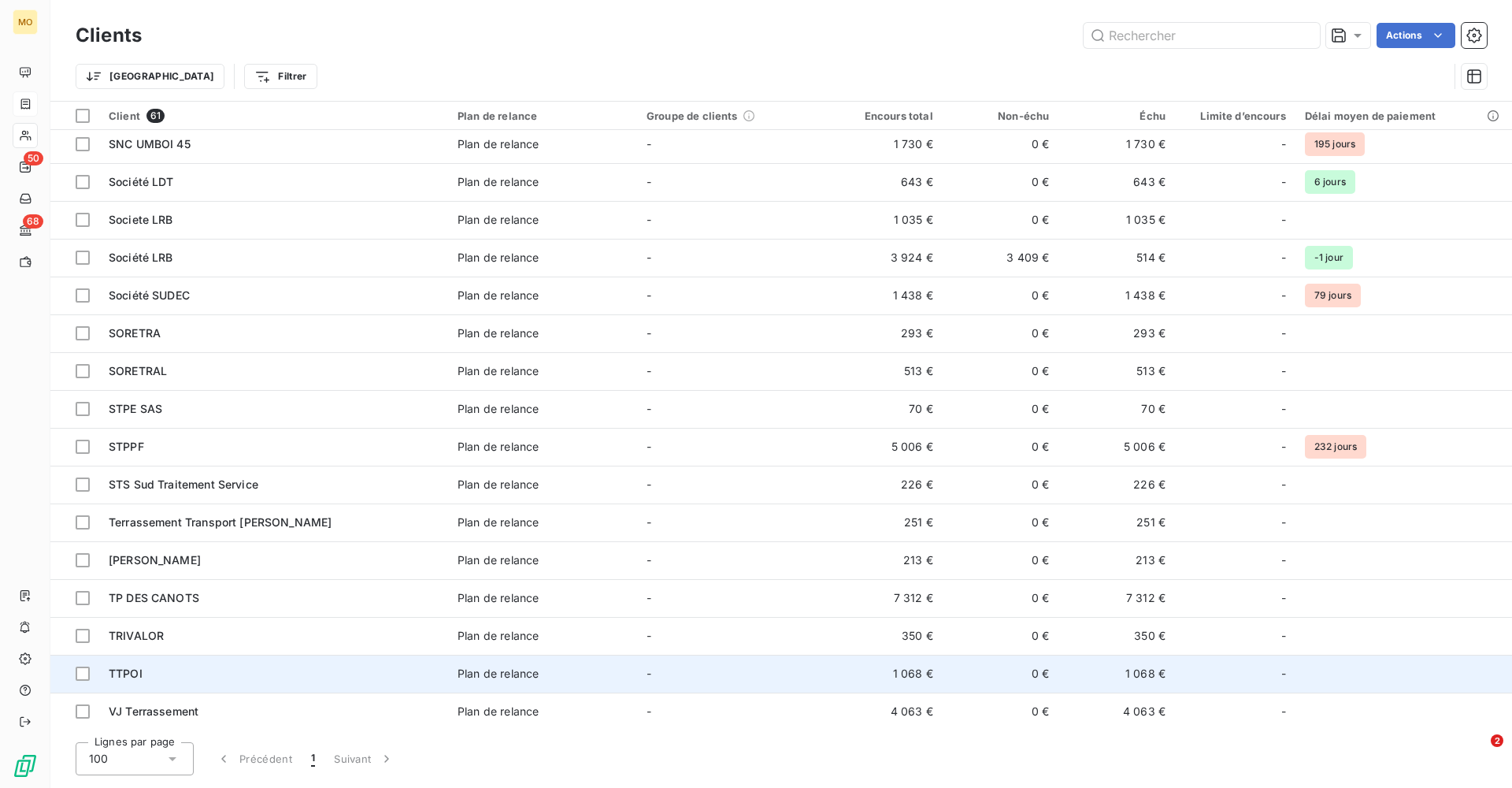
click at [216, 478] on div "TTPOI" at bounding box center [274, 673] width 330 height 16
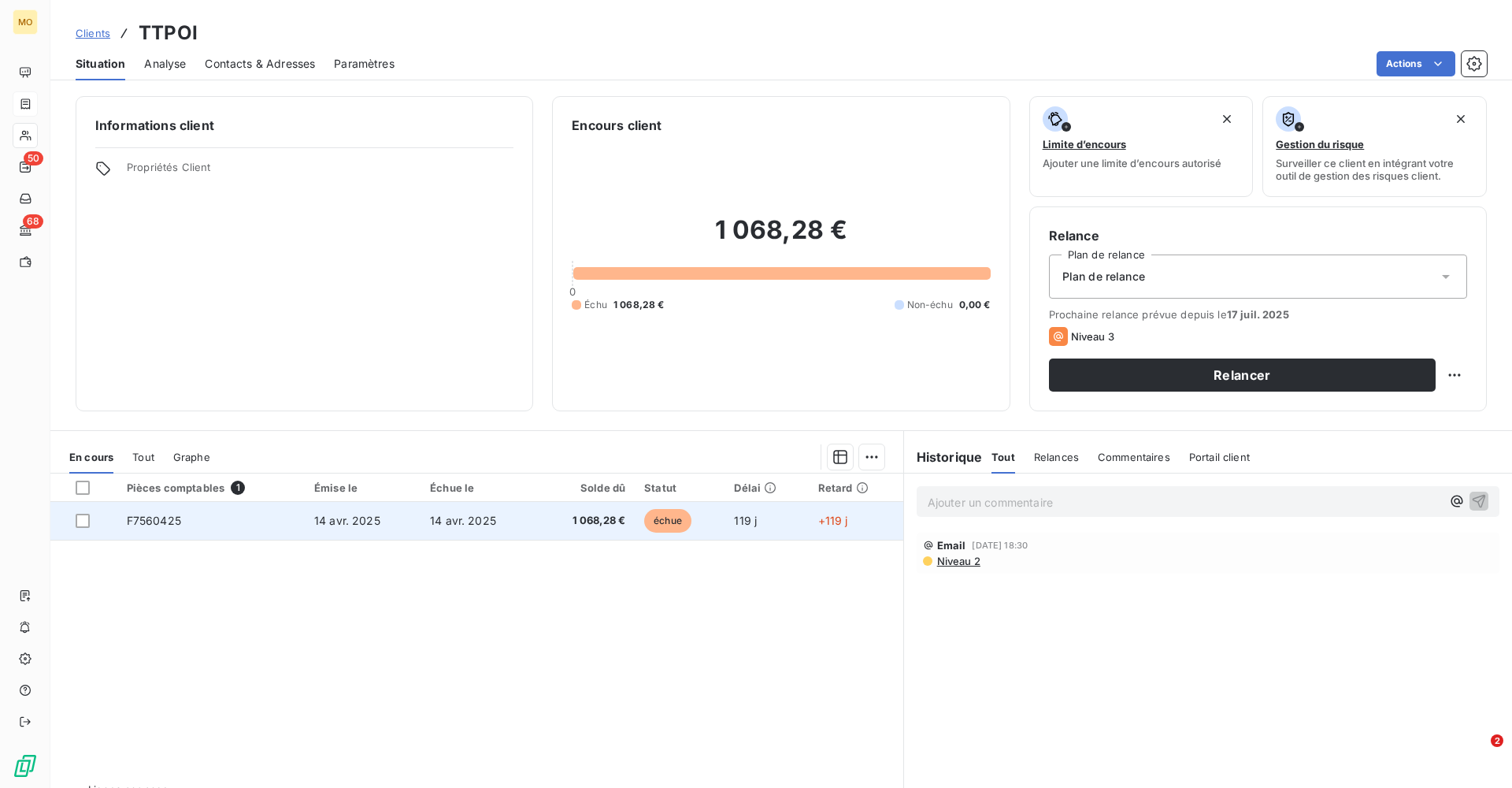
click at [170, 478] on span "F7560425" at bounding box center [154, 520] width 55 height 14
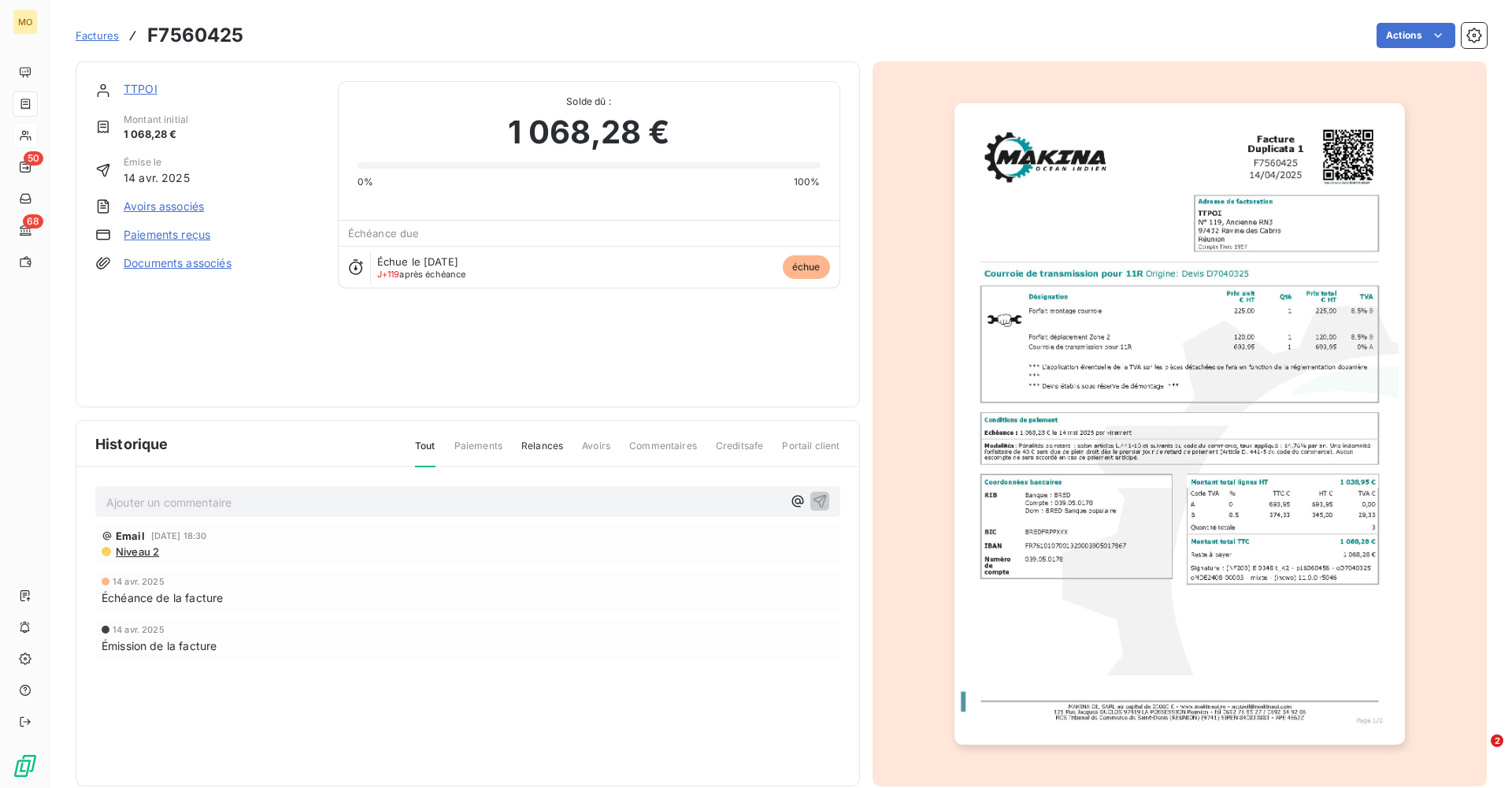
click at [279, 320] on div "TTPOI Montant initial 1 068,28 € Émise le [DATE] Avoirs associés Paiements reçu…" at bounding box center [207, 234] width 224 height 306
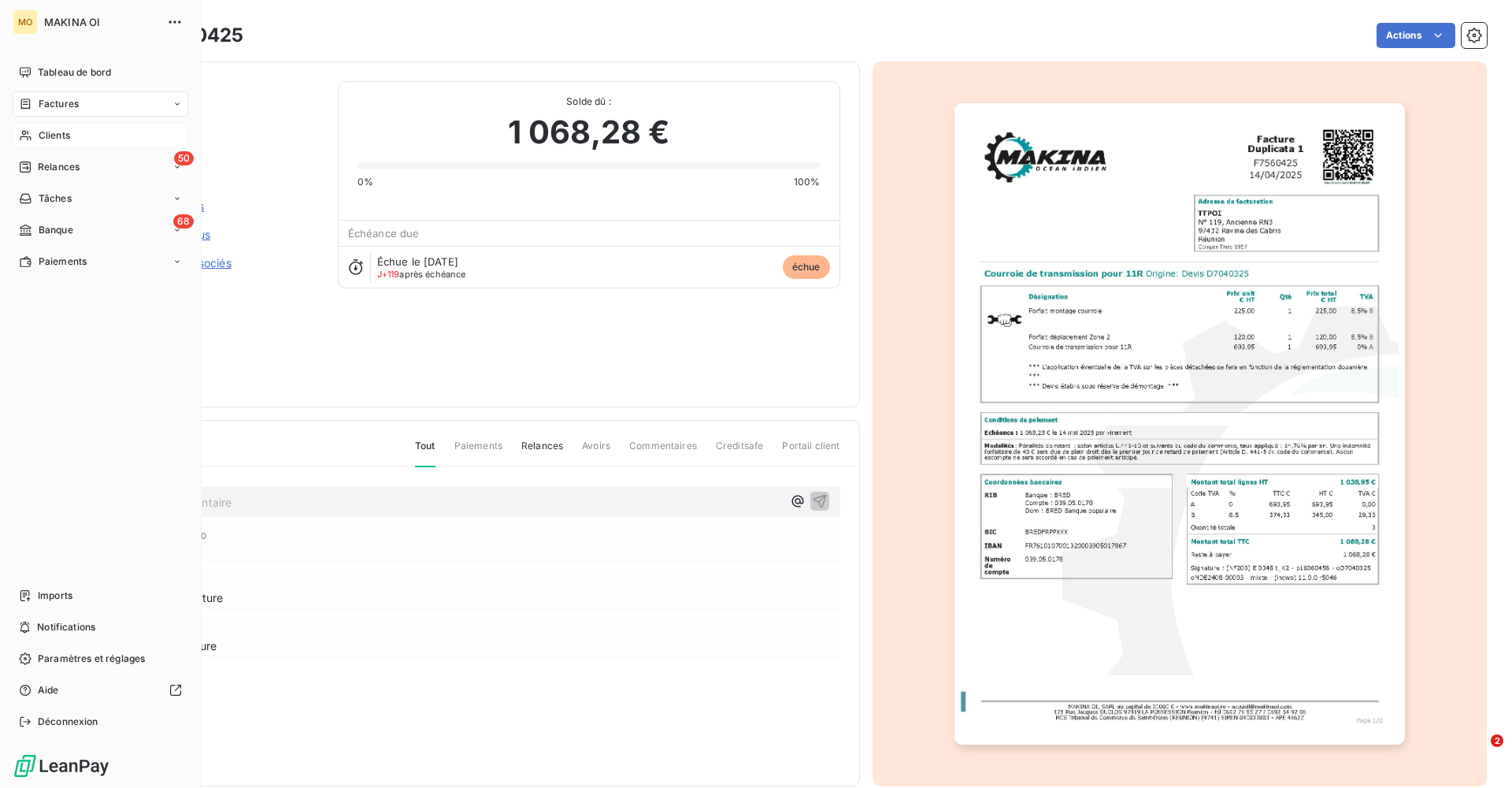
click at [64, 140] on span "Clients" at bounding box center [54, 135] width 31 height 14
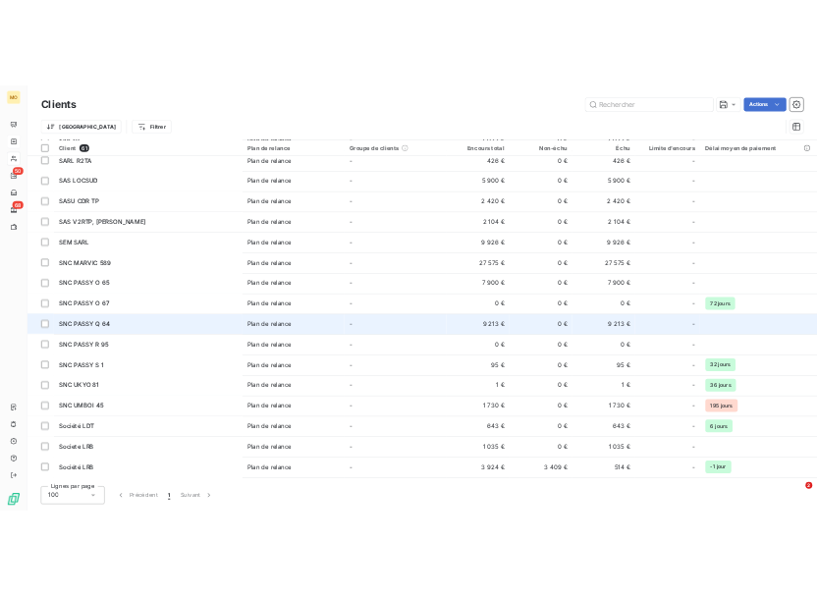
scroll to position [1508, 0]
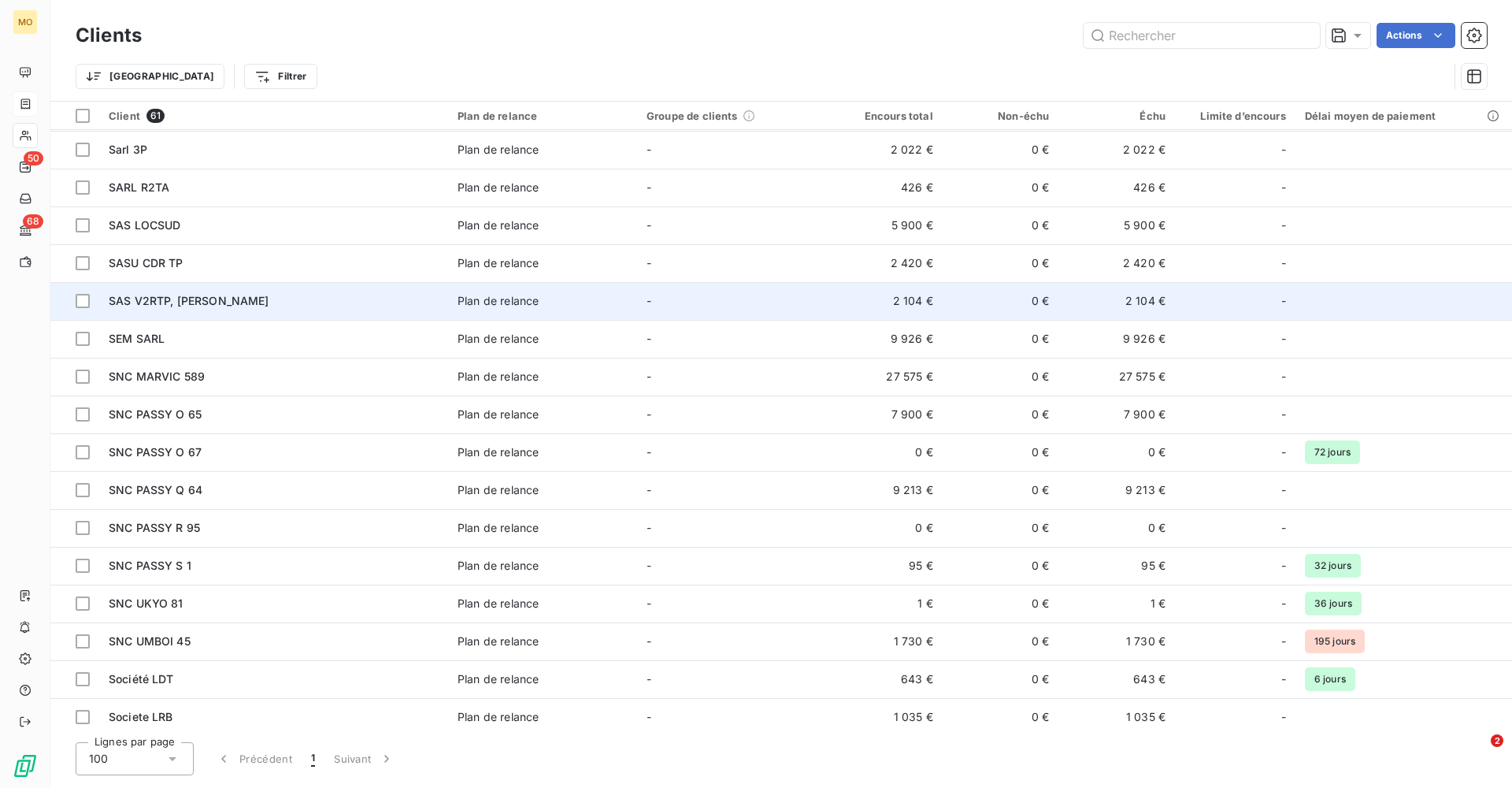
click at [220, 298] on span "SAS V2RTP, [PERSON_NAME]" at bounding box center [189, 300] width 160 height 14
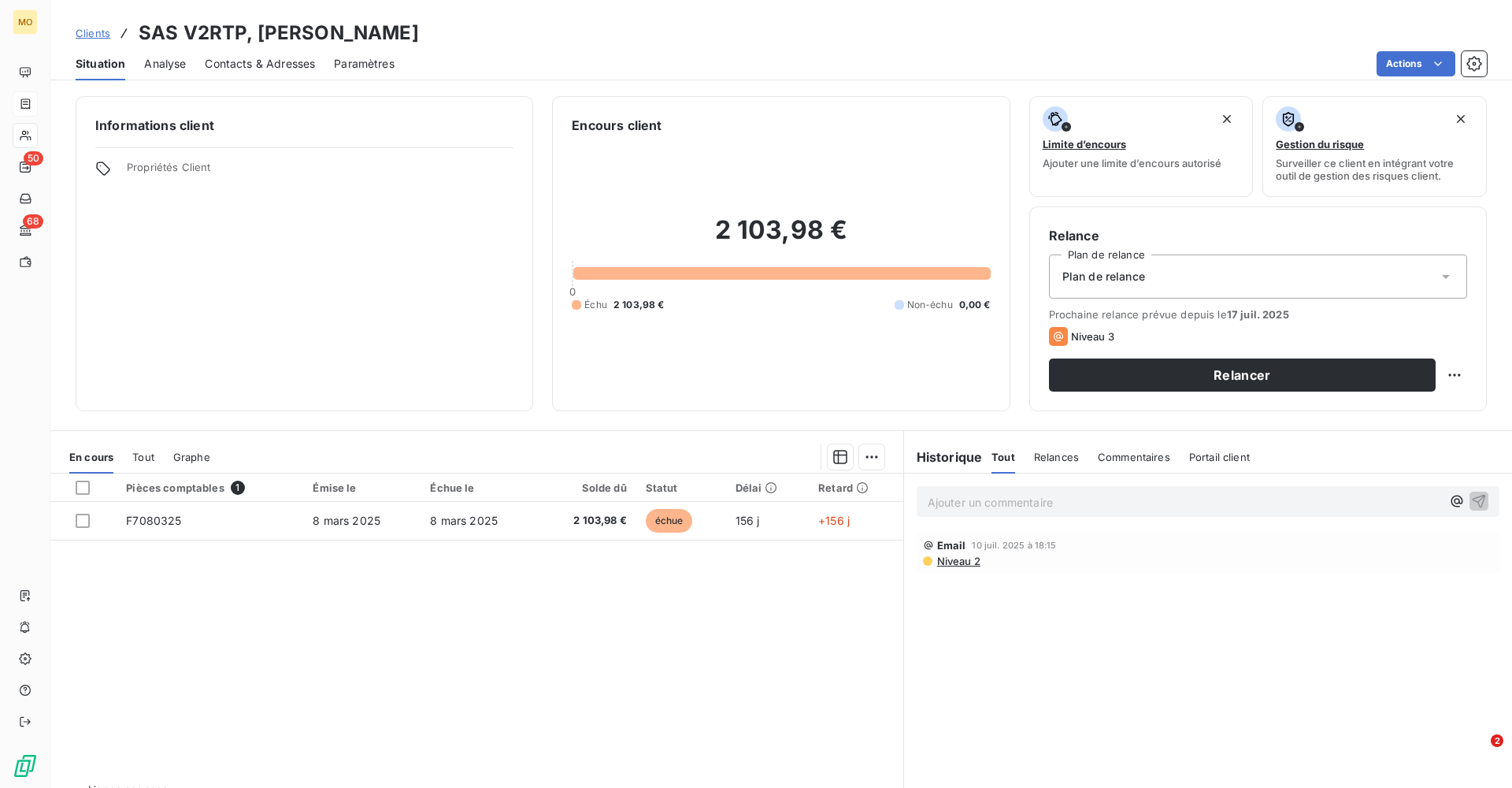
click at [243, 63] on span "Contacts & Adresses" at bounding box center [260, 64] width 111 height 16
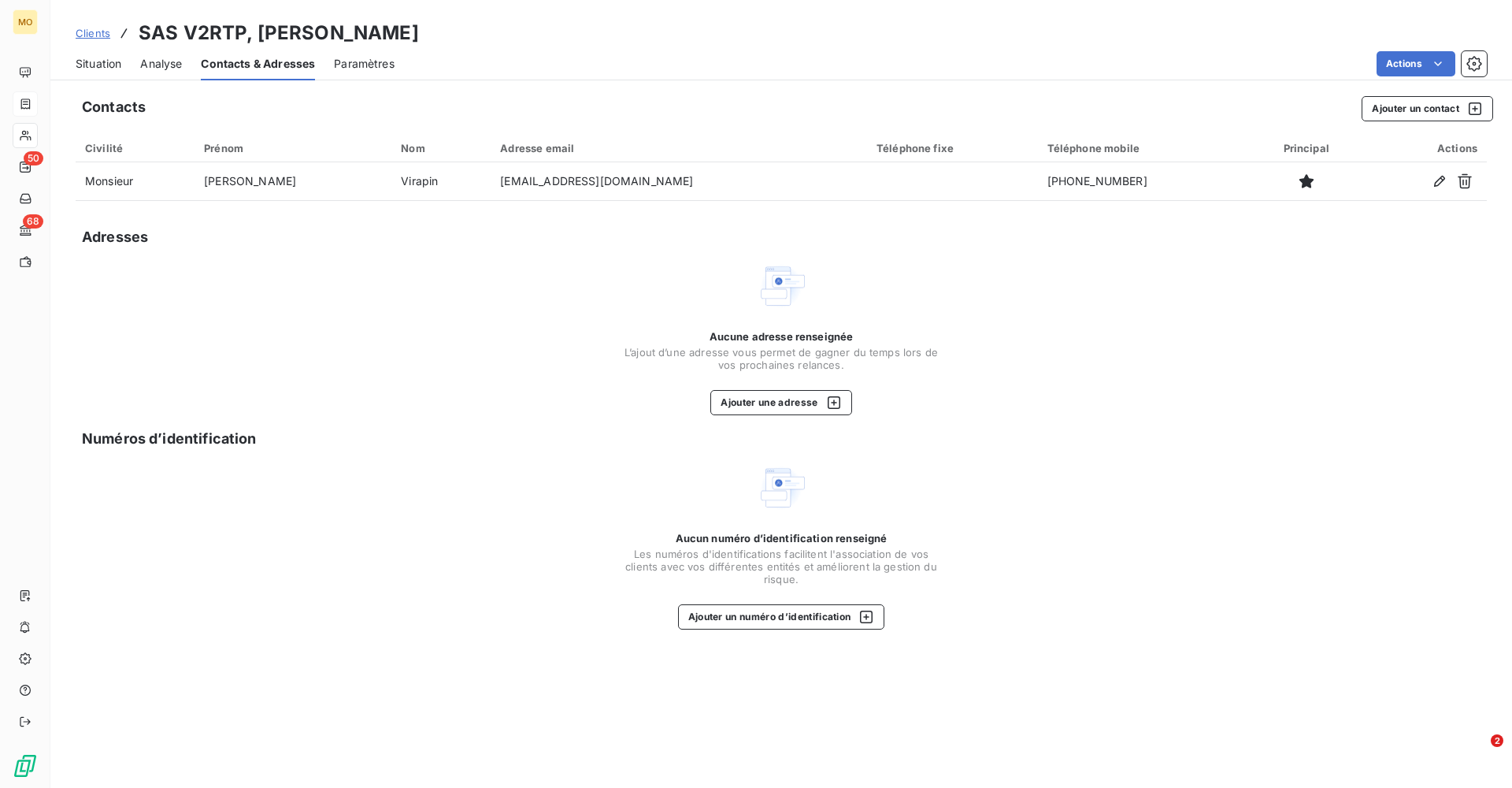
click at [106, 61] on span "Situation" at bounding box center [98, 64] width 46 height 16
